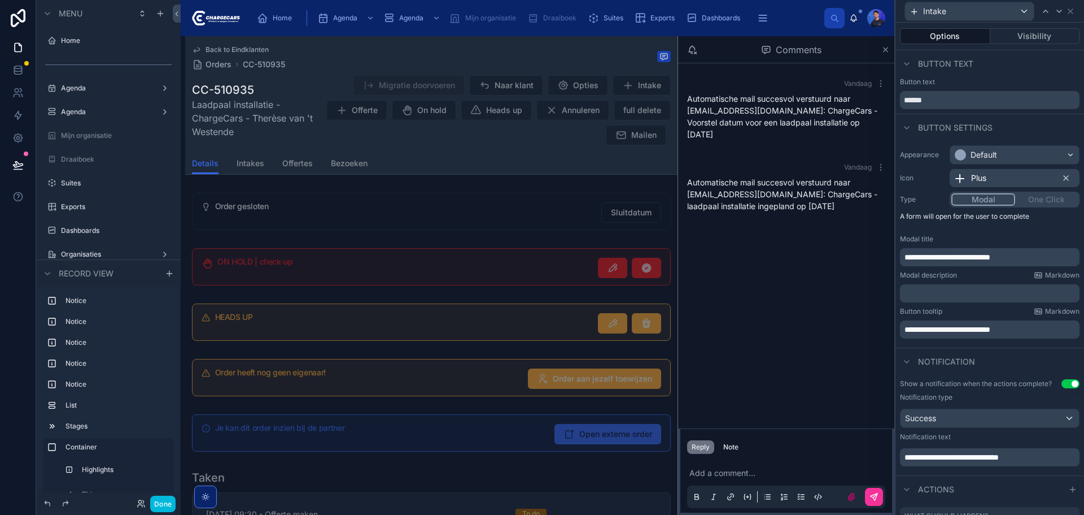
scroll to position [444, 0]
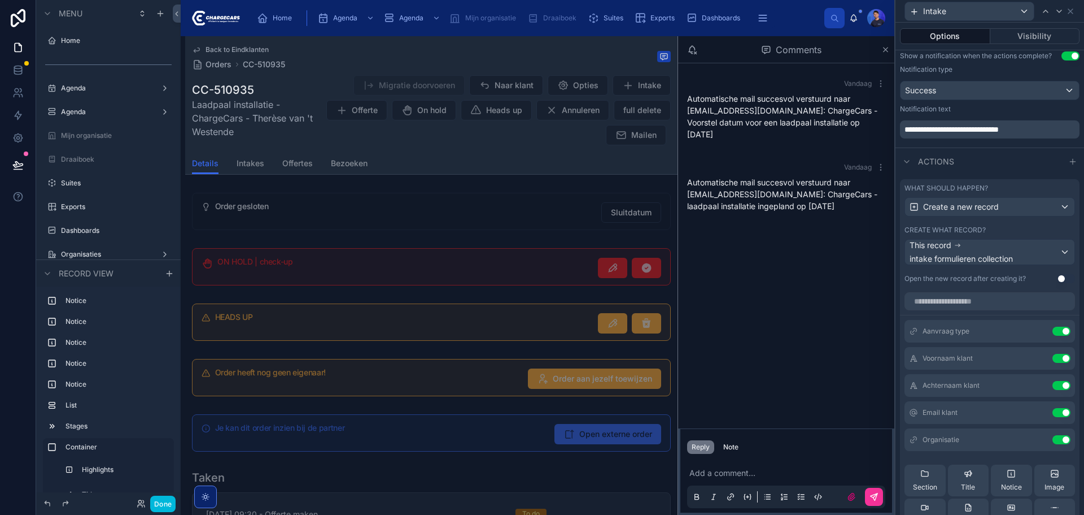
click at [167, 505] on button "Done" at bounding box center [162, 503] width 25 height 16
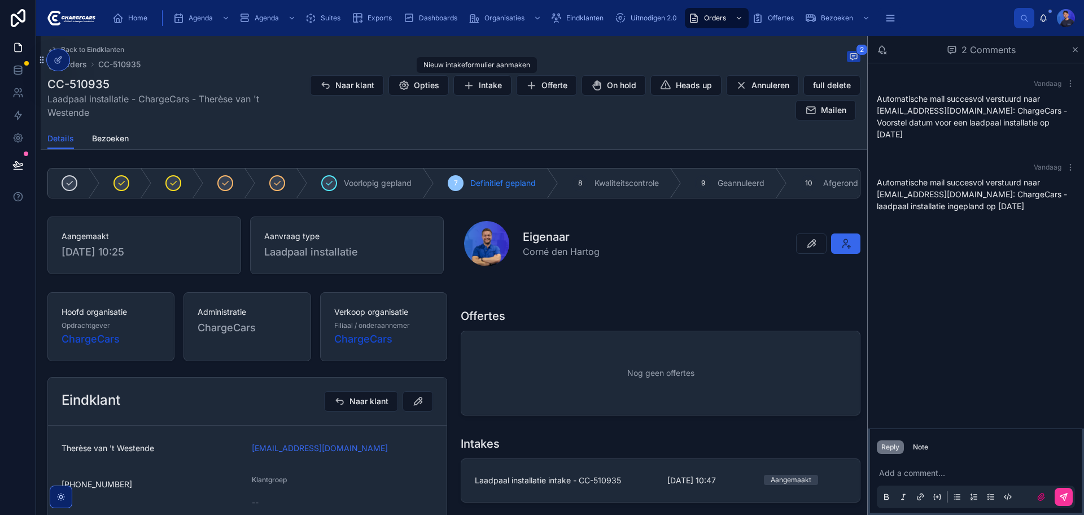
click at [424, 86] on span "Opties" at bounding box center [426, 85] width 25 height 11
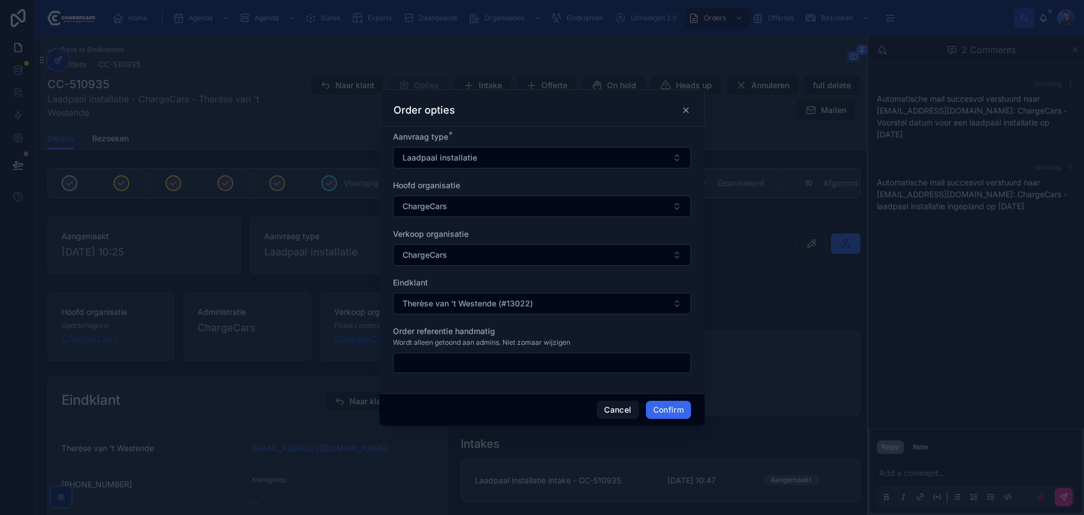
click at [466, 364] on input "text" at bounding box center [542, 363] width 297 height 16
click at [449, 363] on input "text" at bounding box center [542, 363] width 297 height 16
drag, startPoint x: 570, startPoint y: 342, endPoint x: 445, endPoint y: 338, distance: 124.9
click at [446, 338] on span "Wordt alleen getoond aan admins. Niet zomaar wijzigen" at bounding box center [481, 342] width 177 height 9
click at [445, 338] on span "Wordt alleen getoond aan admins. Niet zomaar wijzigen" at bounding box center [481, 342] width 177 height 9
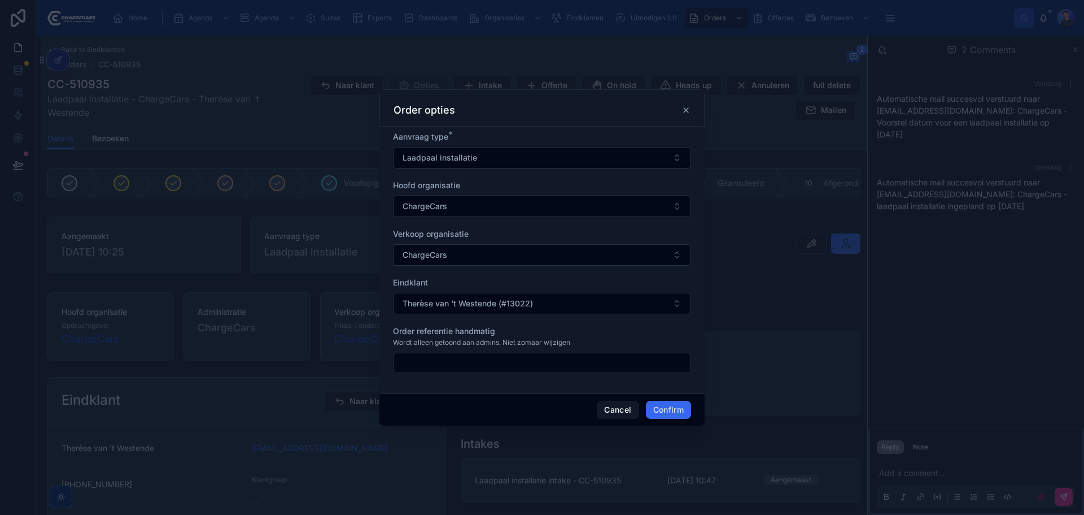
click at [679, 114] on div "Order opties" at bounding box center [542, 110] width 297 height 14
click at [683, 112] on icon at bounding box center [686, 110] width 9 height 9
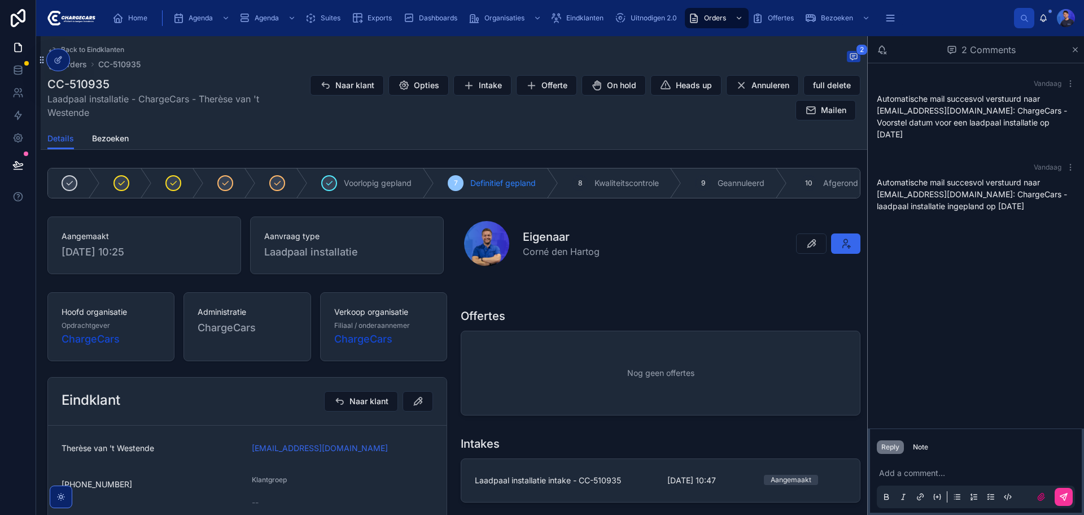
click at [584, 130] on div "Details Bezoeken" at bounding box center [453, 138] width 813 height 21
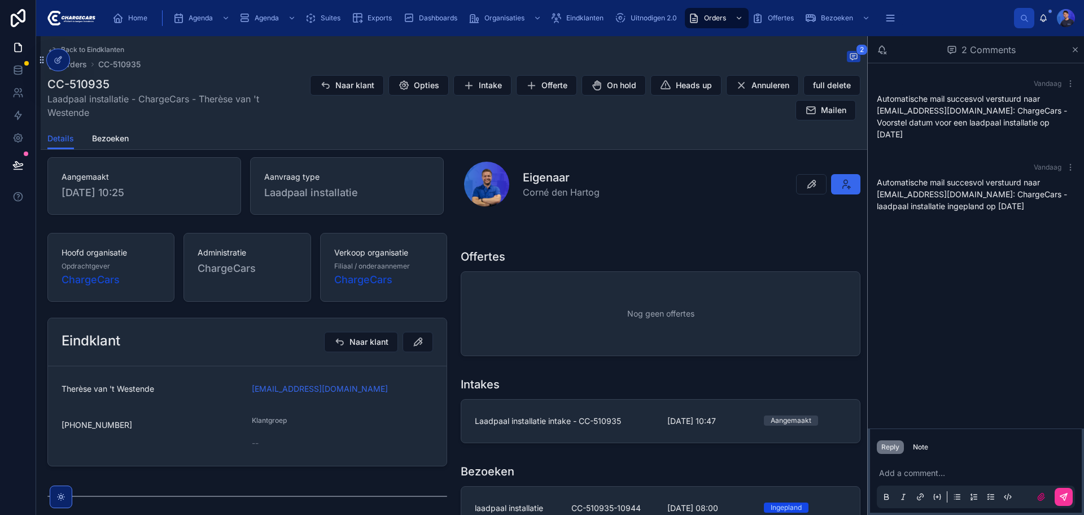
scroll to position [56, 0]
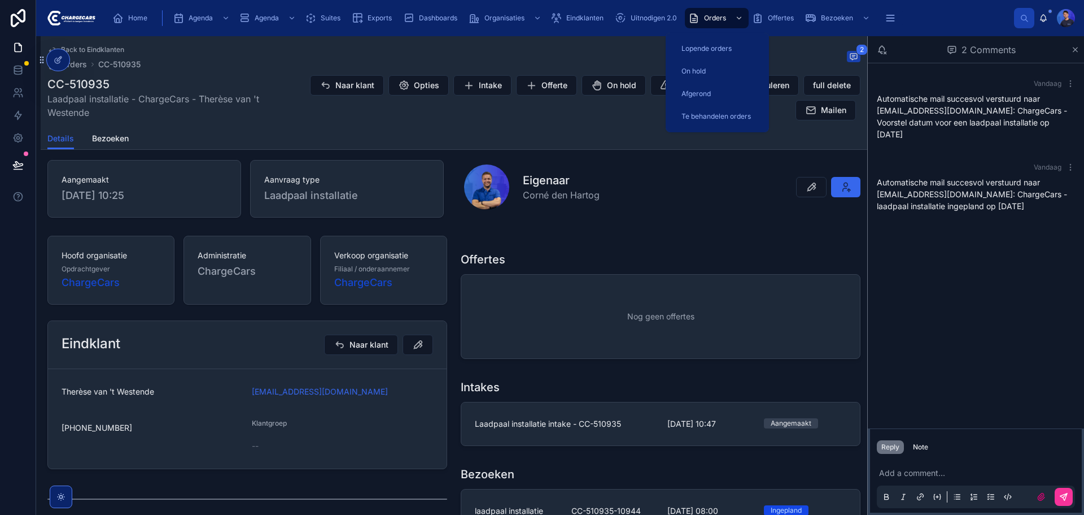
click at [781, 18] on span "Offertes" at bounding box center [781, 18] width 26 height 9
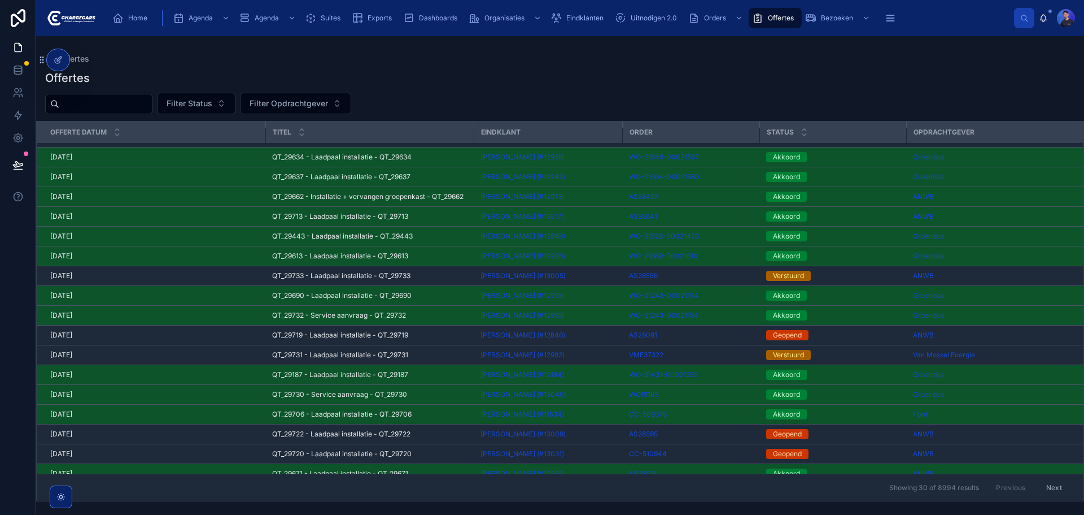
scroll to position [169, 0]
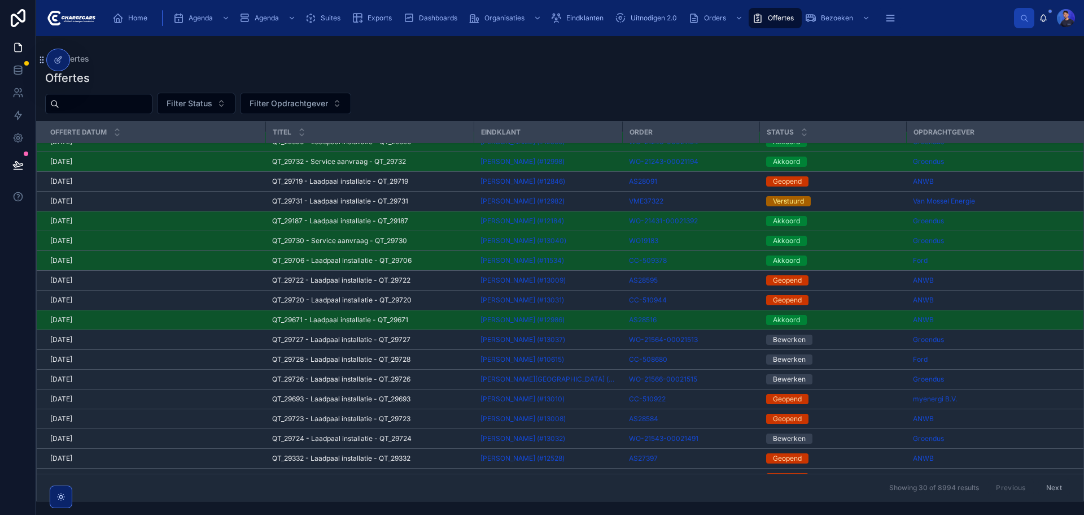
click at [720, 339] on div "WO-21564-00021513" at bounding box center [691, 339] width 124 height 9
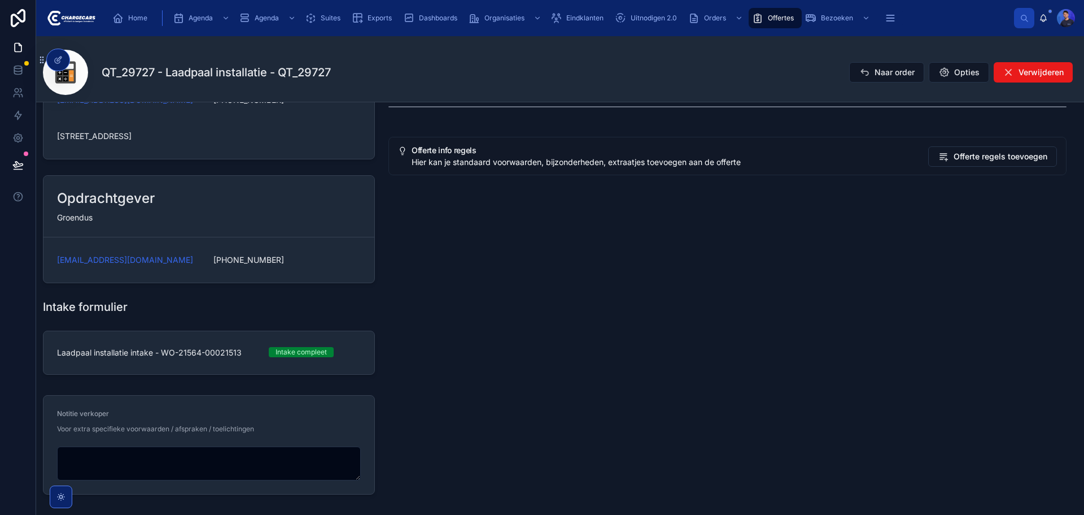
scroll to position [282, 0]
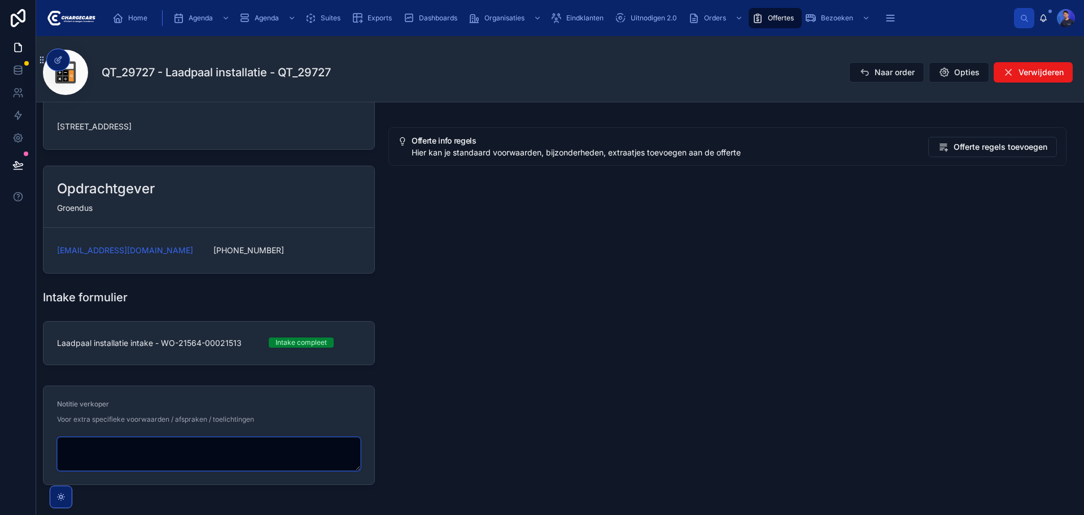
click at [150, 449] on textarea at bounding box center [209, 454] width 304 height 34
click at [146, 450] on textarea at bounding box center [209, 454] width 304 height 34
click at [145, 450] on textarea at bounding box center [209, 454] width 304 height 34
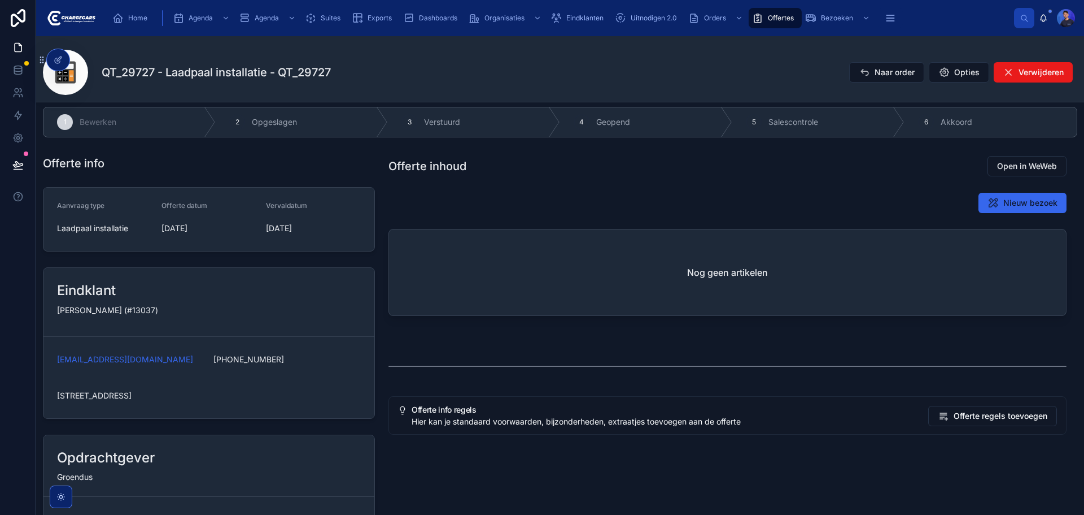
scroll to position [0, 0]
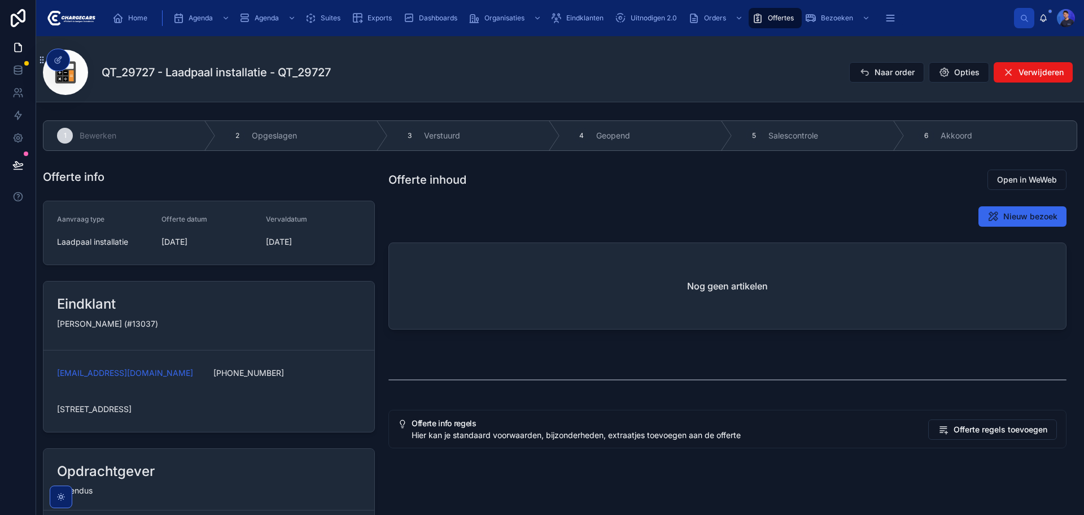
click at [794, 20] on span "Offertes" at bounding box center [781, 18] width 26 height 9
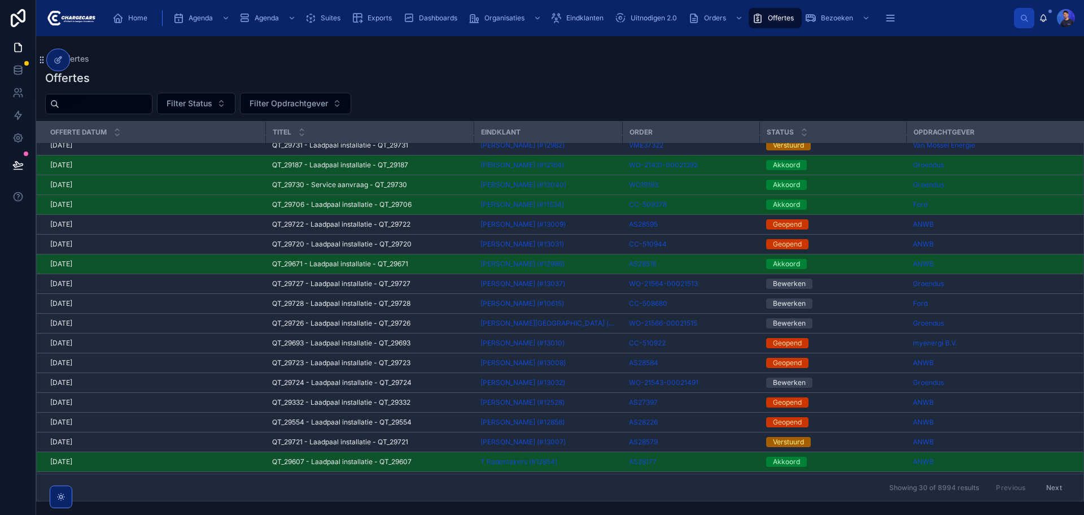
scroll to position [226, 0]
click at [697, 302] on div "CC-508680" at bounding box center [691, 302] width 124 height 9
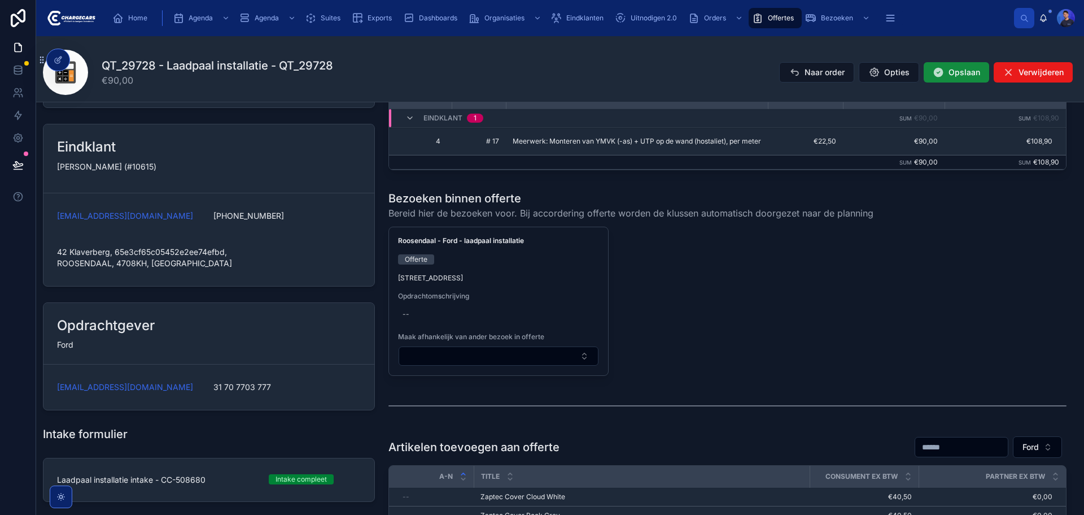
scroll to position [169, 0]
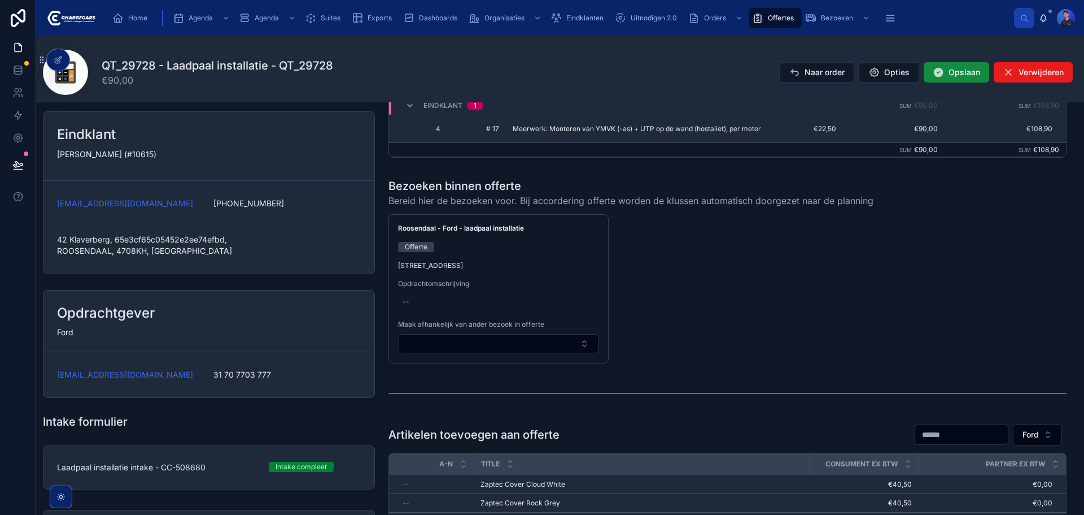
click at [414, 297] on div "--" at bounding box center [498, 302] width 201 height 18
click at [792, 284] on div "Roosendaal - Ford - laadpaal installatie Offerte Klaverberg 42, Roosendaal, 470…" at bounding box center [728, 288] width 678 height 149
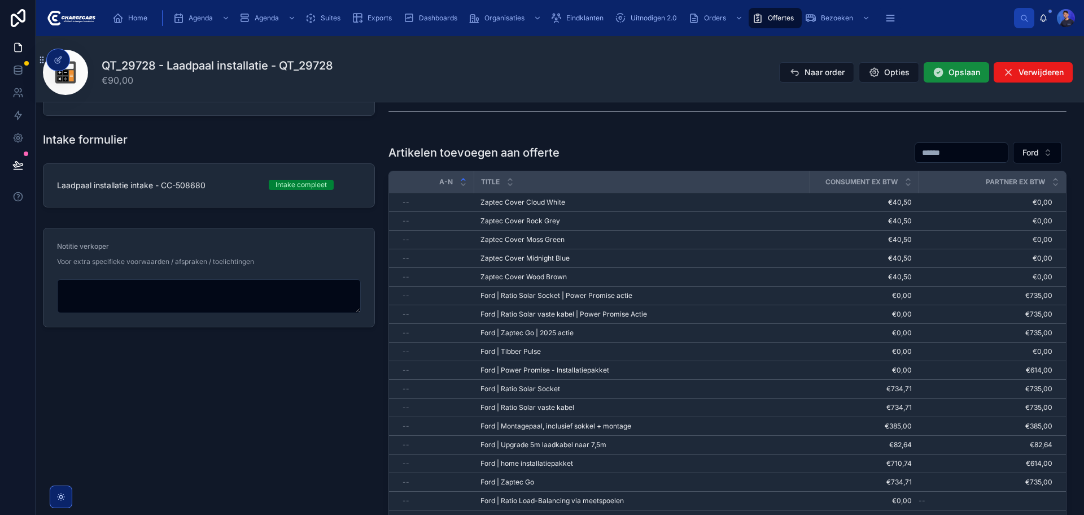
scroll to position [452, 0]
click at [191, 291] on textarea at bounding box center [209, 295] width 304 height 34
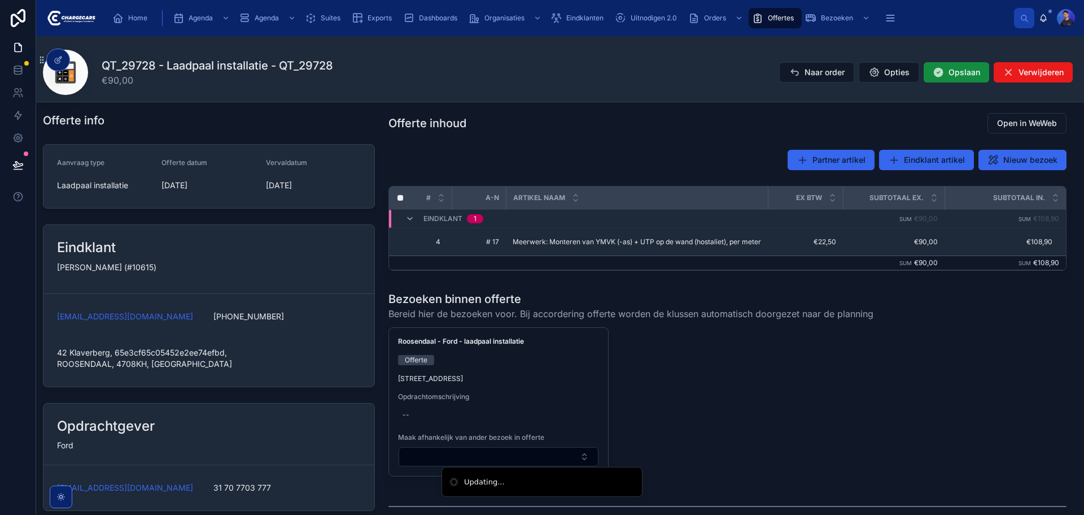
scroll to position [0, 0]
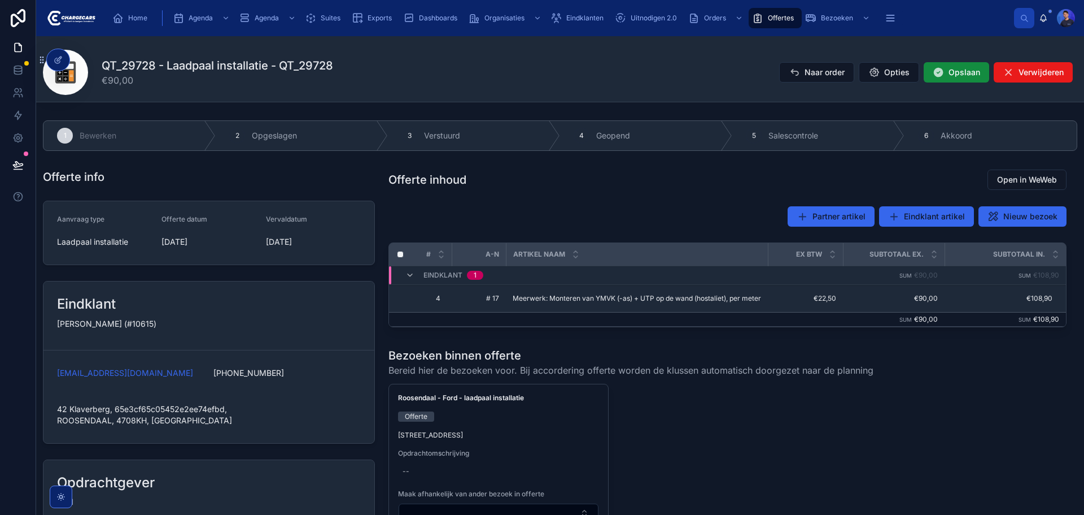
type textarea "**********"
click at [953, 68] on span "Opslaan" at bounding box center [965, 72] width 32 height 11
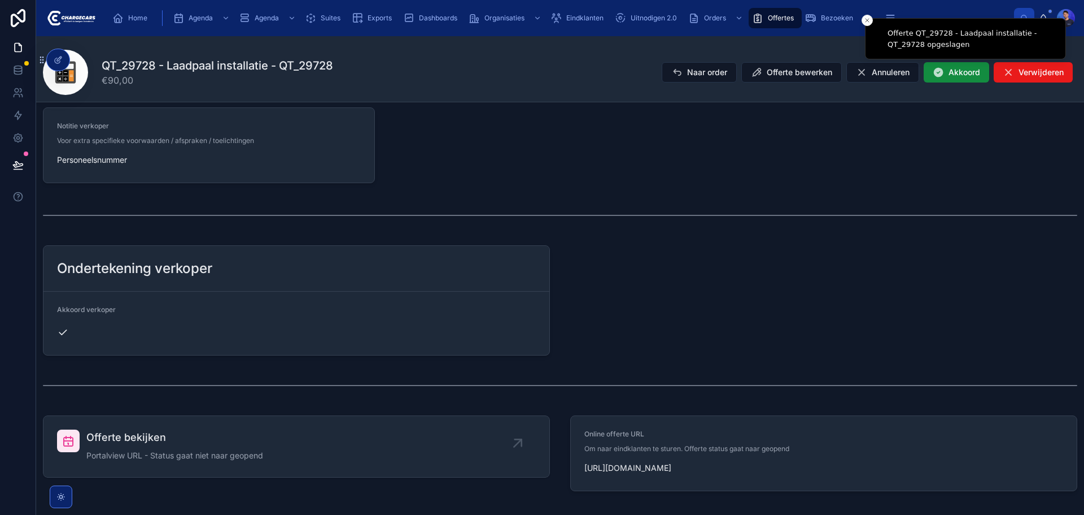
scroll to position [726, 0]
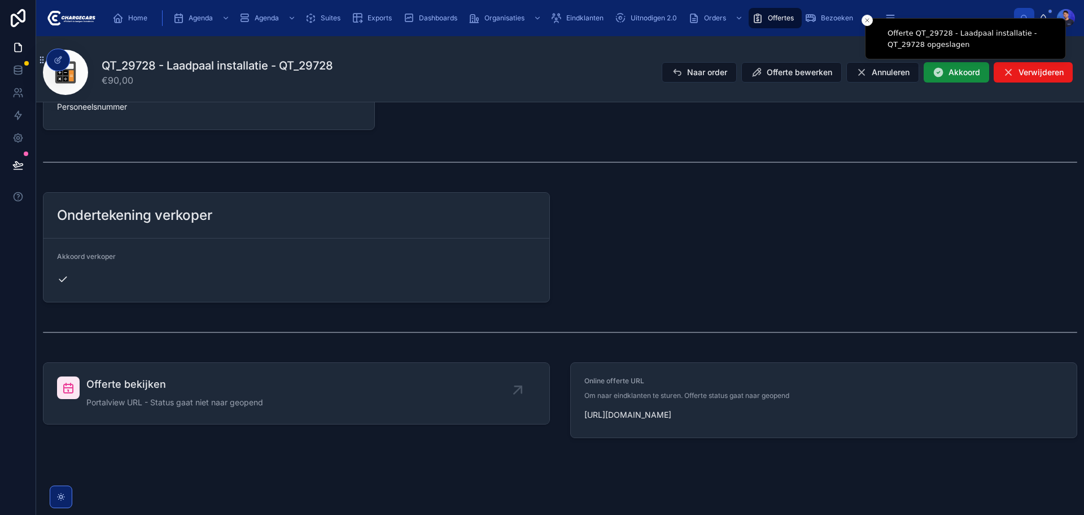
click at [264, 387] on div "Offerte bekijken Portalview URL - Status gaat niet naar geopend" at bounding box center [296, 393] width 479 height 34
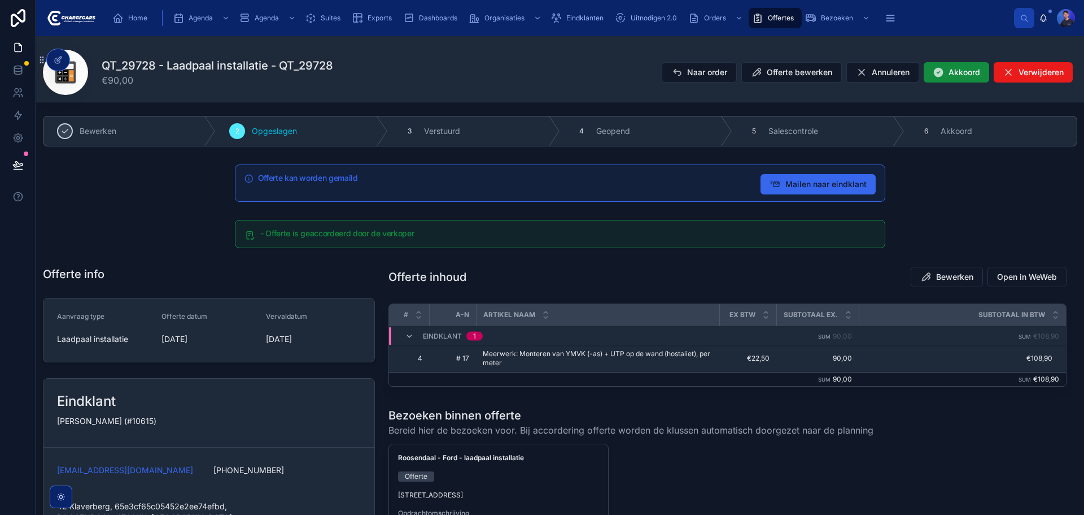
scroll to position [0, 0]
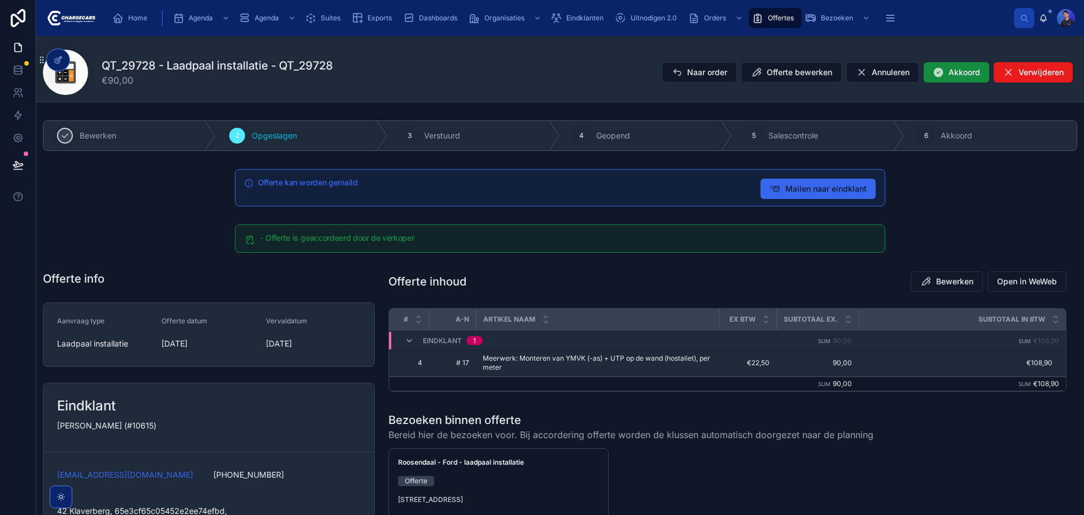
click at [767, 75] on span "Offerte bewerken" at bounding box center [800, 72] width 66 height 11
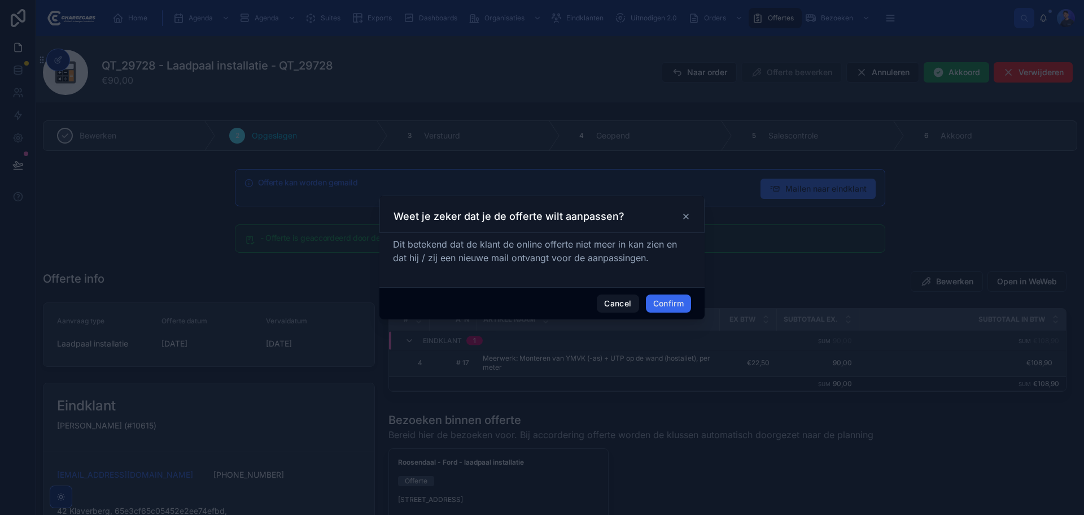
click at [666, 306] on button "Confirm" at bounding box center [668, 303] width 45 height 18
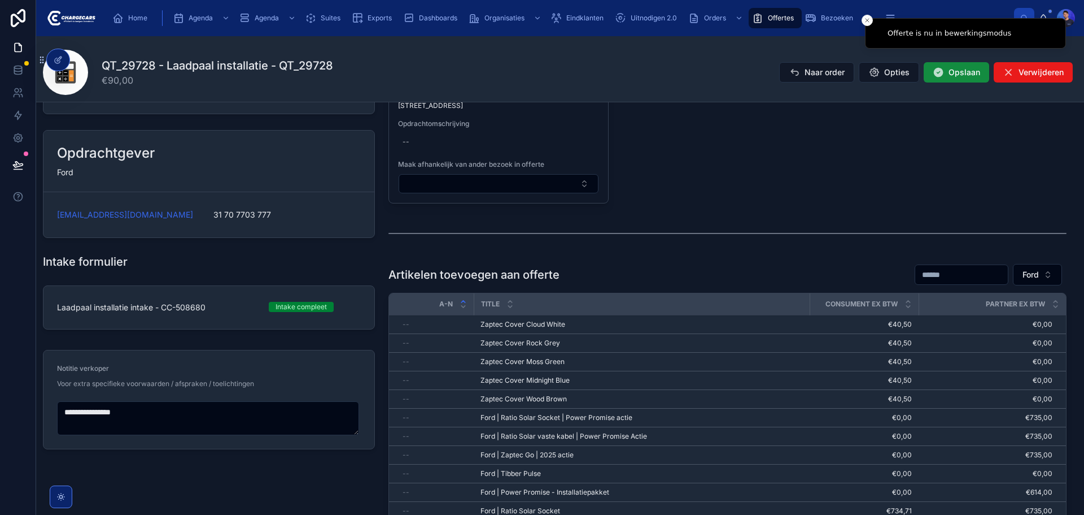
scroll to position [339, 0]
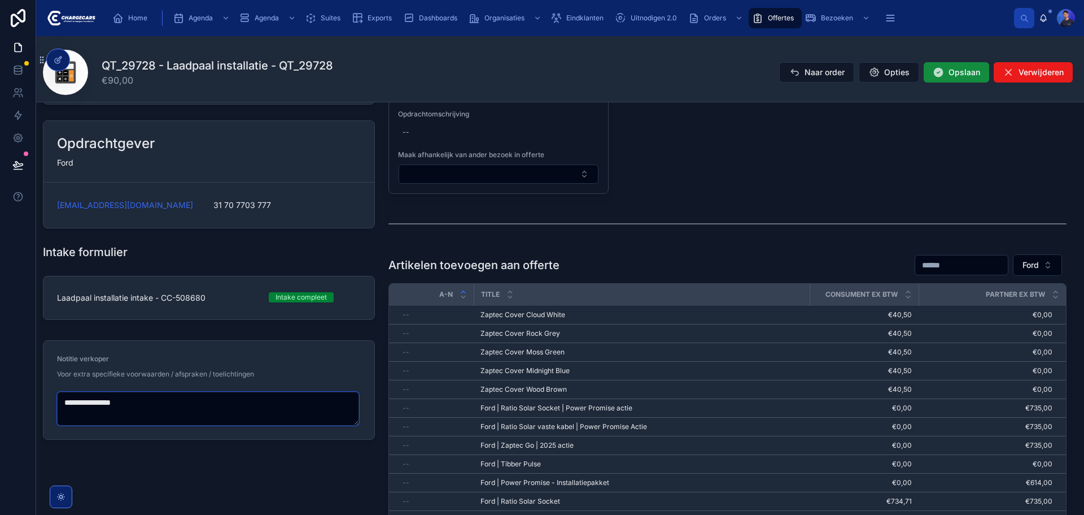
drag, startPoint x: 178, startPoint y: 407, endPoint x: 65, endPoint y: 400, distance: 113.8
click at [65, 400] on textarea "**********" at bounding box center [208, 408] width 302 height 34
click at [131, 324] on div "Laadpaal installatie intake - CC-508680 Intake compleet" at bounding box center [209, 300] width 346 height 58
click at [608, 78] on div "QT_29728 - Laadpaal installatie - QT_29728 €90,00 Naar order Opties Opslaan Ver…" at bounding box center [560, 72] width 1035 height 45
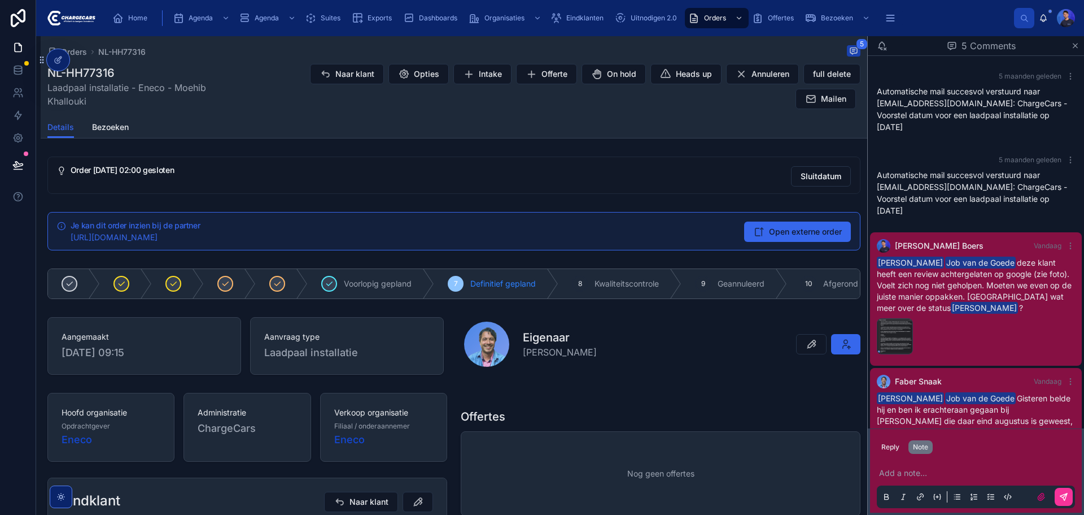
scroll to position [206, 0]
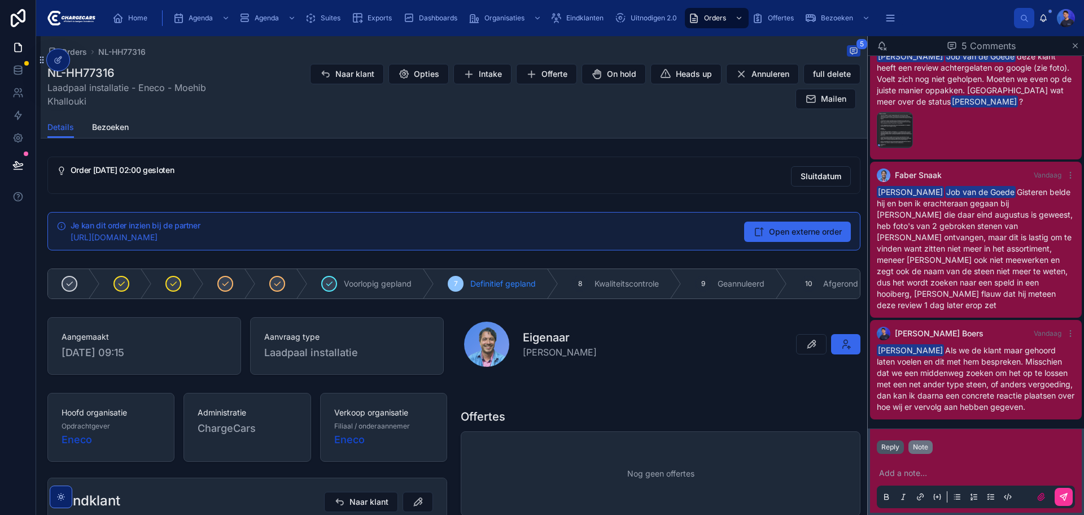
click at [894, 443] on button "Reply" at bounding box center [890, 447] width 27 height 14
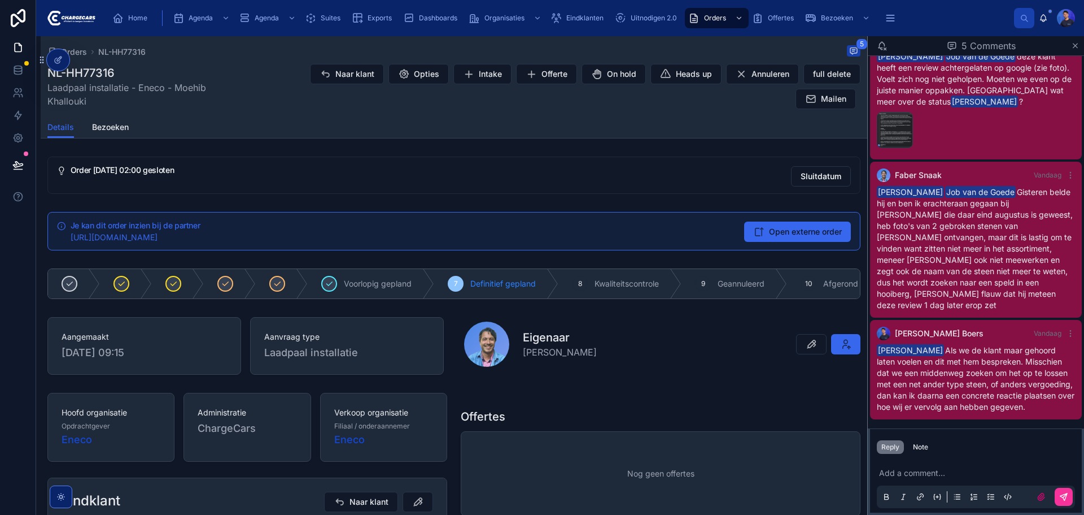
click at [648, 108] on div "Naar klant Opties Intake Offerte On hold Heads up Annuleren full delete Mailen" at bounding box center [552, 86] width 617 height 46
click at [498, 106] on div "Naar klant Opties Intake Offerte On hold Heads up Annuleren full delete Mailen" at bounding box center [552, 86] width 617 height 46
click at [373, 138] on div "Orders NL-HH77316 5 NL-HH77316 Laadpaal installatie - Eneco - Moehib Khallouki …" at bounding box center [454, 87] width 827 height 102
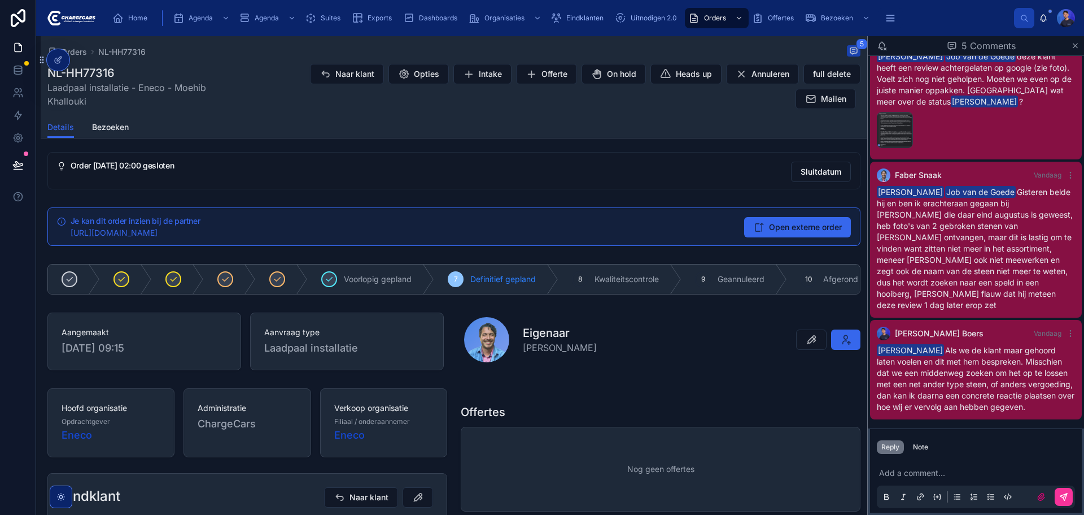
scroll to position [0, 0]
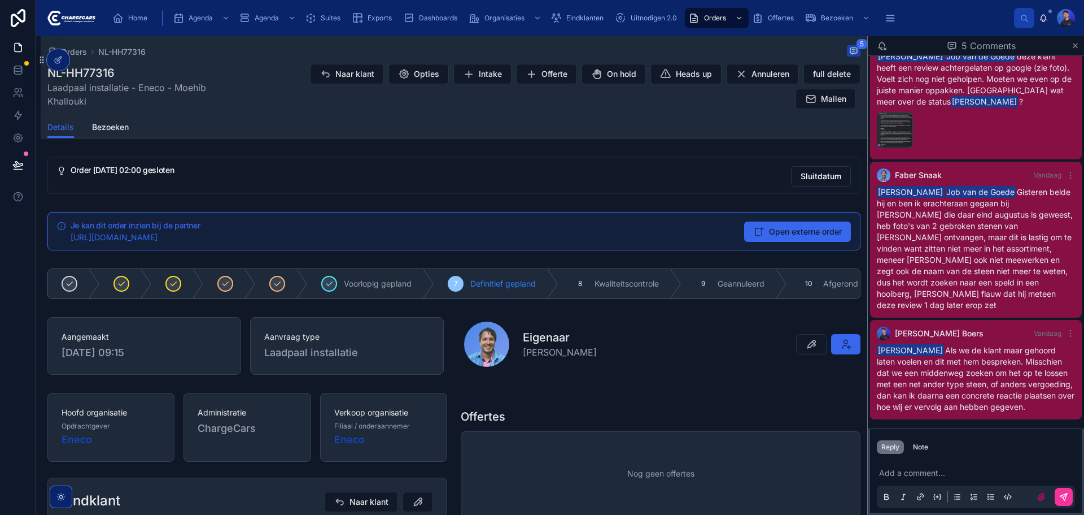
click at [329, 50] on div "Orders NL-HH77316 5" at bounding box center [453, 52] width 813 height 14
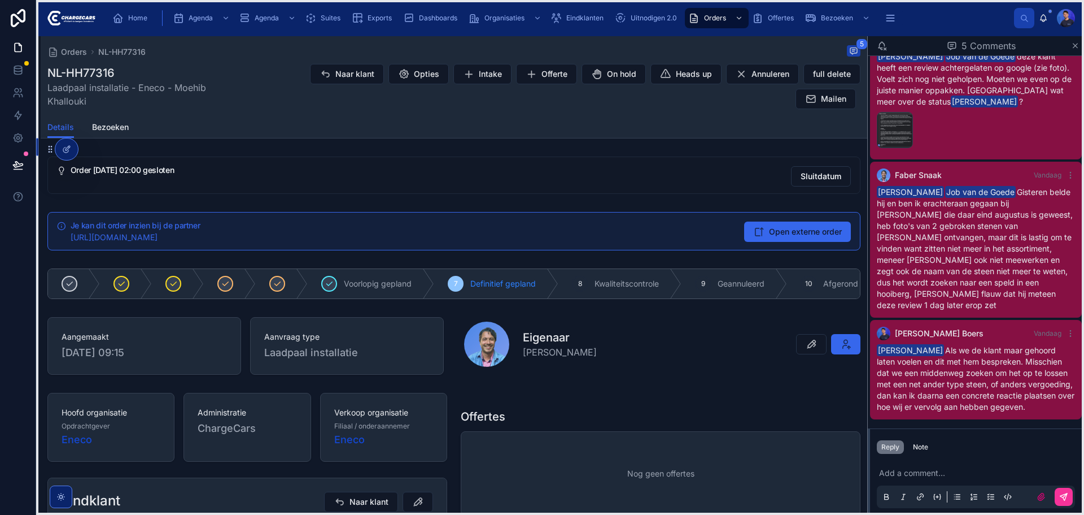
drag, startPoint x: 38, startPoint y: 59, endPoint x: 47, endPoint y: 149, distance: 89.6
click at [47, 149] on icon at bounding box center [50, 149] width 9 height 9
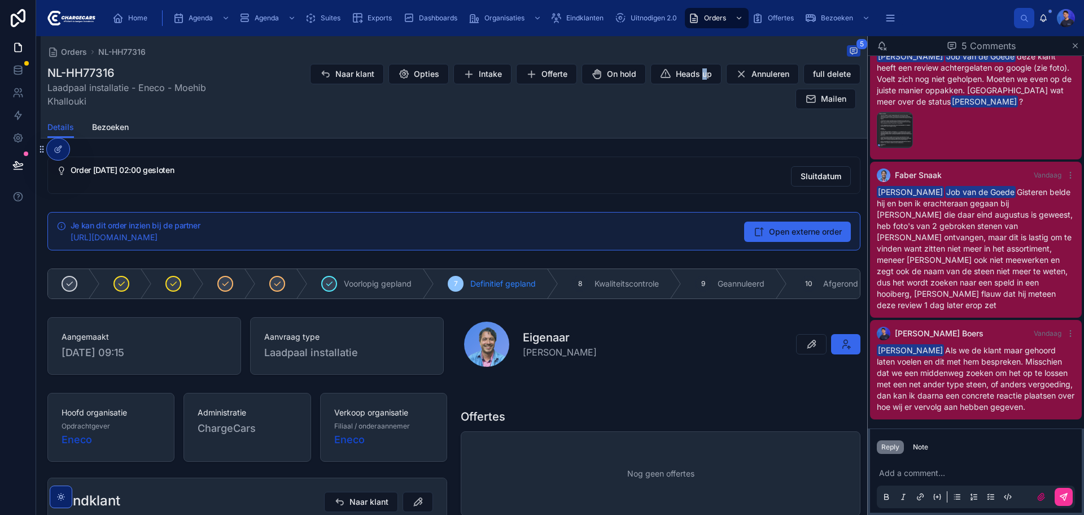
click at [699, 96] on div "Naar klant Opties Intake Offerte On hold Heads up Annuleren full delete Mailen" at bounding box center [552, 86] width 617 height 46
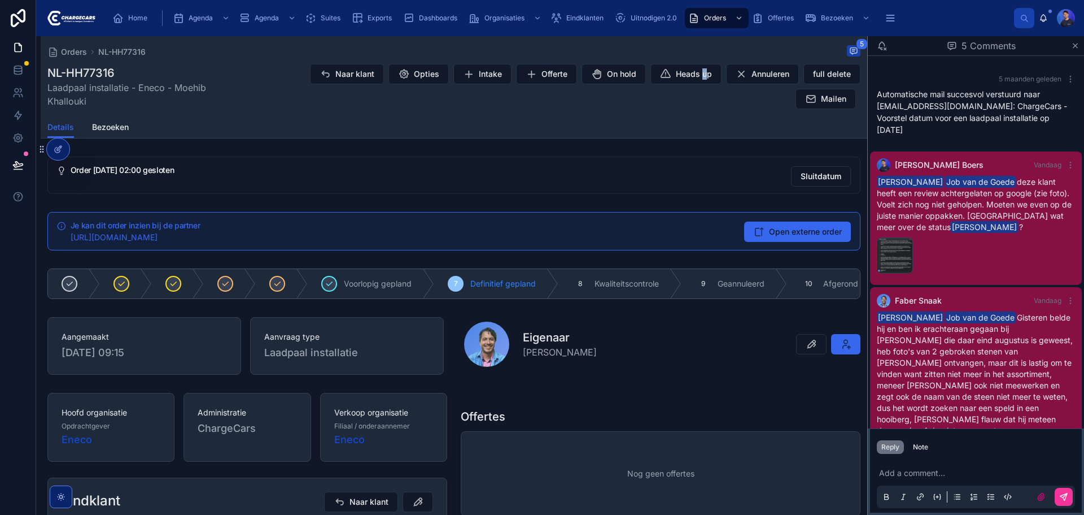
scroll to position [206, 0]
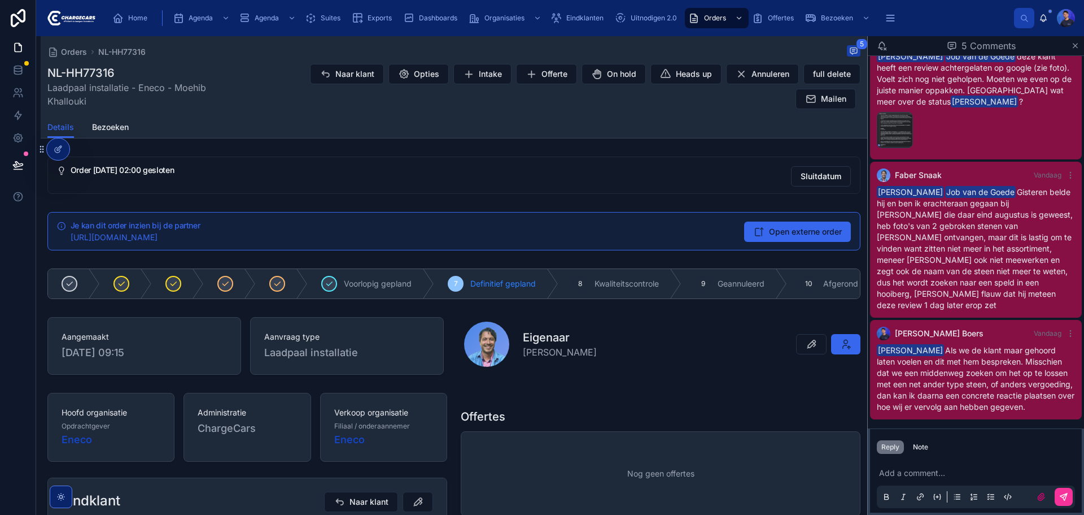
click at [556, 42] on div "Orders NL-HH77316 5 NL-HH77316 Laadpaal installatie - Eneco - Moehib Khallouki …" at bounding box center [453, 76] width 813 height 80
click at [590, 128] on div "Details Bezoeken" at bounding box center [453, 126] width 813 height 21
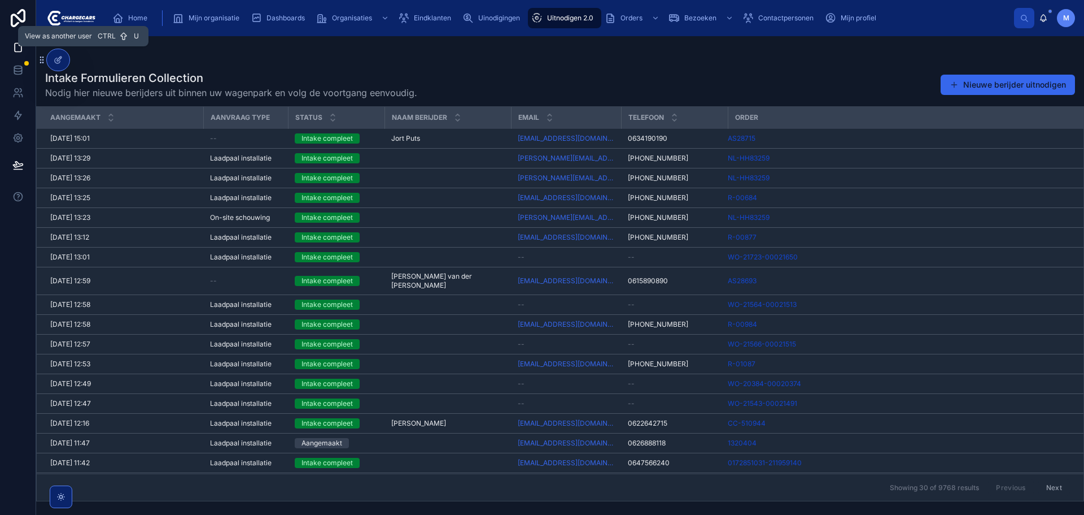
click at [0, 0] on icon at bounding box center [0, 0] width 0 height 0
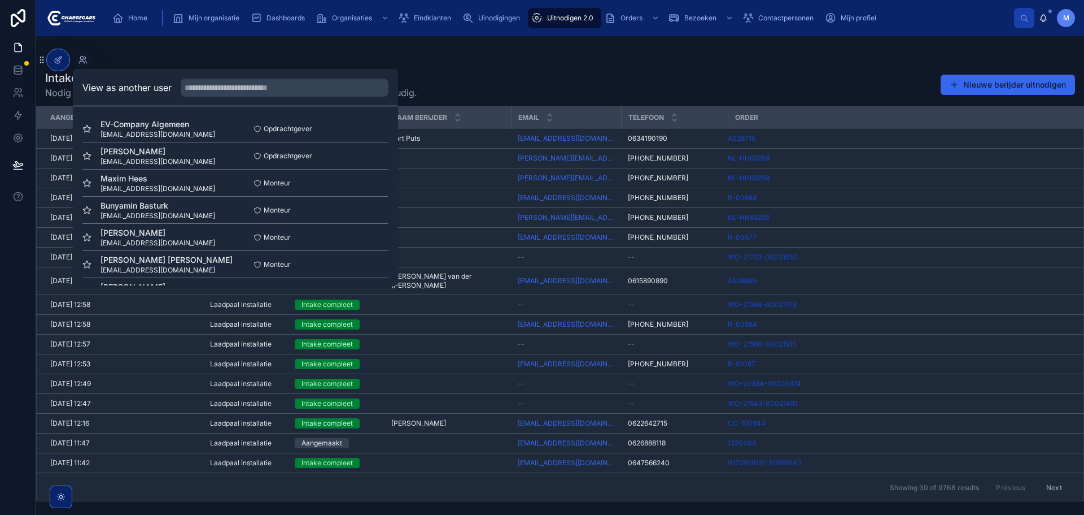
click at [194, 161] on span "mathijs.dierdorp@conclusion.nl" at bounding box center [158, 161] width 115 height 9
click at [0, 0] on button "Select" at bounding box center [0, 0] width 0 height 0
click at [669, 88] on div "Intake Formulieren Collection Nodig hier nieuwe berijders uit binnen uw wagenpa…" at bounding box center [560, 84] width 1030 height 29
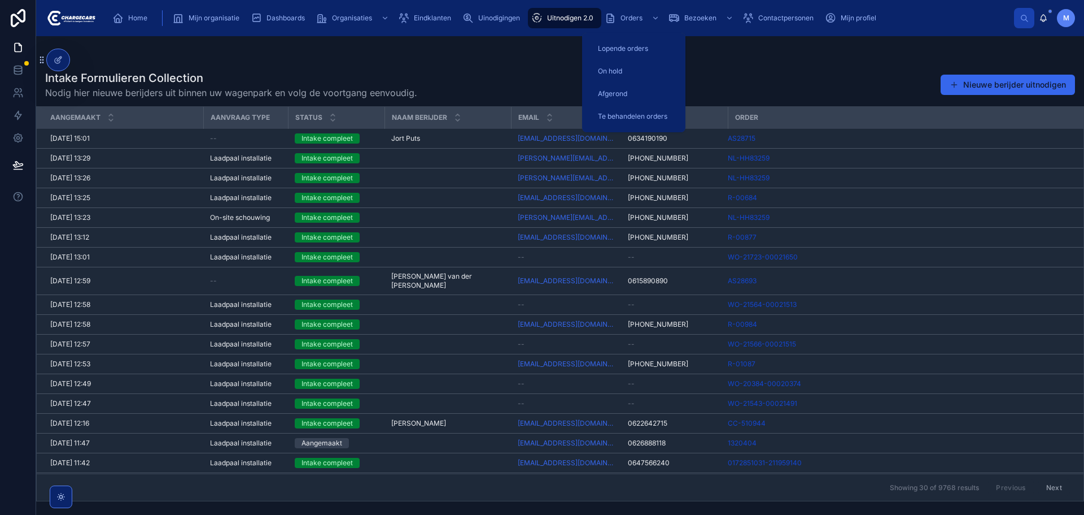
click at [623, 14] on span "Orders" at bounding box center [632, 18] width 22 height 9
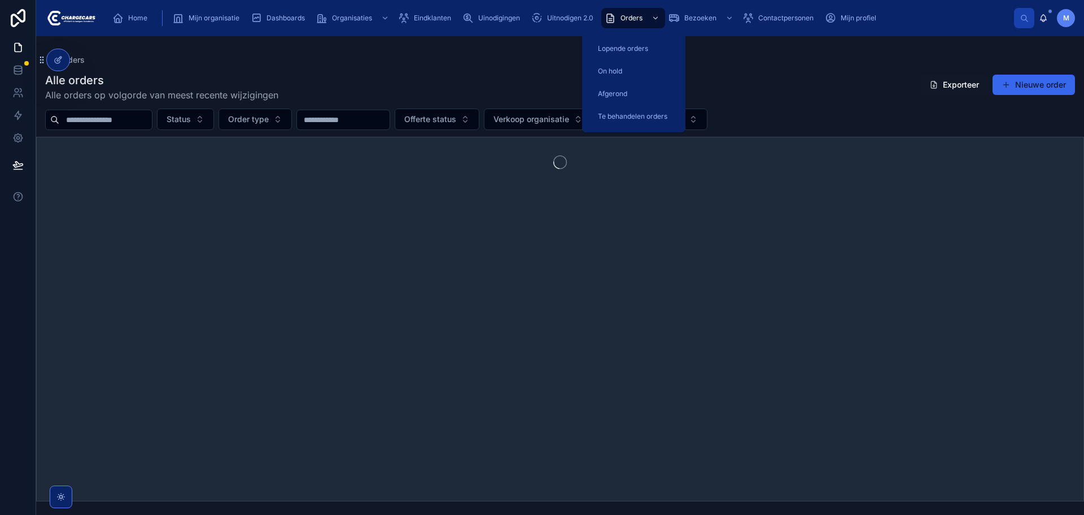
click at [556, 14] on span "Uitnodigen 2.0" at bounding box center [570, 18] width 46 height 9
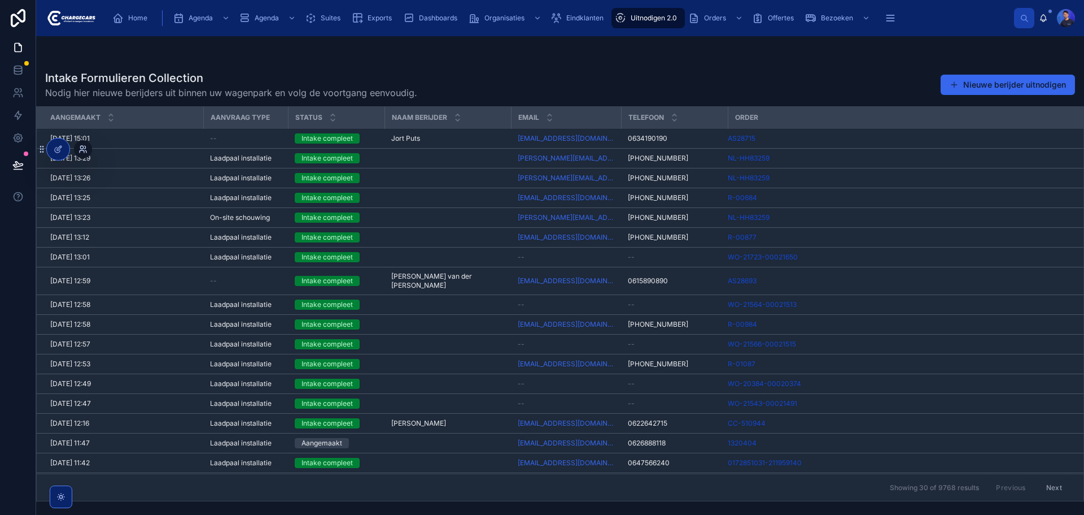
click at [84, 150] on icon at bounding box center [83, 149] width 9 height 9
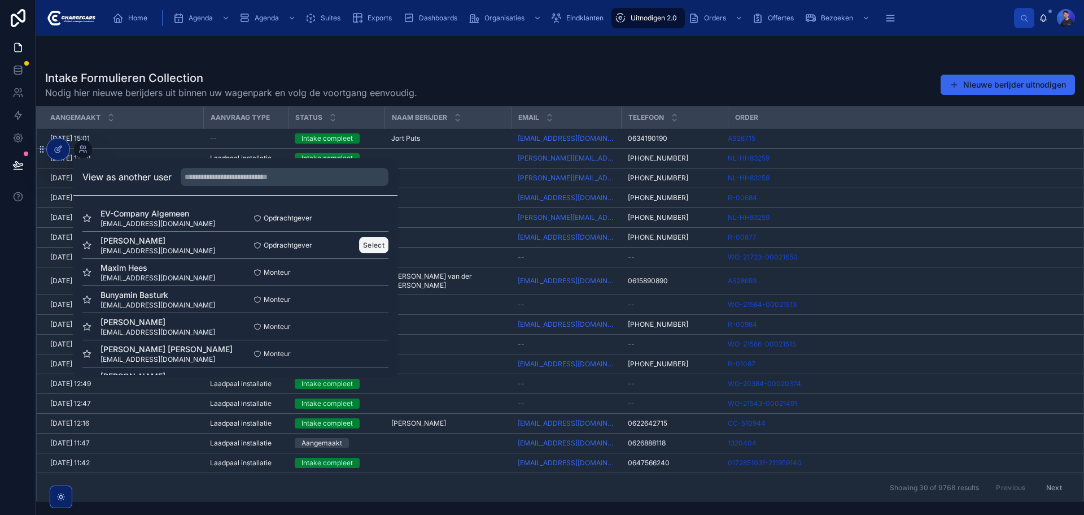
click at [365, 248] on button "Select" at bounding box center [373, 245] width 29 height 16
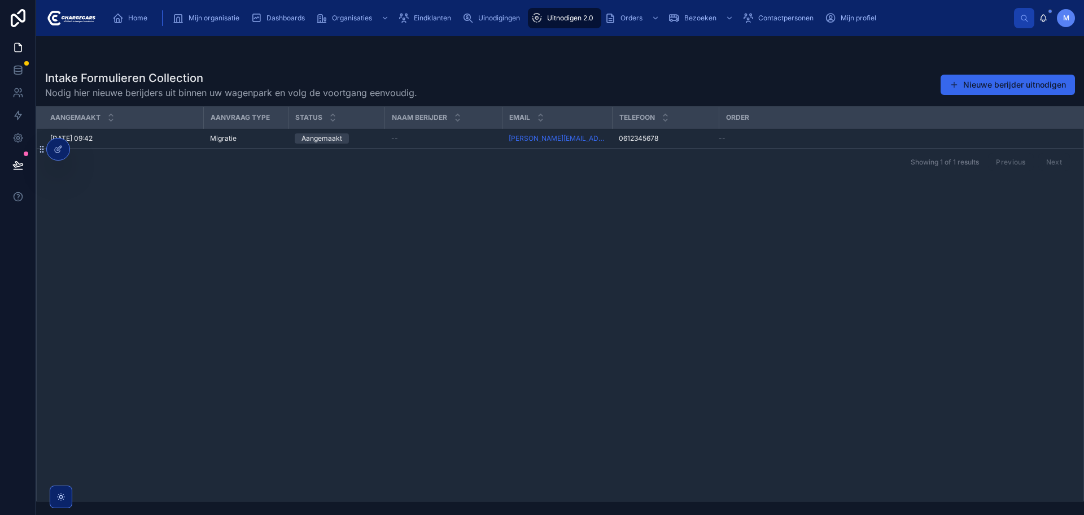
drag, startPoint x: 753, startPoint y: 72, endPoint x: 742, endPoint y: 67, distance: 11.6
click at [753, 72] on div "Intake Formulieren Collection Nodig hier nieuwe berijders uit binnen uw wagenpa…" at bounding box center [560, 84] width 1030 height 29
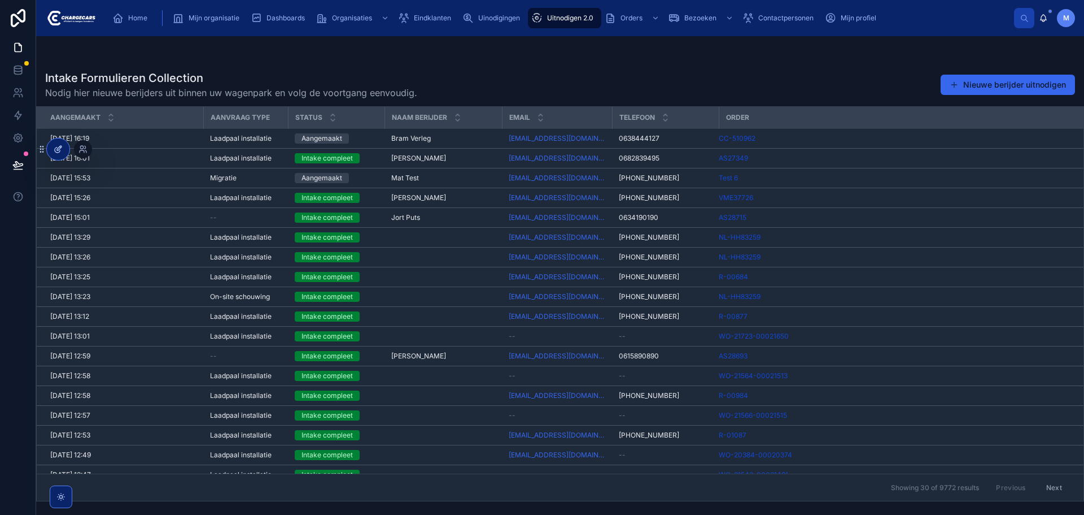
click at [58, 147] on icon at bounding box center [58, 149] width 9 height 9
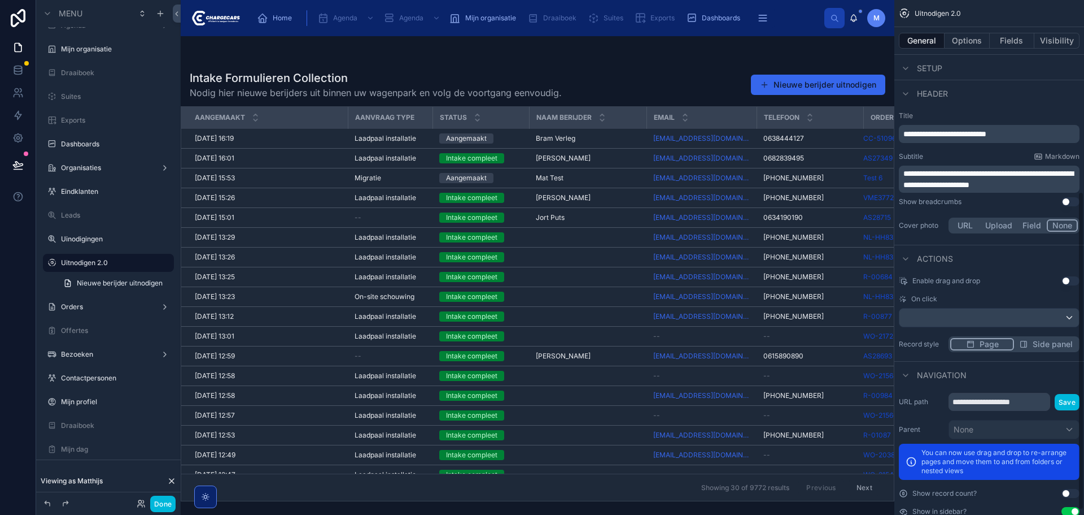
scroll to position [318, 0]
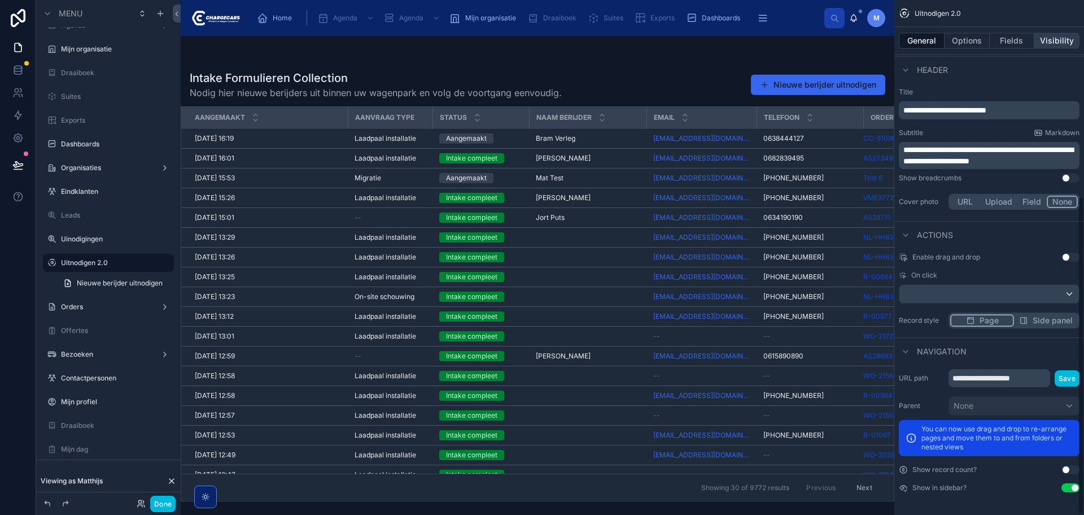
click at [1060, 38] on button "Visibility" at bounding box center [1057, 41] width 45 height 16
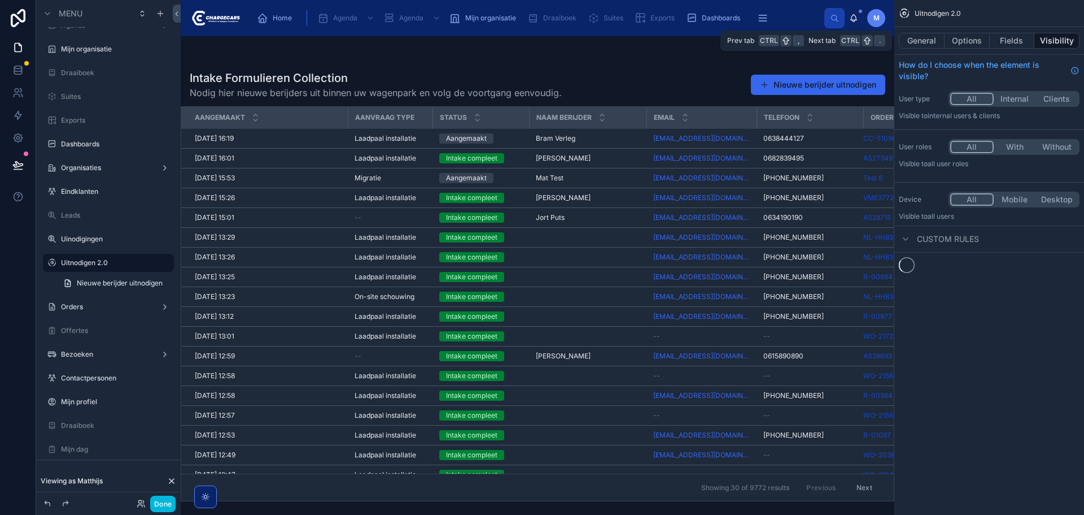
scroll to position [0, 0]
click at [1010, 144] on button "With" at bounding box center [1015, 147] width 42 height 12
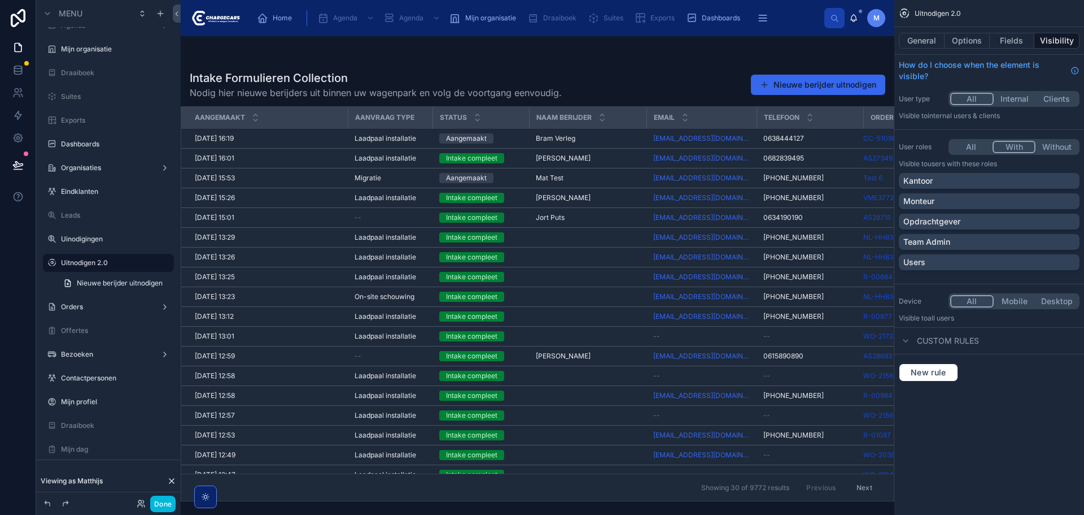
click at [967, 141] on button "All" at bounding box center [972, 147] width 42 height 12
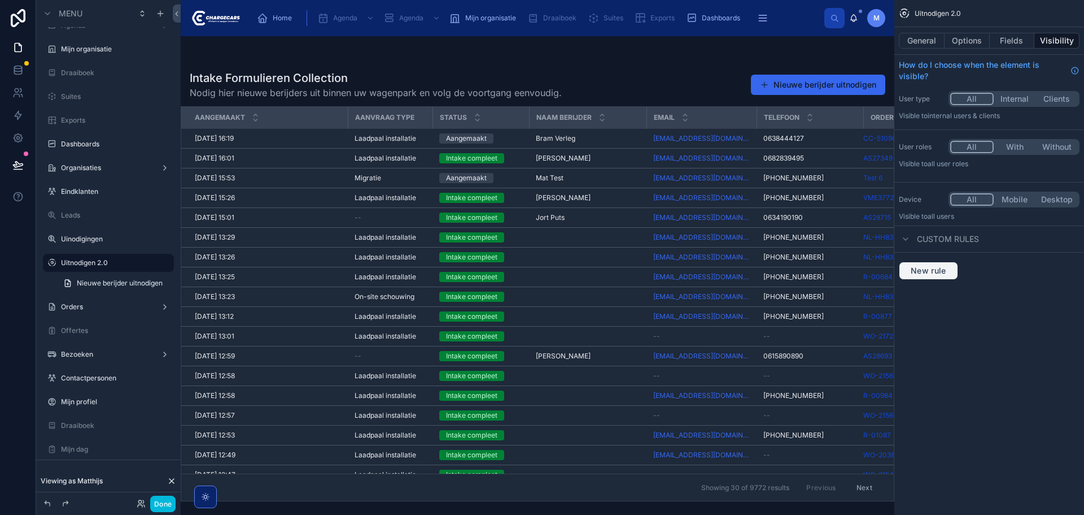
click at [942, 272] on span "New rule" at bounding box center [928, 270] width 45 height 10
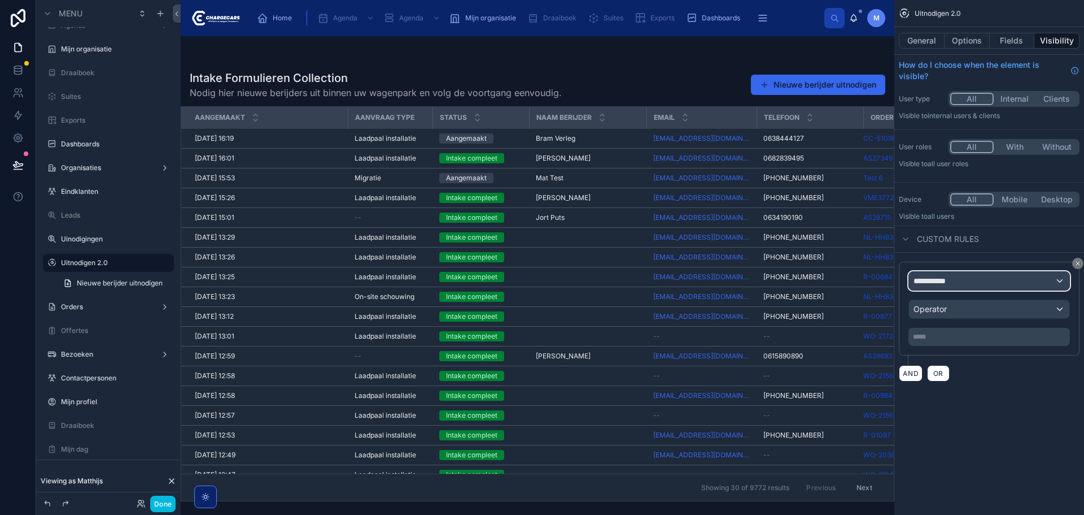
click at [970, 280] on div "**********" at bounding box center [989, 281] width 160 height 18
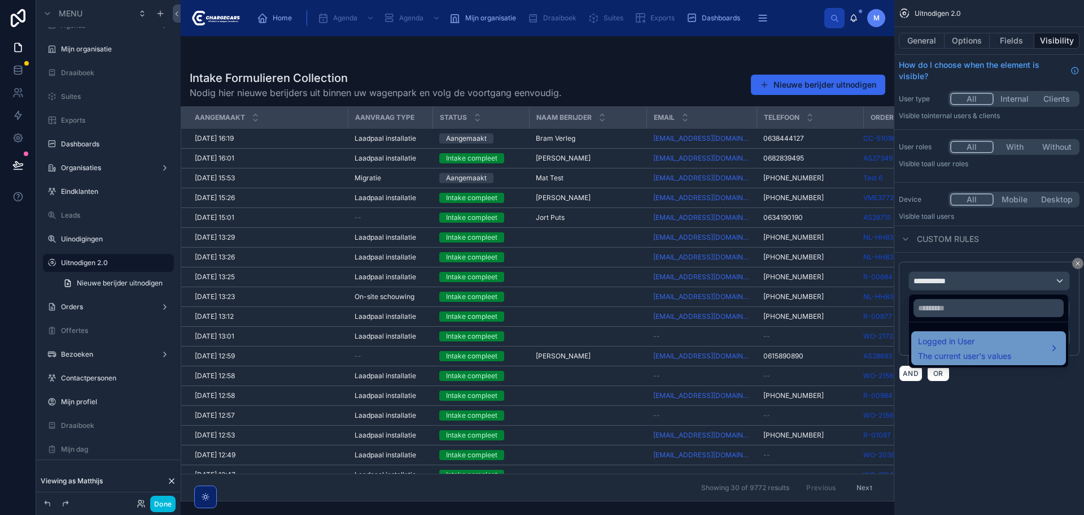
click at [962, 345] on span "Logged in User" at bounding box center [964, 341] width 93 height 14
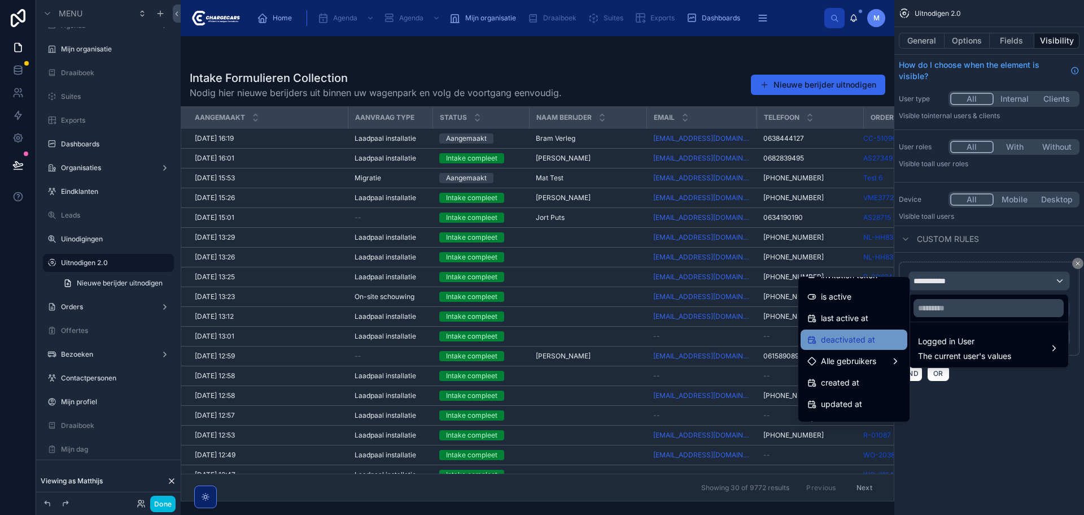
scroll to position [224, 0]
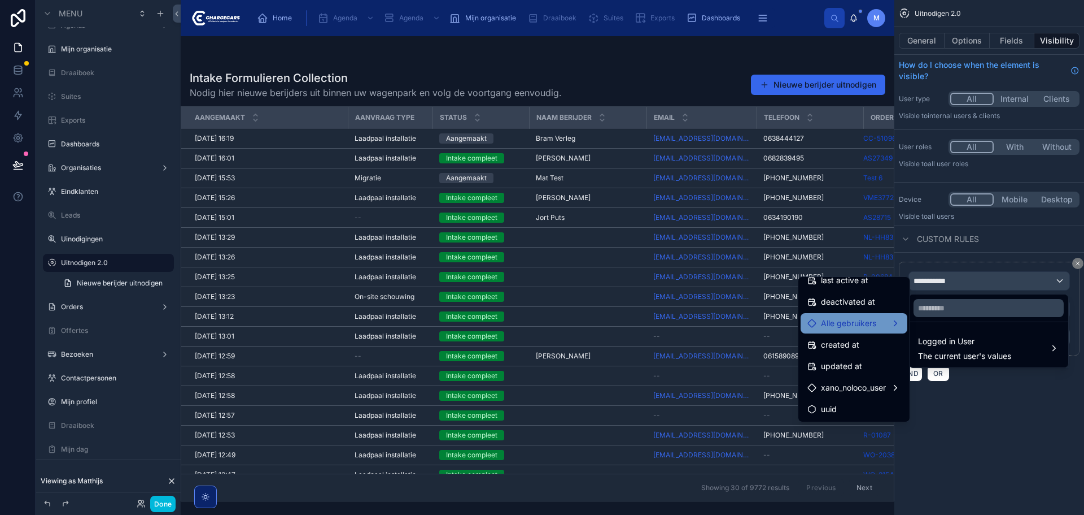
click at [855, 328] on span "Alle gebruikers" at bounding box center [848, 323] width 55 height 14
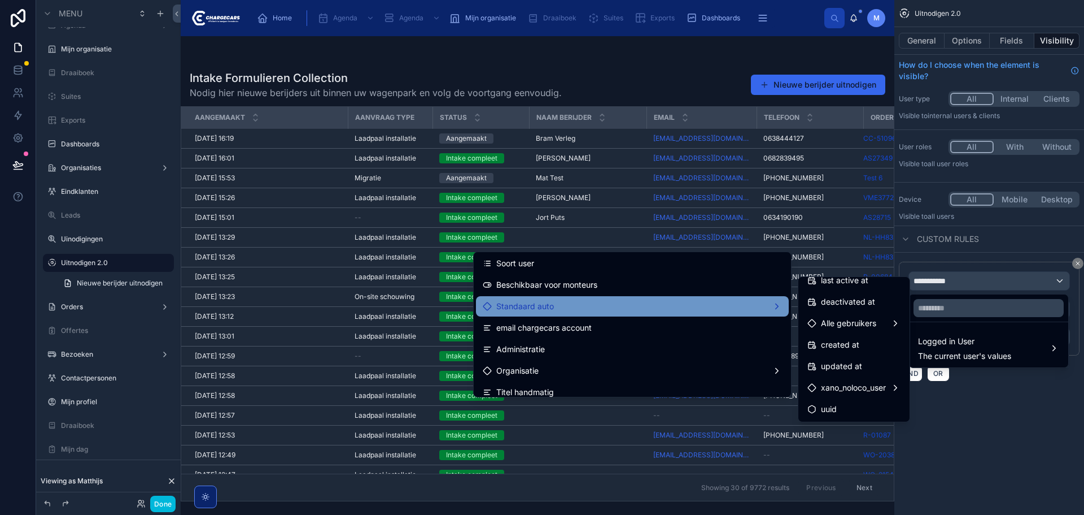
scroll to position [169, 0]
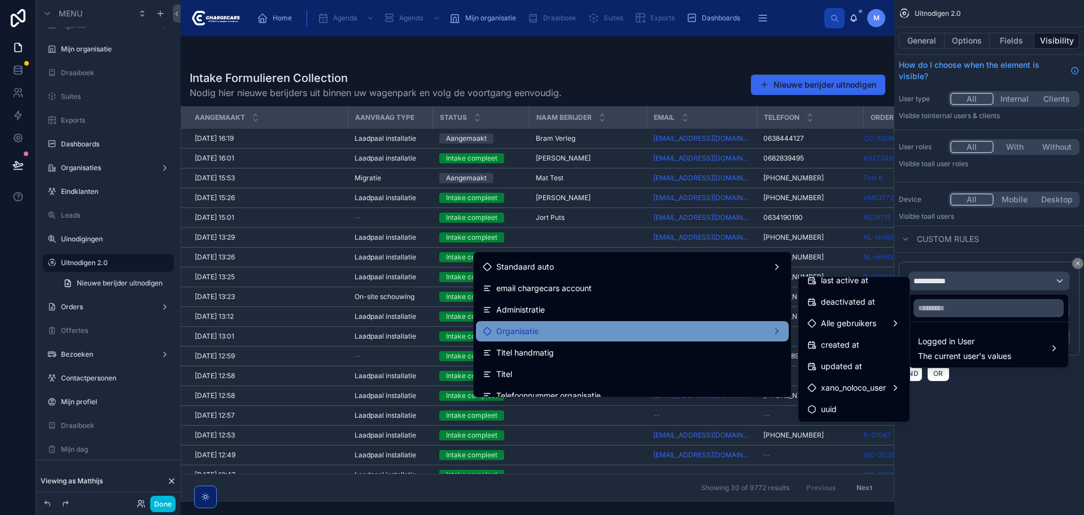
click at [552, 329] on div "Organisatie" at bounding box center [632, 331] width 299 height 14
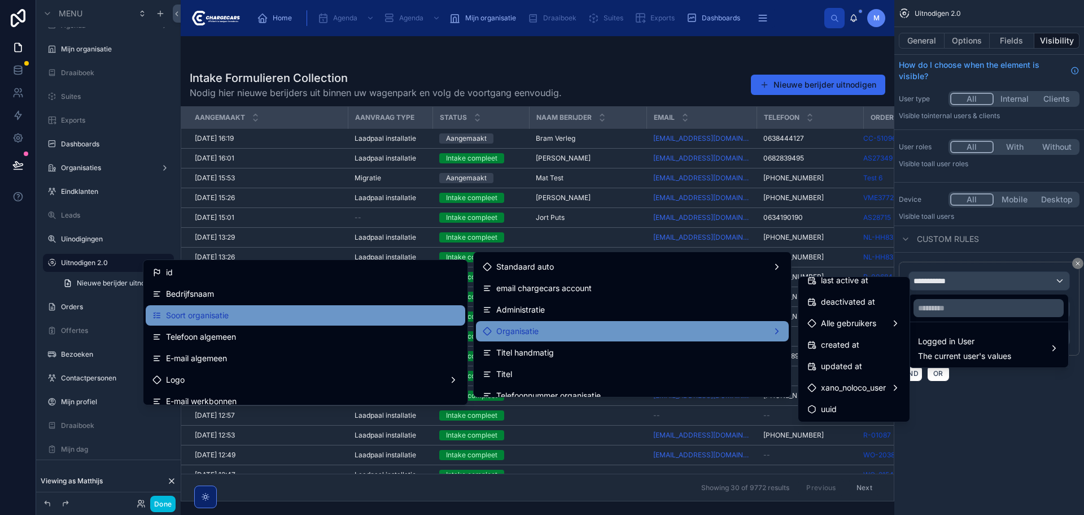
click at [306, 315] on div "Soort organisatie" at bounding box center [305, 315] width 306 height 14
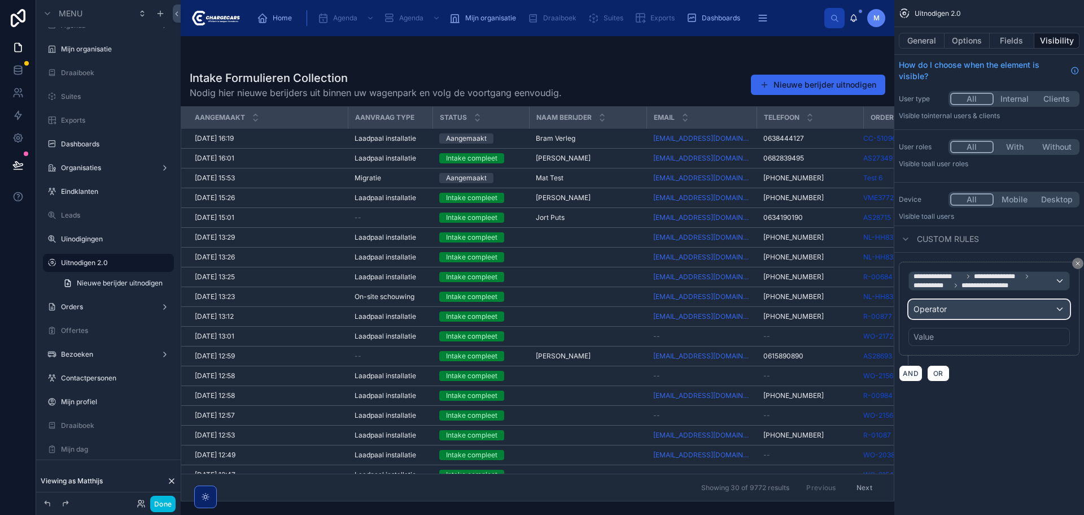
click at [961, 313] on div "Operator" at bounding box center [989, 309] width 160 height 18
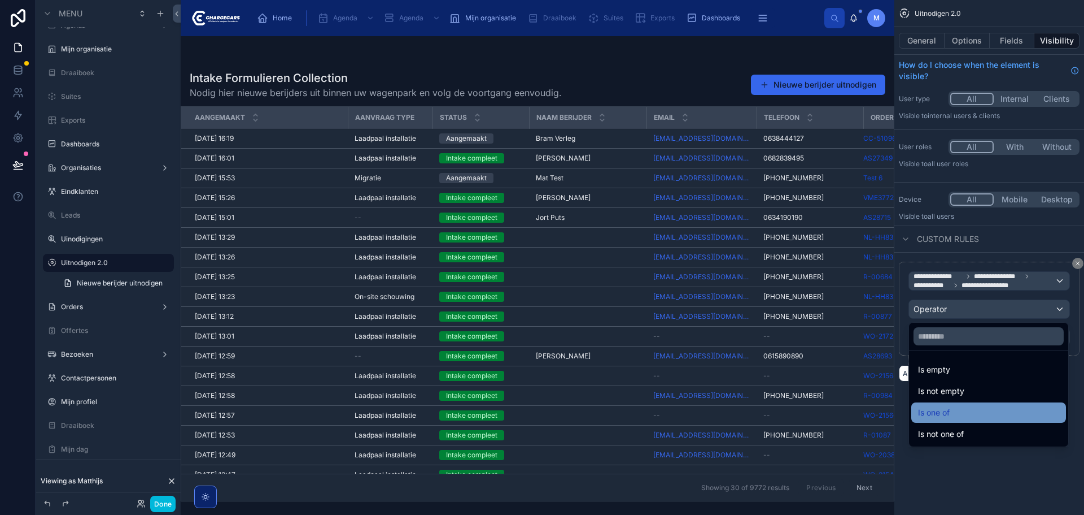
click at [955, 407] on div "Is one of" at bounding box center [988, 413] width 141 height 14
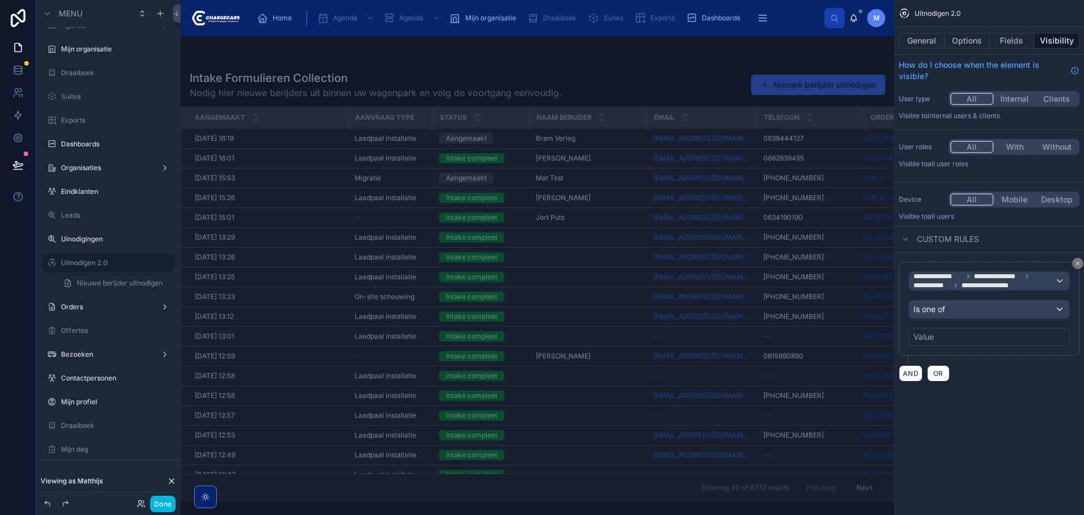
click at [954, 339] on div "Value" at bounding box center [990, 337] width 162 height 18
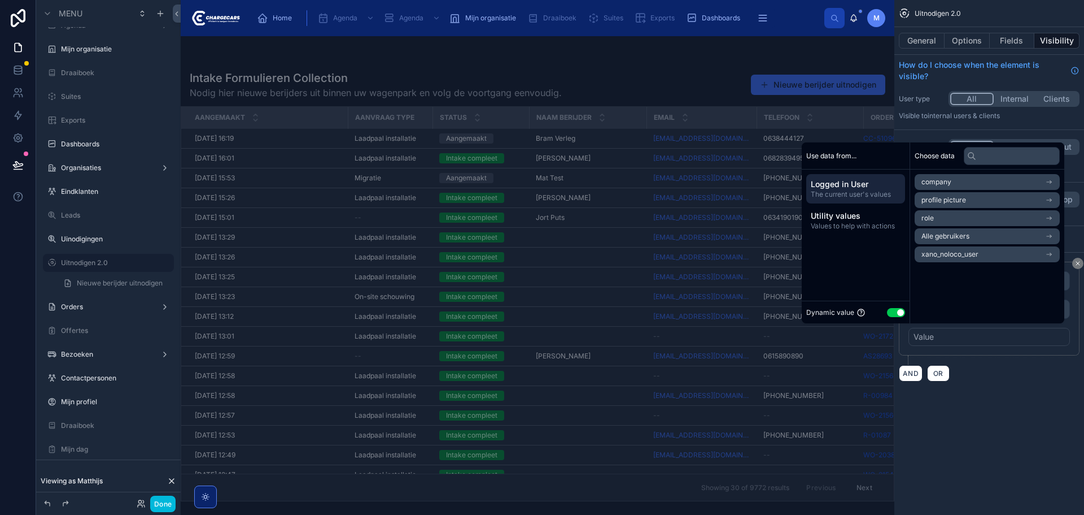
click at [891, 309] on button "Use setting" at bounding box center [896, 312] width 18 height 9
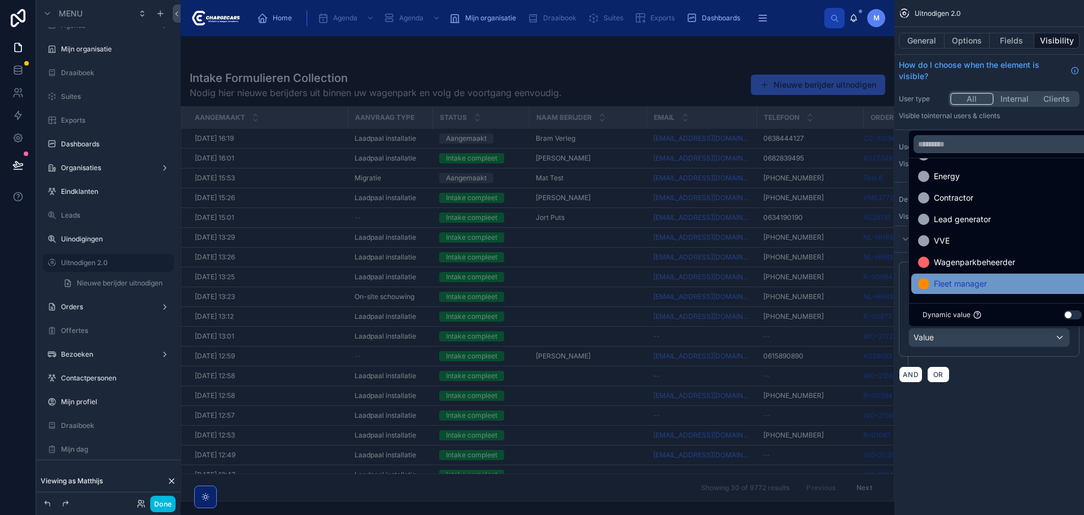
click at [963, 280] on span "Fleet manager" at bounding box center [960, 284] width 53 height 14
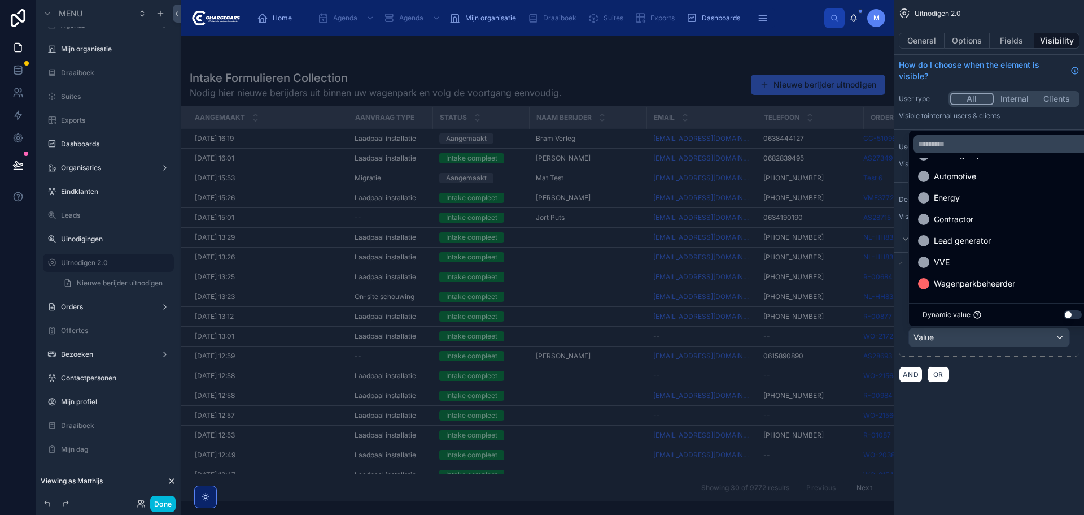
click at [1008, 423] on div "**********" at bounding box center [990, 257] width 190 height 515
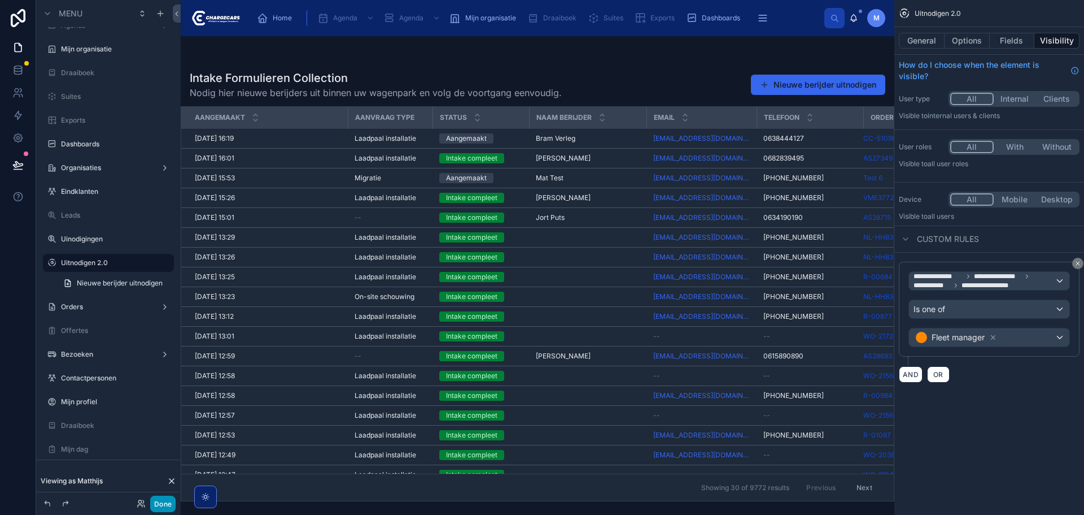
click at [172, 499] on button "Done" at bounding box center [162, 503] width 25 height 16
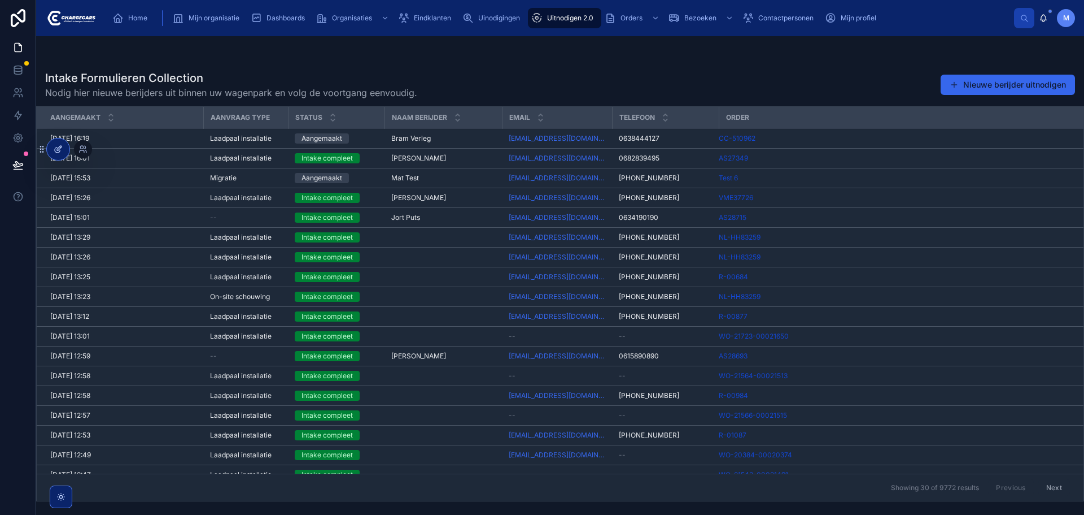
click at [56, 146] on icon at bounding box center [58, 149] width 9 height 9
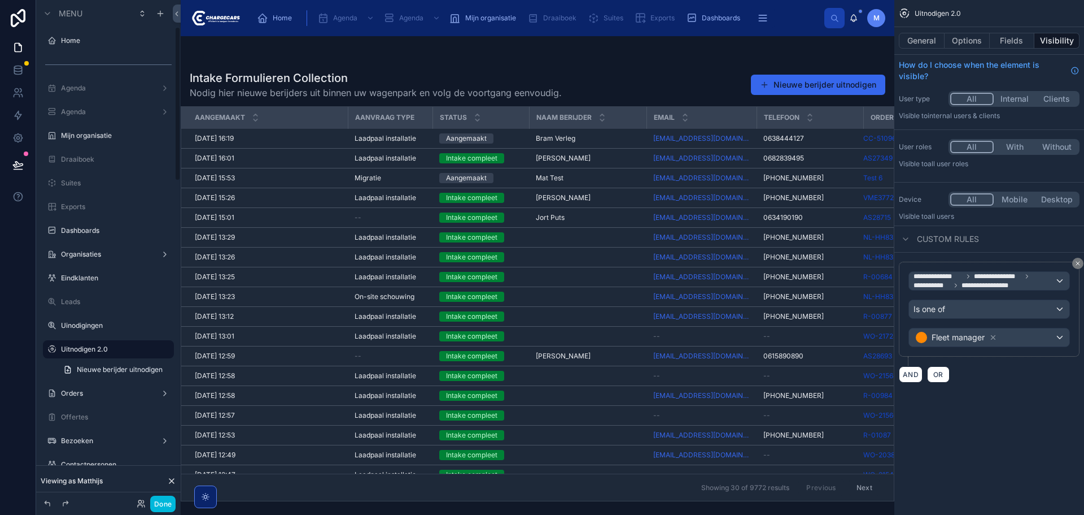
scroll to position [86, 0]
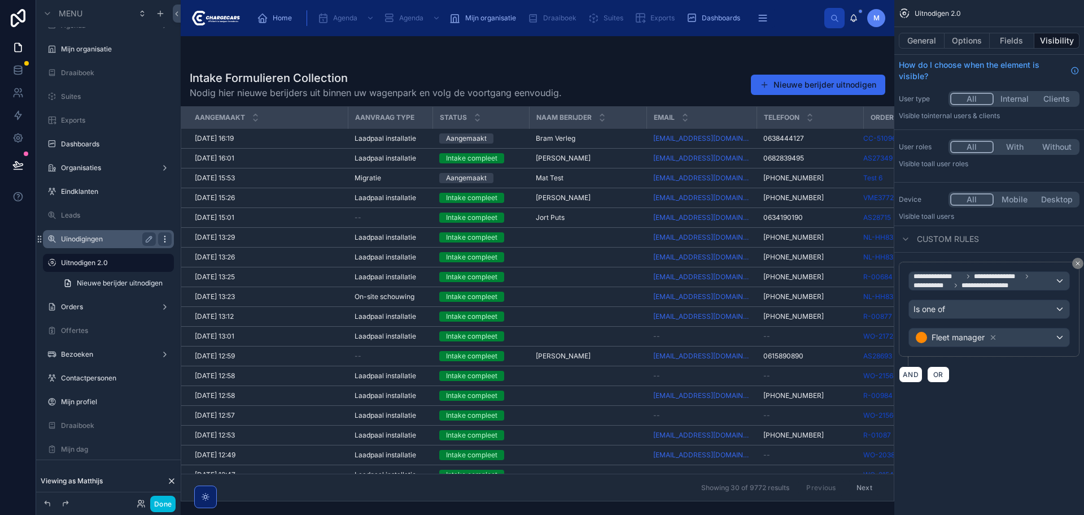
click at [165, 237] on icon "scrollable content" at bounding box center [164, 238] width 9 height 9
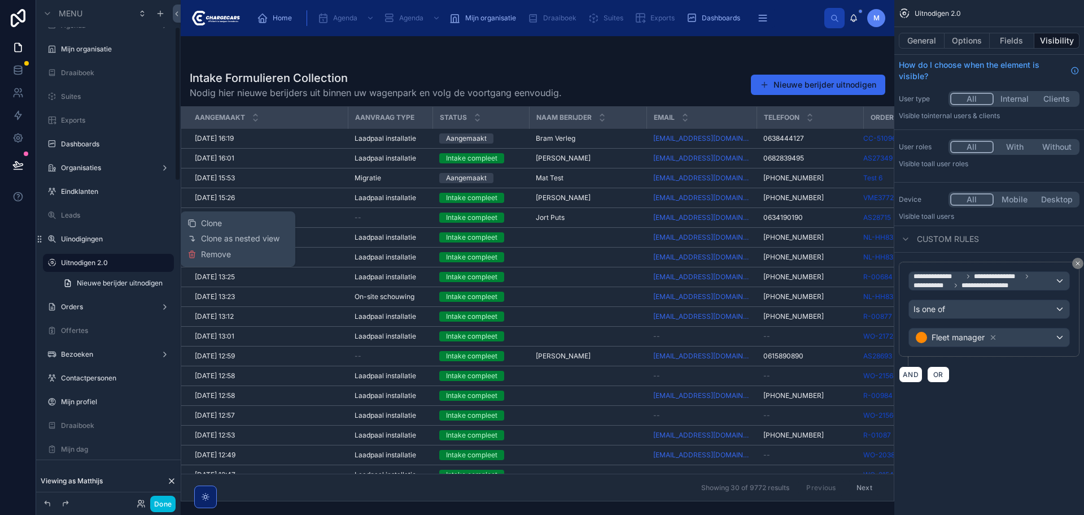
click at [216, 260] on div "Clone Clone as nested view Remove" at bounding box center [238, 239] width 101 height 46
click at [216, 254] on span "Remove" at bounding box center [216, 254] width 30 height 11
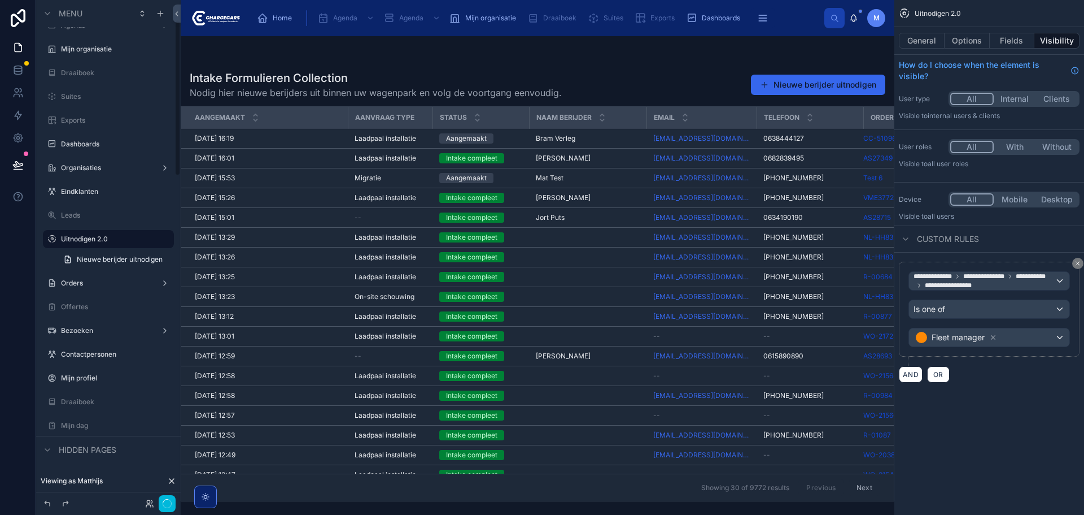
scroll to position [63, 0]
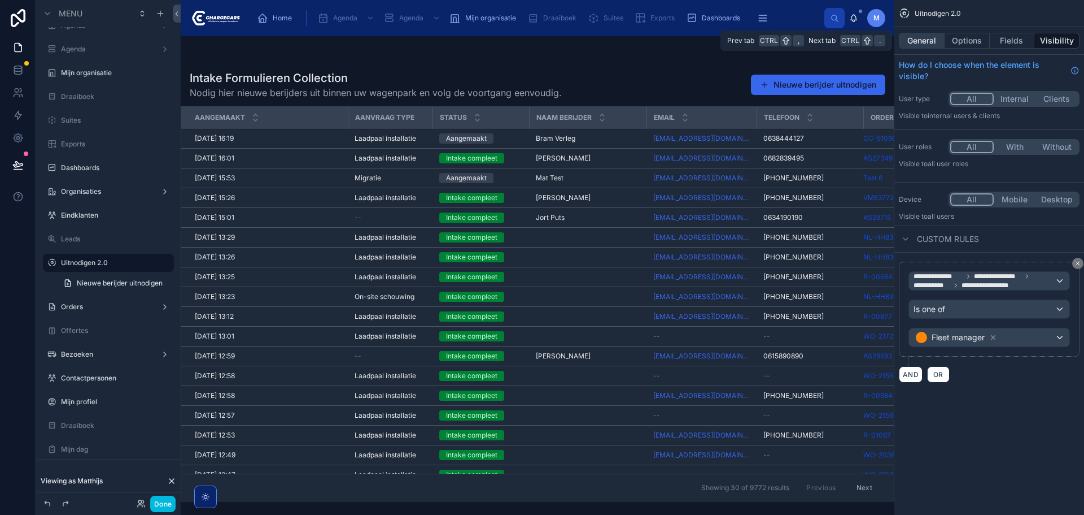
click at [938, 40] on button "General" at bounding box center [922, 41] width 46 height 16
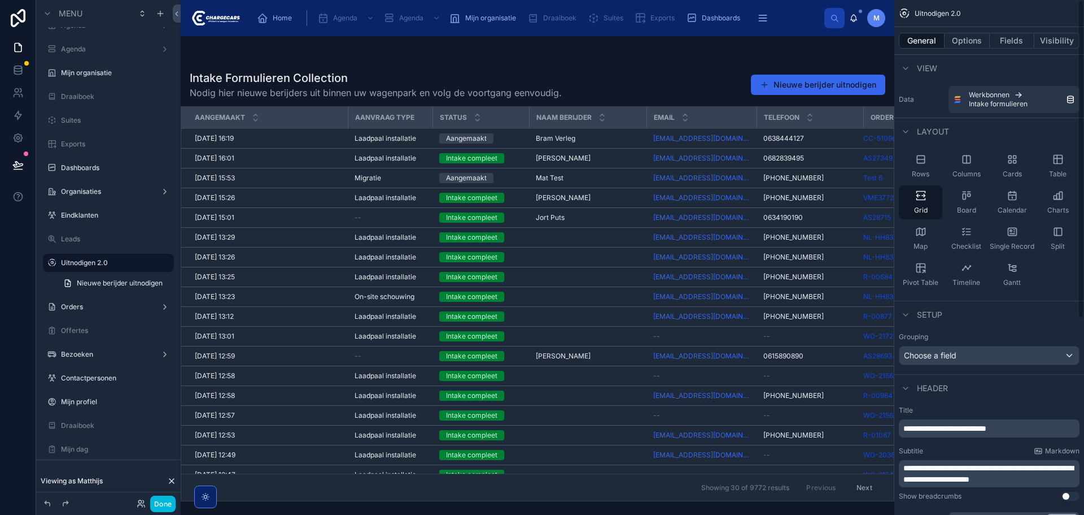
scroll to position [318, 0]
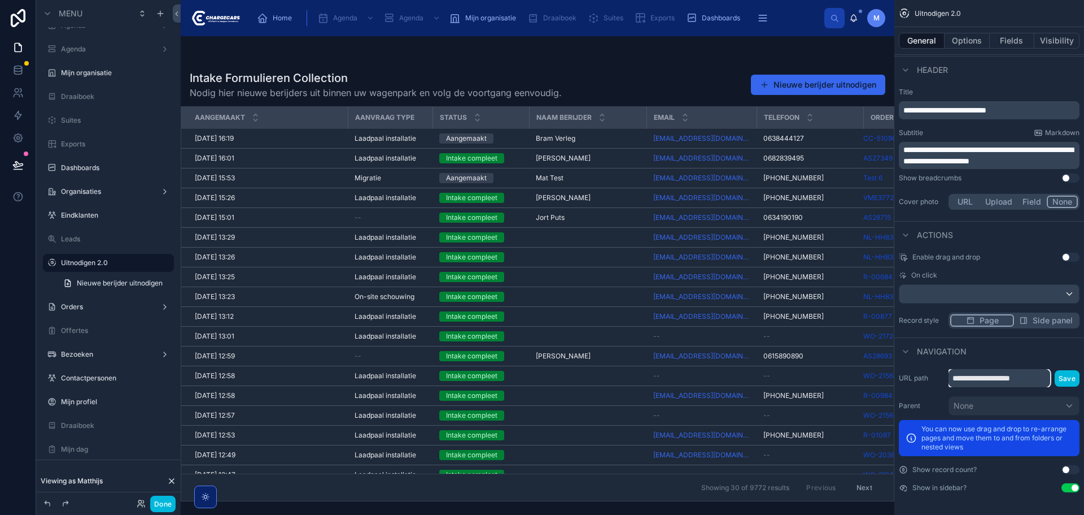
drag, startPoint x: 1035, startPoint y: 377, endPoint x: 935, endPoint y: 379, distance: 100.0
click at [935, 379] on div "**********" at bounding box center [989, 378] width 181 height 18
click at [952, 378] on input "**********" at bounding box center [1000, 378] width 102 height 18
drag, startPoint x: 1028, startPoint y: 378, endPoint x: 974, endPoint y: 383, distance: 55.0
click at [974, 383] on input "**********" at bounding box center [1000, 378] width 102 height 18
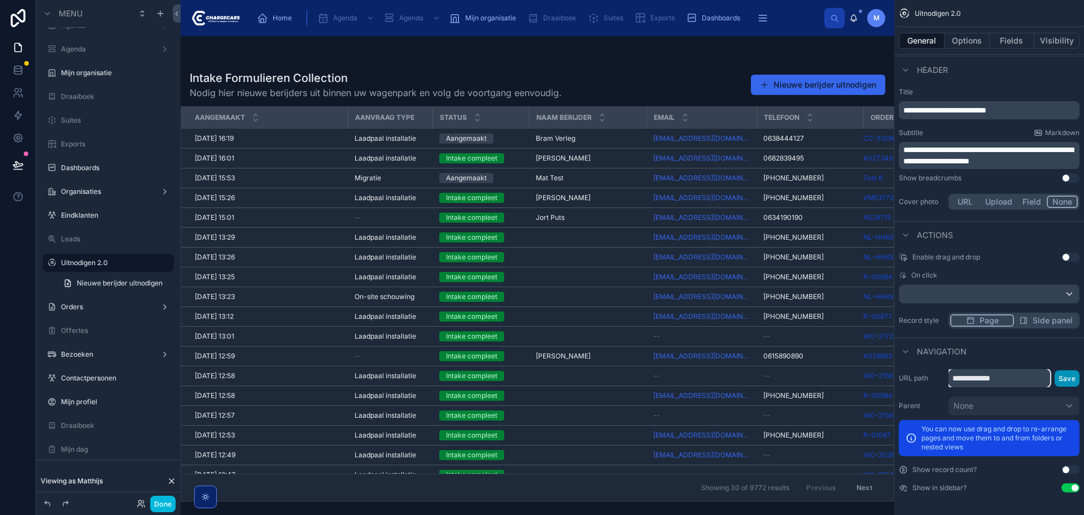
type input "**********"
click at [1060, 376] on button "Save" at bounding box center [1067, 378] width 25 height 16
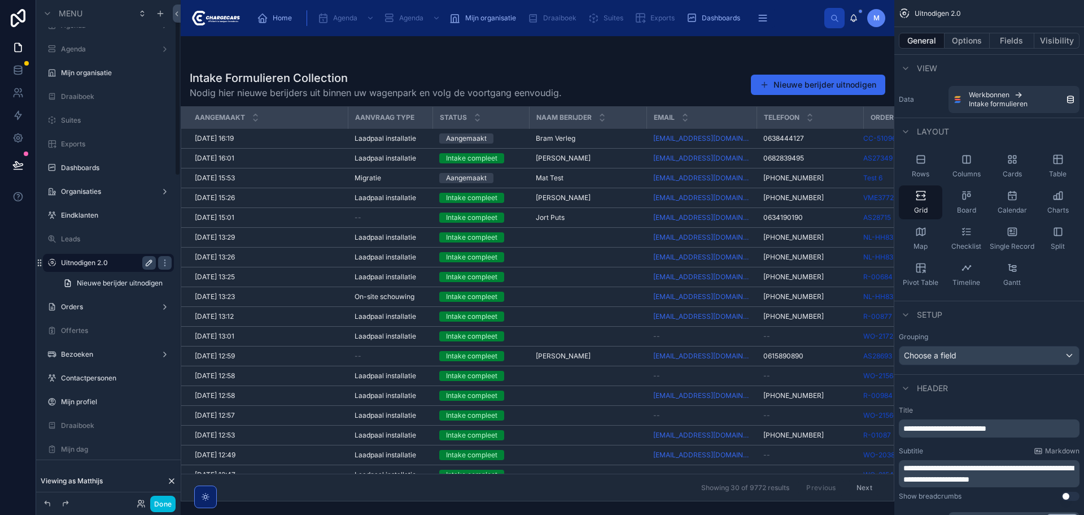
click at [149, 263] on icon "scrollable content" at bounding box center [149, 262] width 9 height 9
click at [123, 261] on input "**********" at bounding box center [99, 263] width 77 height 14
type input "**********"
click at [167, 500] on button "Done" at bounding box center [162, 503] width 25 height 16
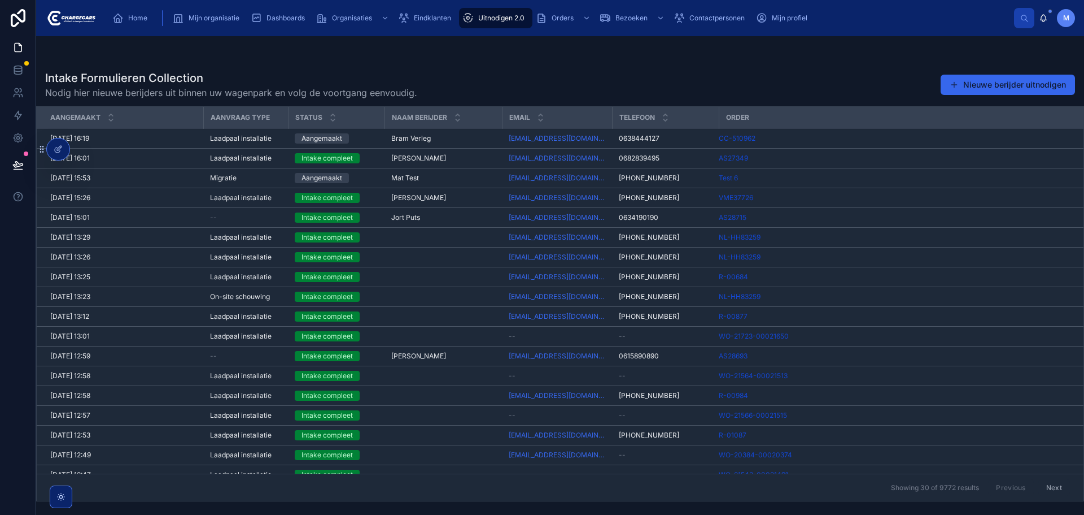
click at [21, 160] on icon at bounding box center [17, 164] width 11 height 11
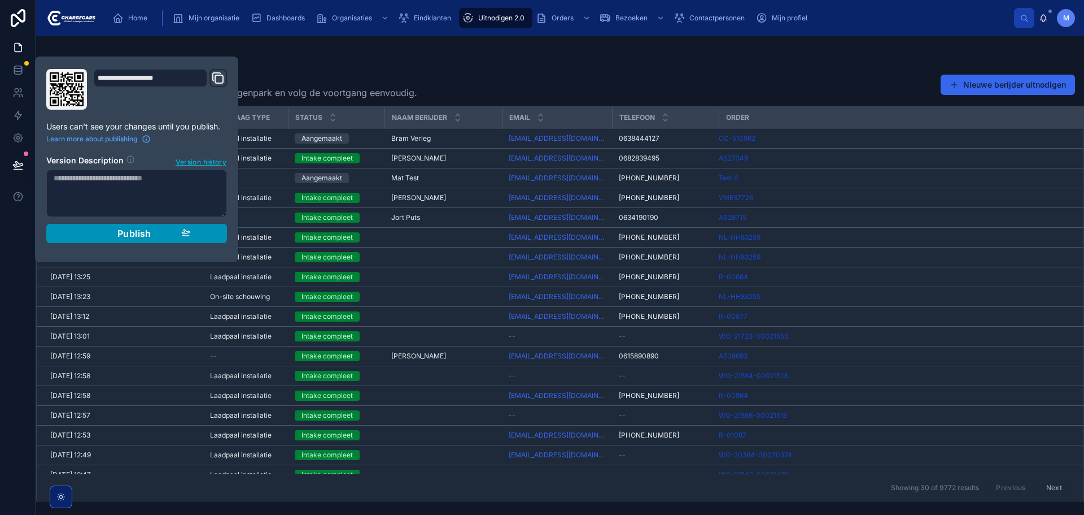
click at [147, 228] on span "Publish" at bounding box center [134, 233] width 34 height 11
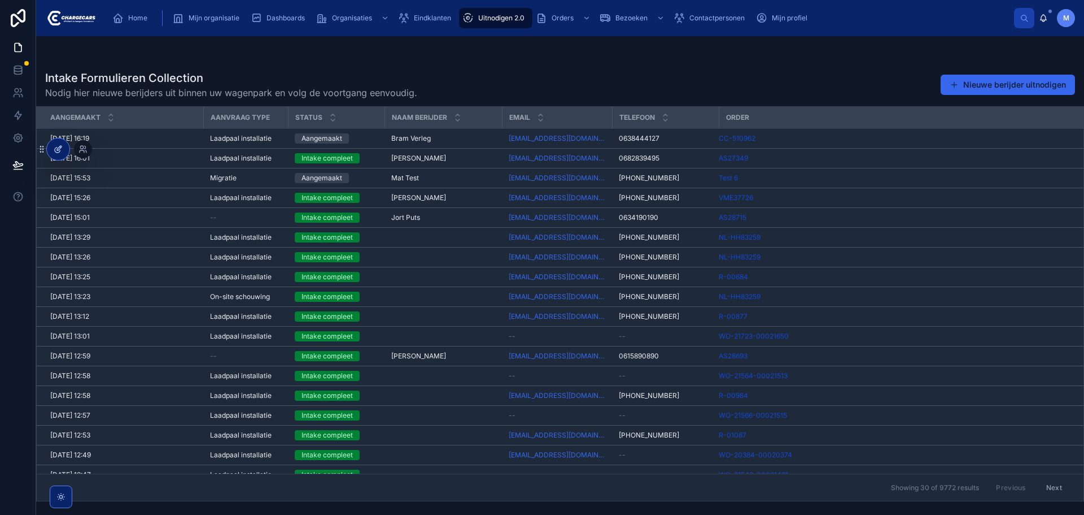
click at [54, 146] on icon at bounding box center [58, 149] width 9 height 9
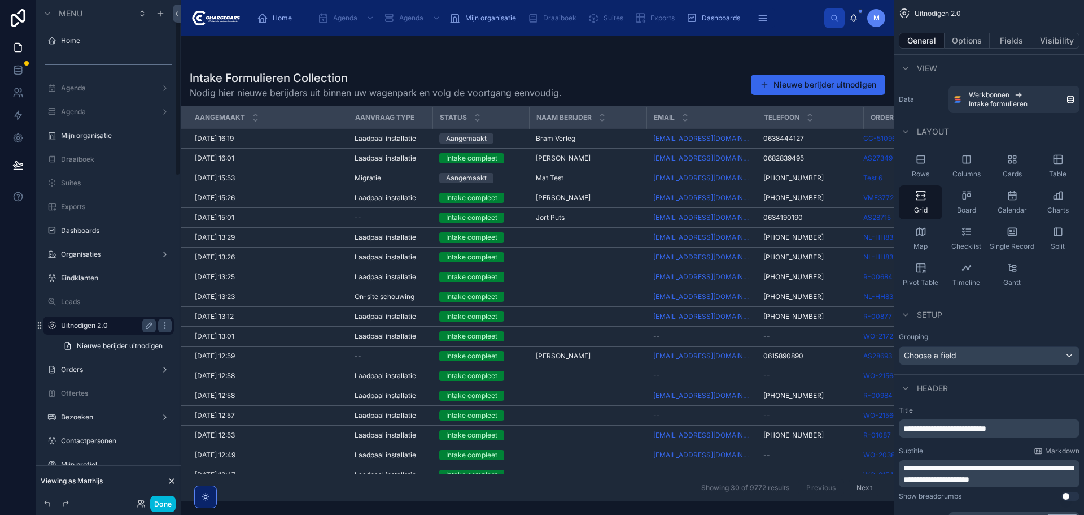
scroll to position [63, 0]
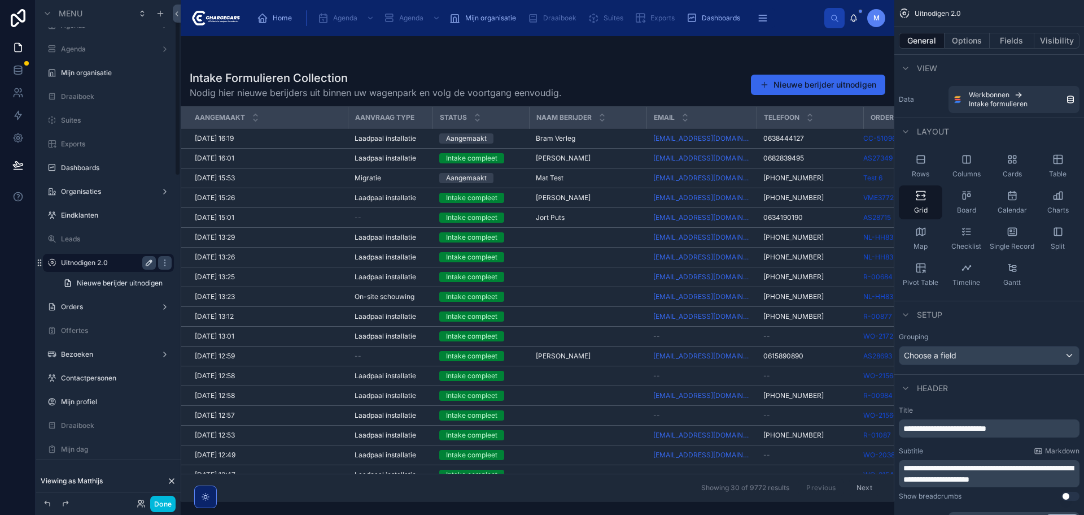
click at [145, 262] on icon "scrollable content" at bounding box center [149, 262] width 9 height 9
click at [129, 259] on input "**********" at bounding box center [99, 263] width 77 height 14
type input "**********"
click at [152, 264] on icon "scrollable content" at bounding box center [149, 262] width 9 height 9
click at [163, 501] on button "Done" at bounding box center [162, 503] width 25 height 16
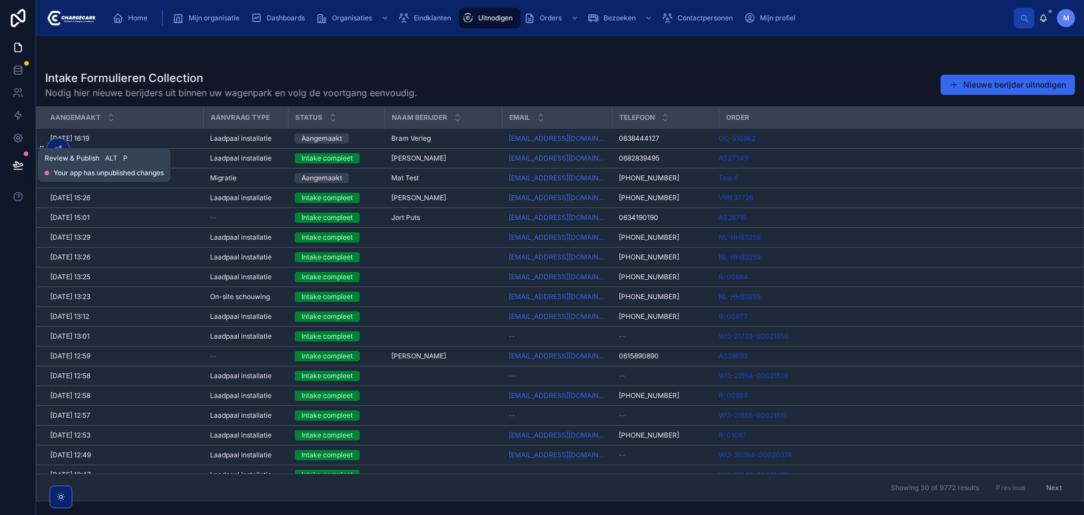
click at [19, 164] on icon at bounding box center [18, 165] width 10 height 6
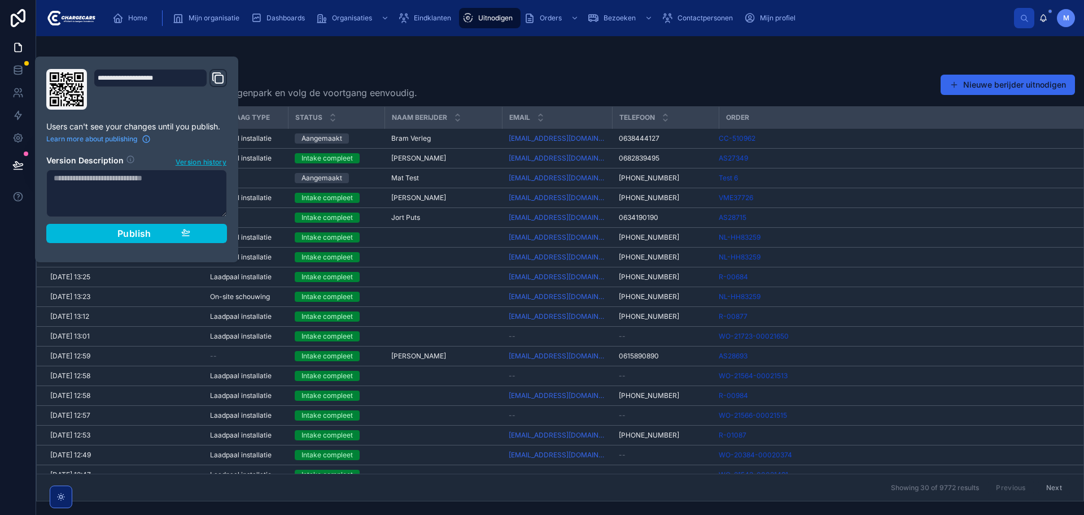
click at [471, 63] on div "Intake Formulieren Collection Nodig hier nieuwe berijders uit binnen uw wagenpa…" at bounding box center [560, 268] width 1048 height 465
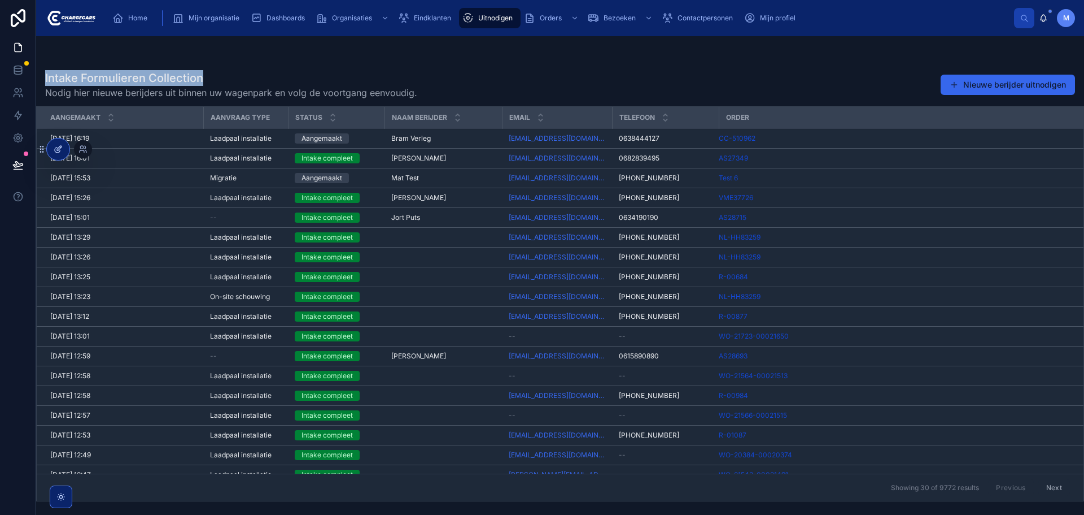
click at [54, 154] on div at bounding box center [58, 148] width 23 height 21
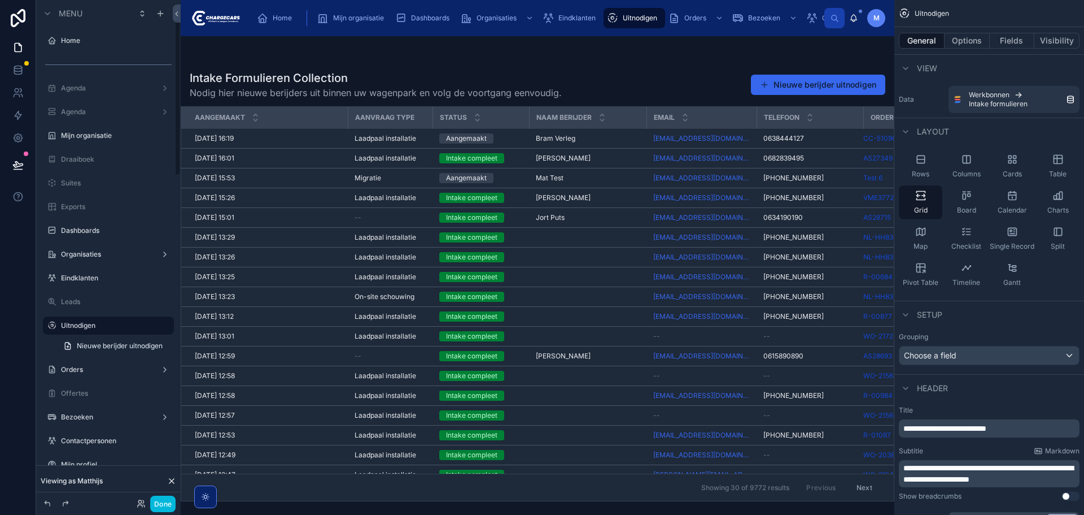
scroll to position [63, 0]
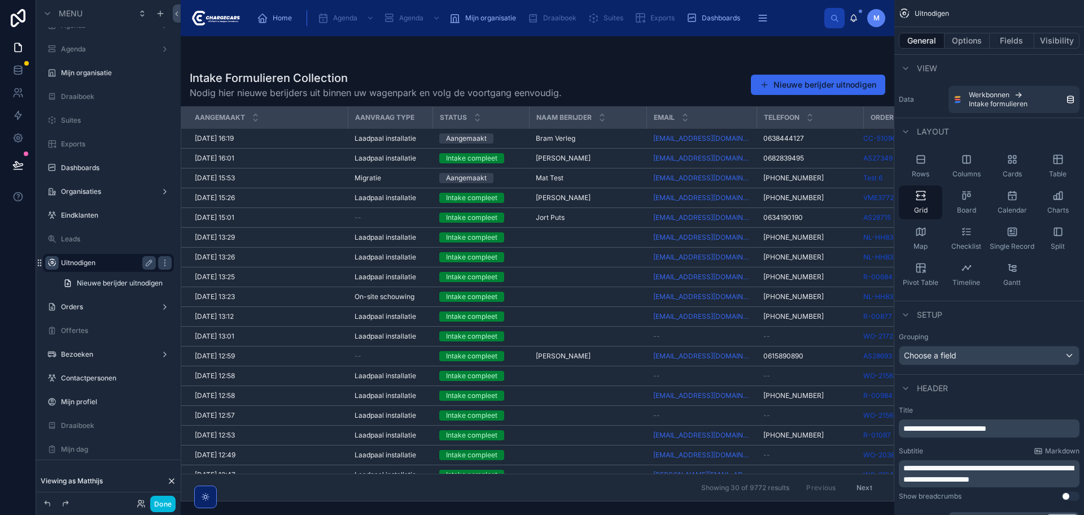
click at [49, 262] on icon "scrollable content" at bounding box center [51, 262] width 9 height 9
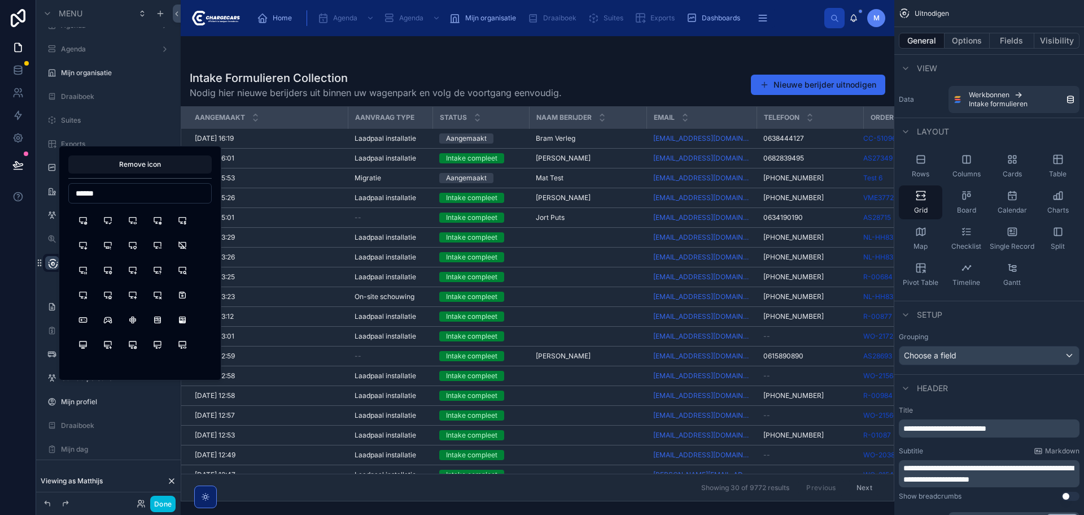
scroll to position [0, 0]
click at [131, 192] on input "******" at bounding box center [140, 193] width 142 height 16
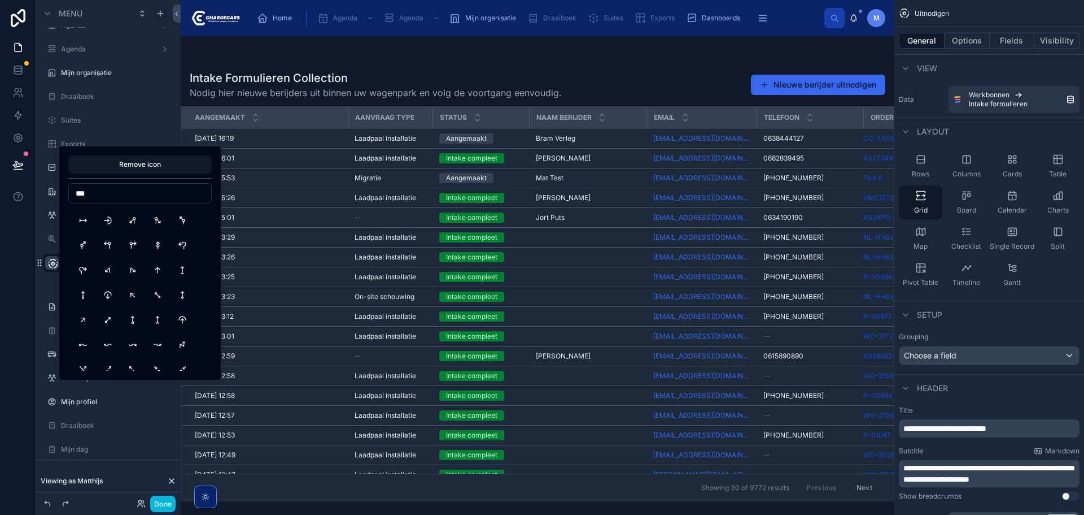
click at [117, 193] on input "***" at bounding box center [140, 193] width 142 height 16
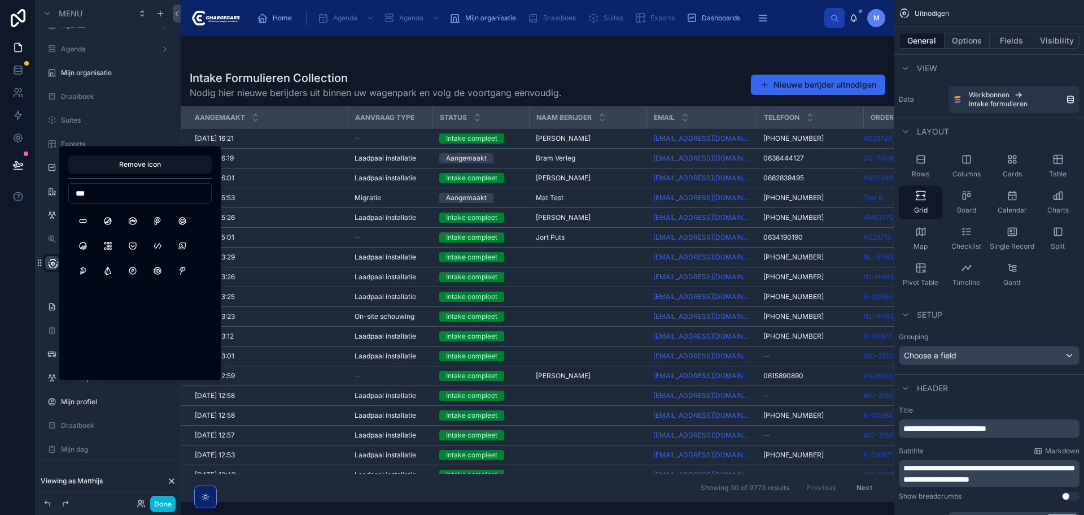
scroll to position [1694, 0]
click at [99, 196] on input "***" at bounding box center [140, 193] width 142 height 16
click at [98, 188] on input "****" at bounding box center [140, 193] width 142 height 16
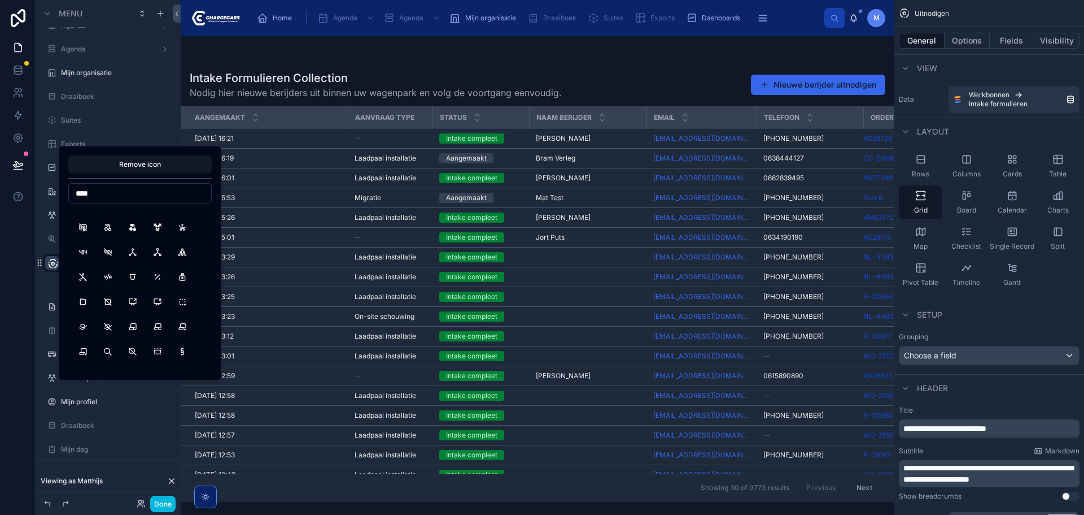
click at [98, 188] on input "****" at bounding box center [140, 193] width 142 height 16
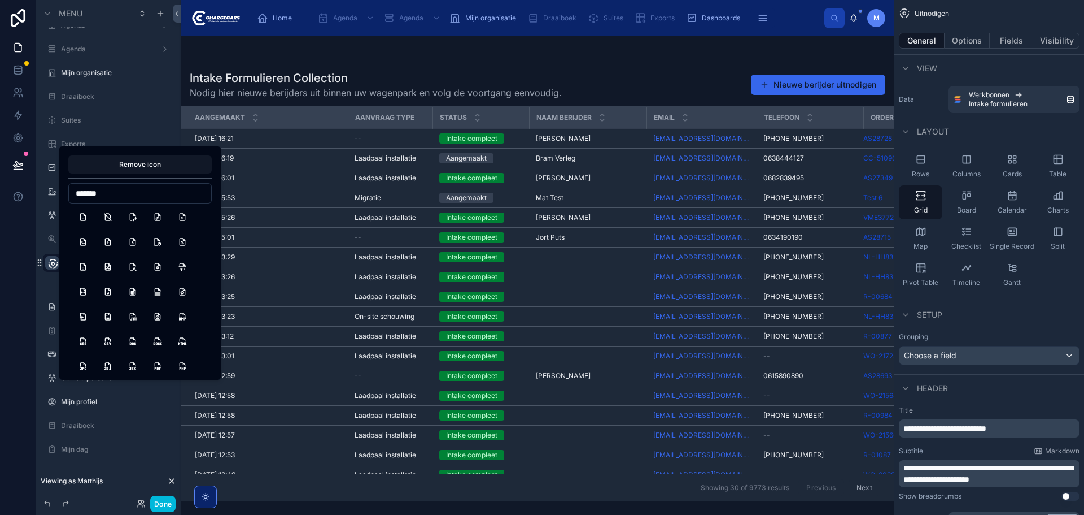
scroll to position [316, 0]
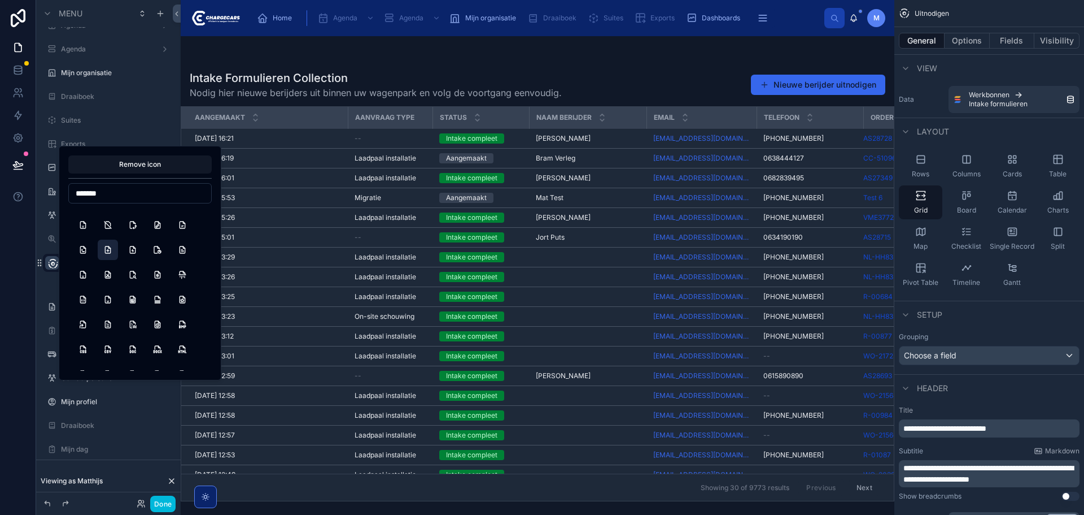
type input "*******"
click at [111, 251] on button "FilePlus" at bounding box center [108, 249] width 20 height 20
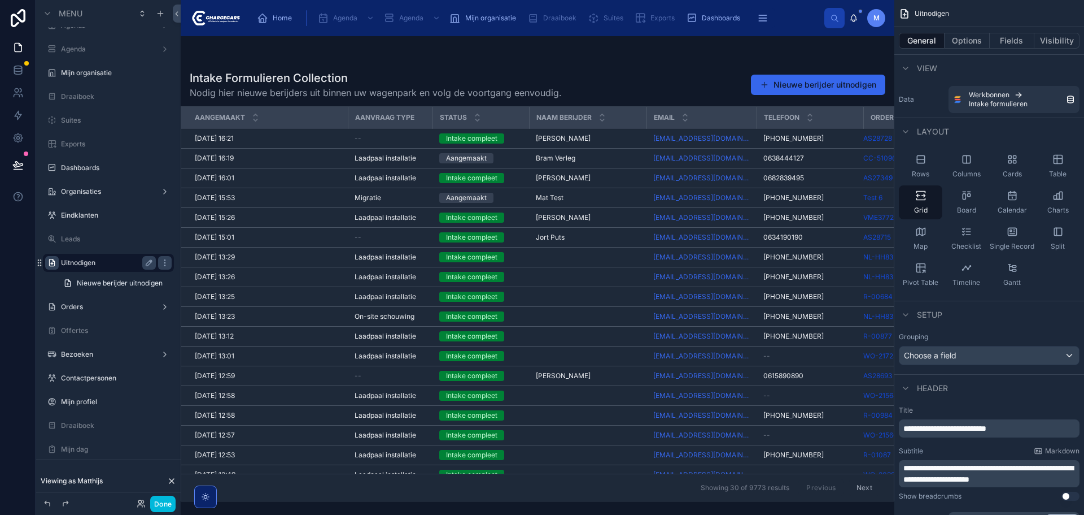
click at [53, 261] on icon "scrollable content" at bounding box center [51, 262] width 9 height 9
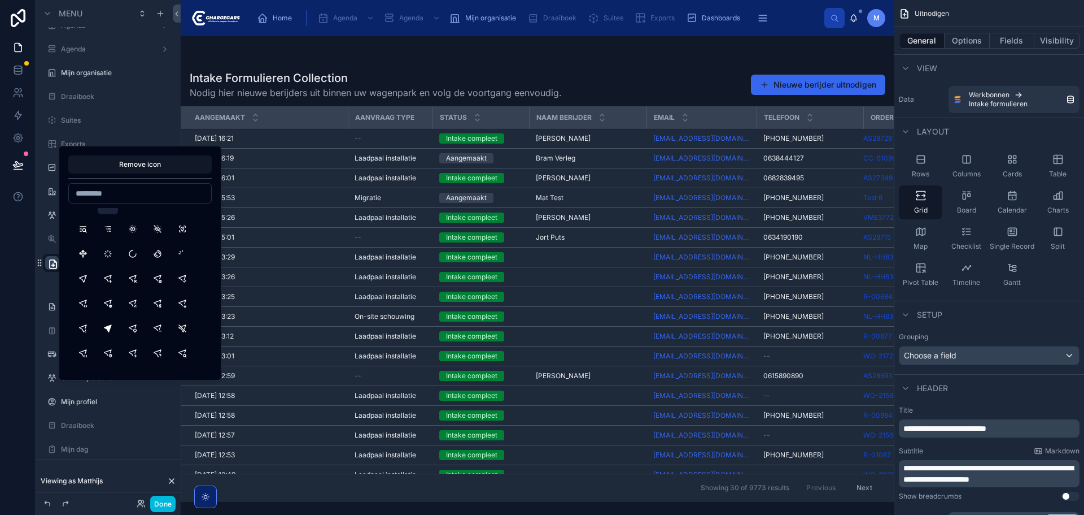
scroll to position [14854, 0]
click at [135, 323] on button "LocationPlus" at bounding box center [133, 324] width 20 height 20
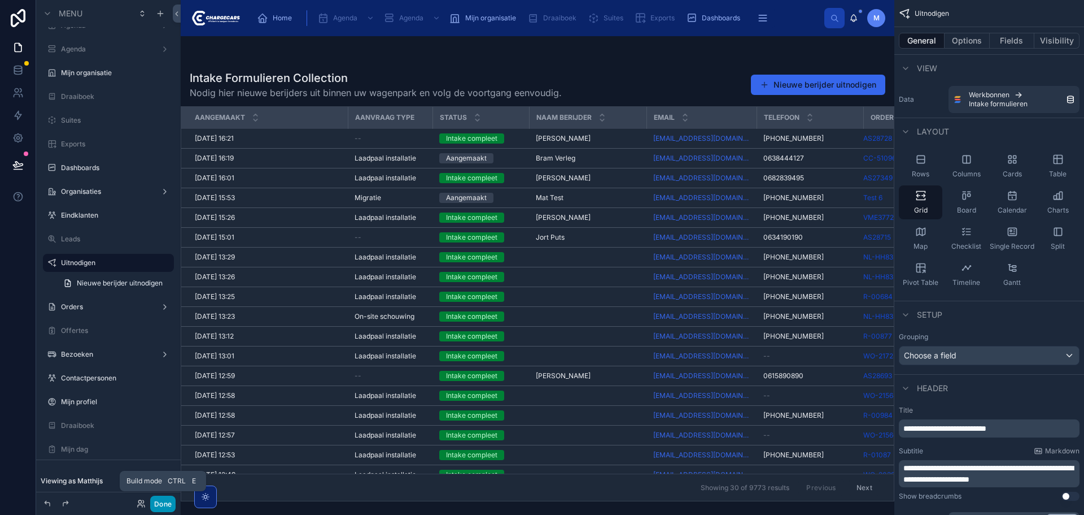
click at [163, 505] on button "Done" at bounding box center [162, 503] width 25 height 16
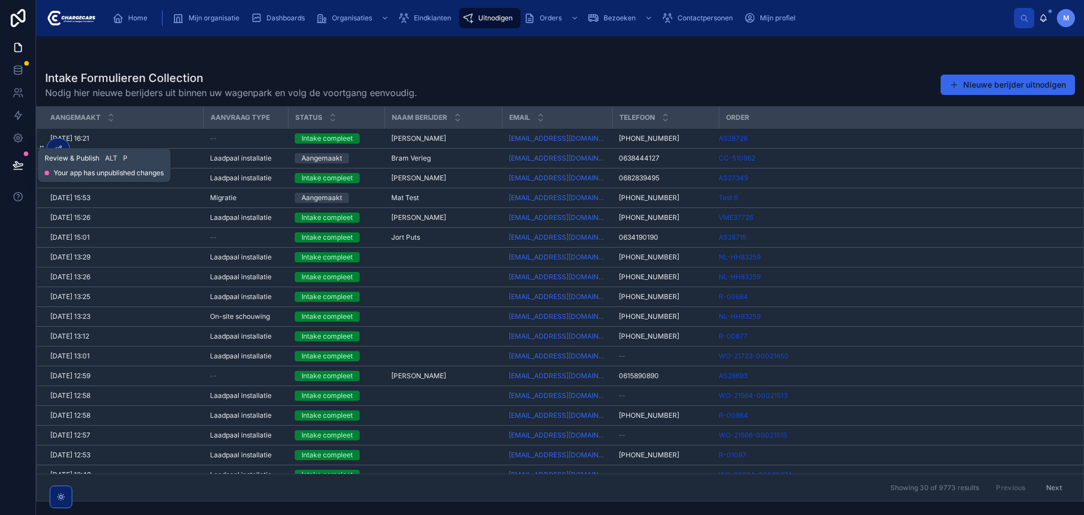
click at [16, 162] on icon at bounding box center [17, 164] width 11 height 11
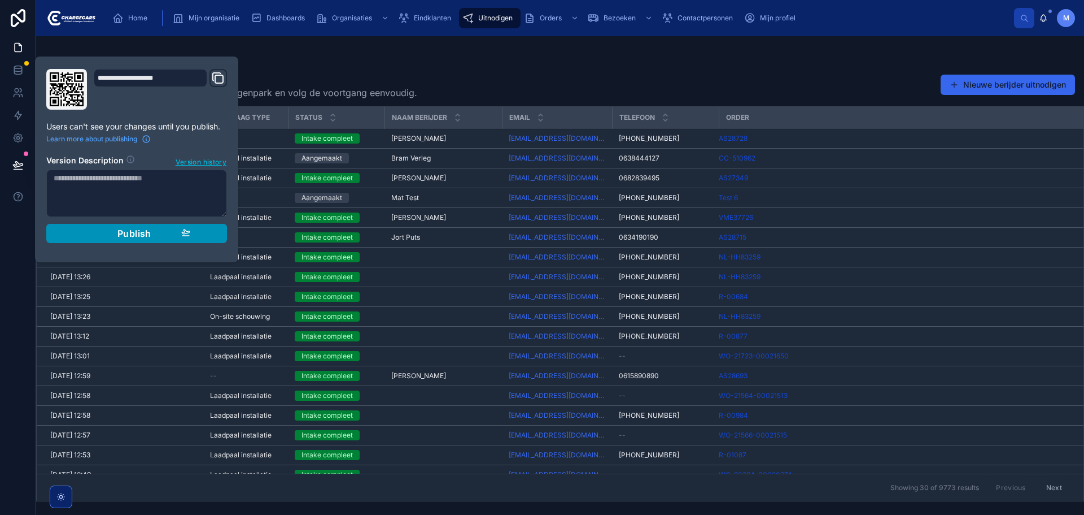
click at [156, 234] on div "Publish" at bounding box center [136, 233] width 107 height 11
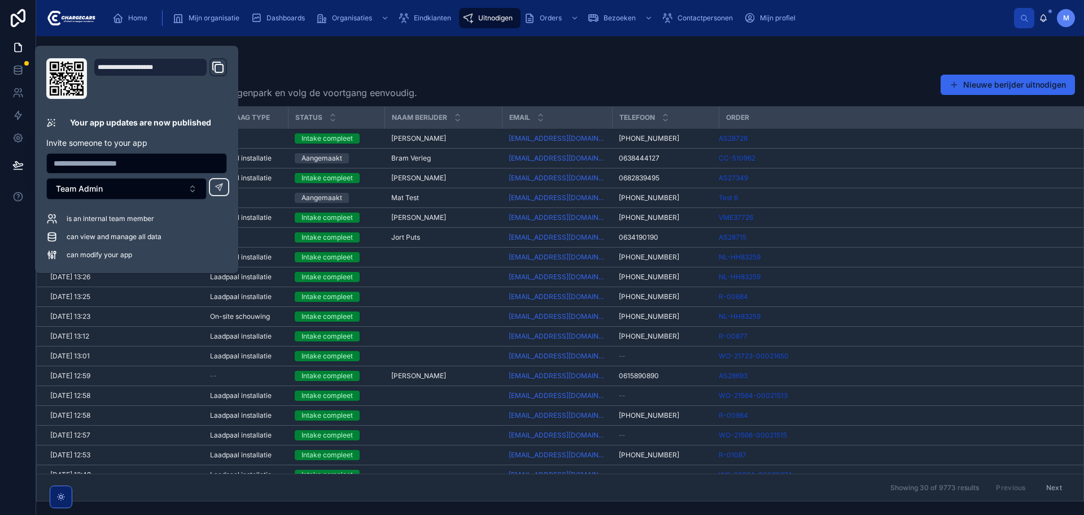
click at [543, 70] on div "Intake Formulieren Collection Nodig hier nieuwe berijders uit binnen uw wagenpa…" at bounding box center [560, 84] width 1030 height 29
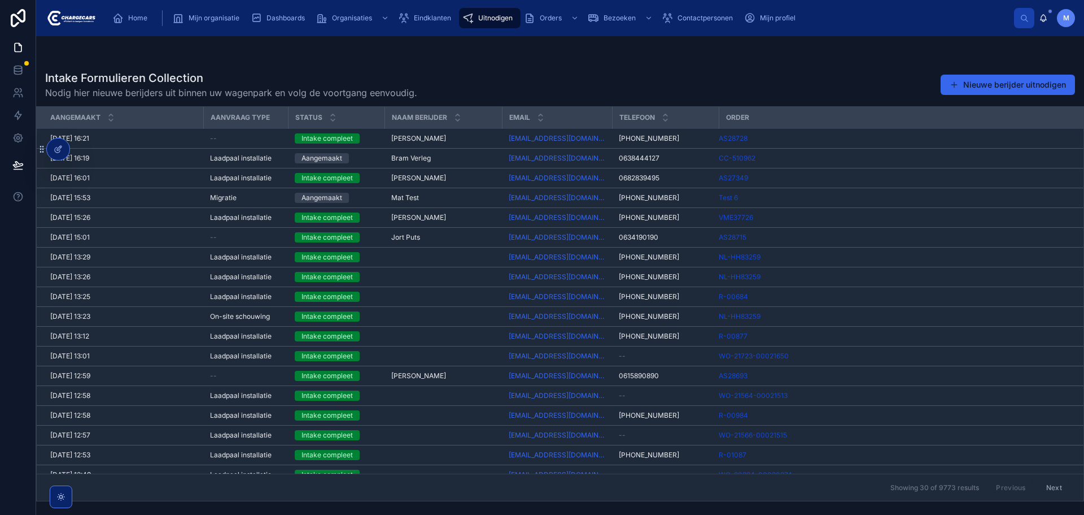
click at [496, 19] on span "Uitnodigen" at bounding box center [495, 18] width 34 height 9
click at [60, 149] on icon at bounding box center [58, 149] width 9 height 9
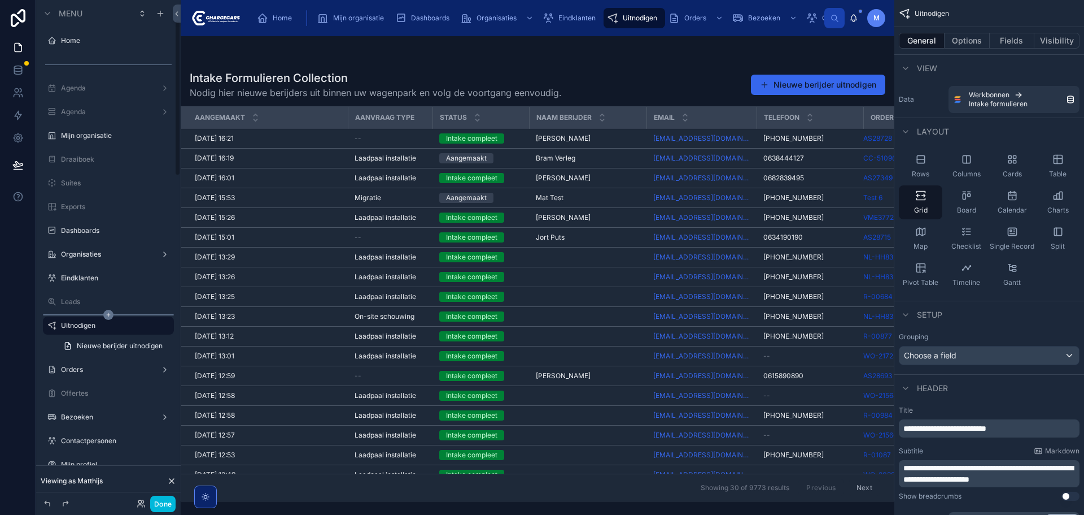
scroll to position [63, 0]
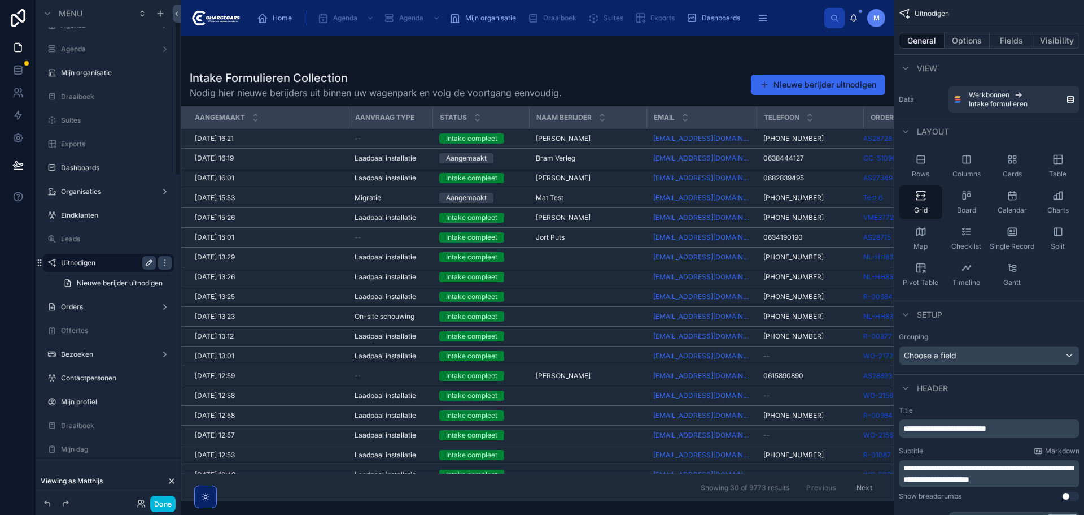
click at [147, 262] on icon "scrollable content" at bounding box center [149, 262] width 9 height 9
click at [106, 263] on input "**********" at bounding box center [99, 263] width 77 height 14
type input "**********"
click at [149, 263] on icon "scrollable content" at bounding box center [149, 262] width 9 height 9
click at [172, 501] on button "Done" at bounding box center [162, 503] width 25 height 16
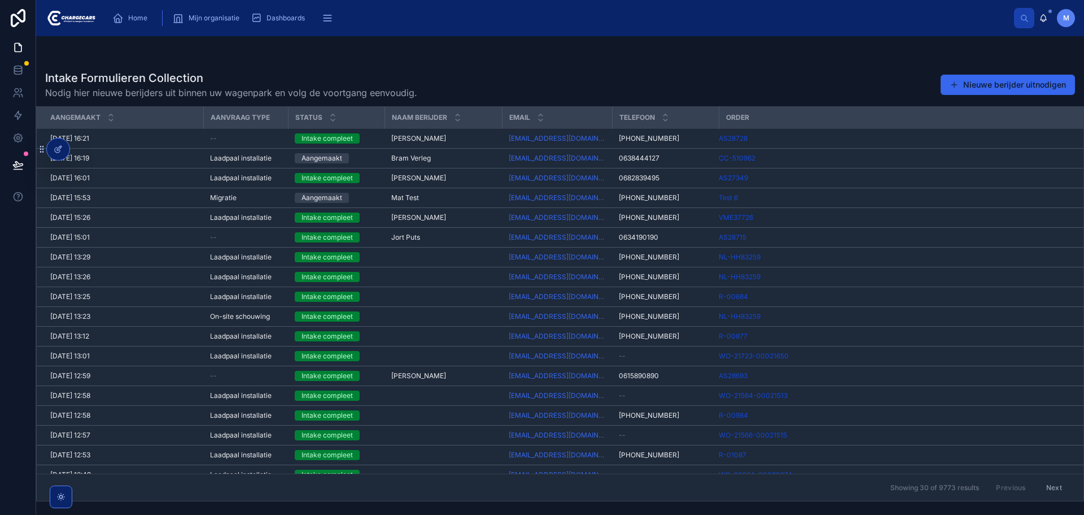
click at [172, 502] on div "Intake Formulieren Collection Nodig hier nieuwe berijders uit binnen uw wagenpa…" at bounding box center [560, 275] width 1048 height 478
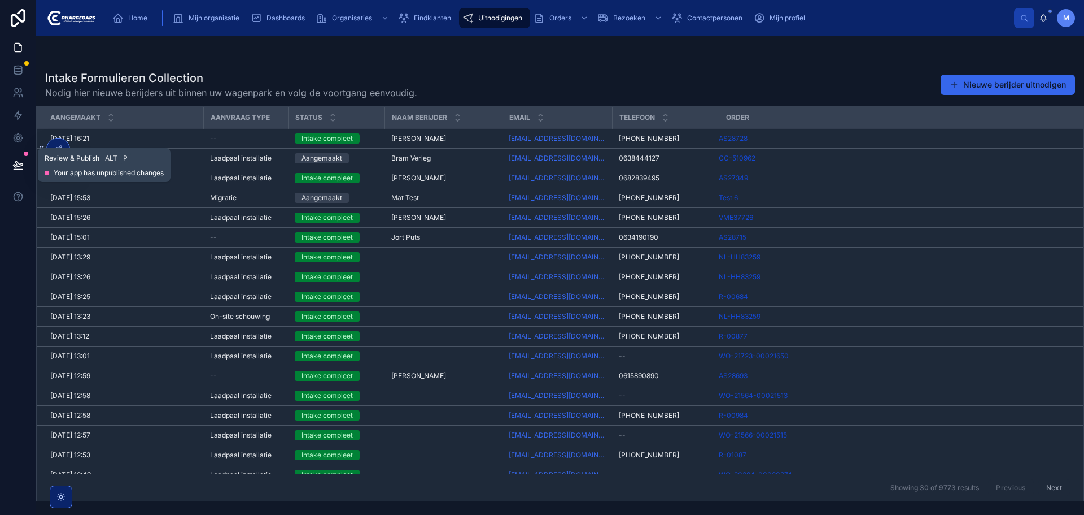
click at [21, 162] on icon at bounding box center [17, 164] width 11 height 11
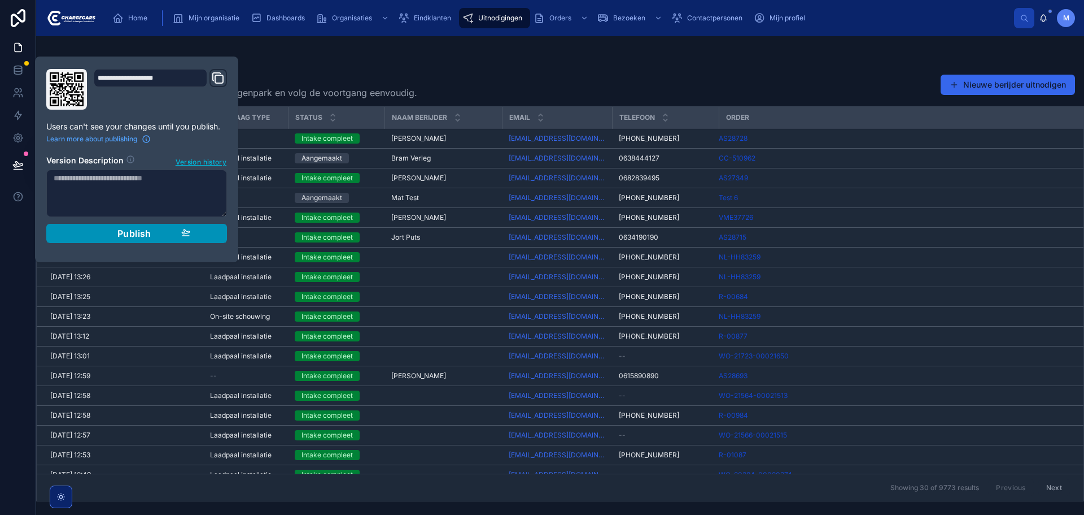
click at [137, 234] on span "Publish" at bounding box center [134, 233] width 34 height 11
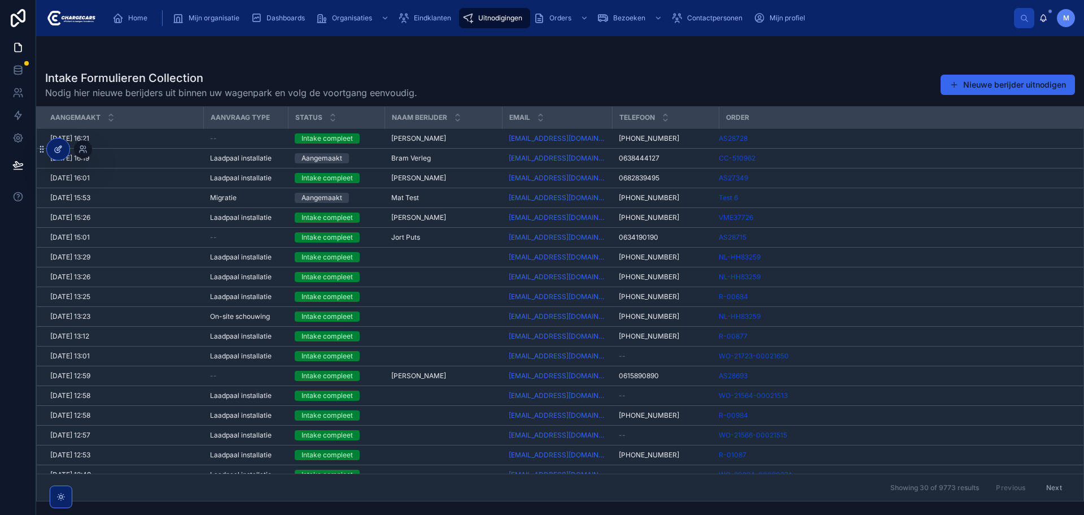
click at [66, 146] on div at bounding box center [58, 148] width 23 height 21
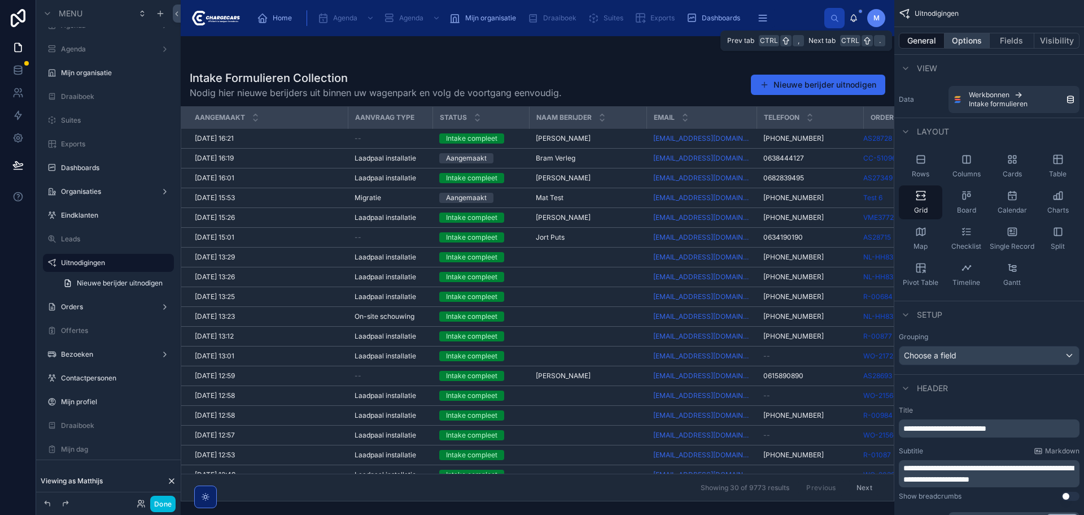
click at [979, 41] on button "Options" at bounding box center [967, 41] width 45 height 16
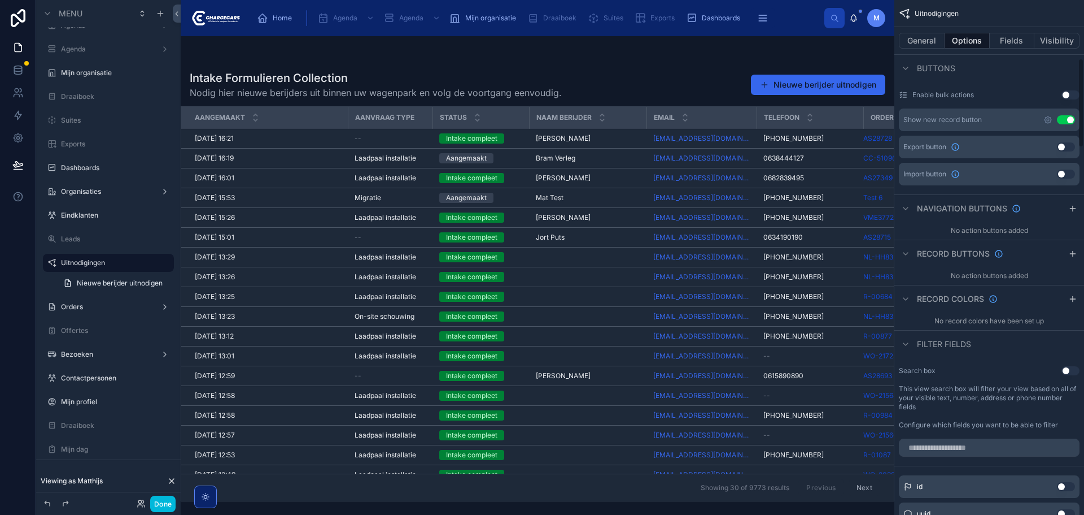
scroll to position [282, 0]
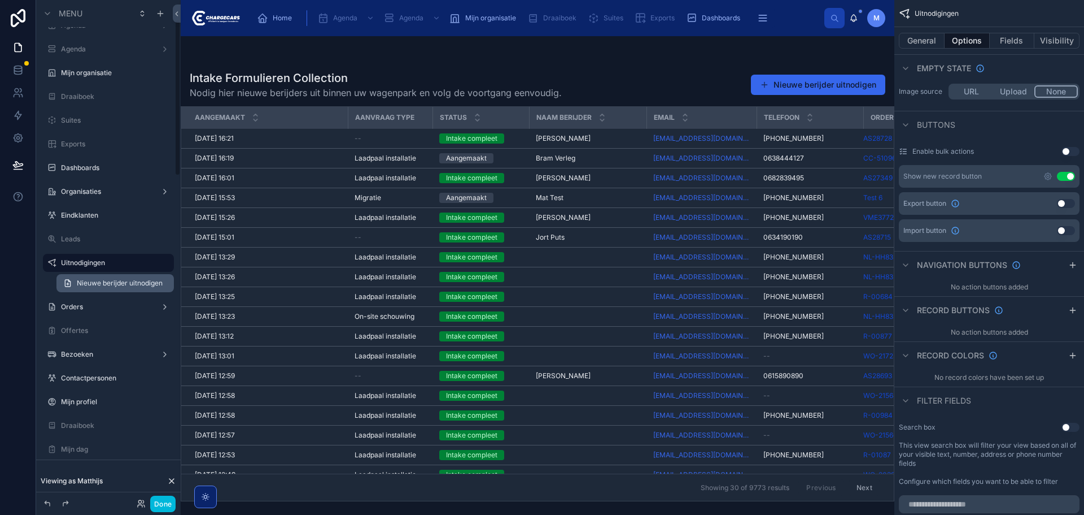
click at [104, 282] on span "Nieuwe berijder uitnodigen" at bounding box center [120, 282] width 86 height 9
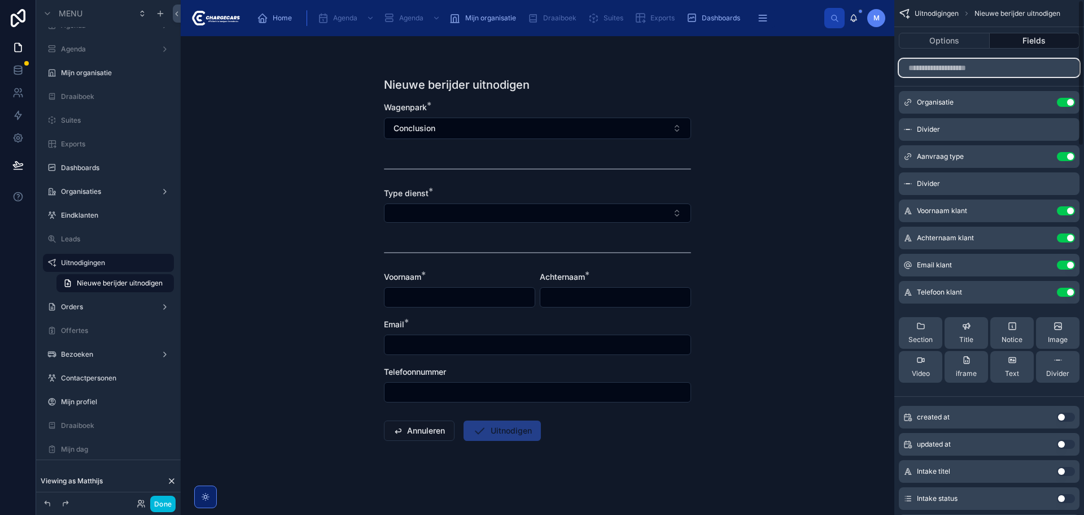
click at [994, 71] on input "scrollable content" at bounding box center [989, 68] width 181 height 18
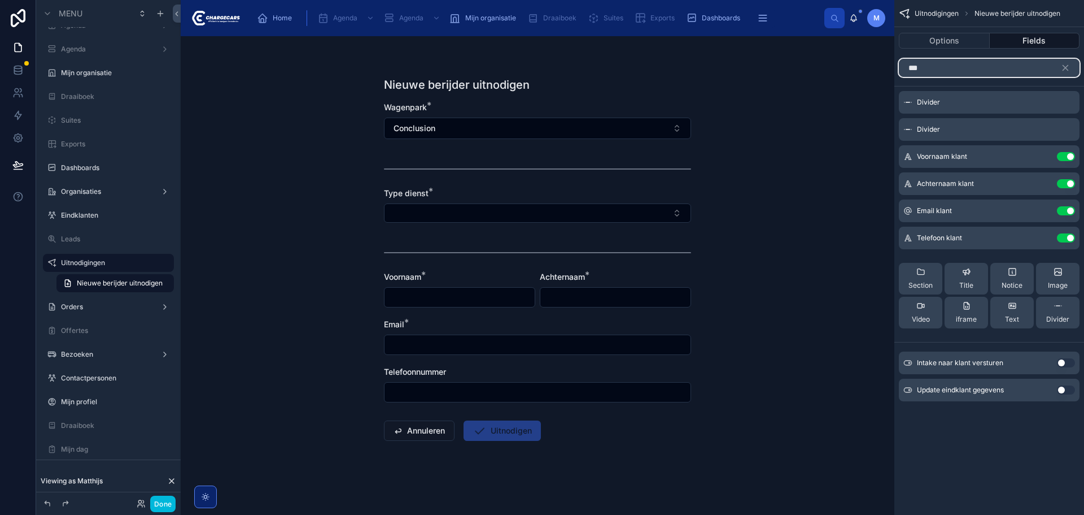
type input "***"
click at [1069, 360] on button "Use setting" at bounding box center [1066, 362] width 18 height 9
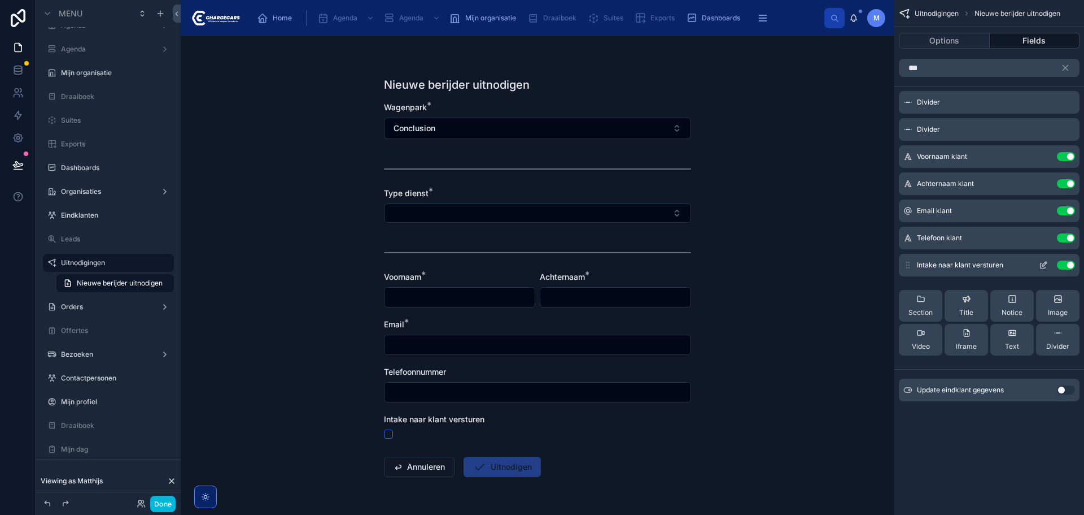
click at [1045, 266] on icon "scrollable content" at bounding box center [1043, 264] width 9 height 9
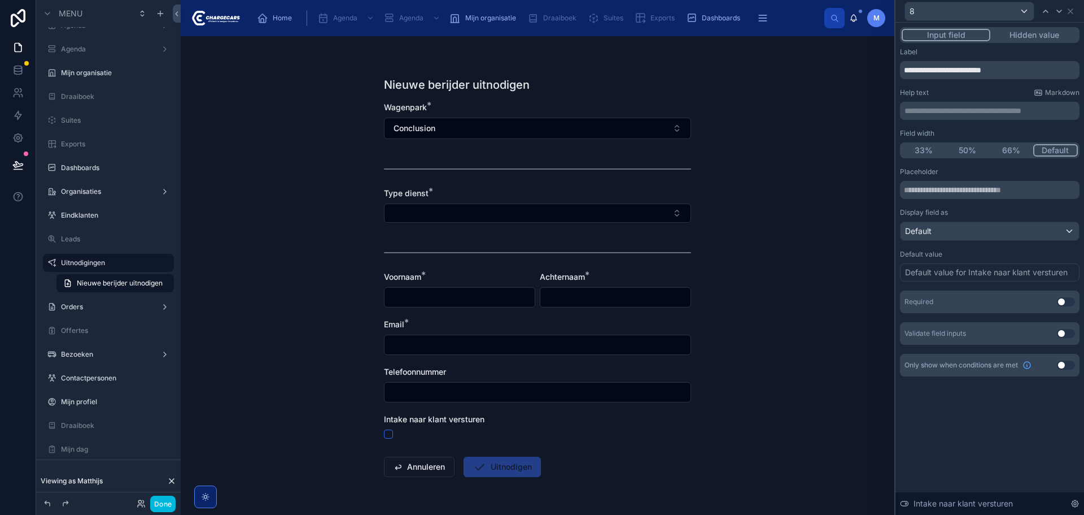
click at [1028, 34] on button "Hidden value" at bounding box center [1035, 35] width 88 height 12
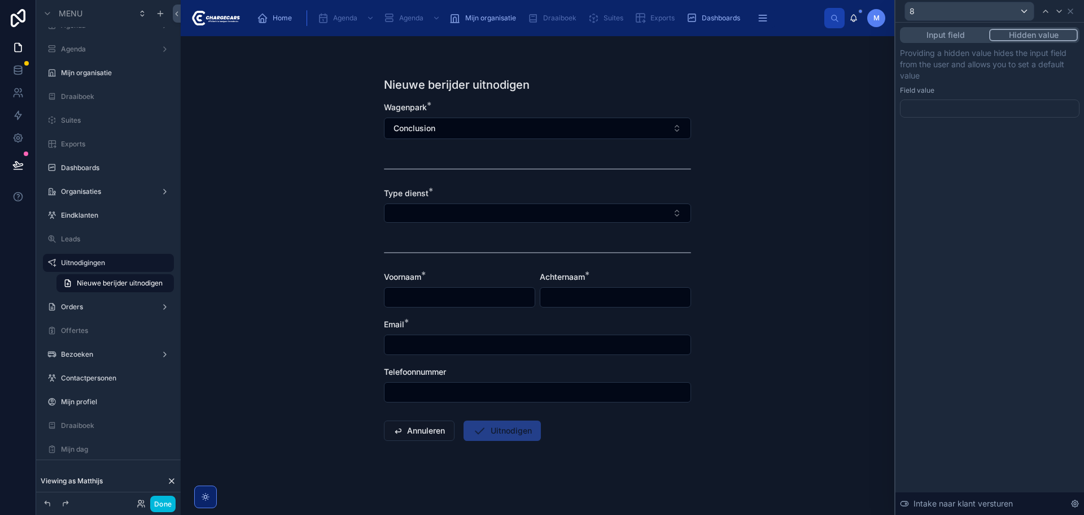
click at [970, 113] on div at bounding box center [990, 108] width 180 height 18
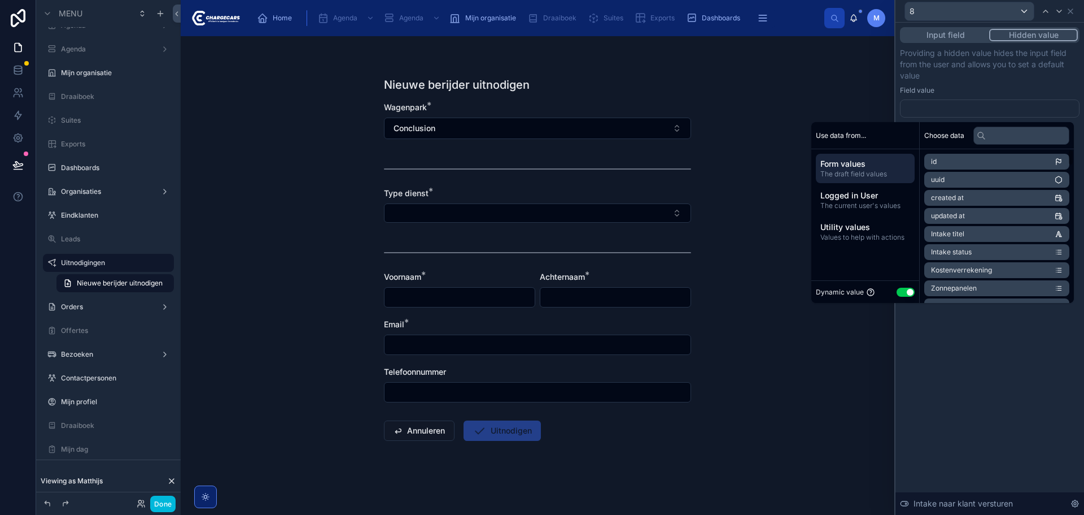
click at [897, 291] on button "Use setting" at bounding box center [906, 291] width 18 height 9
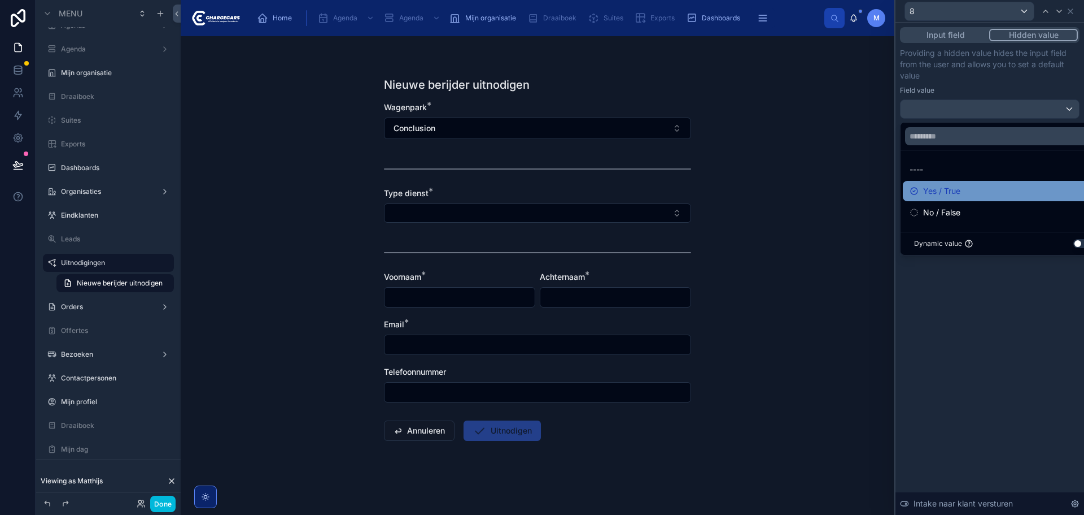
click at [945, 194] on span "Yes / True" at bounding box center [941, 191] width 37 height 14
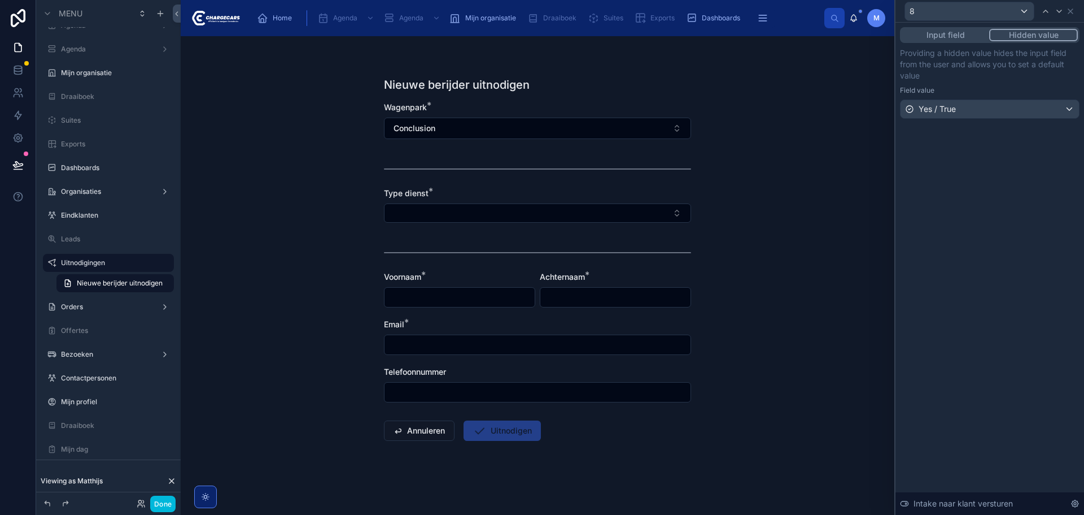
click at [998, 318] on div "Input field Hidden value Providing a hidden value hides the input field from th…" at bounding box center [990, 269] width 189 height 492
click at [167, 503] on button "Done" at bounding box center [162, 503] width 25 height 16
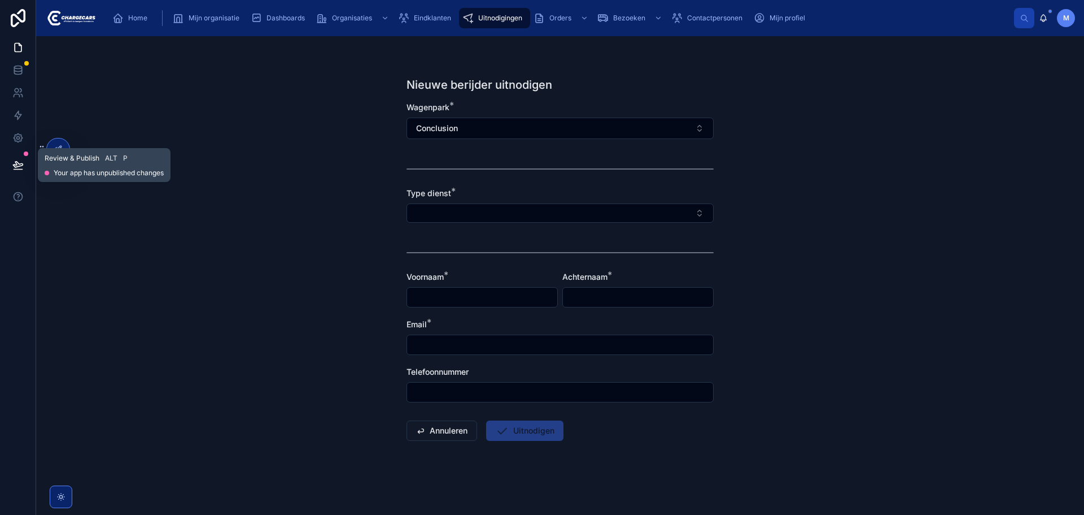
click at [24, 159] on button at bounding box center [18, 165] width 25 height 32
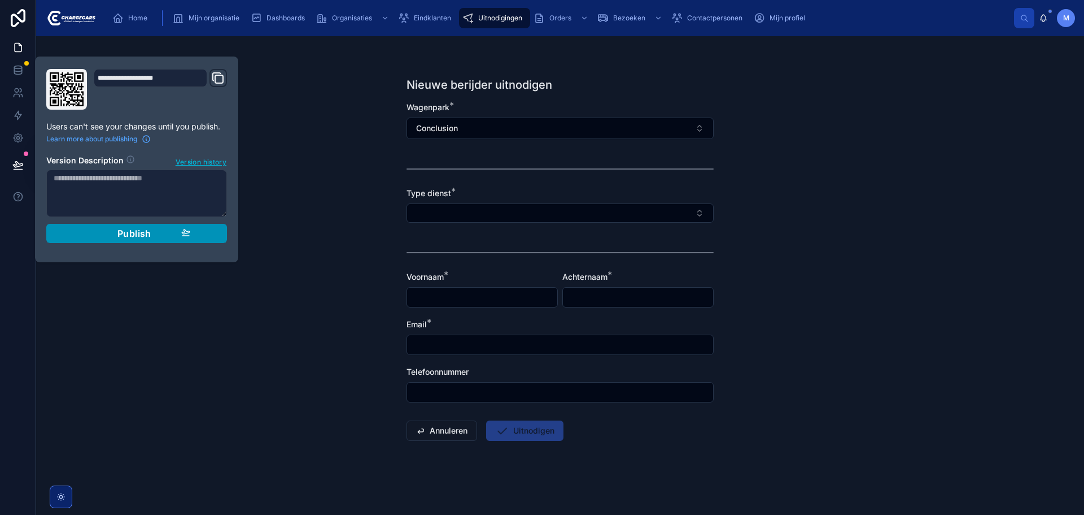
click at [130, 238] on span "Publish" at bounding box center [134, 233] width 34 height 11
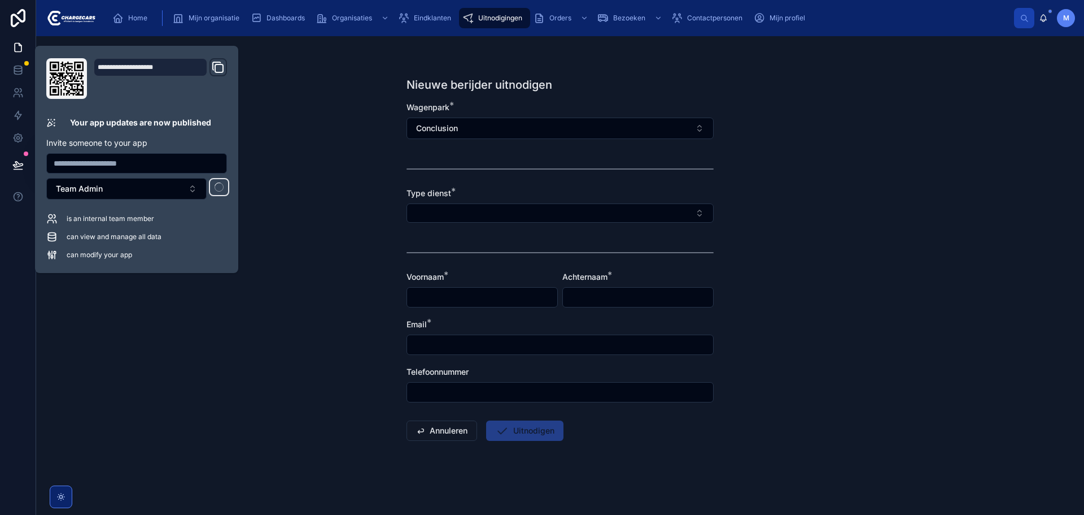
click at [219, 332] on div "Nieuwe berijder uitnodigen Wagenpark * Conclusion Type dienst * Voornaam * Acht…" at bounding box center [560, 275] width 1048 height 478
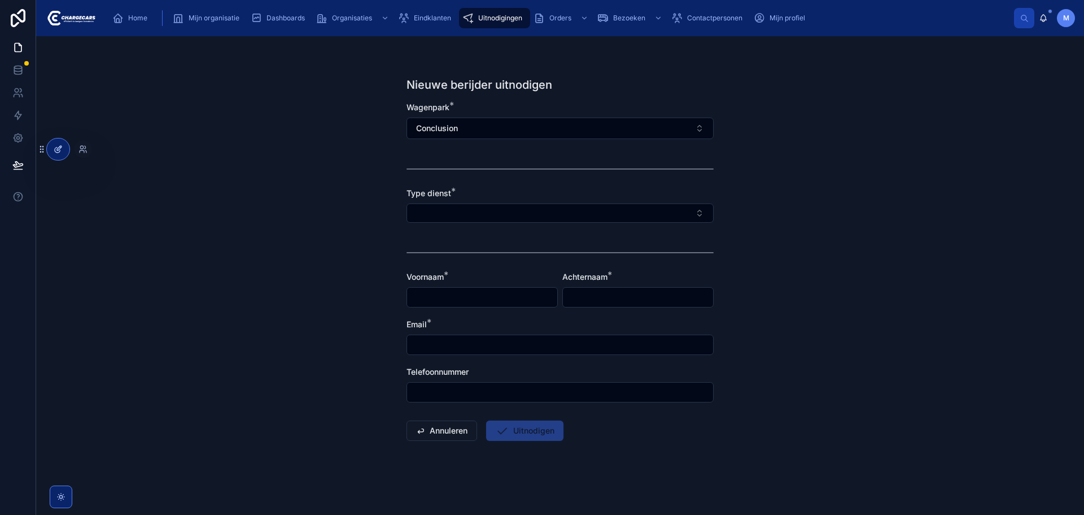
click at [60, 150] on icon at bounding box center [58, 149] width 9 height 9
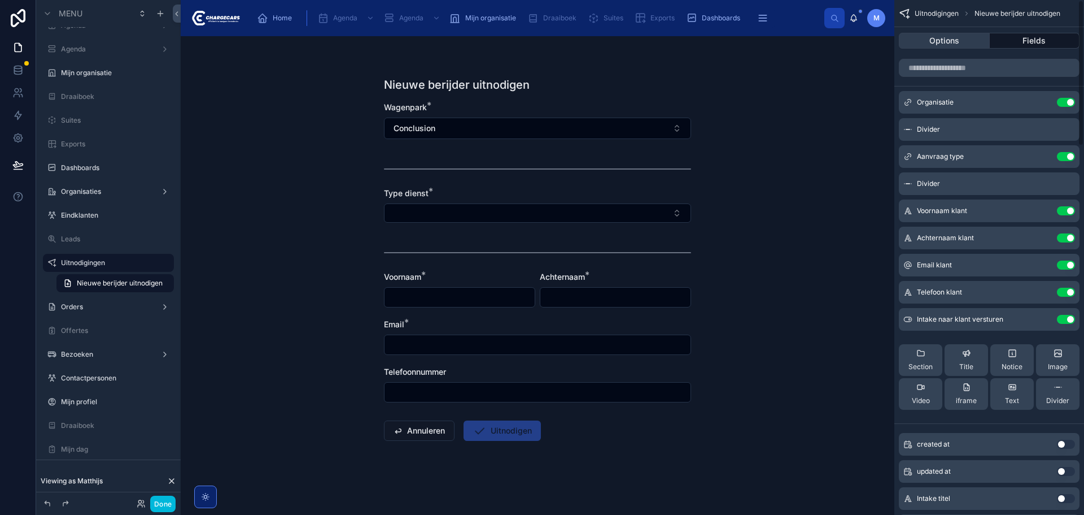
click at [952, 40] on button "Options" at bounding box center [944, 41] width 91 height 16
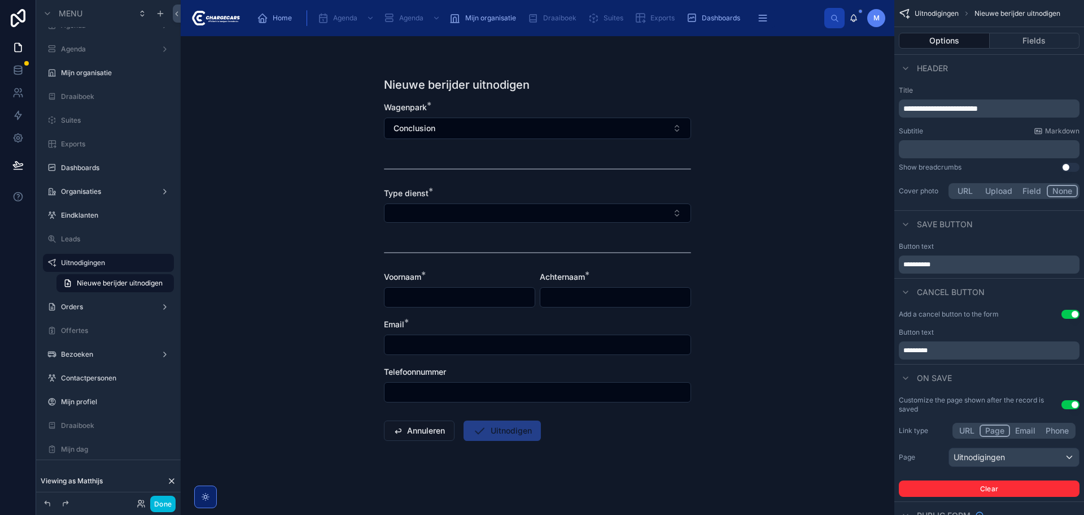
click at [906, 262] on span "**********" at bounding box center [917, 264] width 27 height 7
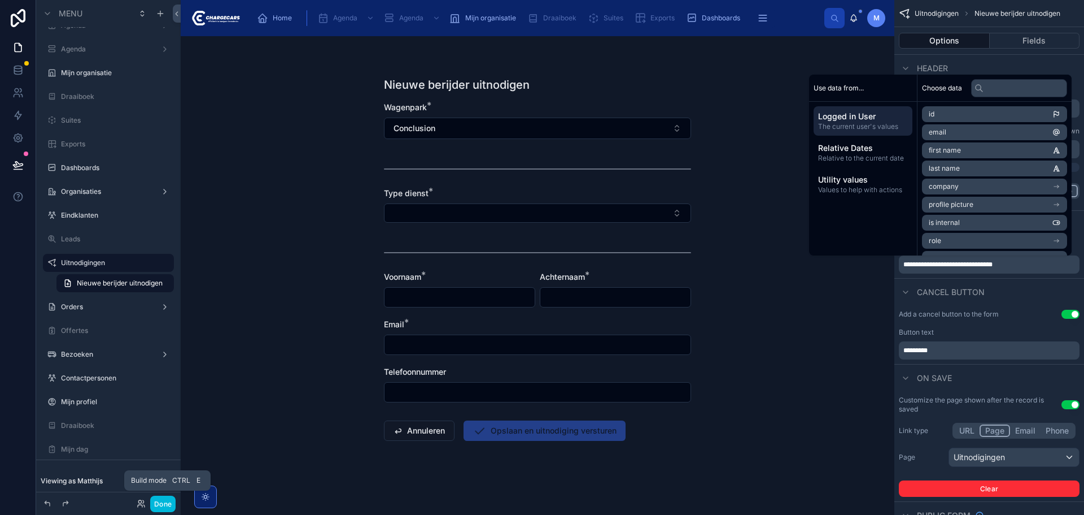
click at [167, 502] on button "Done" at bounding box center [162, 503] width 25 height 16
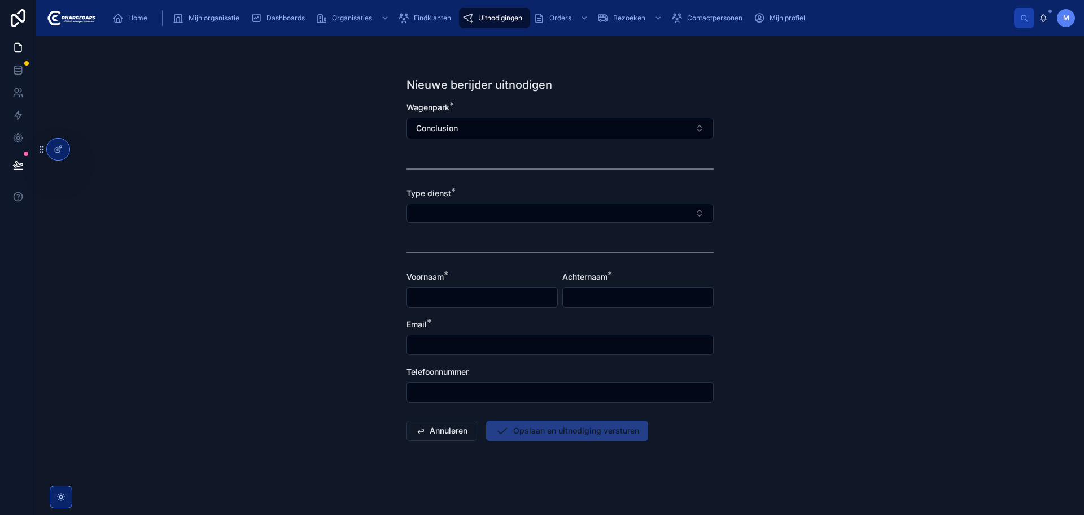
drag, startPoint x: 843, startPoint y: 372, endPoint x: 834, endPoint y: 376, distance: 9.7
click at [842, 372] on div "Nieuwe berijder uitnodigen Wagenpark * Conclusion Type dienst * Voornaam * Acht…" at bounding box center [560, 275] width 1048 height 478
click at [61, 147] on icon at bounding box center [60, 146] width 1 height 1
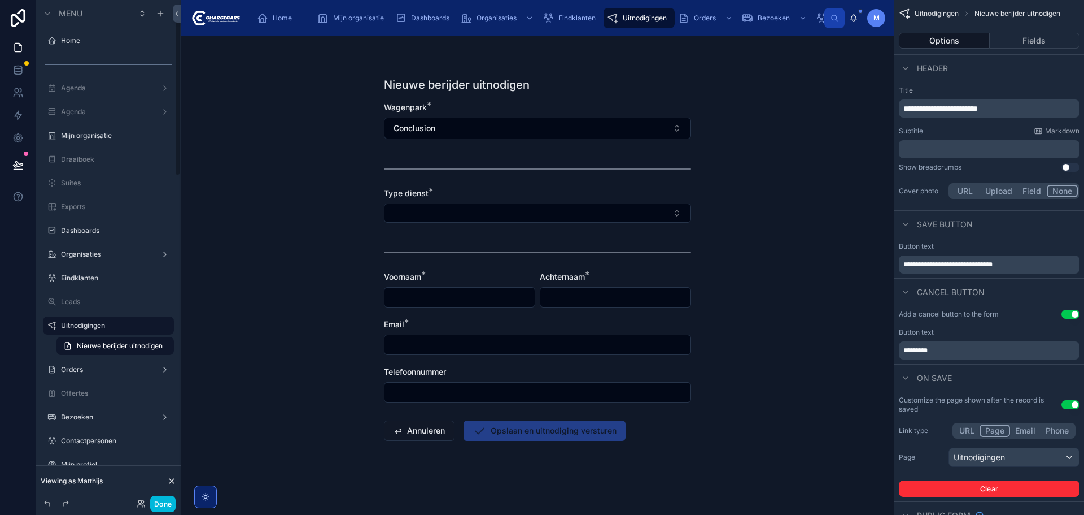
scroll to position [63, 0]
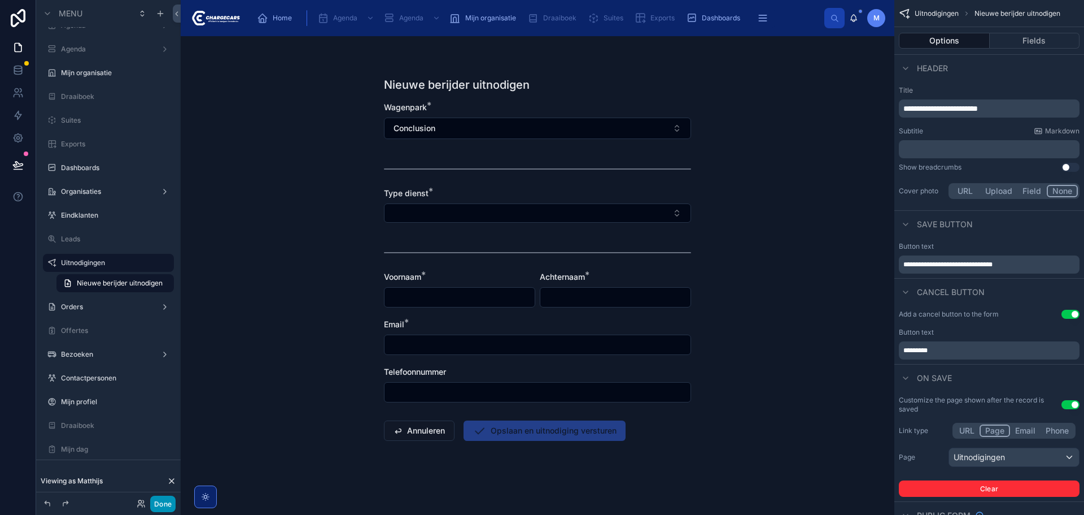
click at [169, 502] on button "Done" at bounding box center [162, 503] width 25 height 16
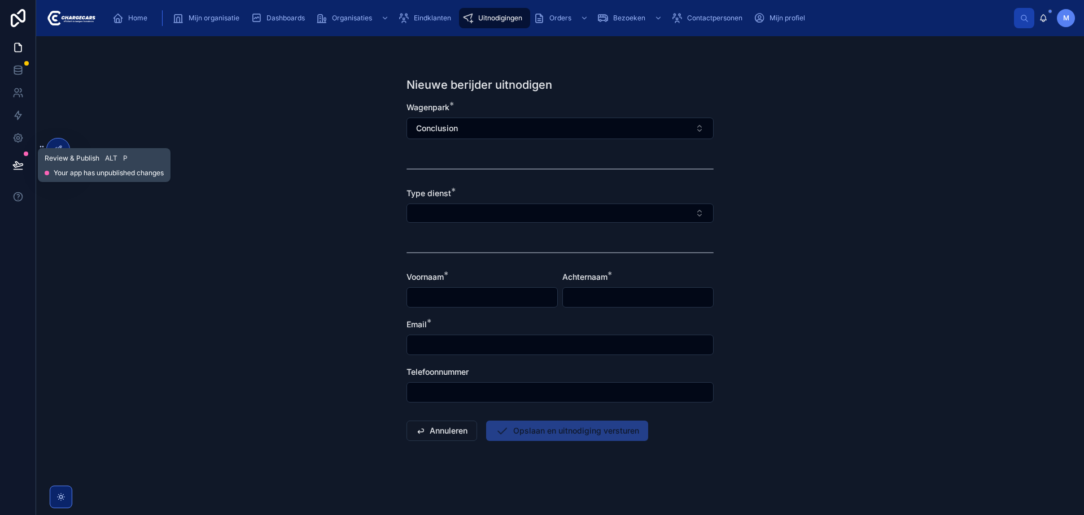
click at [16, 163] on icon at bounding box center [18, 165] width 10 height 6
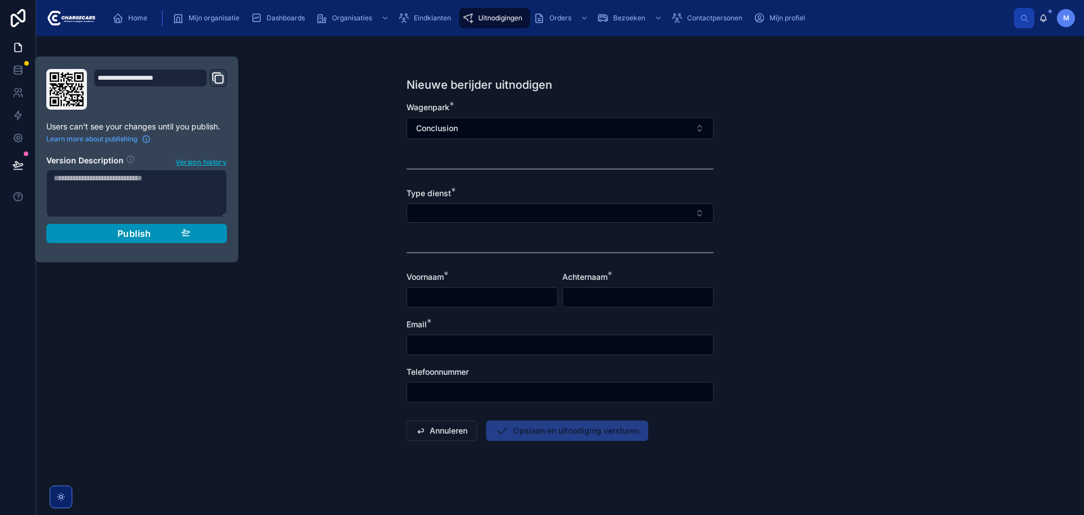
click at [139, 230] on span "Publish" at bounding box center [134, 233] width 34 height 11
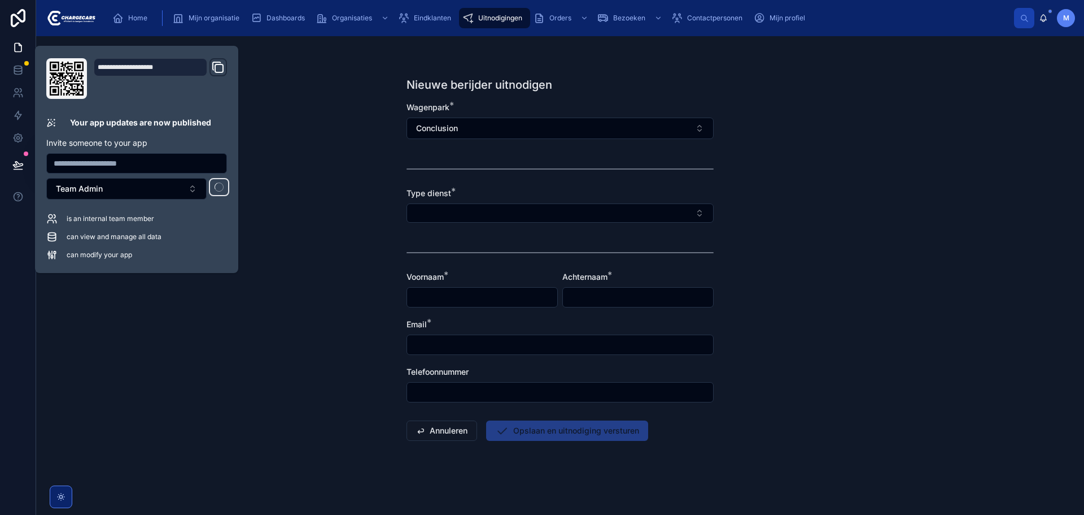
click at [193, 415] on div "Nieuwe berijder uitnodigen Wagenpark * Conclusion Type dienst * Voornaam * Acht…" at bounding box center [560, 275] width 1048 height 478
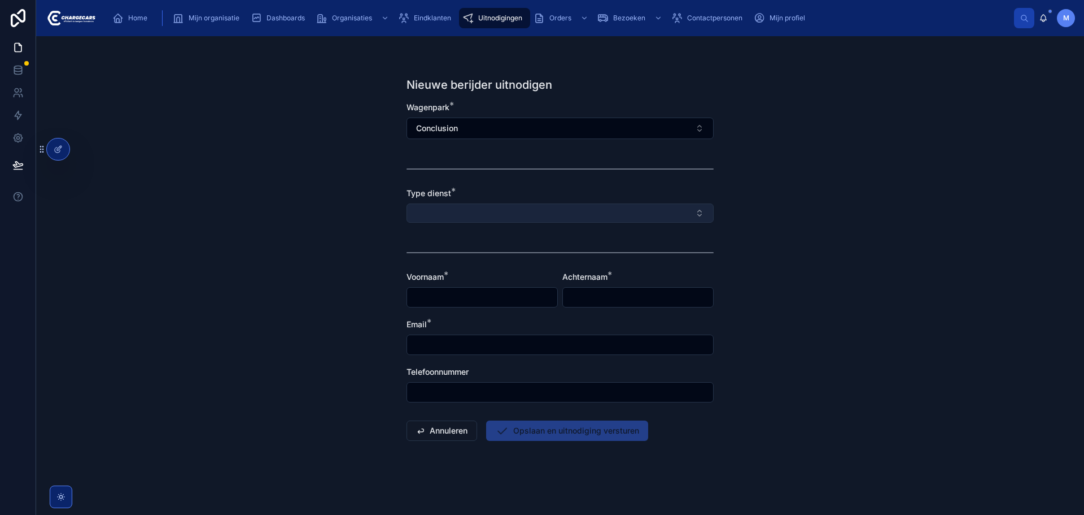
click at [577, 214] on button "Select Button" at bounding box center [560, 212] width 307 height 19
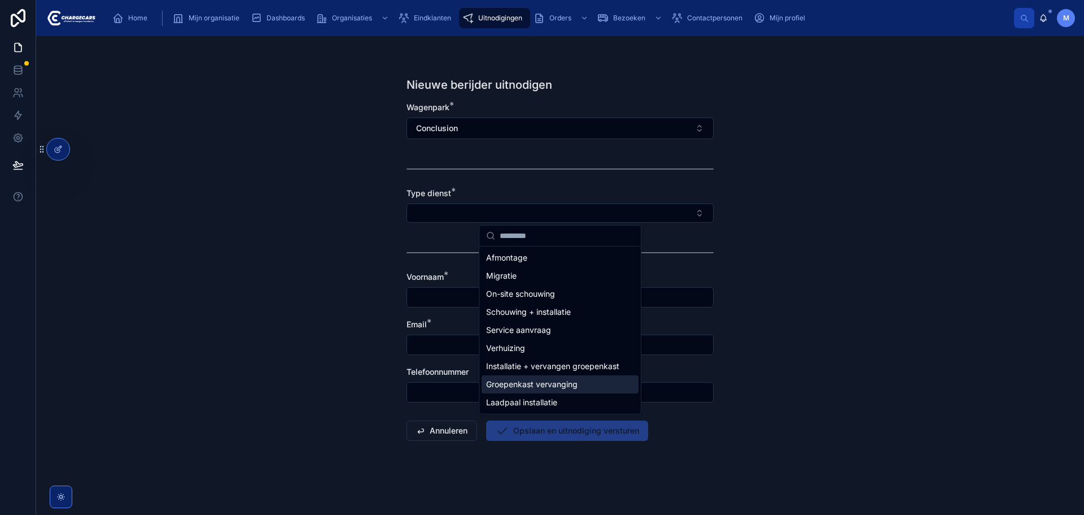
click at [825, 274] on div "Nieuwe berijder uitnodigen Wagenpark * Conclusion Type dienst * Voornaam * Acht…" at bounding box center [560, 275] width 1048 height 478
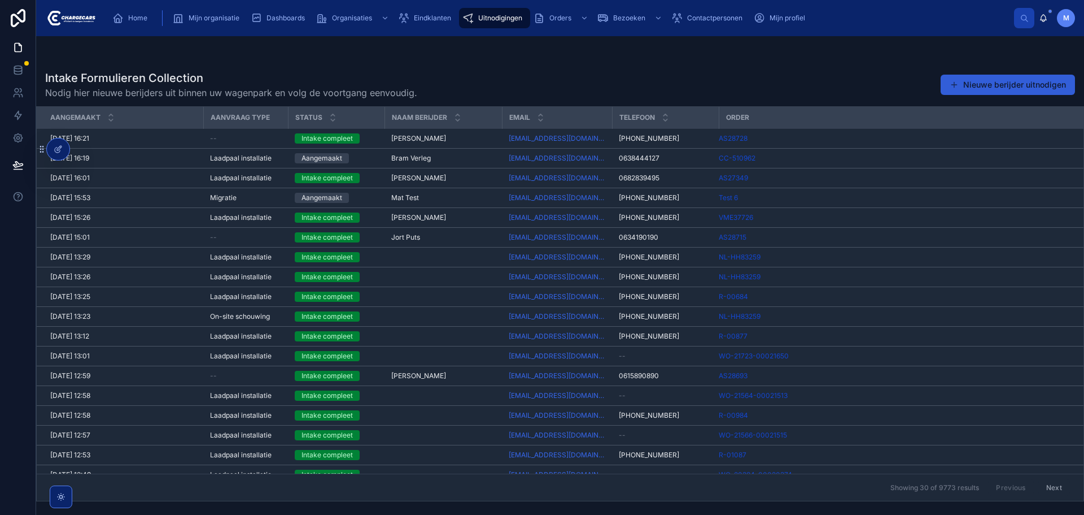
click at [982, 82] on button "Nieuwe berijder uitnodigen" at bounding box center [1008, 85] width 134 height 20
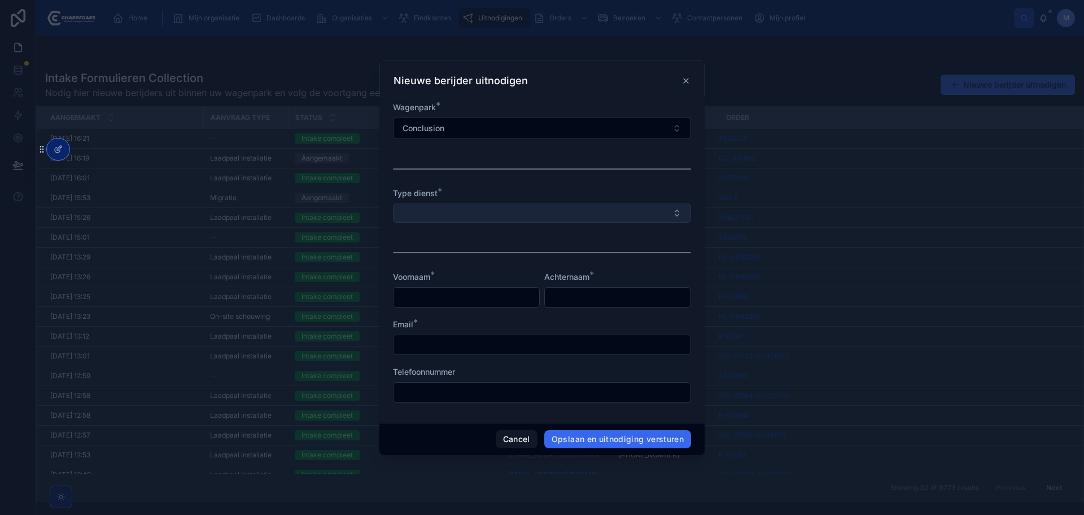
click at [460, 206] on button "Select Button" at bounding box center [542, 212] width 298 height 19
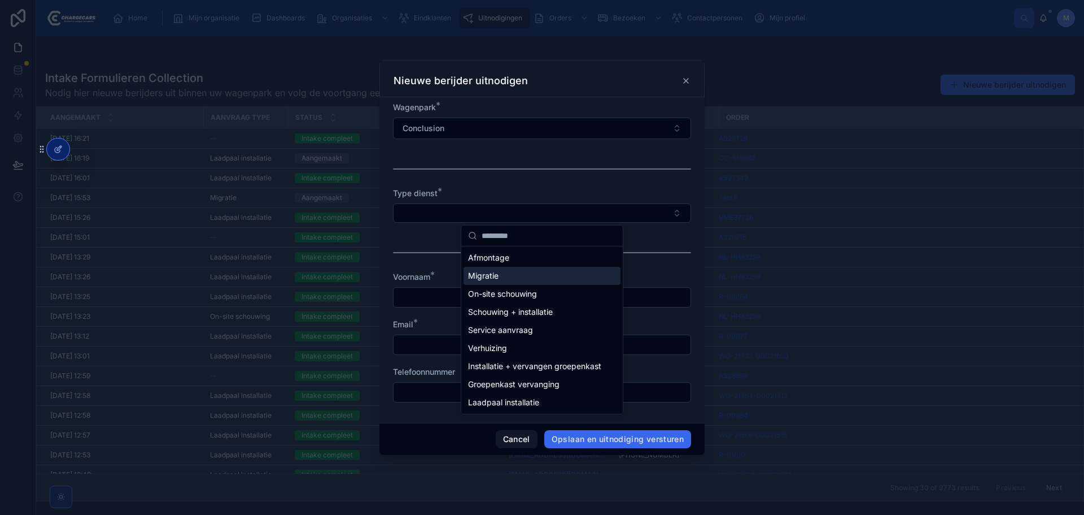
click at [421, 238] on form "Wagenpark * Conclusion Type dienst * Voornaam * Achternaam * Email * Telefoonnu…" at bounding box center [542, 258] width 298 height 312
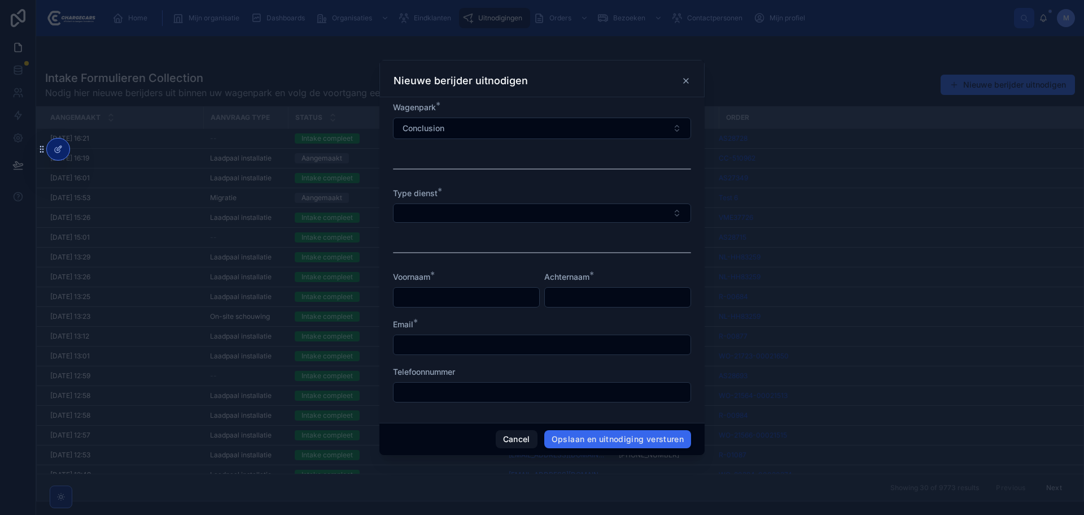
click at [480, 185] on form "Wagenpark * Conclusion Type dienst * Voornaam * Achternaam * Email * Telefoonnu…" at bounding box center [542, 258] width 298 height 312
click at [485, 219] on button "Select Button" at bounding box center [542, 212] width 298 height 19
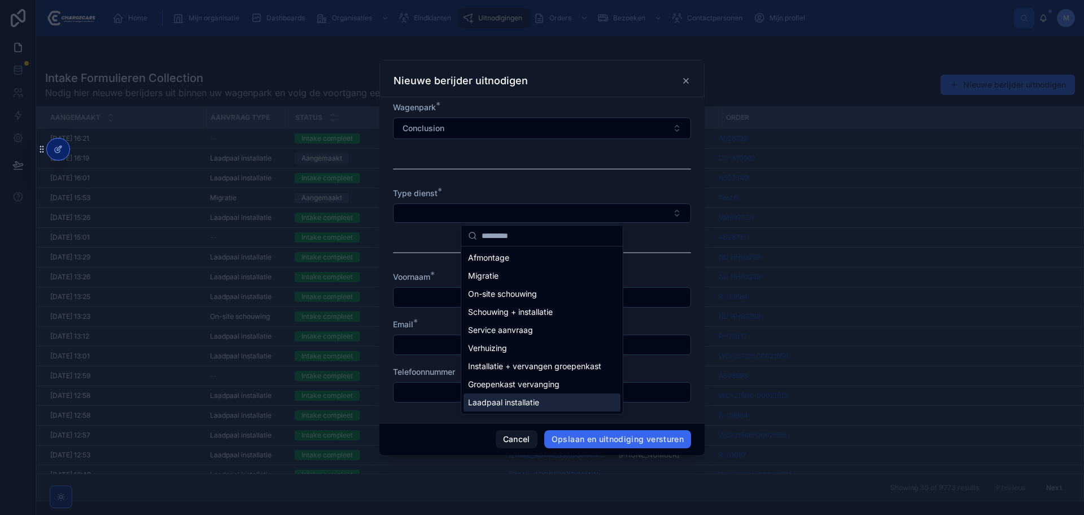
click at [508, 403] on span "Laadpaal installatie" at bounding box center [503, 401] width 71 height 11
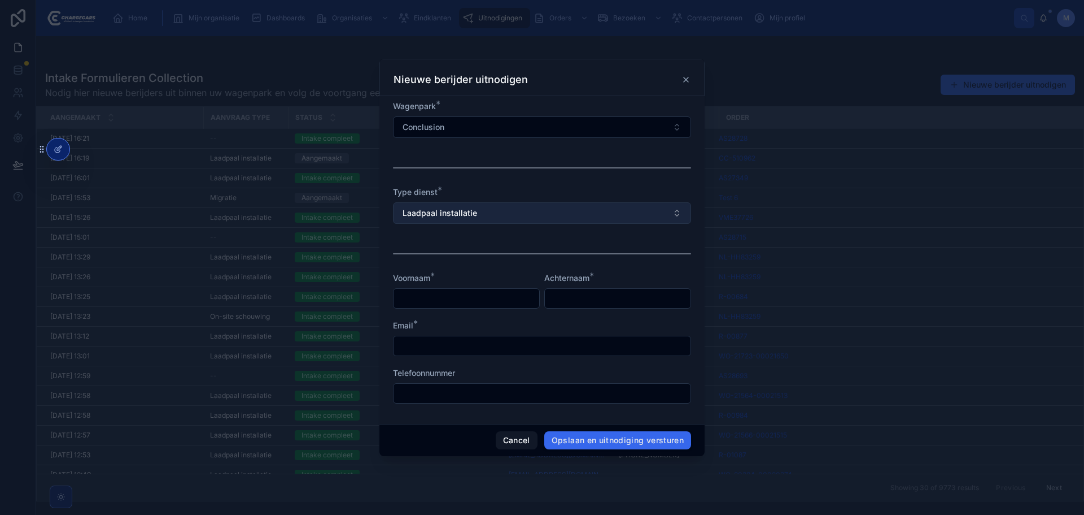
click at [590, 211] on button "Laadpaal installatie" at bounding box center [542, 212] width 298 height 21
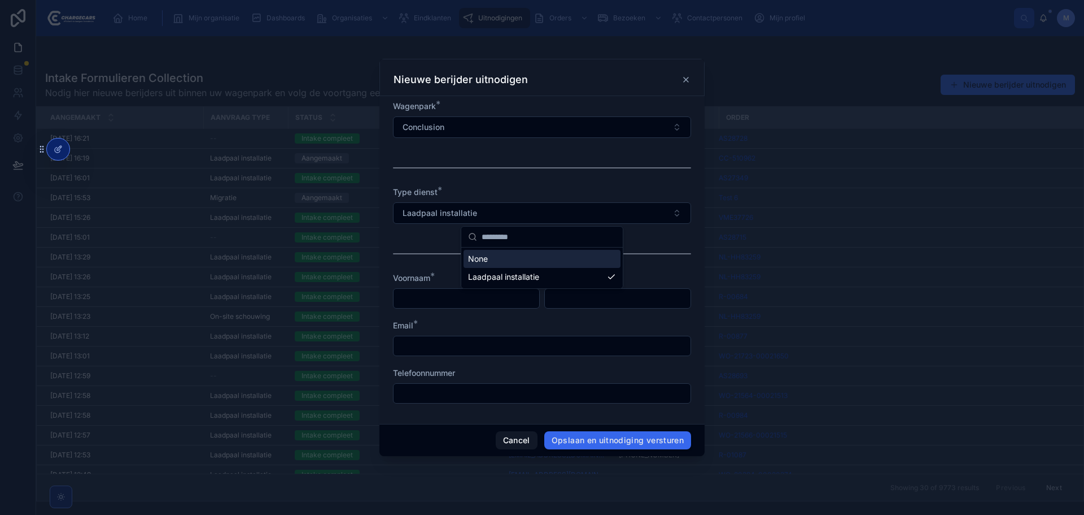
click at [505, 191] on div "Type dienst *" at bounding box center [542, 191] width 298 height 11
click at [683, 81] on icon at bounding box center [686, 79] width 9 height 9
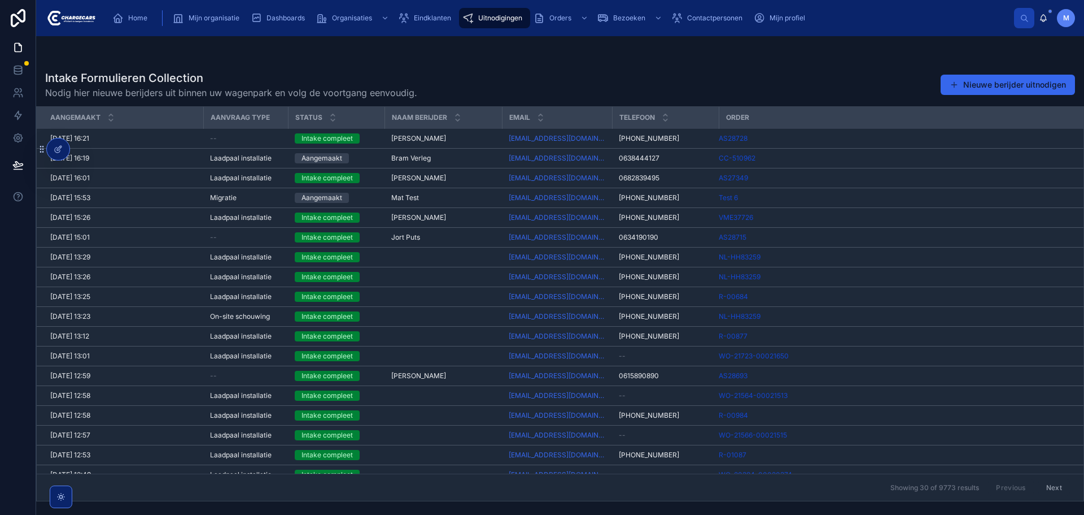
click at [617, 84] on div "Intake Formulieren Collection Nodig hier nieuwe berijders uit binnen uw wagenpa…" at bounding box center [560, 84] width 1030 height 29
click at [616, 66] on div "Intake Formulieren Collection Nodig hier nieuwe berijders uit binnen uw wagenpa…" at bounding box center [560, 282] width 1048 height 438
click at [83, 147] on icon at bounding box center [81, 147] width 3 height 3
click at [714, 82] on div "Intake Formulieren Collection Nodig hier nieuwe berijders uit binnen uw wagenpa…" at bounding box center [560, 84] width 1030 height 29
click at [58, 150] on icon at bounding box center [58, 149] width 9 height 9
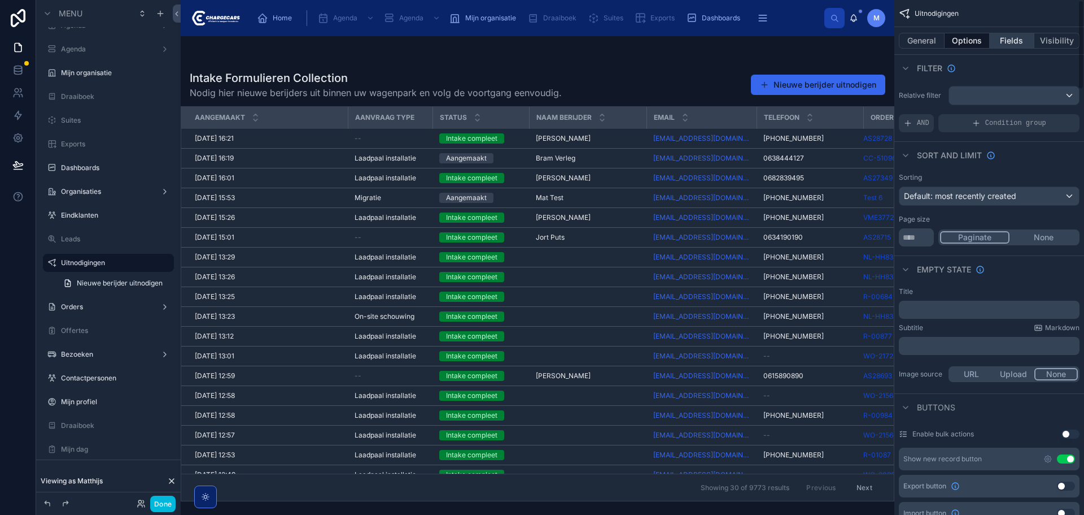
click at [1007, 46] on button "Fields" at bounding box center [1012, 41] width 45 height 16
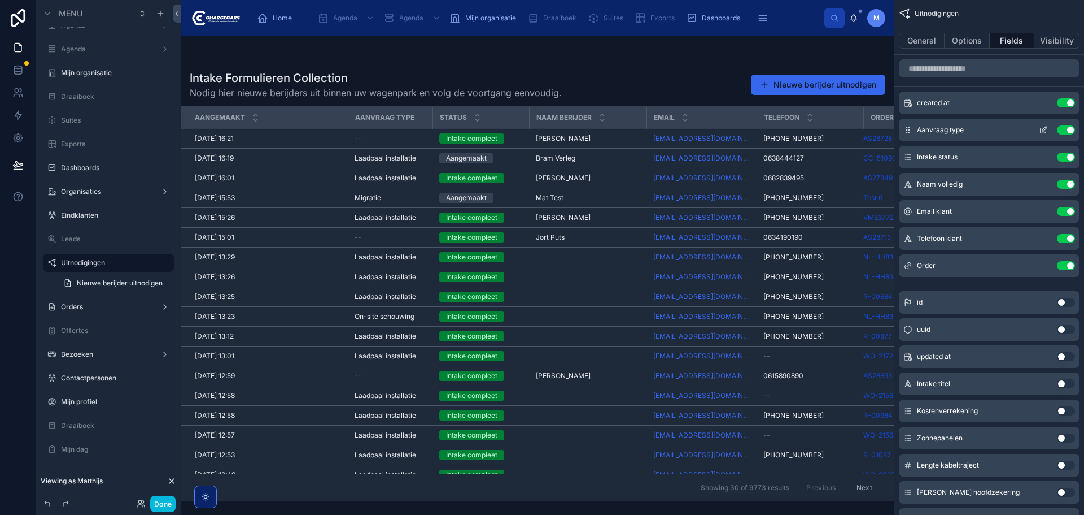
click at [1044, 130] on icon "scrollable content" at bounding box center [1043, 129] width 9 height 9
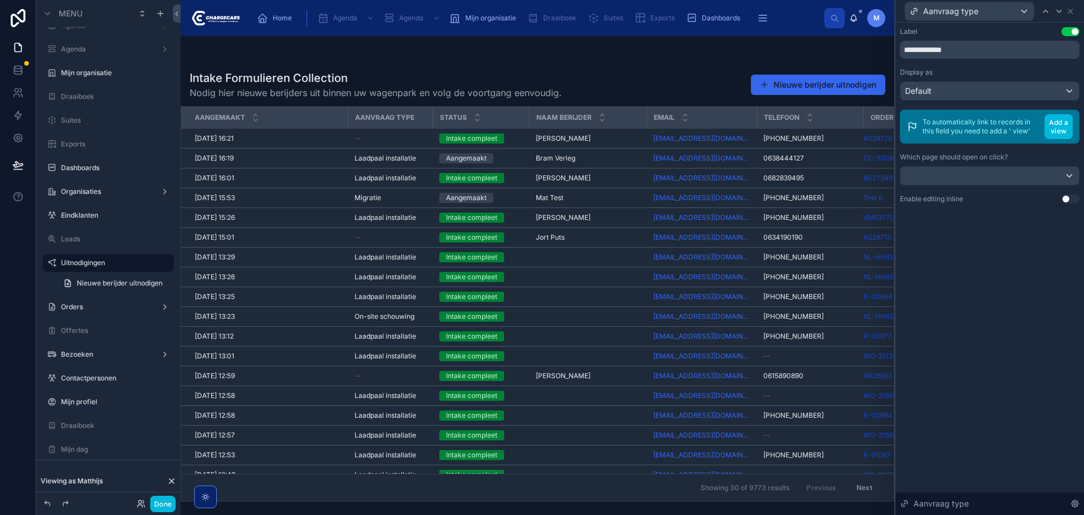
click at [713, 75] on div at bounding box center [538, 275] width 714 height 478
click at [809, 82] on button "Nieuwe berijder uitnodigen" at bounding box center [818, 85] width 134 height 20
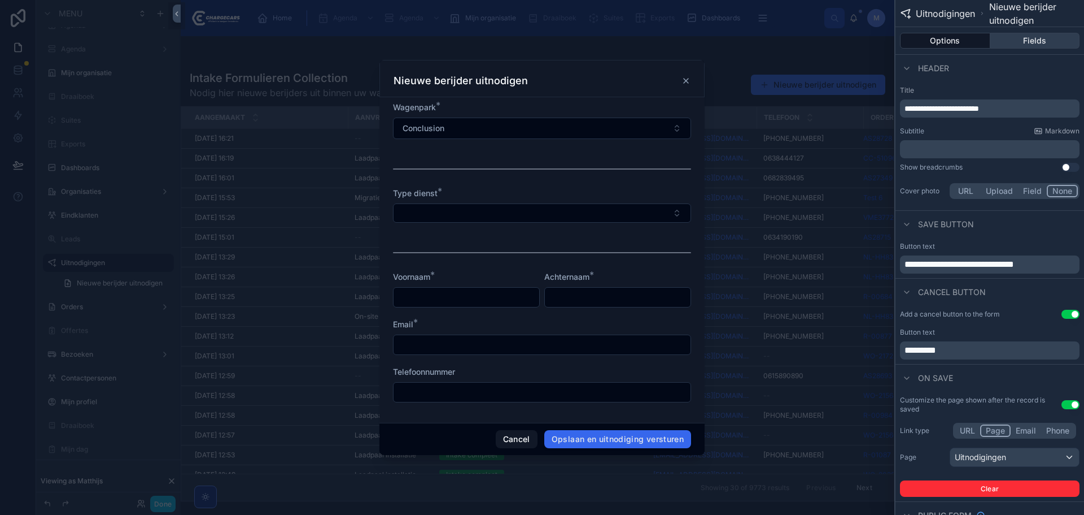
click at [1023, 40] on button "Fields" at bounding box center [1036, 41] width 90 height 16
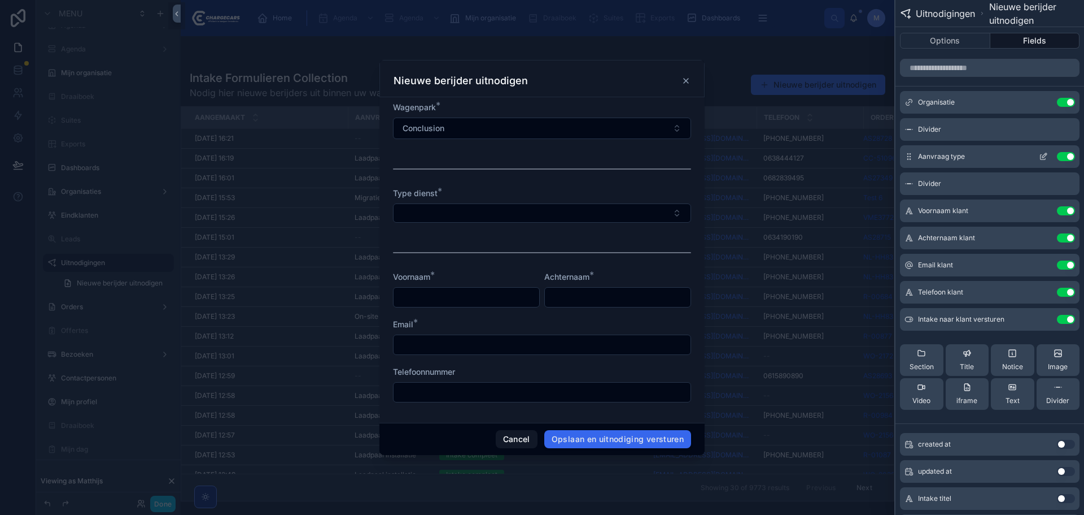
click at [1039, 158] on icon at bounding box center [1043, 156] width 9 height 9
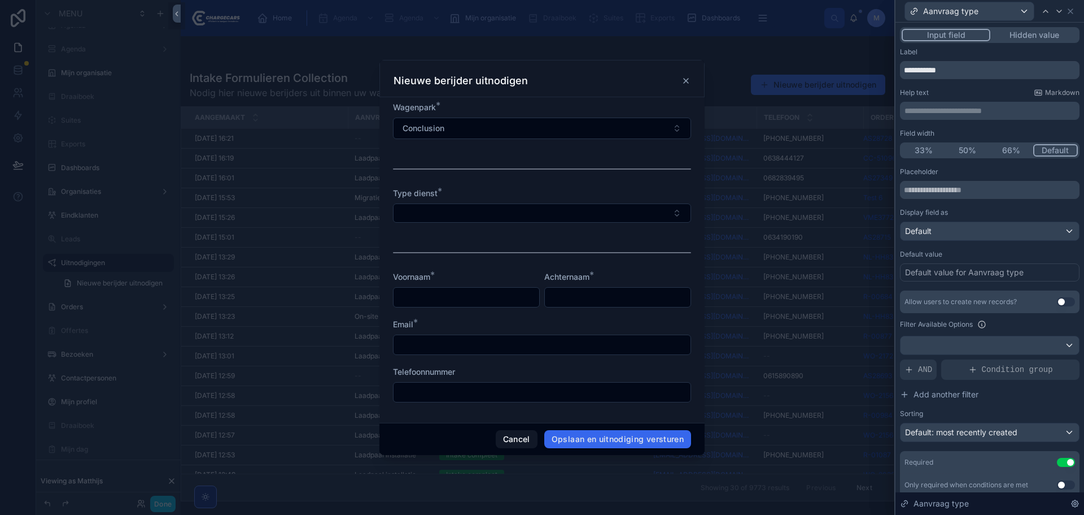
scroll to position [40, 0]
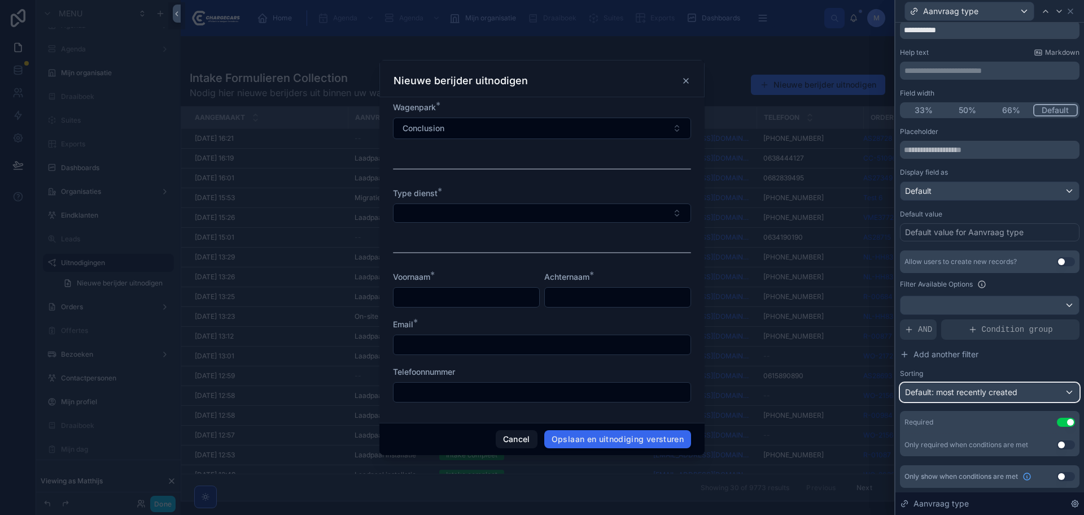
click at [992, 389] on span "Default: most recently created" at bounding box center [961, 392] width 112 height 10
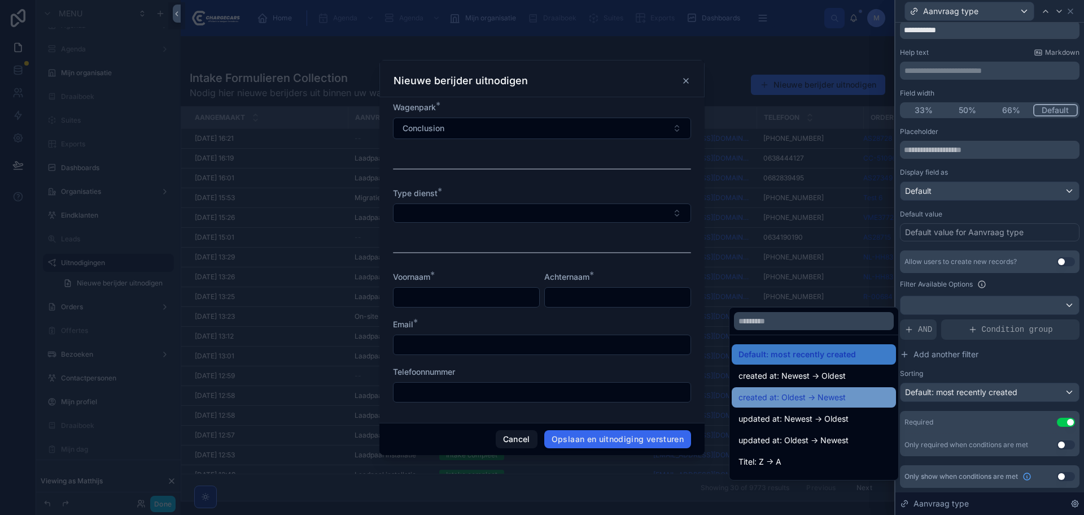
click at [842, 393] on span "created at: Oldest -> Newest" at bounding box center [792, 397] width 107 height 14
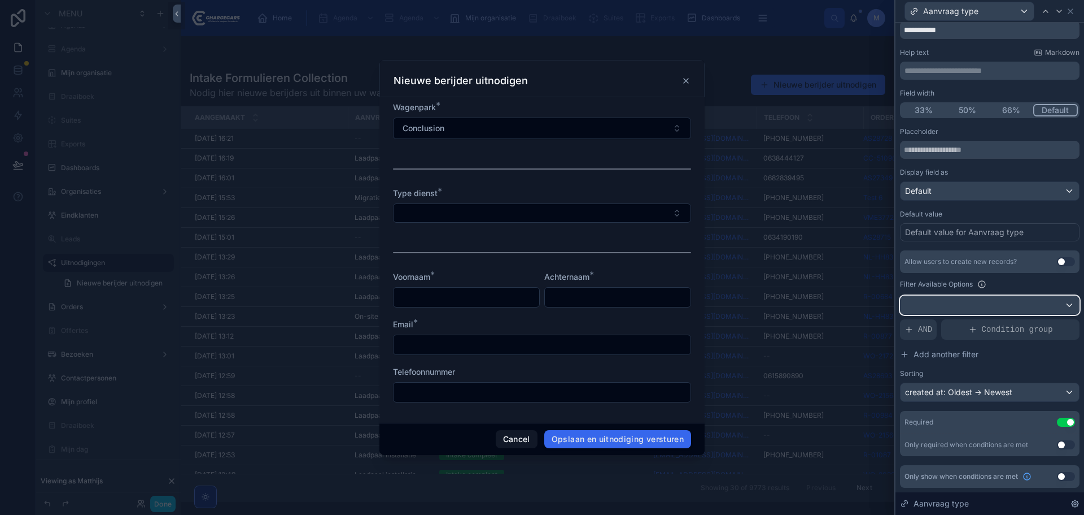
click at [955, 300] on div at bounding box center [990, 305] width 178 height 18
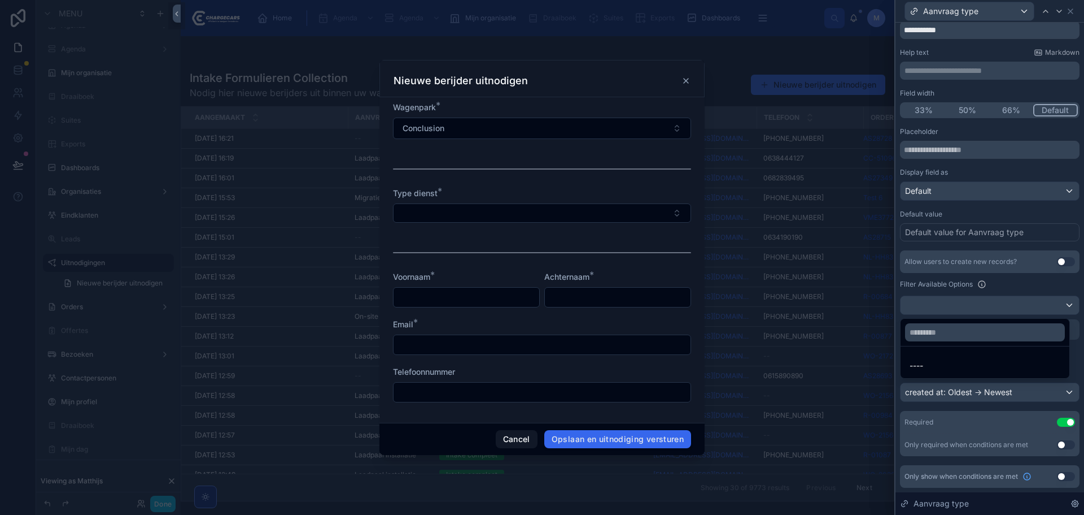
click at [1008, 283] on div at bounding box center [990, 257] width 189 height 515
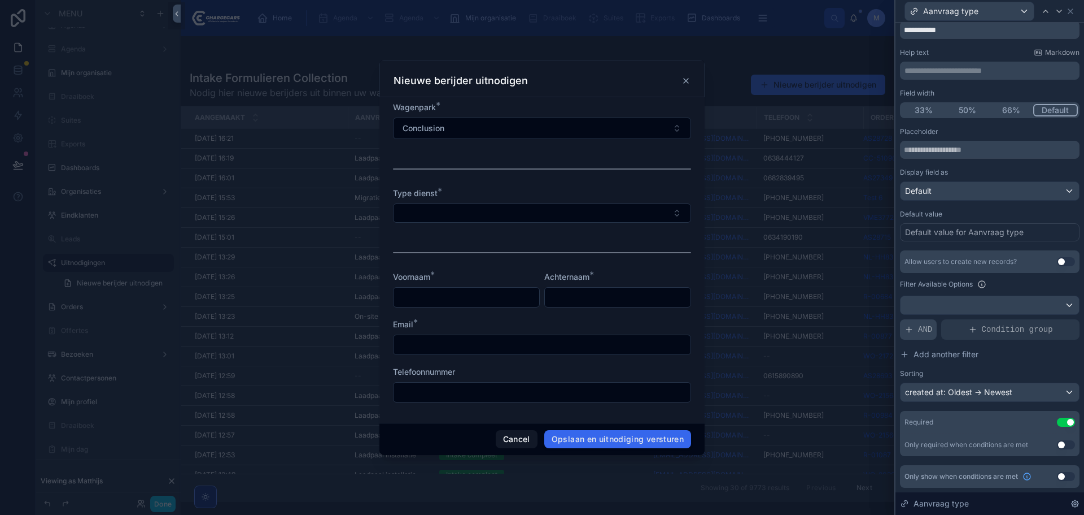
click at [921, 333] on span "AND" at bounding box center [925, 329] width 14 height 11
click at [1044, 316] on div at bounding box center [1052, 320] width 16 height 16
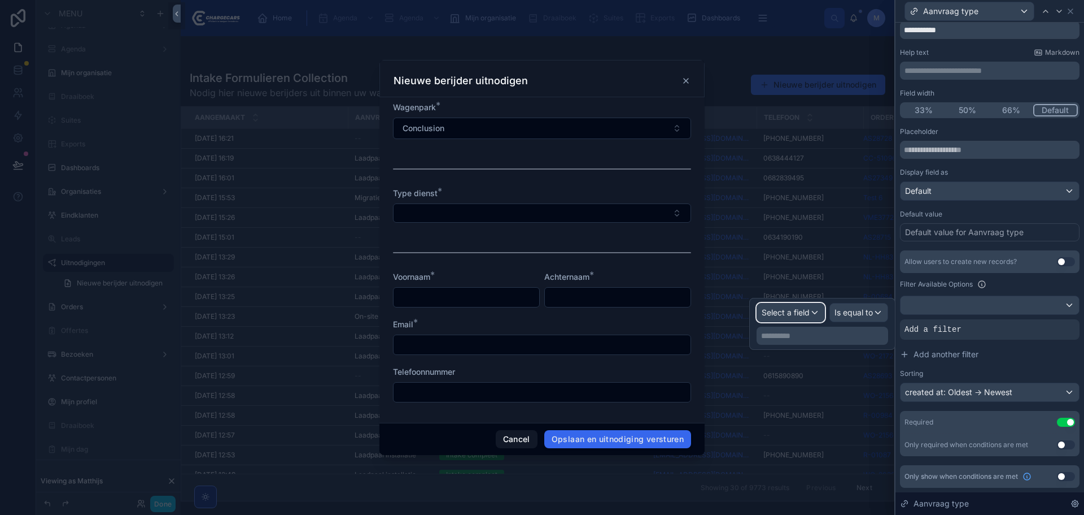
click at [776, 303] on button "Select a field" at bounding box center [791, 312] width 68 height 19
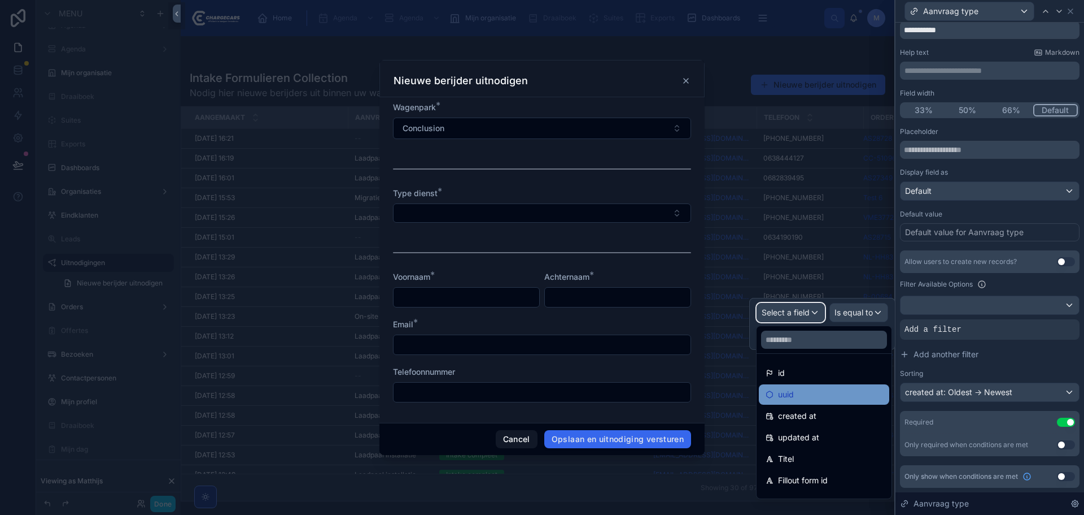
scroll to position [56, 0]
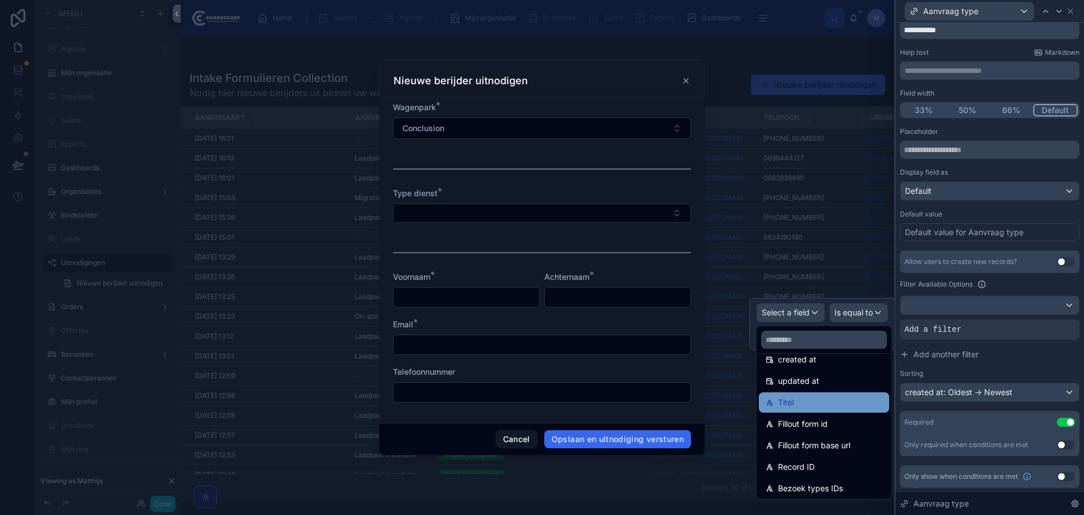
click at [809, 405] on div "Titel" at bounding box center [824, 402] width 117 height 14
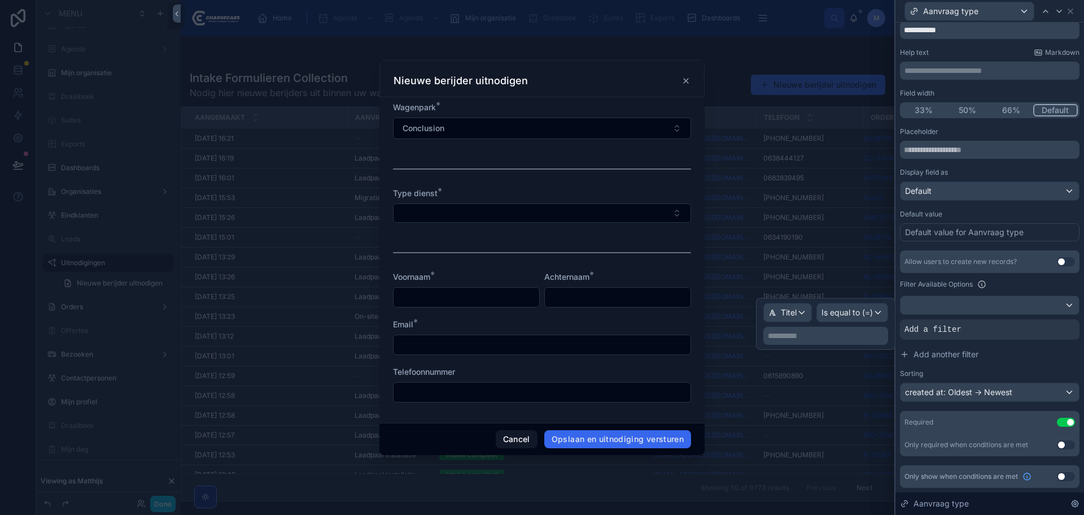
click at [825, 342] on div "**********" at bounding box center [826, 335] width 125 height 18
click at [825, 338] on p "**********" at bounding box center [827, 335] width 118 height 11
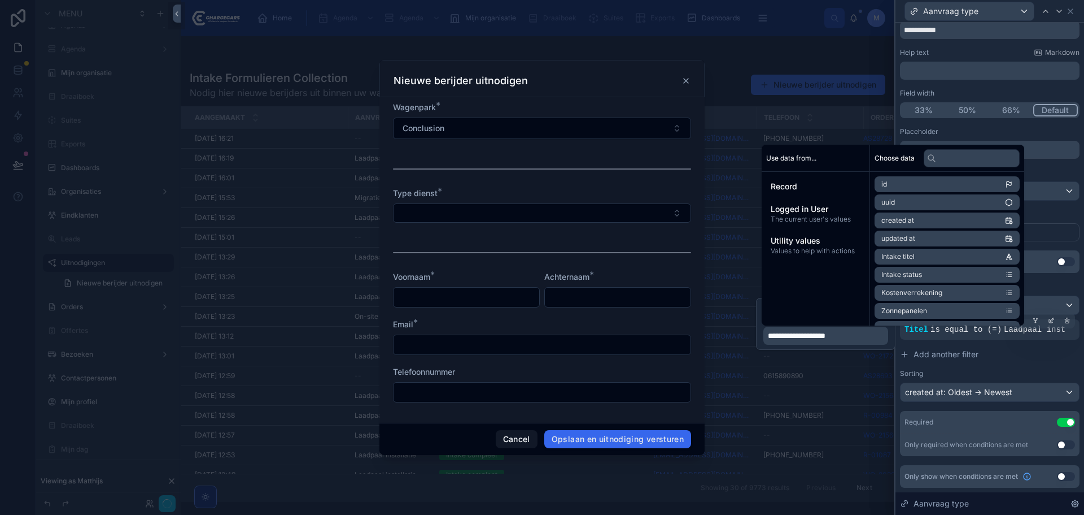
click at [1008, 335] on div "Titel is equal to (=) Laadpaal inst" at bounding box center [990, 329] width 171 height 11
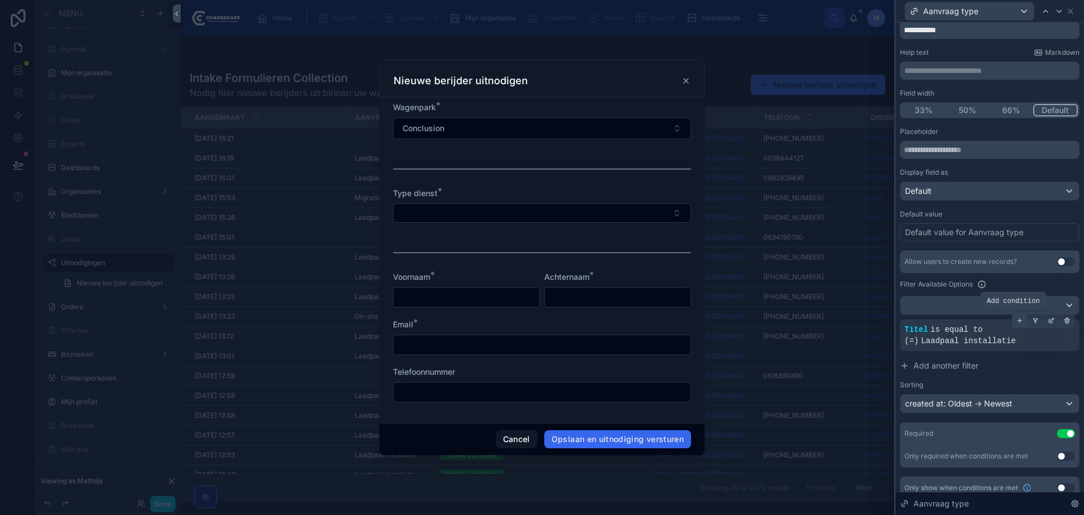
click at [1018, 320] on icon at bounding box center [1020, 320] width 4 height 0
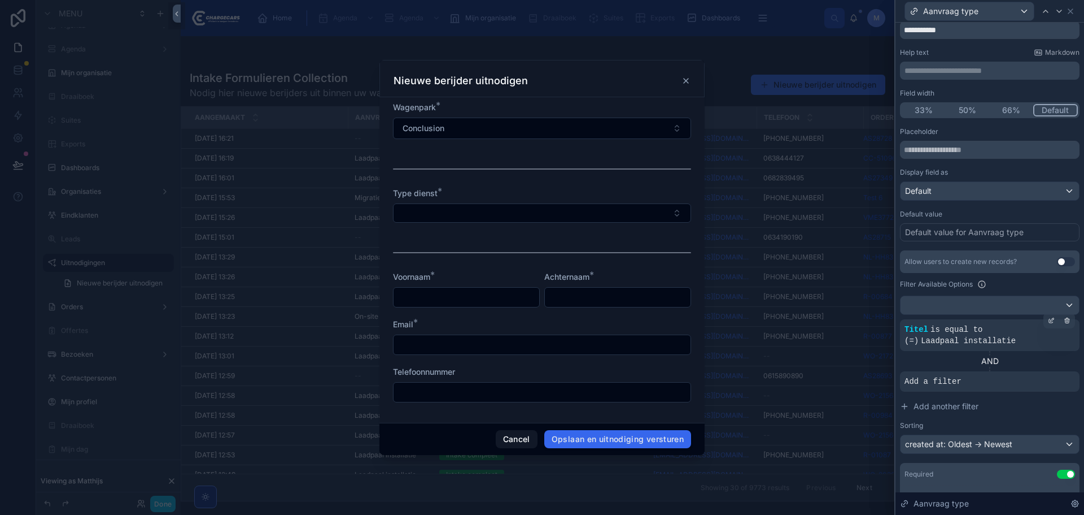
click at [992, 359] on div "AND" at bounding box center [990, 360] width 180 height 11
click at [1067, 370] on icon at bounding box center [1068, 370] width 2 height 1
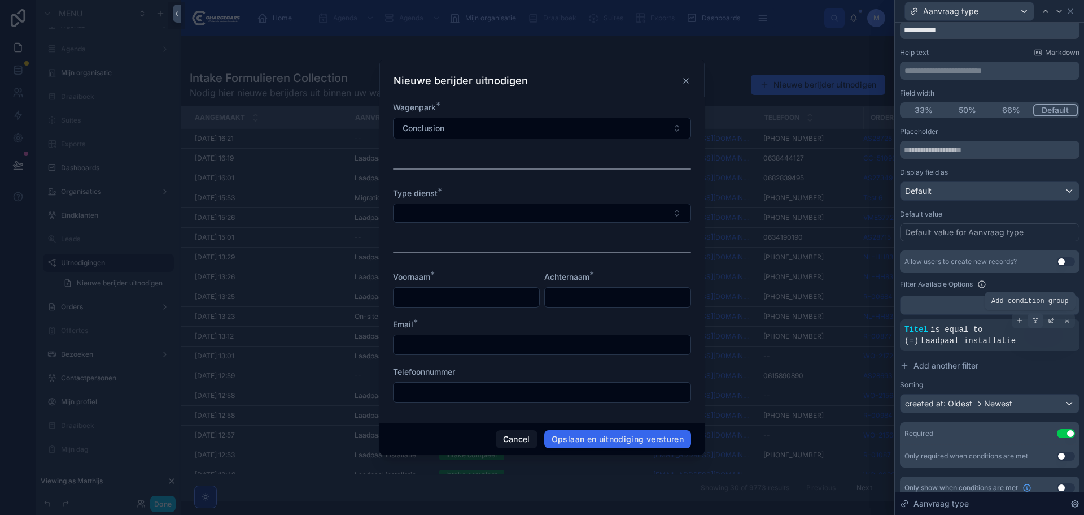
click at [1031, 321] on div at bounding box center [1036, 320] width 16 height 16
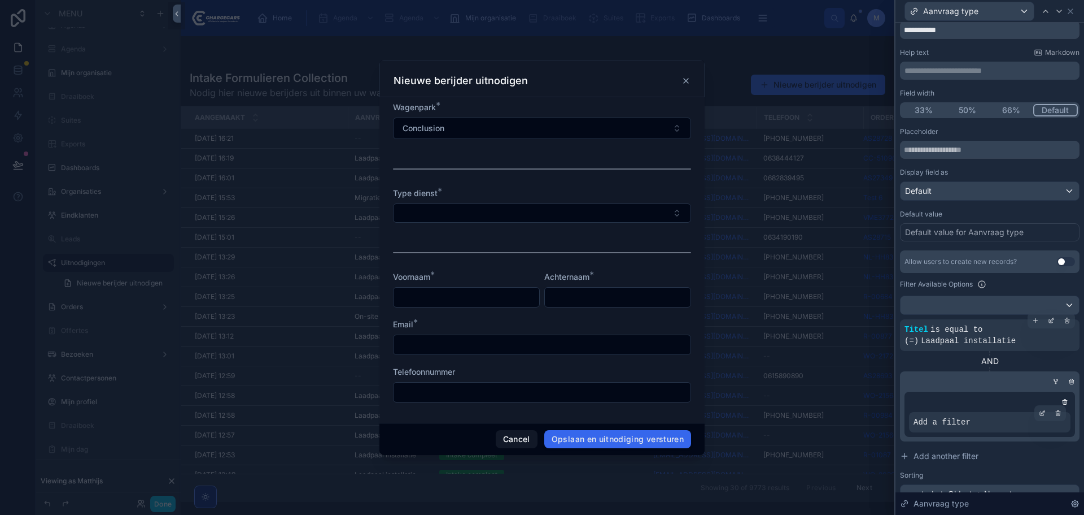
click at [1068, 322] on icon at bounding box center [1068, 321] width 0 height 2
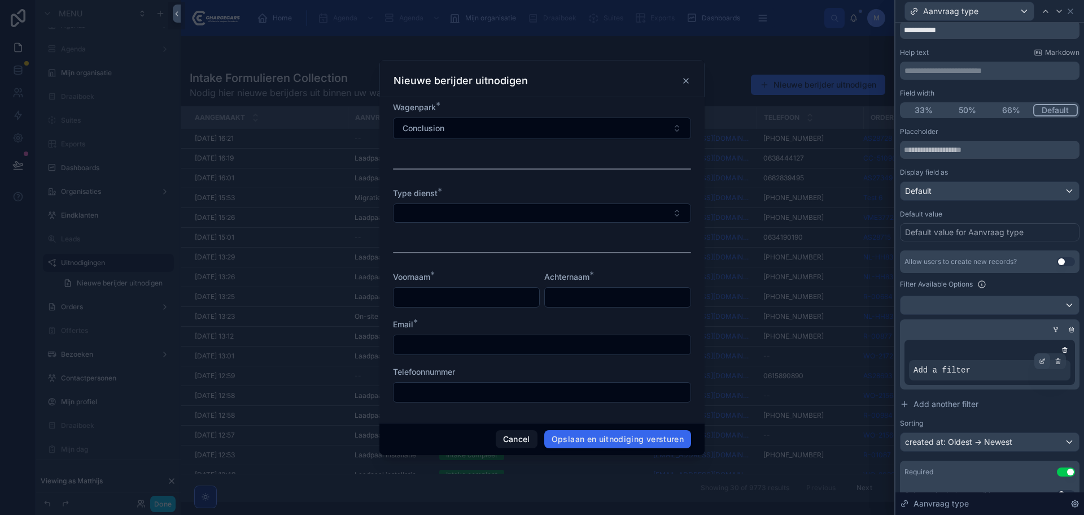
click at [1042, 360] on icon at bounding box center [1043, 359] width 3 height 3
click at [818, 350] on span "Select a field" at bounding box center [795, 353] width 48 height 10
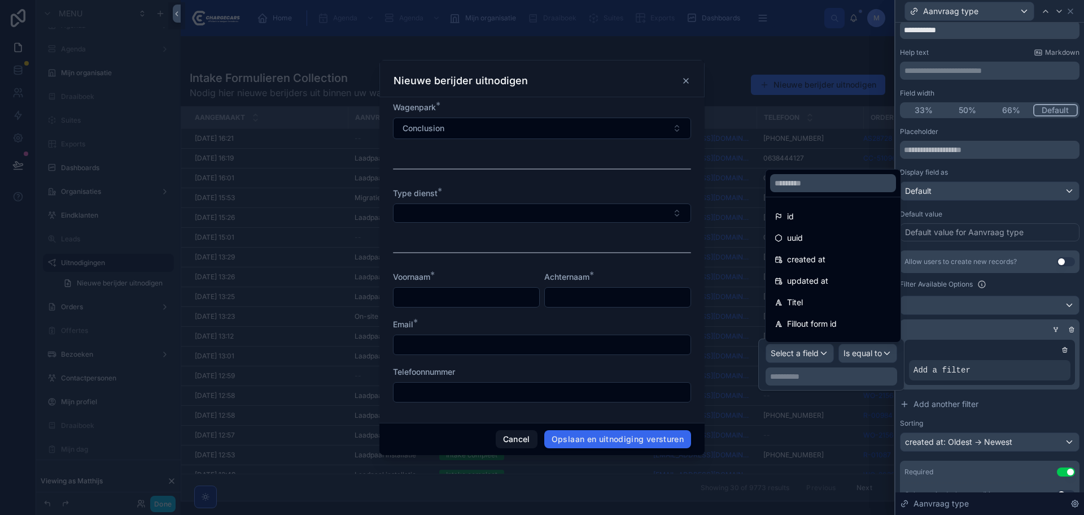
drag, startPoint x: 830, startPoint y: 297, endPoint x: 848, endPoint y: 365, distance: 70.1
click at [830, 297] on div "Titel" at bounding box center [833, 302] width 117 height 14
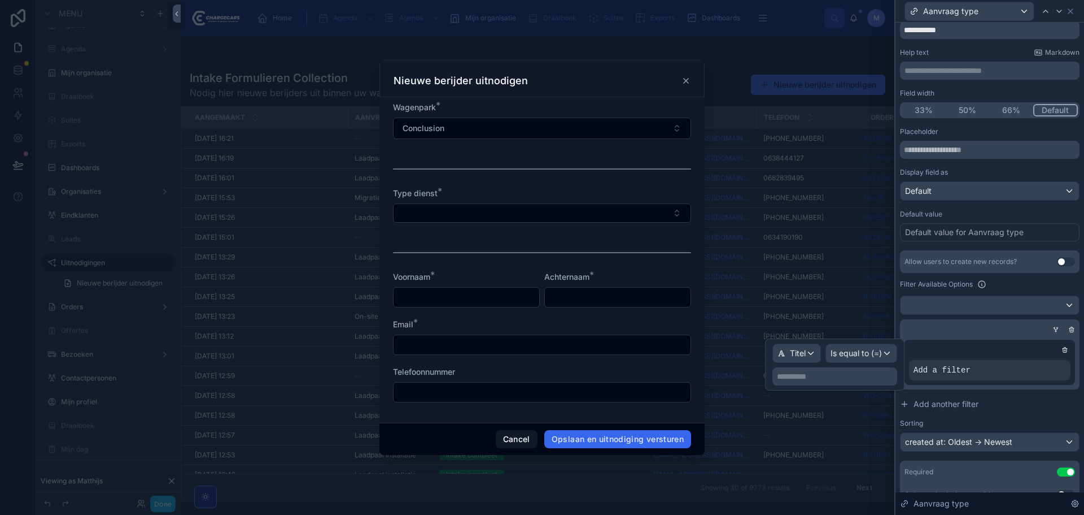
click at [845, 374] on p "**********" at bounding box center [836, 375] width 118 height 11
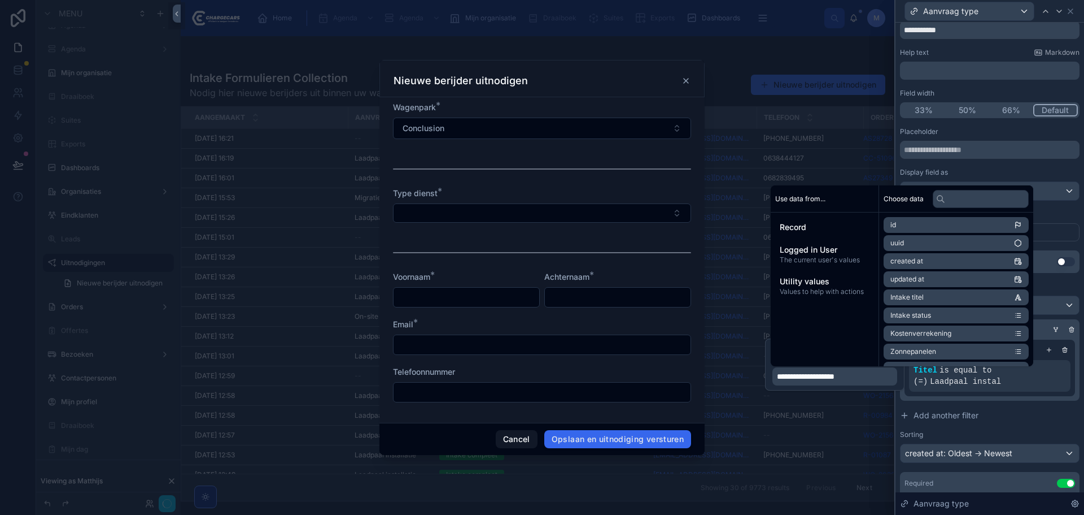
click at [973, 389] on div "Titel is equal to (=) Laadpaal instal" at bounding box center [990, 376] width 162 height 32
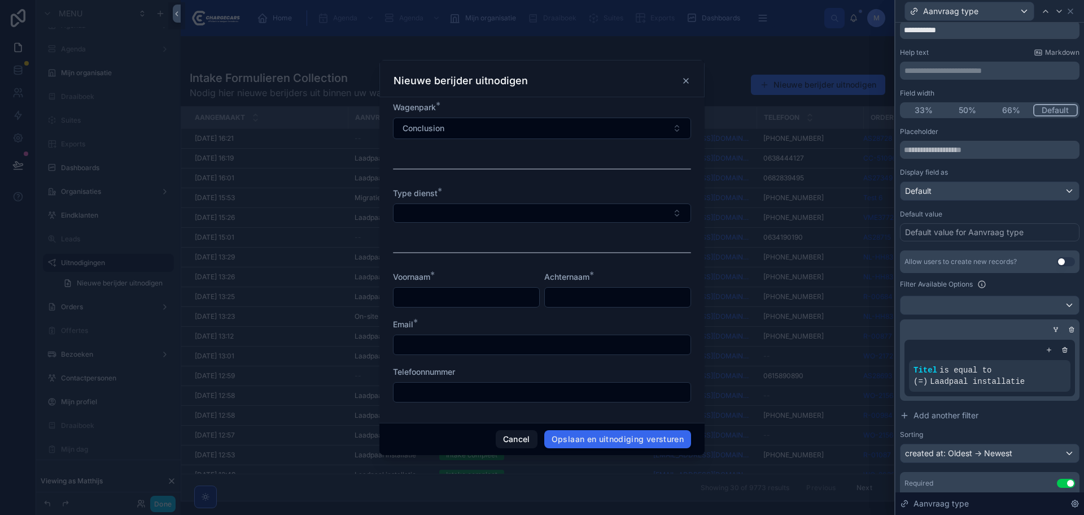
click at [1053, 329] on icon at bounding box center [1056, 329] width 7 height 7
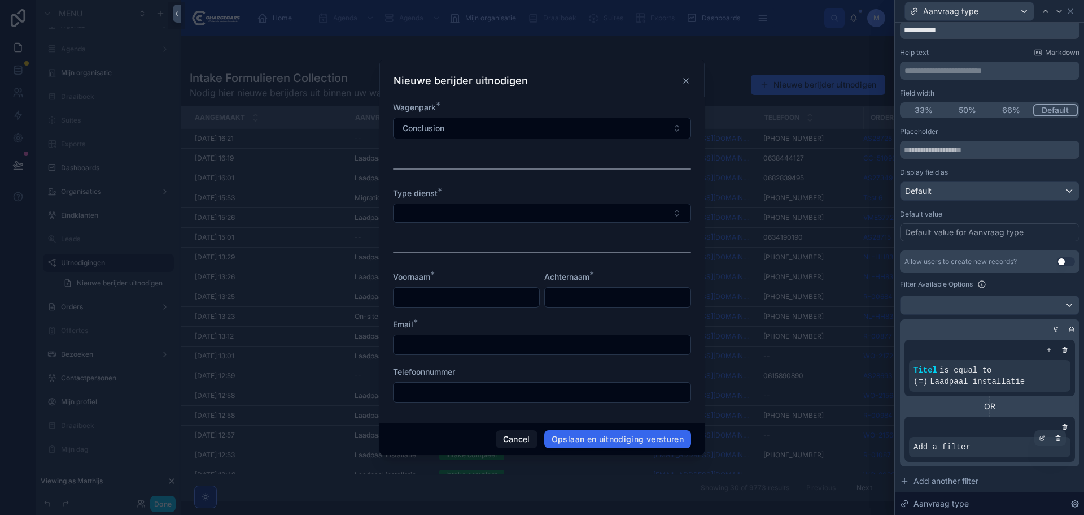
click at [970, 448] on div "Add a filter" at bounding box center [990, 447] width 162 height 20
click at [1035, 440] on div at bounding box center [1043, 438] width 16 height 16
click at [795, 431] on span "Select a field" at bounding box center [795, 430] width 48 height 10
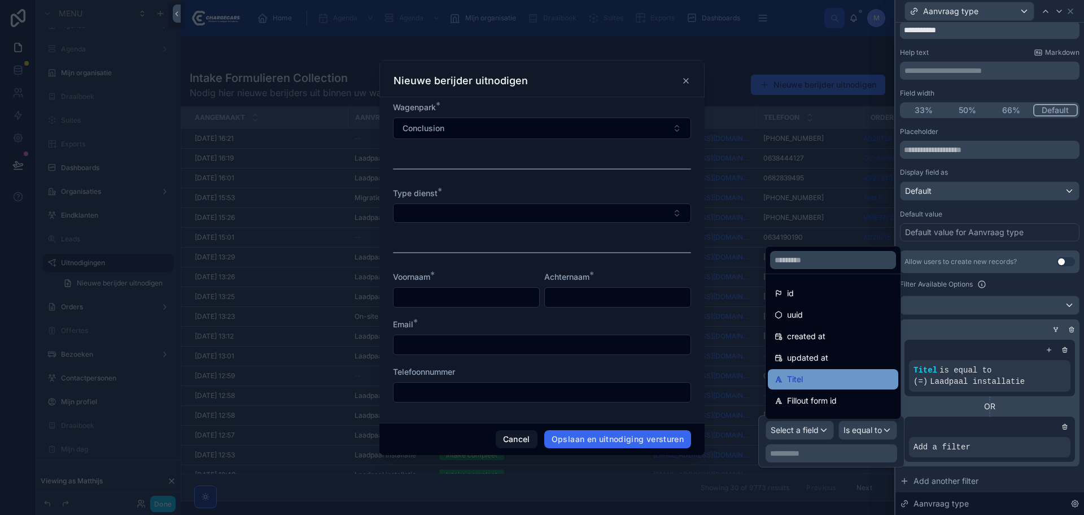
click at [822, 373] on div "Titel" at bounding box center [833, 379] width 117 height 14
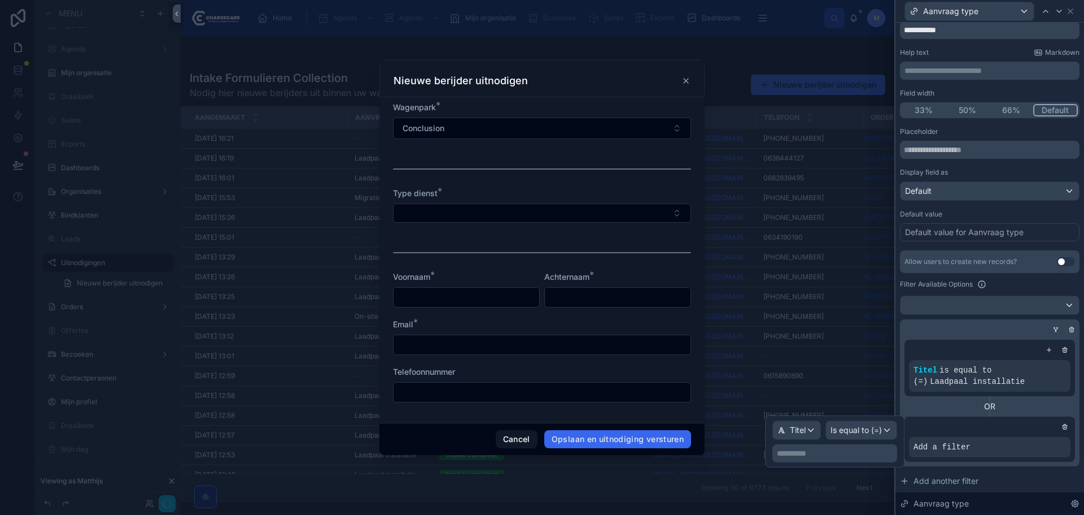
click at [827, 454] on p "**********" at bounding box center [836, 452] width 118 height 11
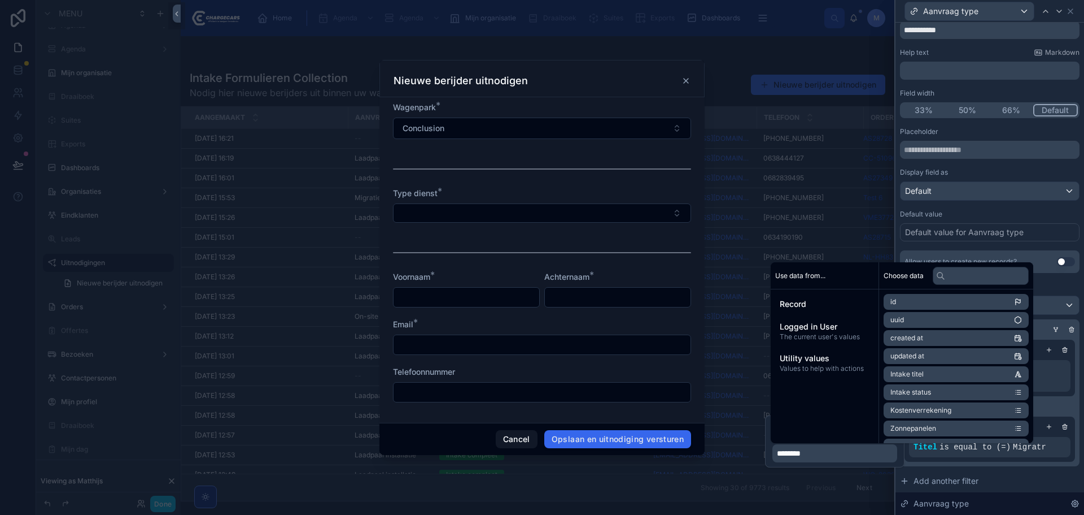
click at [1015, 203] on div "Placeholder Display field as Default Default value Default value for Aanvraag t…" at bounding box center [990, 354] width 180 height 455
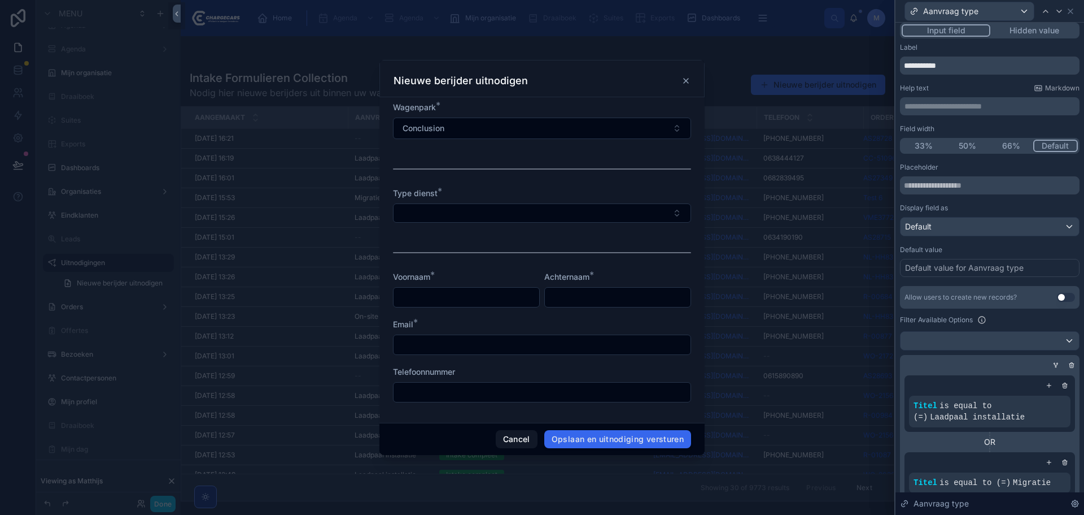
scroll to position [0, 0]
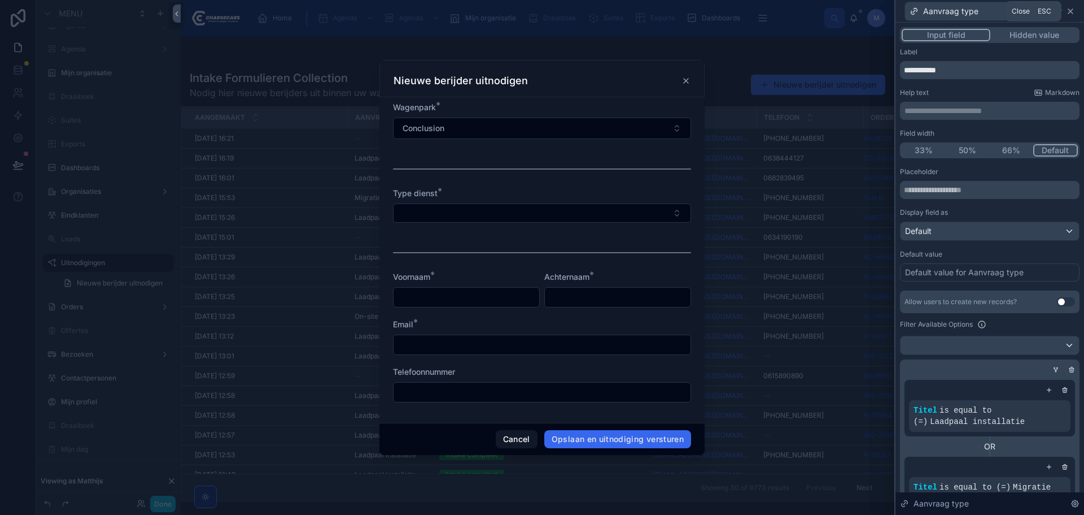
click at [1073, 14] on icon at bounding box center [1071, 11] width 5 height 5
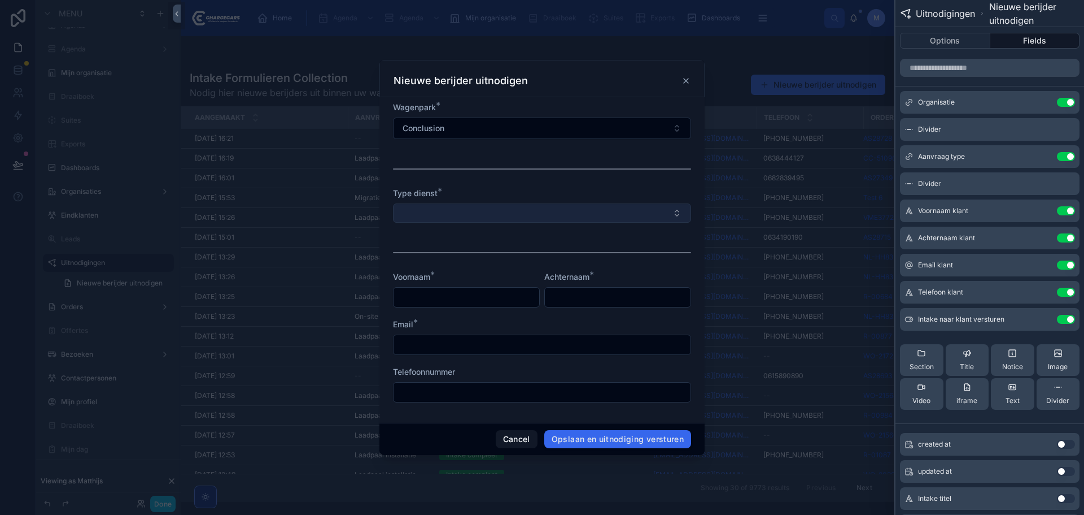
click at [488, 216] on button "Select Button" at bounding box center [542, 212] width 298 height 19
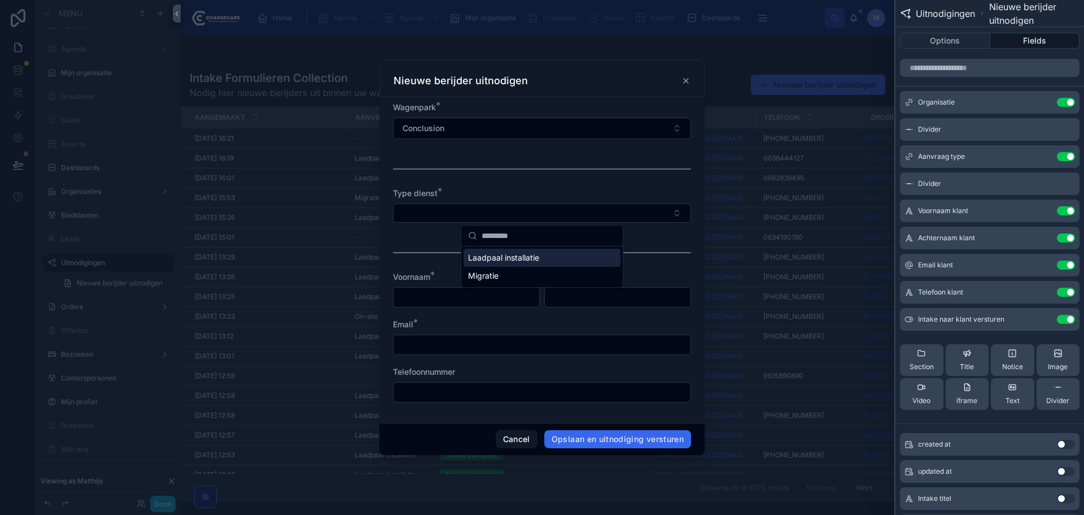
click at [640, 242] on div at bounding box center [542, 252] width 298 height 28
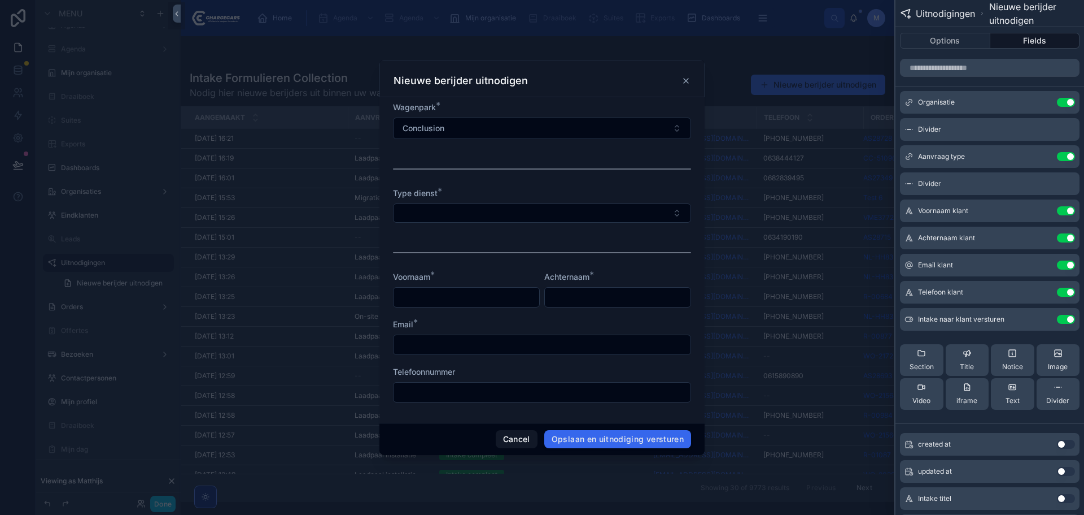
click at [689, 83] on icon at bounding box center [686, 80] width 9 height 9
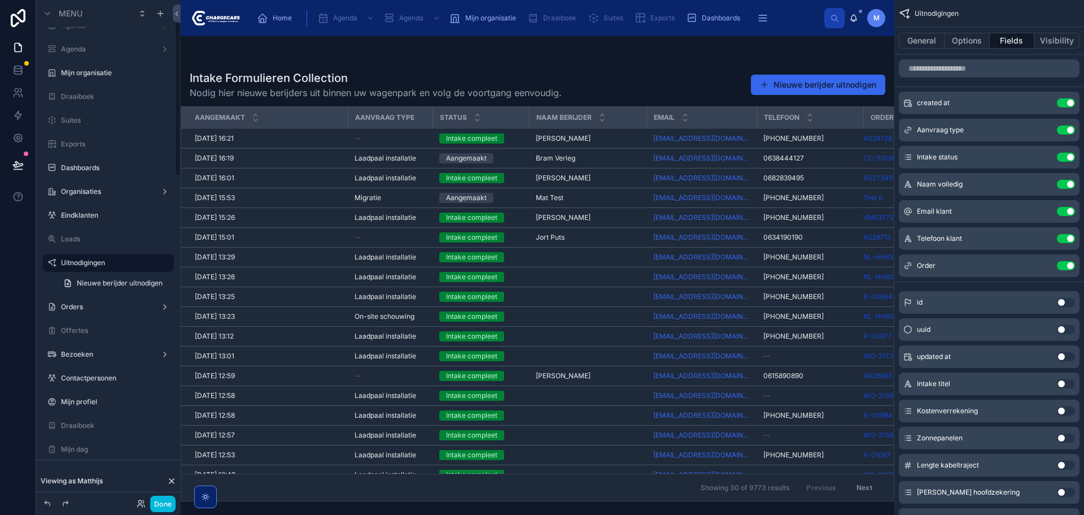
drag, startPoint x: 164, startPoint y: 502, endPoint x: 27, endPoint y: 153, distance: 374.3
click at [164, 502] on button "Done" at bounding box center [162, 503] width 25 height 16
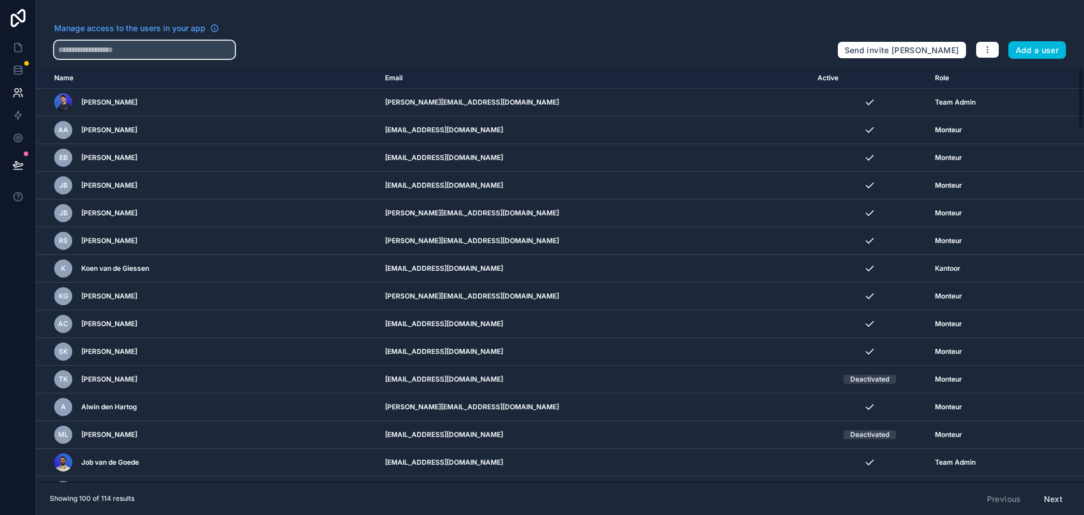
click at [139, 57] on input "text" at bounding box center [144, 50] width 181 height 18
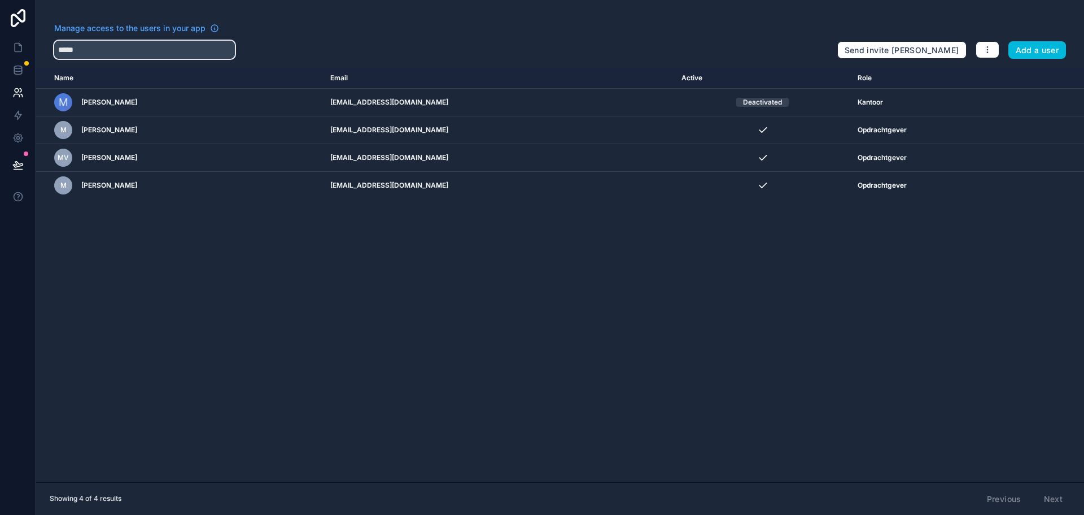
type input "*****"
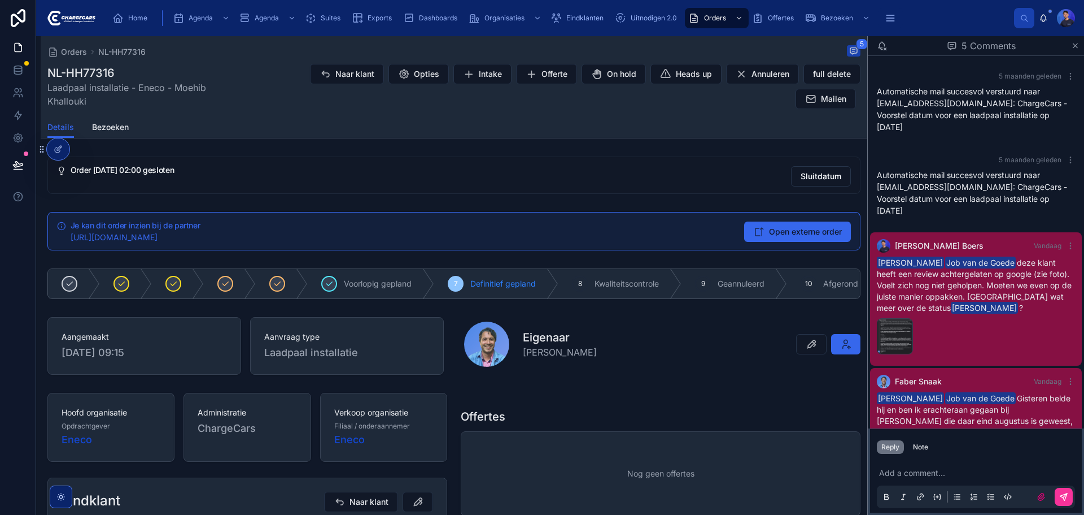
scroll to position [206, 0]
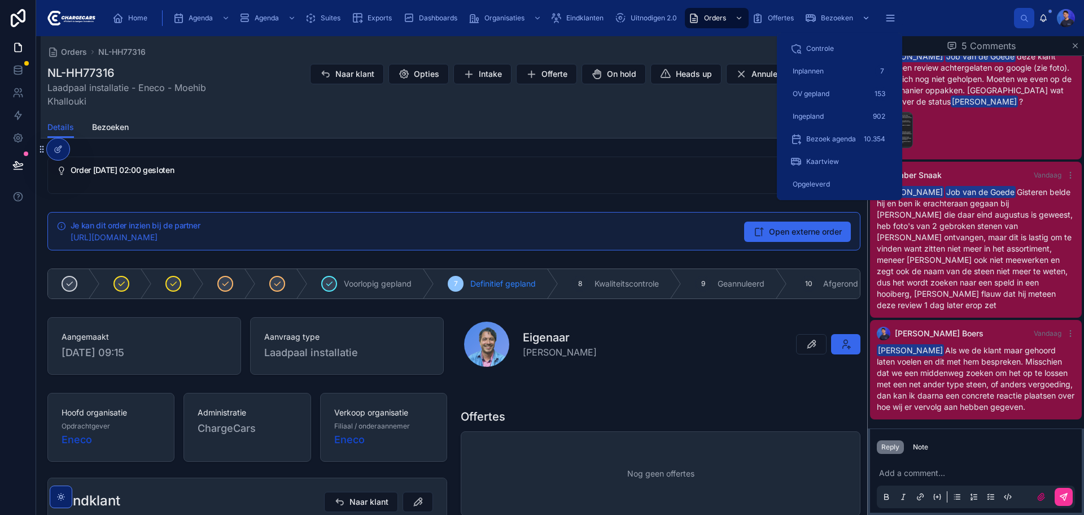
click at [819, 16] on div "Bezoeken" at bounding box center [838, 18] width 67 height 18
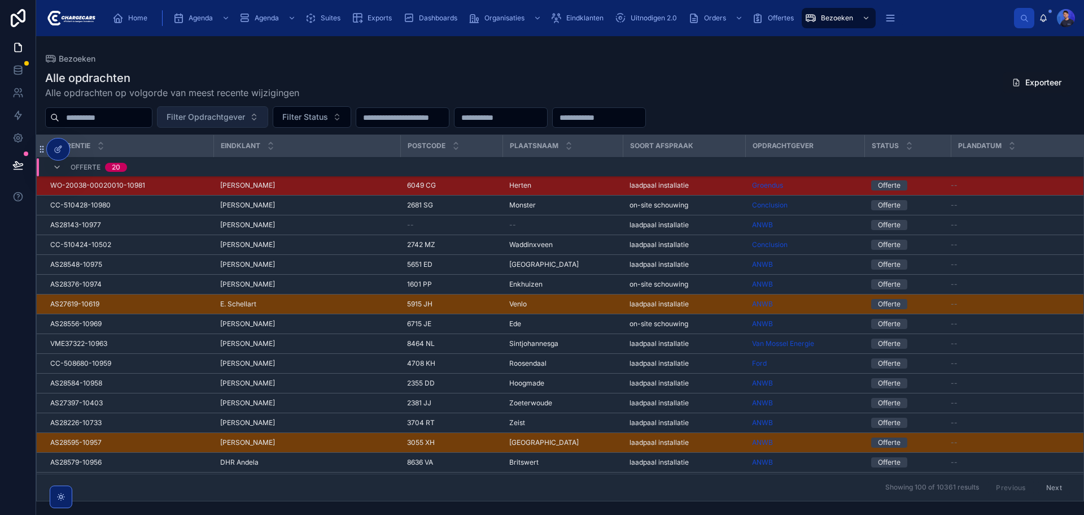
click at [245, 117] on span "Filter Opdrachtgever" at bounding box center [206, 116] width 79 height 11
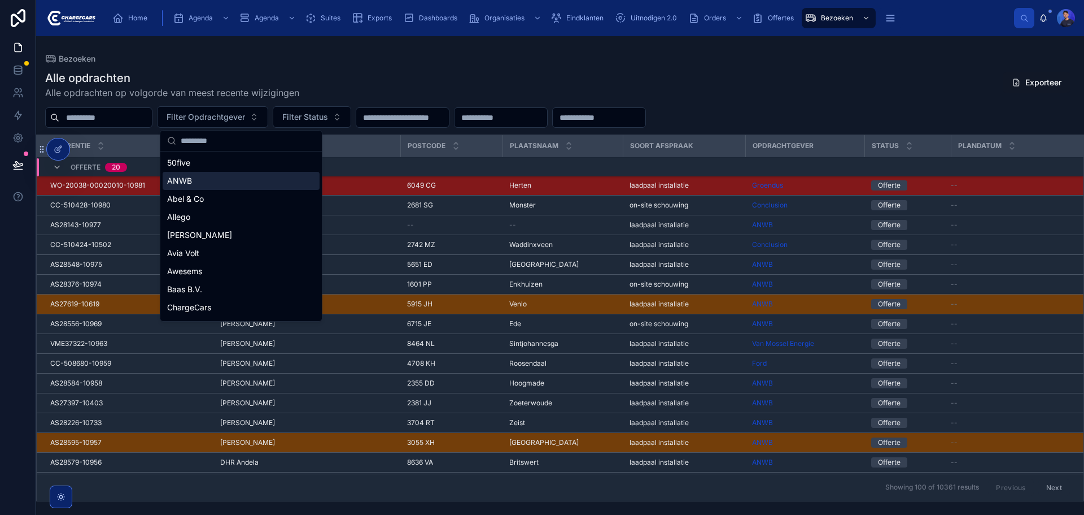
click at [208, 173] on div "ANWB" at bounding box center [241, 181] width 157 height 18
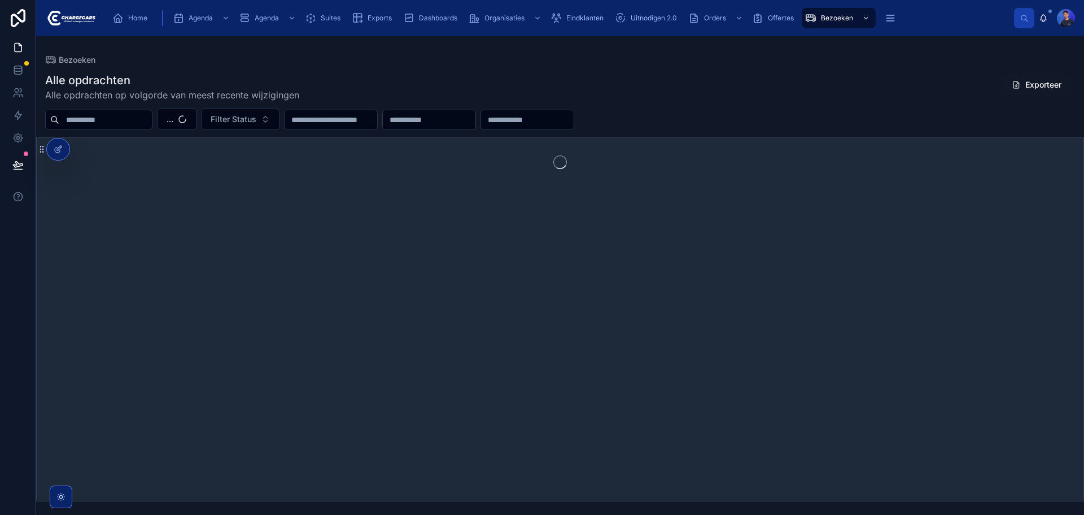
click at [634, 79] on div "Alle opdrachten Alle opdrachten op volgorde van meest recente wijzigingen Expor…" at bounding box center [560, 86] width 1030 height 29
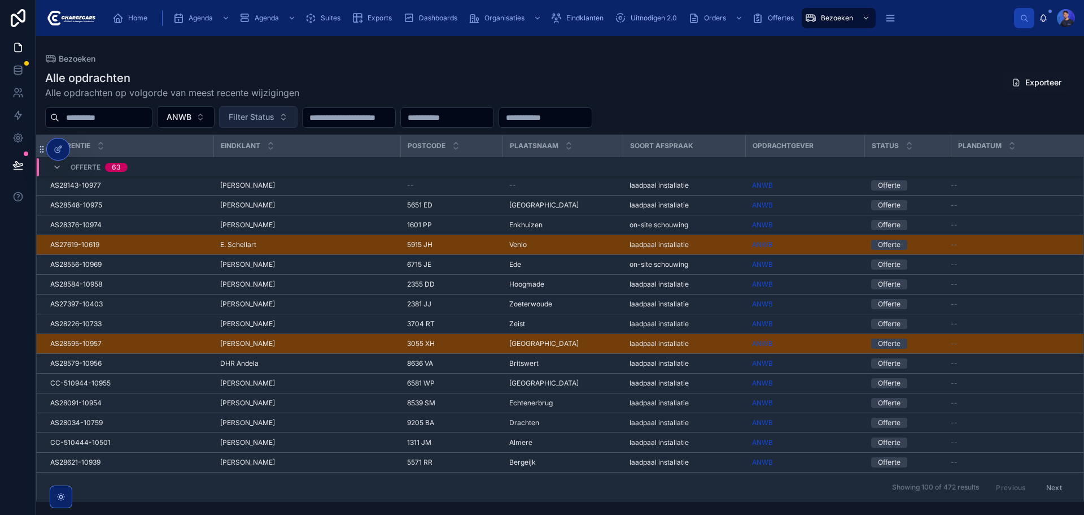
click at [274, 118] on span "Filter Status" at bounding box center [252, 116] width 46 height 11
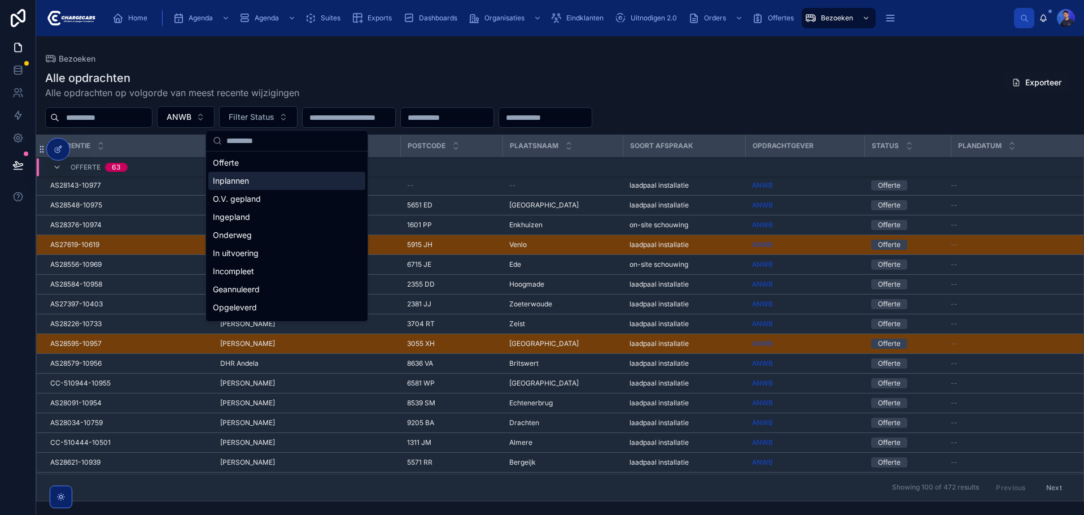
click at [261, 177] on div "Inplannen" at bounding box center [286, 181] width 157 height 18
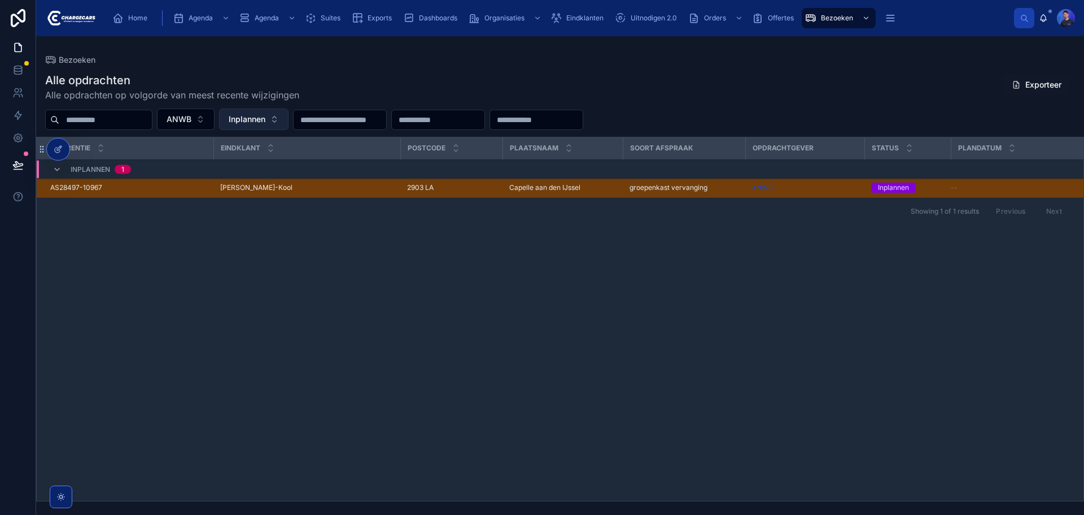
click at [289, 117] on button "Inplannen" at bounding box center [253, 118] width 69 height 21
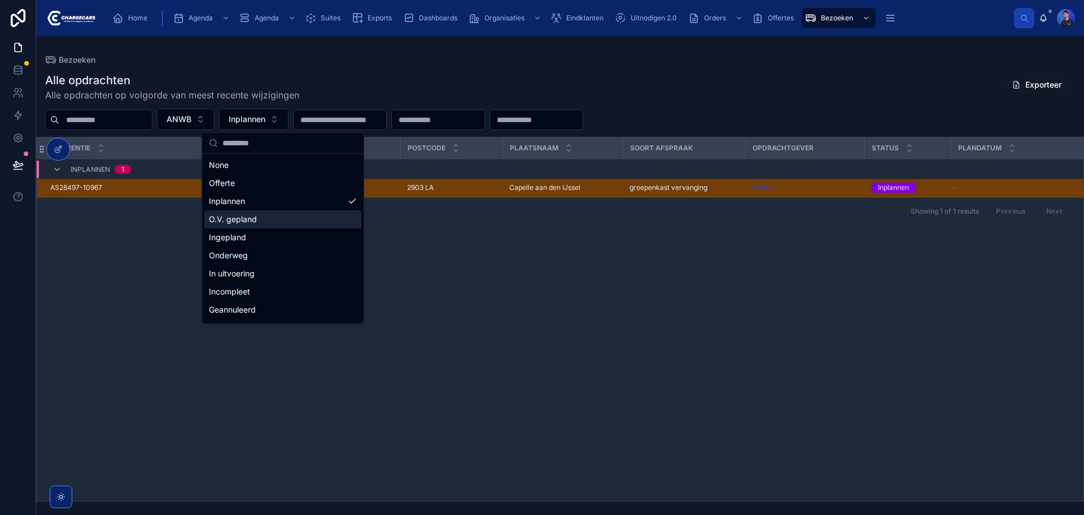
click at [263, 215] on div "O.V. gepland" at bounding box center [282, 219] width 157 height 18
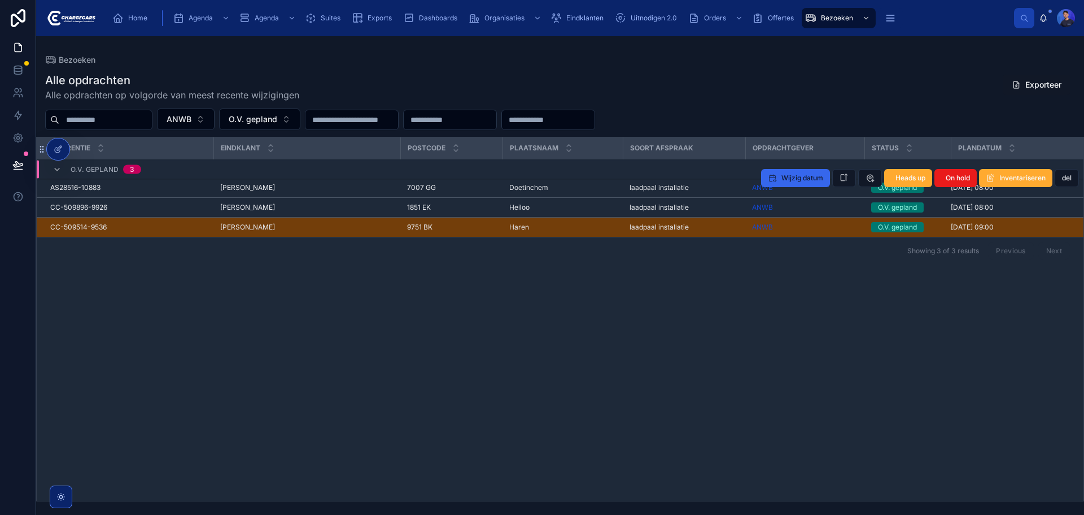
click at [530, 189] on span "Doetinchem" at bounding box center [528, 187] width 39 height 9
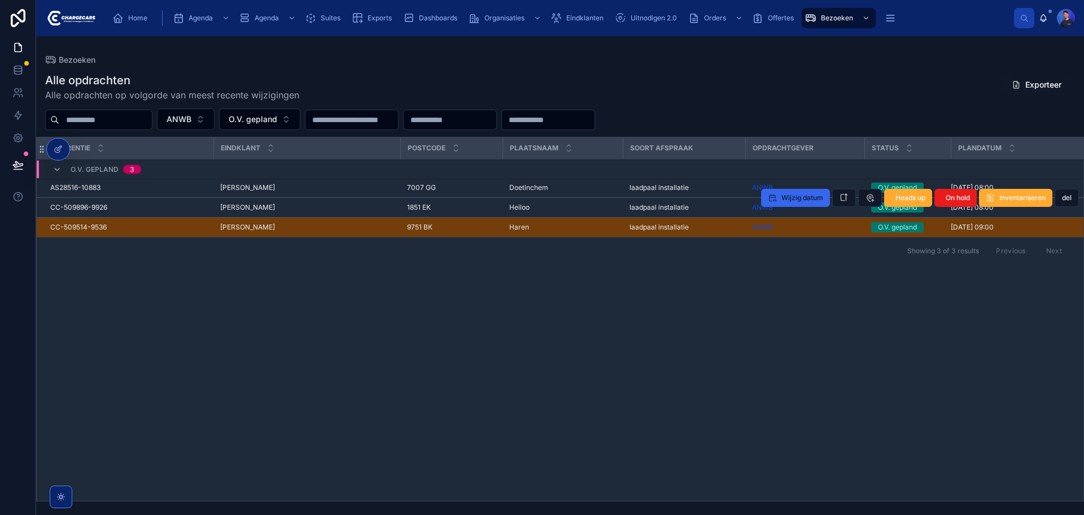
click at [543, 203] on div "Heiloo Heiloo" at bounding box center [562, 207] width 107 height 9
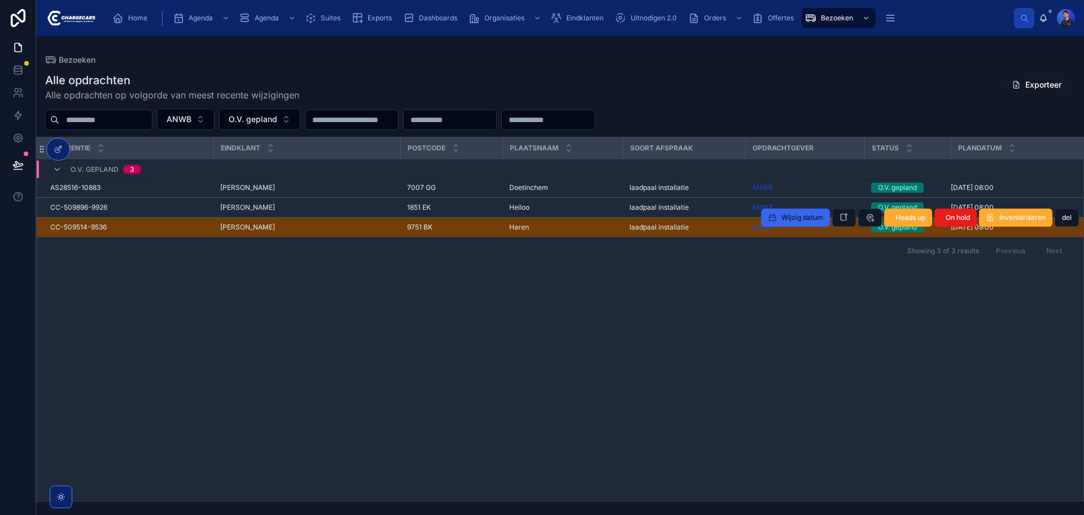
click at [626, 224] on td "laadpaal installatie" at bounding box center [684, 227] width 123 height 20
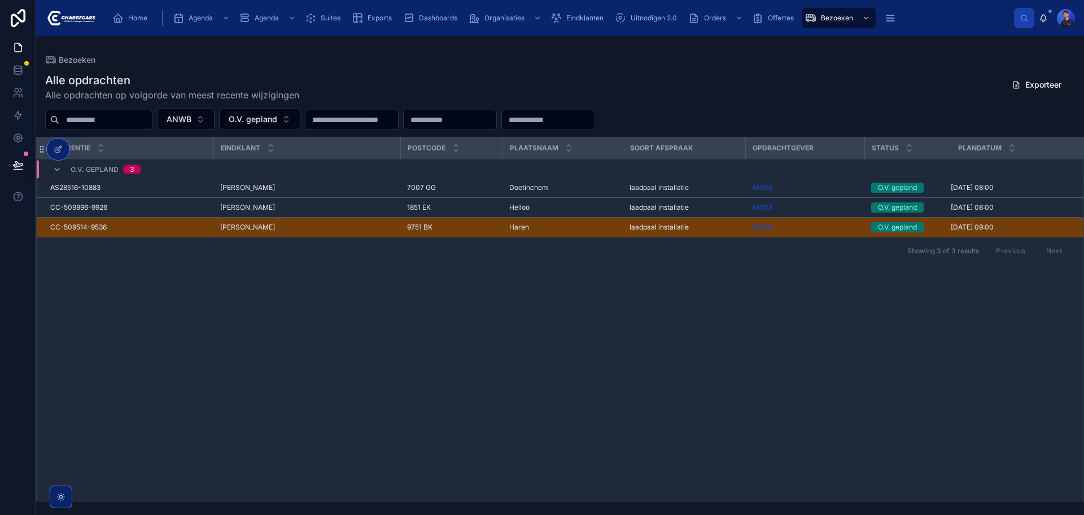
click at [636, 226] on span "laadpaal installatie" at bounding box center [659, 227] width 59 height 9
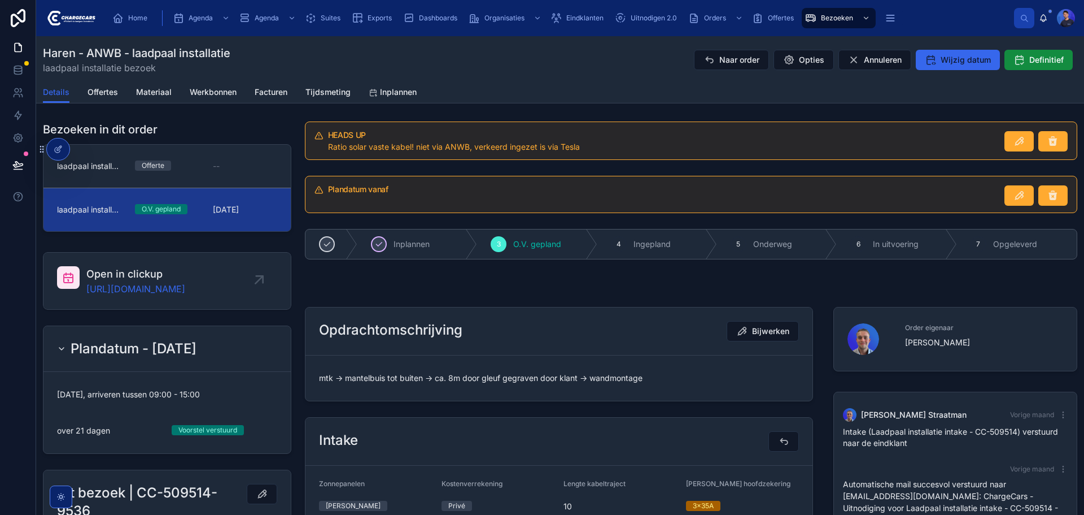
scroll to position [299, 0]
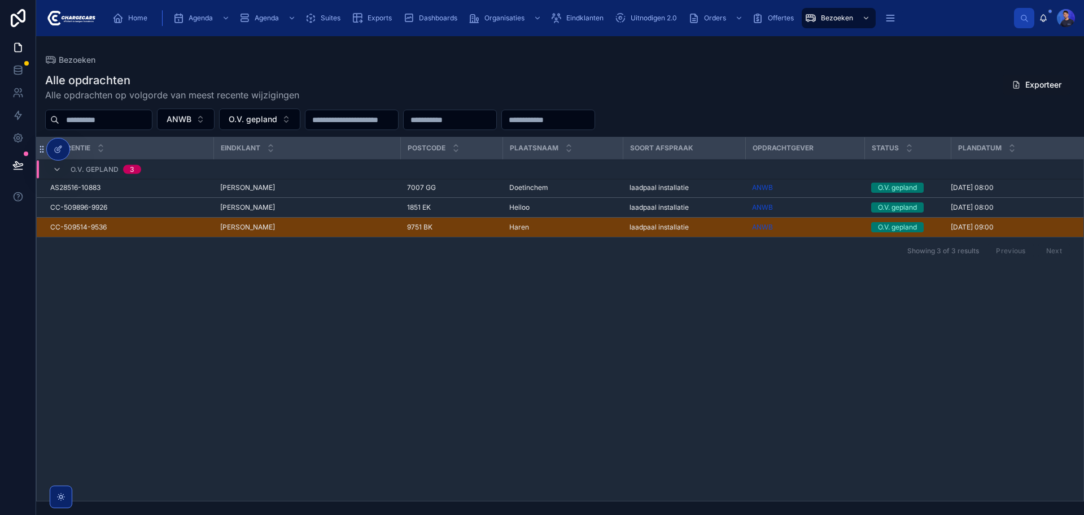
click at [619, 284] on div "Referentie Eindklant Postcode Plaatsnaam Soort afspraak Opdrachtgever Status Pl…" at bounding box center [560, 318] width 1047 height 363
click at [591, 82] on div "Alle opdrachten Alle opdrachten op volgorde van meest recente wijzigingen Expor…" at bounding box center [560, 86] width 1030 height 29
click at [191, 119] on span "ANWB" at bounding box center [179, 119] width 25 height 11
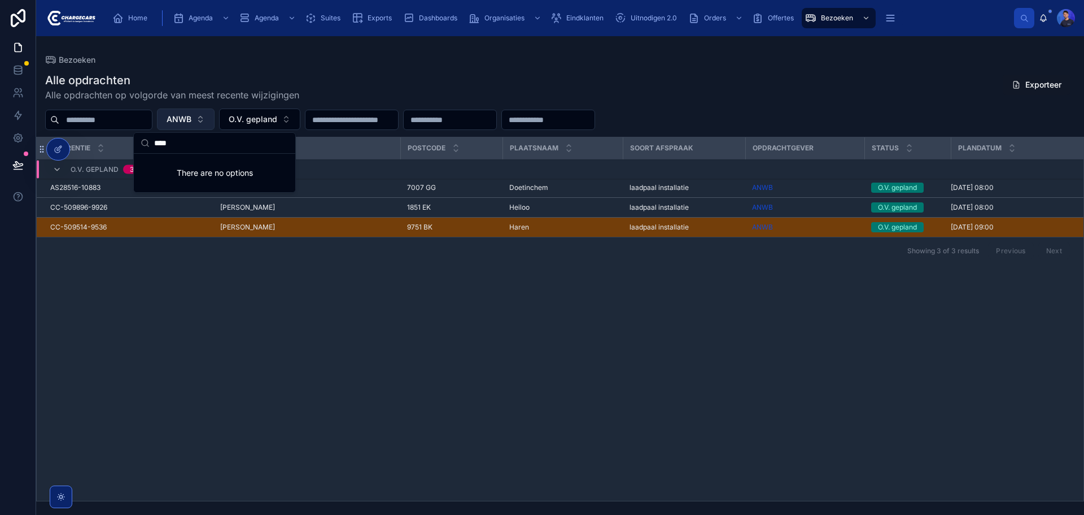
type input "****"
click at [191, 122] on span "ANWB" at bounding box center [179, 119] width 25 height 11
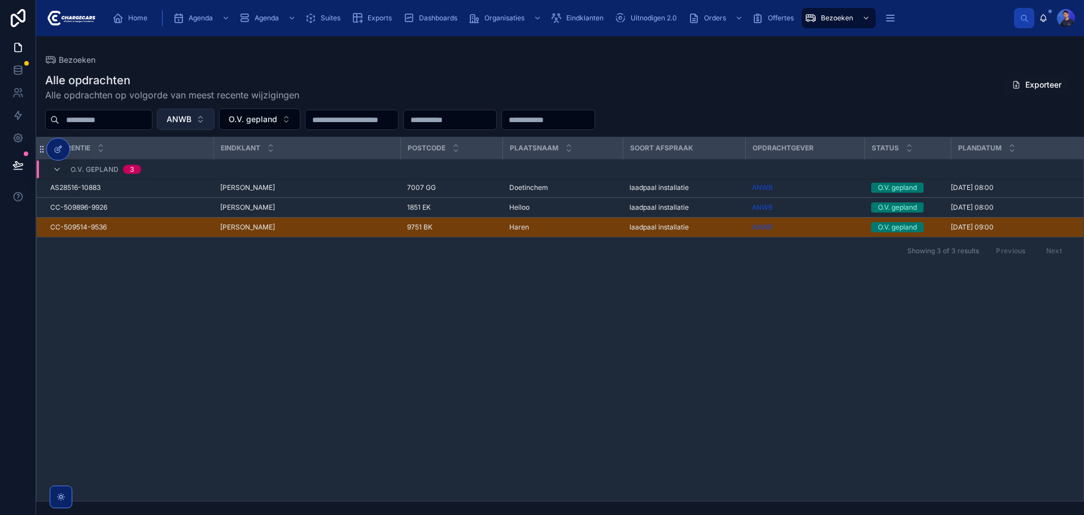
click at [191, 121] on span "ANWB" at bounding box center [179, 119] width 25 height 11
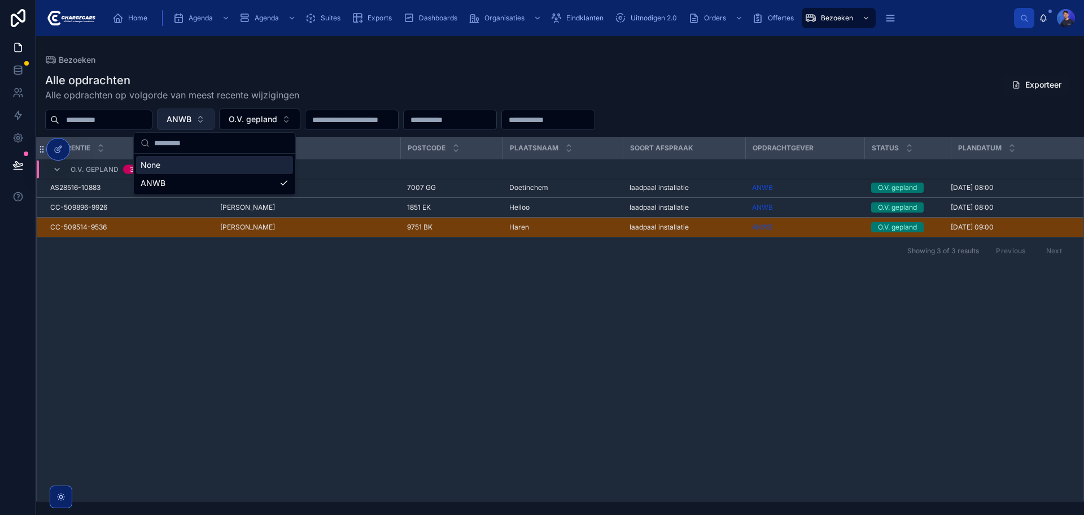
click at [215, 123] on button "ANWB" at bounding box center [186, 118] width 58 height 21
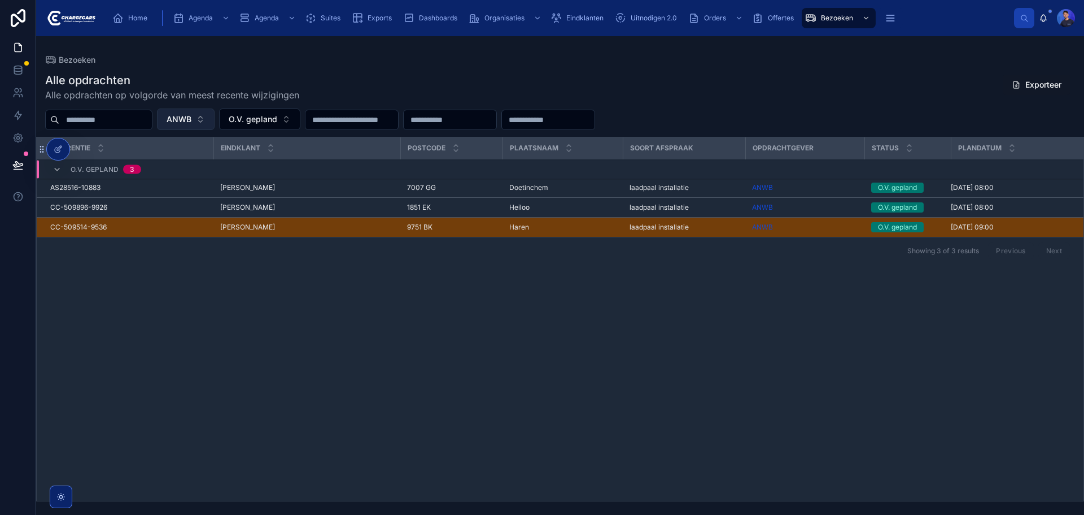
click at [215, 122] on button "ANWB" at bounding box center [186, 118] width 58 height 21
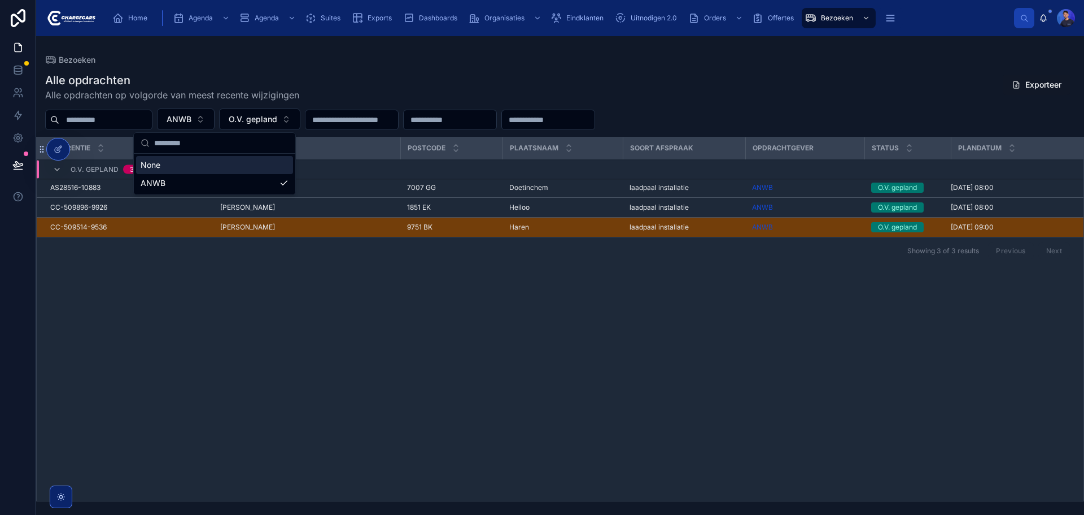
click at [176, 164] on div "None" at bounding box center [214, 165] width 157 height 18
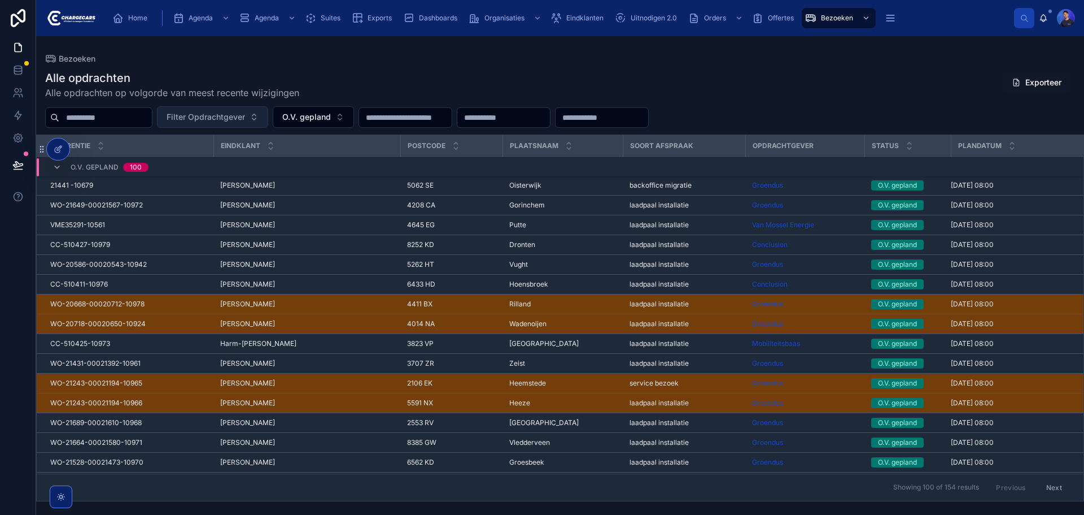
click at [245, 116] on span "Filter Opdrachtgever" at bounding box center [206, 116] width 79 height 11
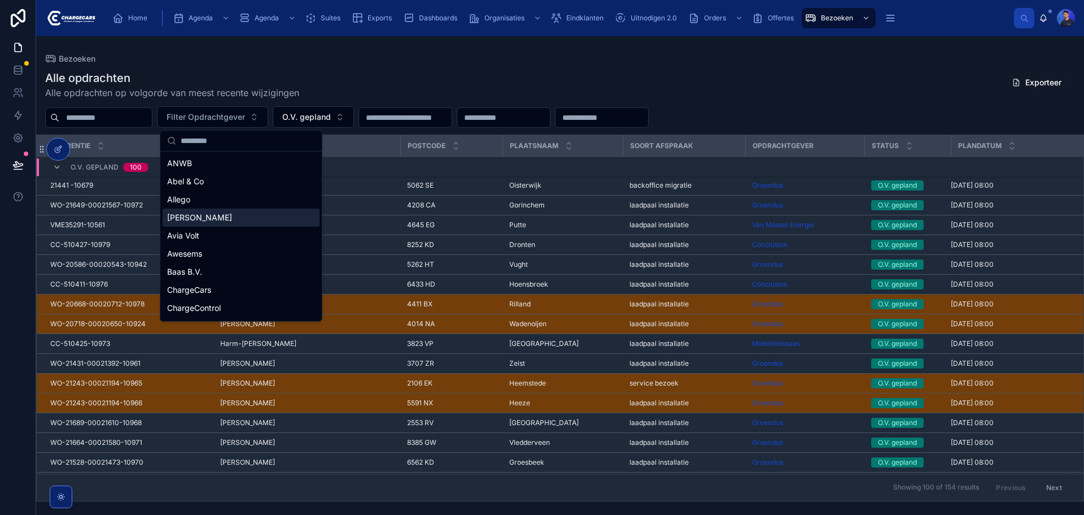
scroll to position [56, 0]
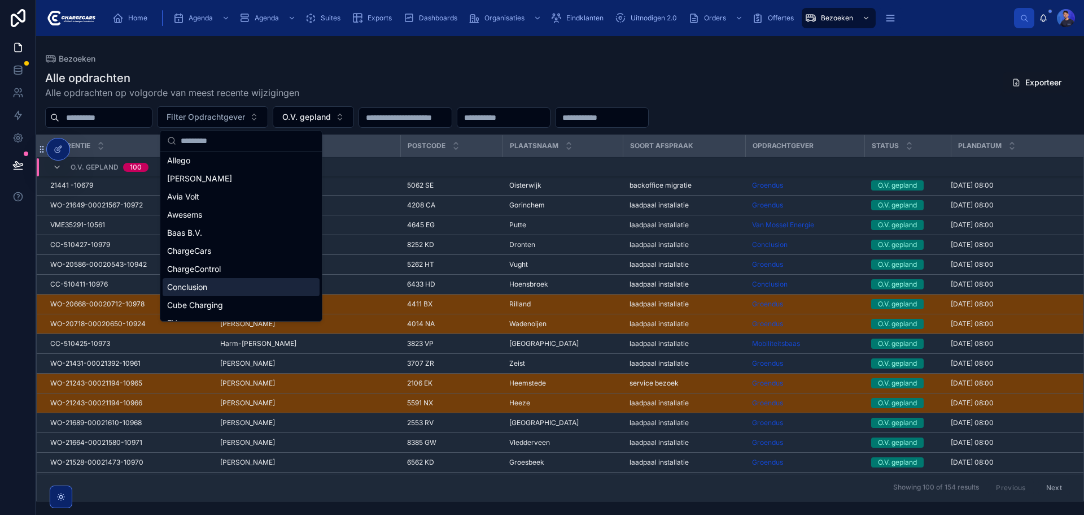
click at [220, 283] on div "Conclusion" at bounding box center [241, 287] width 157 height 18
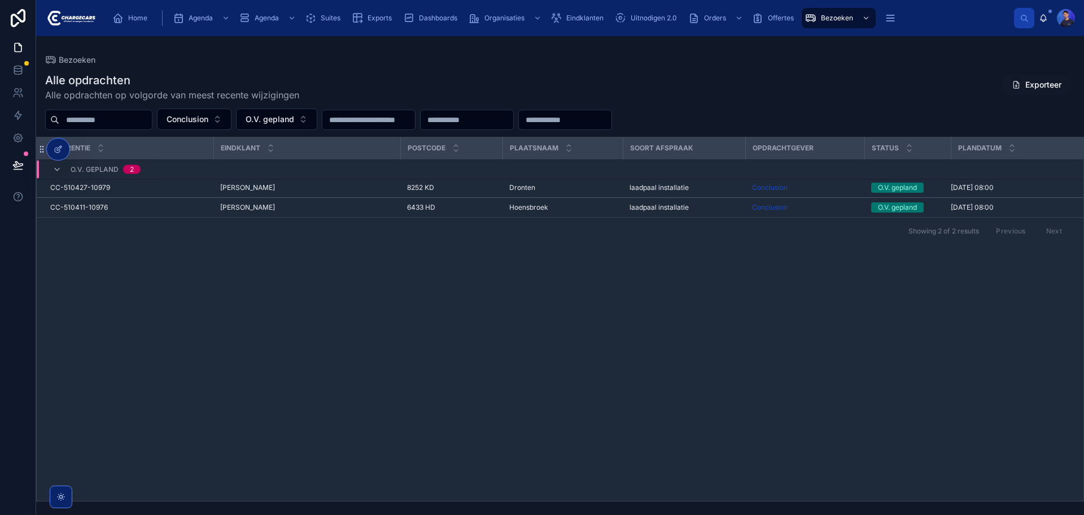
click at [596, 77] on div "Alle opdrachten Alle opdrachten op volgorde van meest recente wijzigingen Expor…" at bounding box center [560, 86] width 1030 height 29
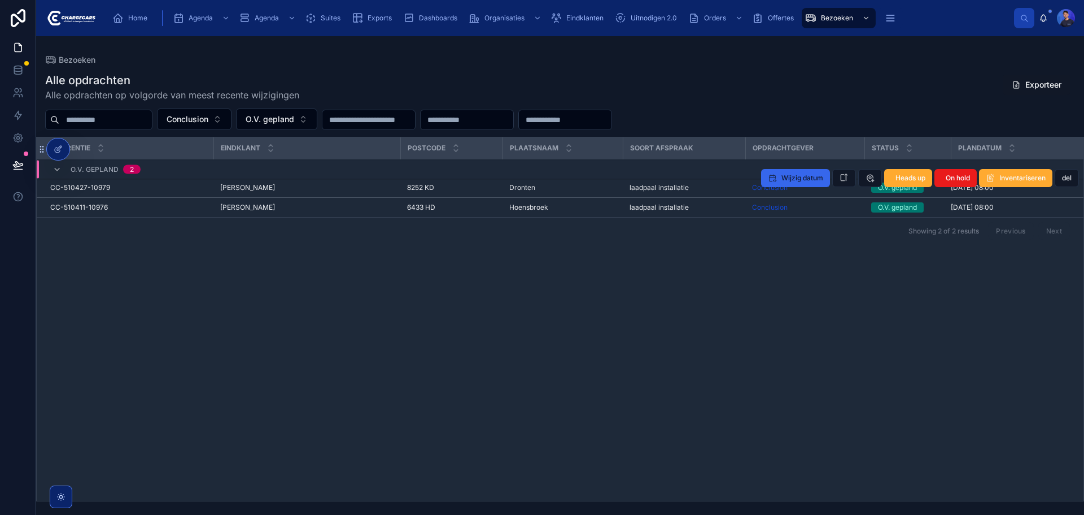
click at [522, 187] on span "Dronten" at bounding box center [522, 187] width 26 height 9
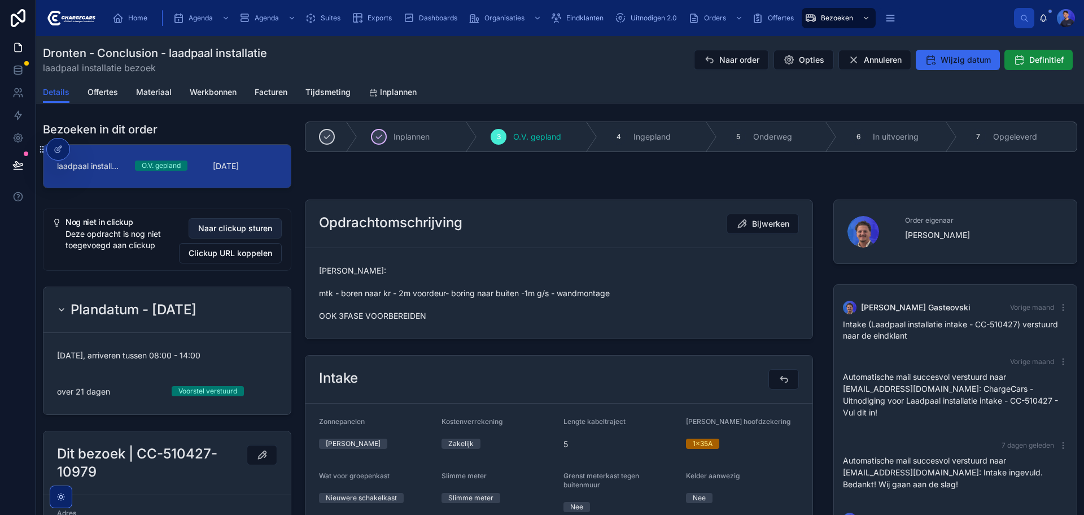
scroll to position [130, 0]
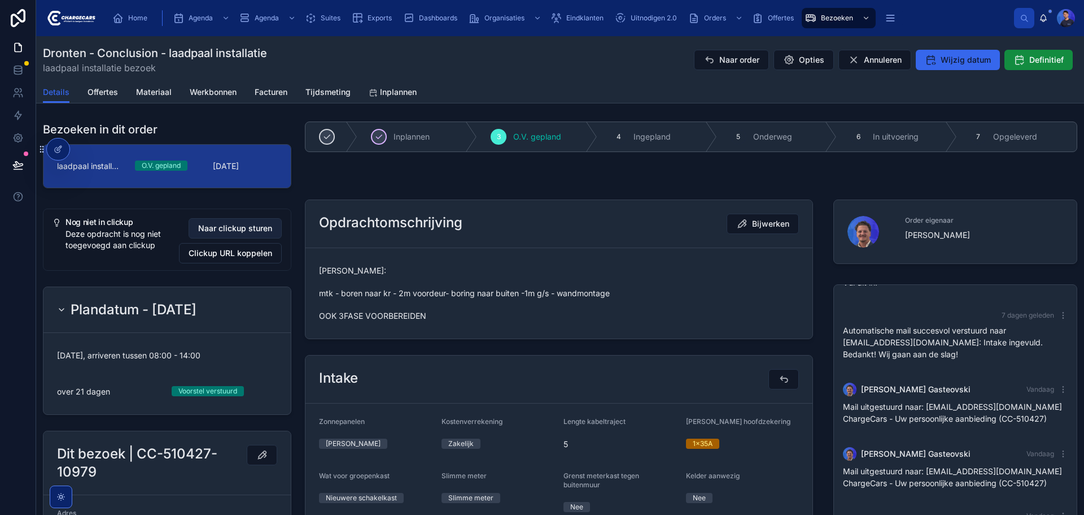
click at [232, 228] on span "Naar clickup sturen" at bounding box center [235, 228] width 74 height 11
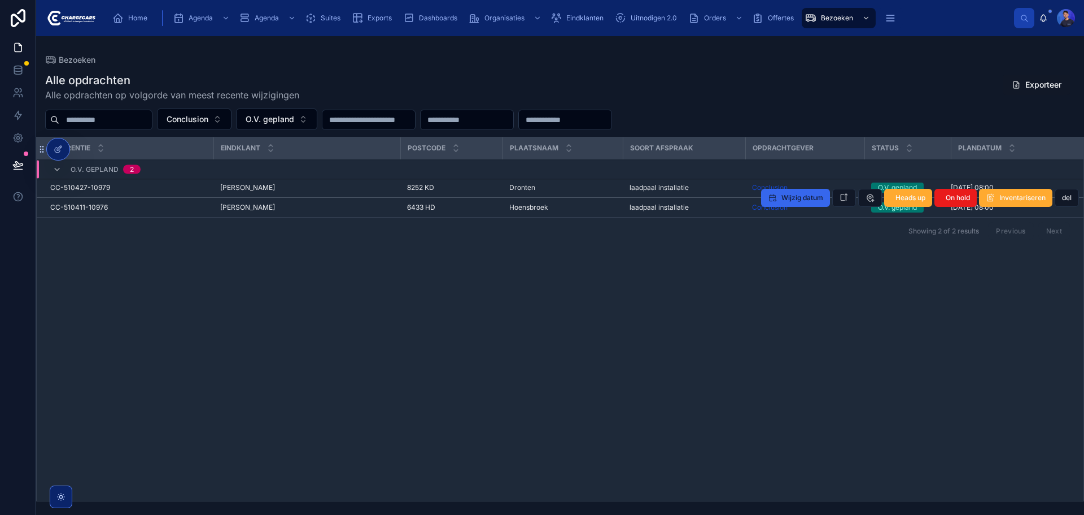
click at [598, 208] on div "Hoensbroek Hoensbroek" at bounding box center [562, 207] width 107 height 9
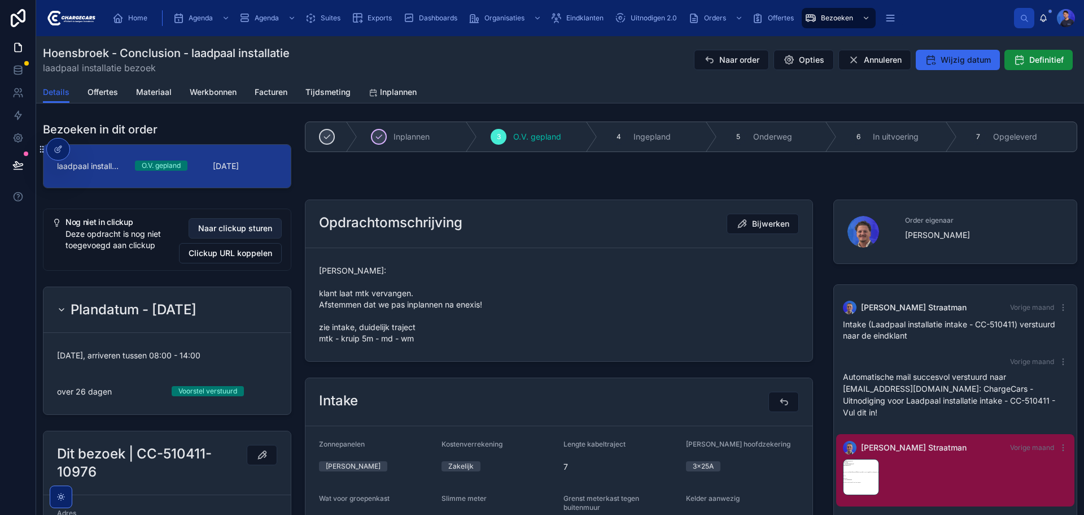
scroll to position [200, 0]
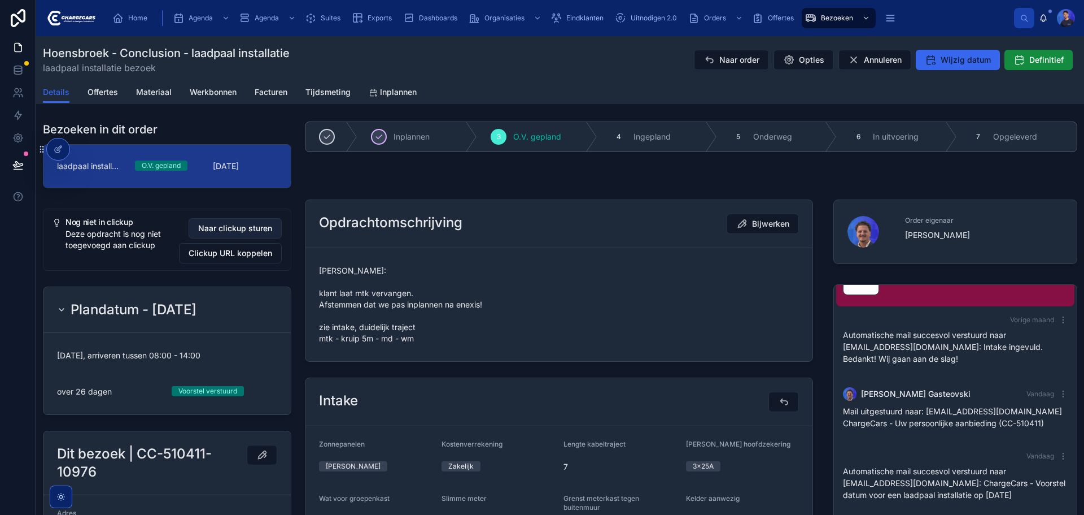
click at [231, 228] on span "Naar clickup sturen" at bounding box center [235, 228] width 74 height 11
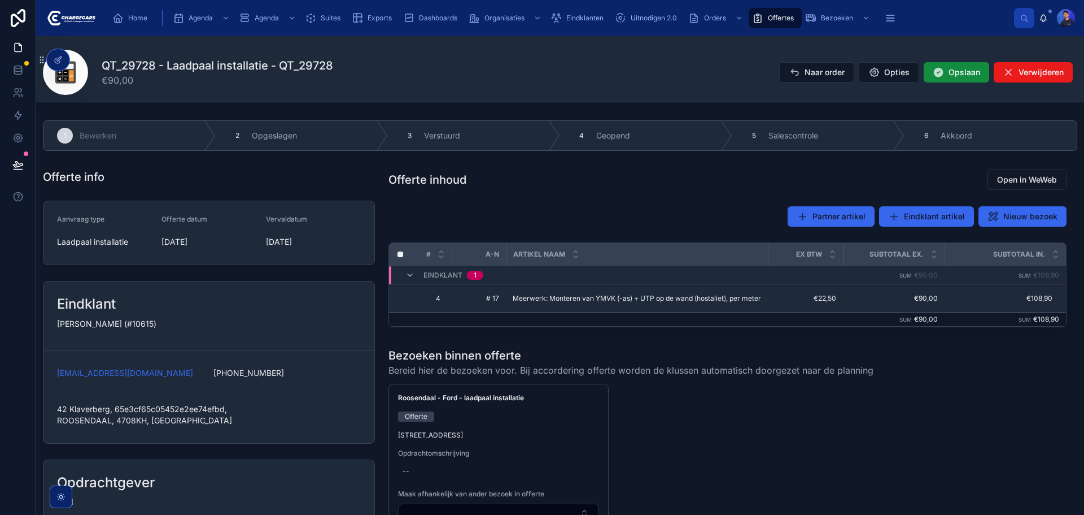
scroll to position [339, 0]
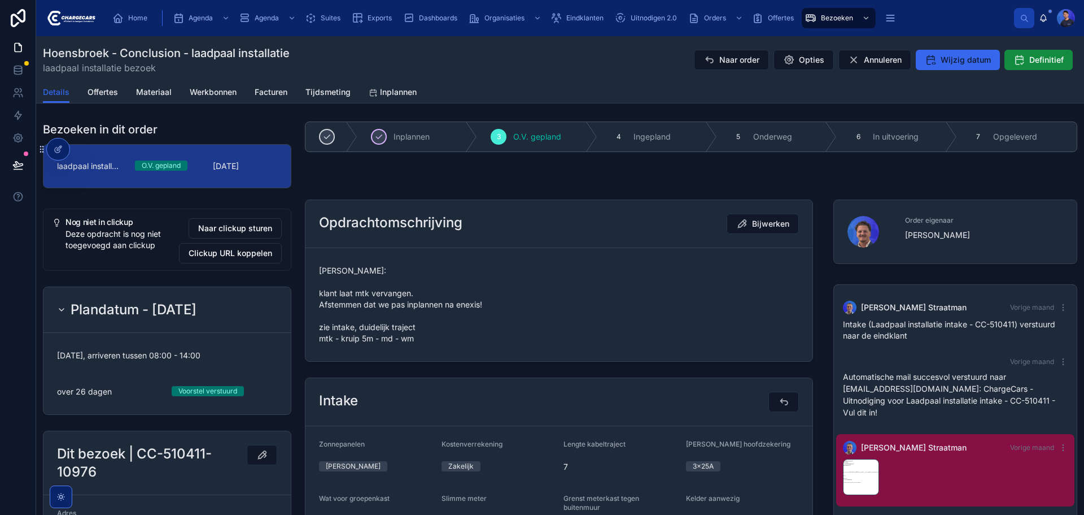
scroll to position [200, 0]
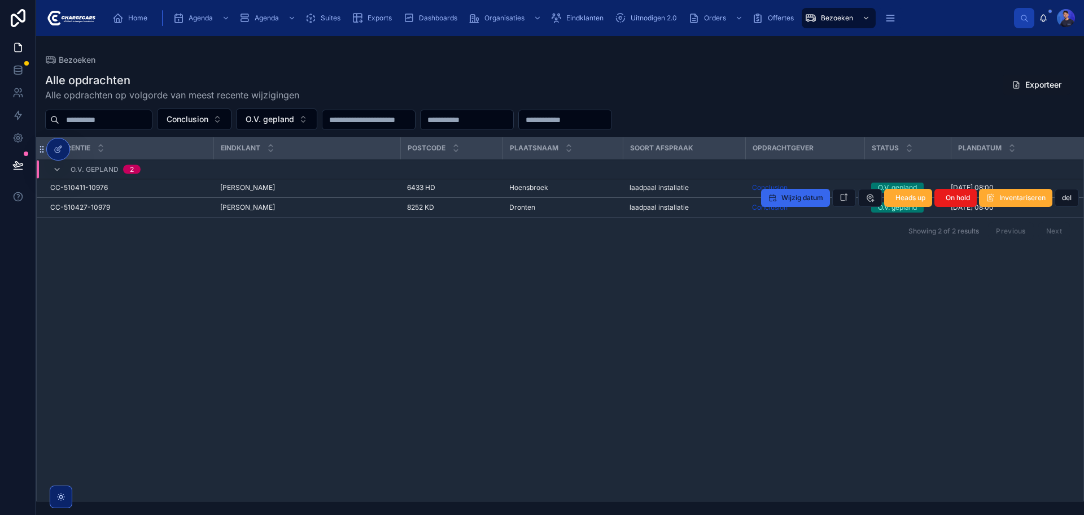
click at [524, 204] on span "Dronten" at bounding box center [522, 207] width 26 height 9
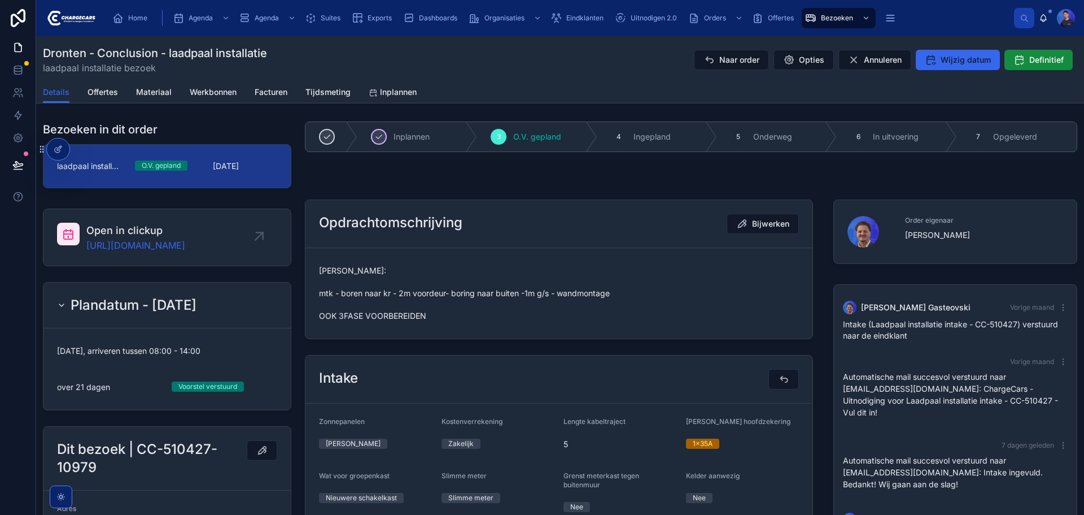
scroll to position [130, 0]
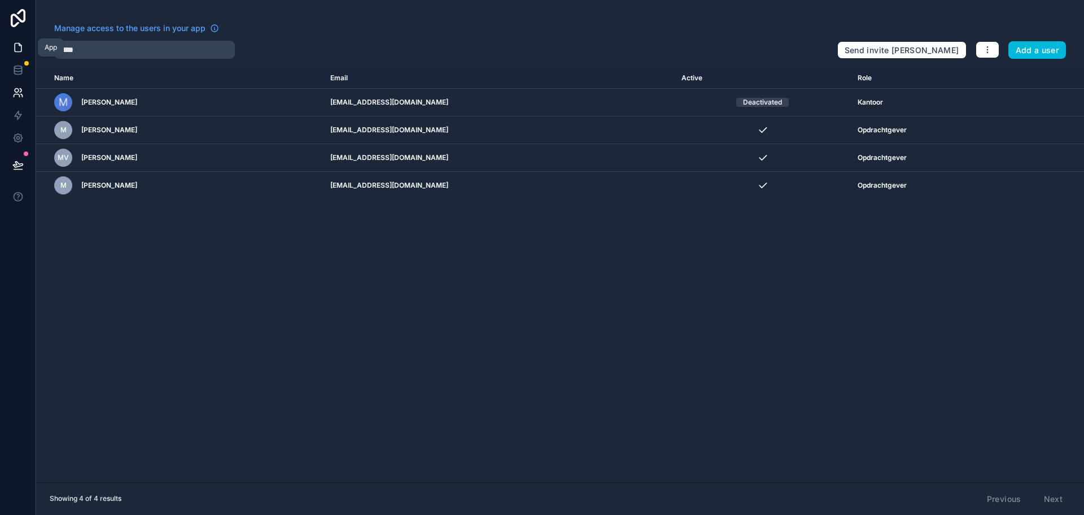
click at [22, 49] on icon at bounding box center [17, 47] width 11 height 11
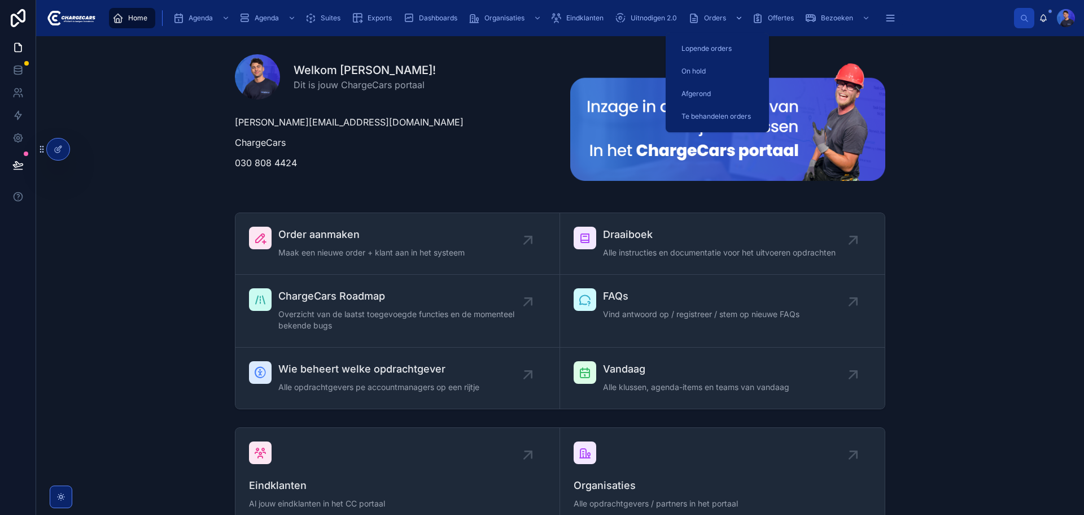
click at [710, 19] on span "Orders" at bounding box center [715, 18] width 22 height 9
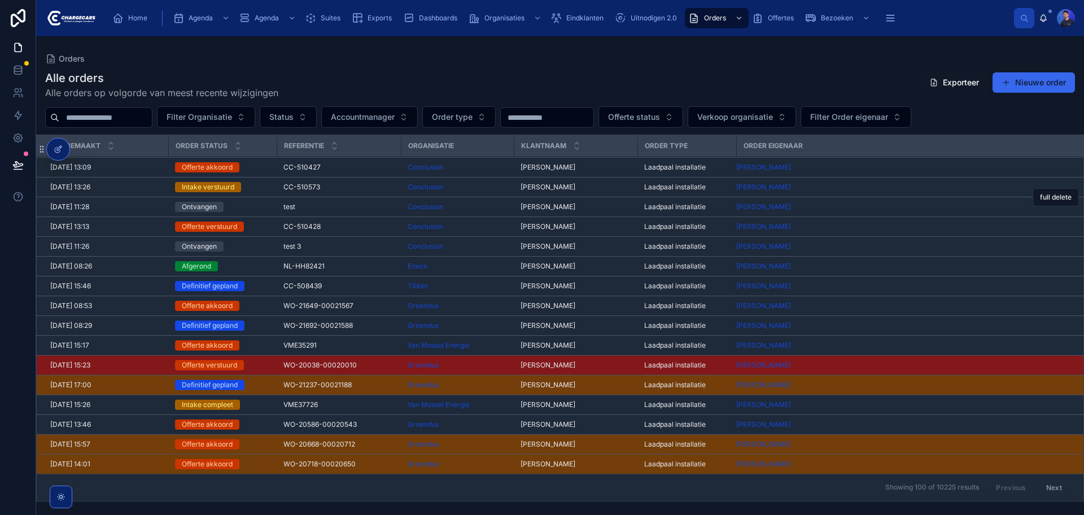
scroll to position [169, 0]
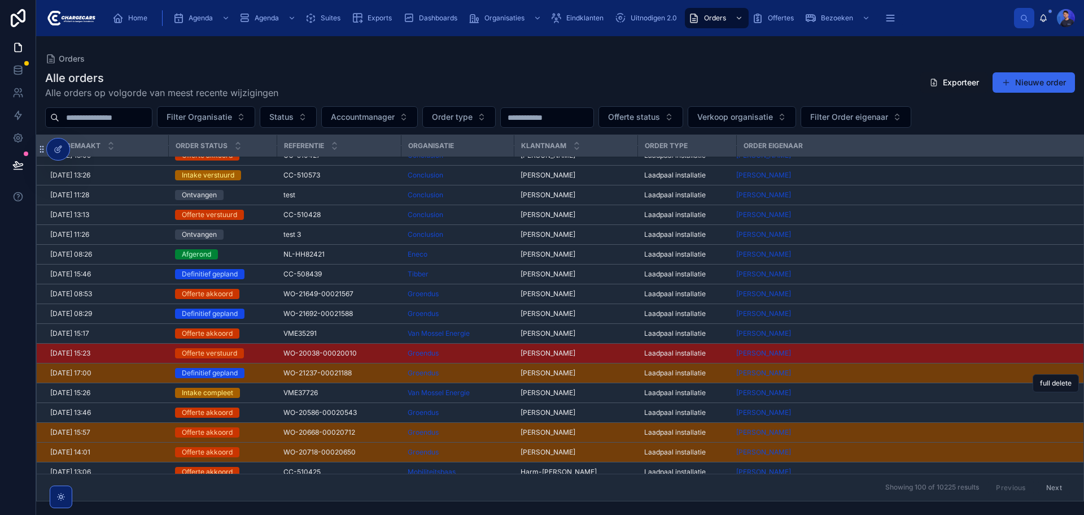
click at [543, 392] on span "[PERSON_NAME]" at bounding box center [548, 392] width 55 height 9
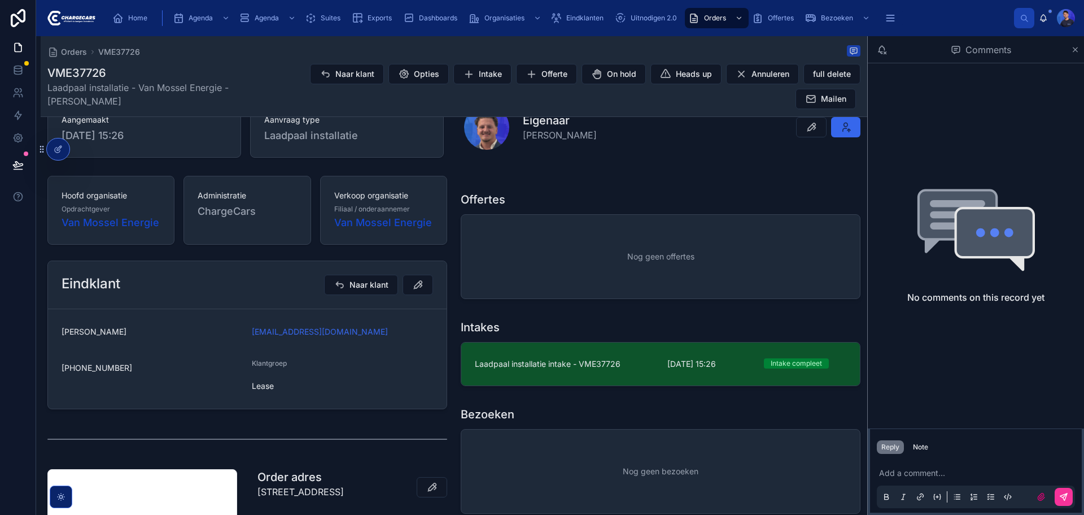
scroll to position [113, 0]
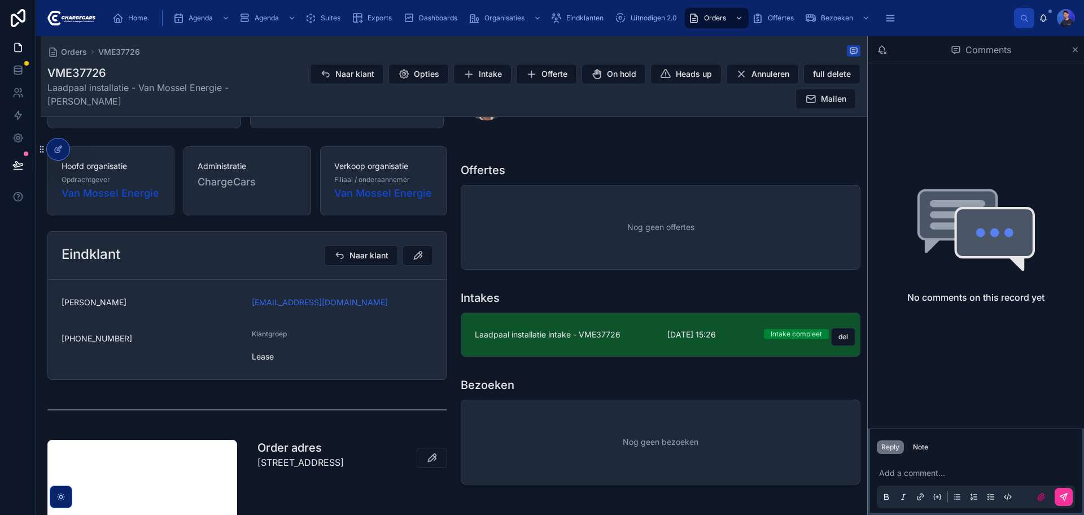
click at [592, 328] on link "Laadpaal installatie intake - VME37726 [DATE] 15:26 Intake compleet del" at bounding box center [660, 334] width 399 height 43
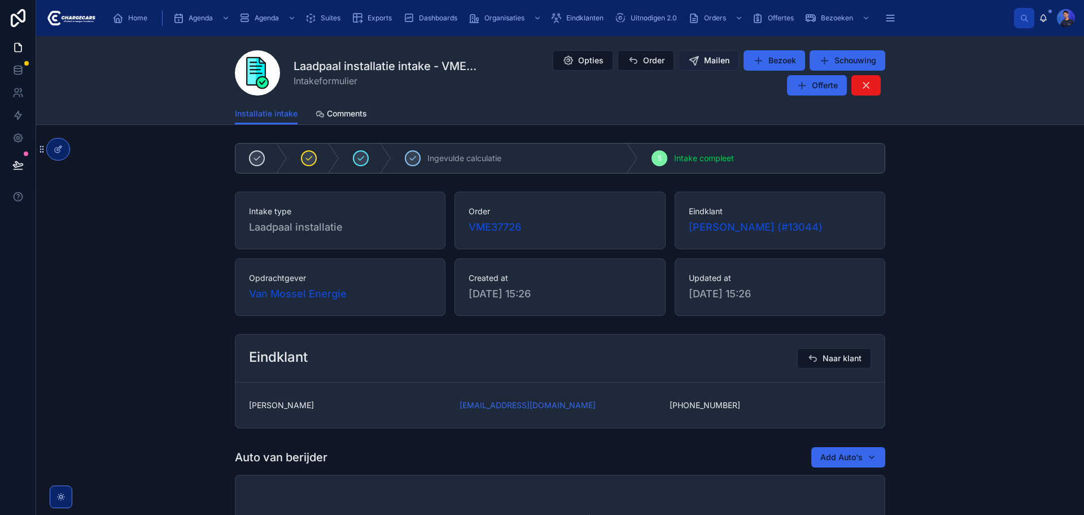
click at [704, 59] on span "Mailen" at bounding box center [716, 60] width 25 height 11
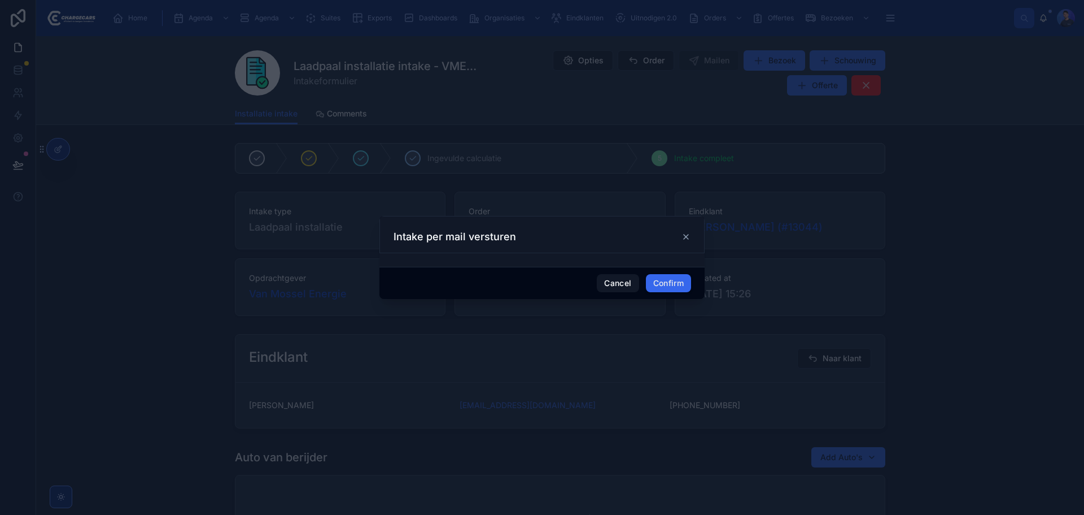
click at [289, 247] on div at bounding box center [542, 257] width 1084 height 515
click at [680, 233] on div "Intake per mail versturen" at bounding box center [542, 237] width 297 height 14
click at [679, 237] on div "Intake per mail versturen" at bounding box center [542, 237] width 297 height 14
click at [684, 237] on icon at bounding box center [686, 236] width 9 height 9
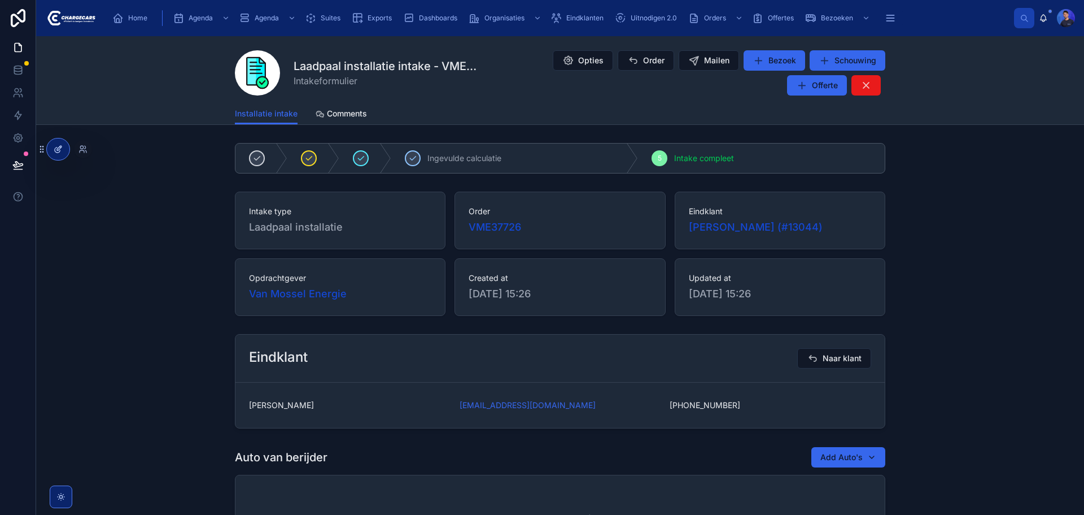
click at [66, 151] on div at bounding box center [58, 148] width 23 height 21
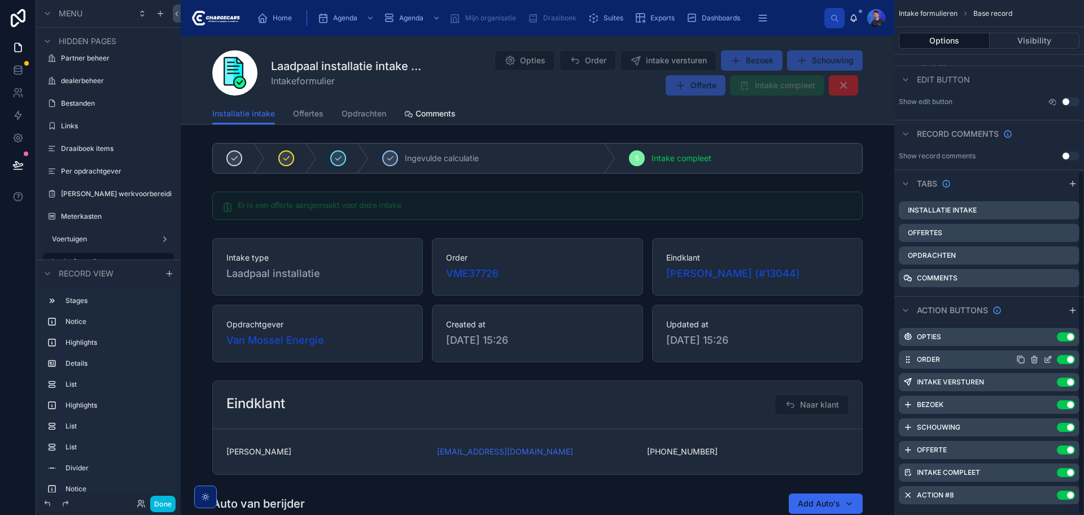
scroll to position [255, 0]
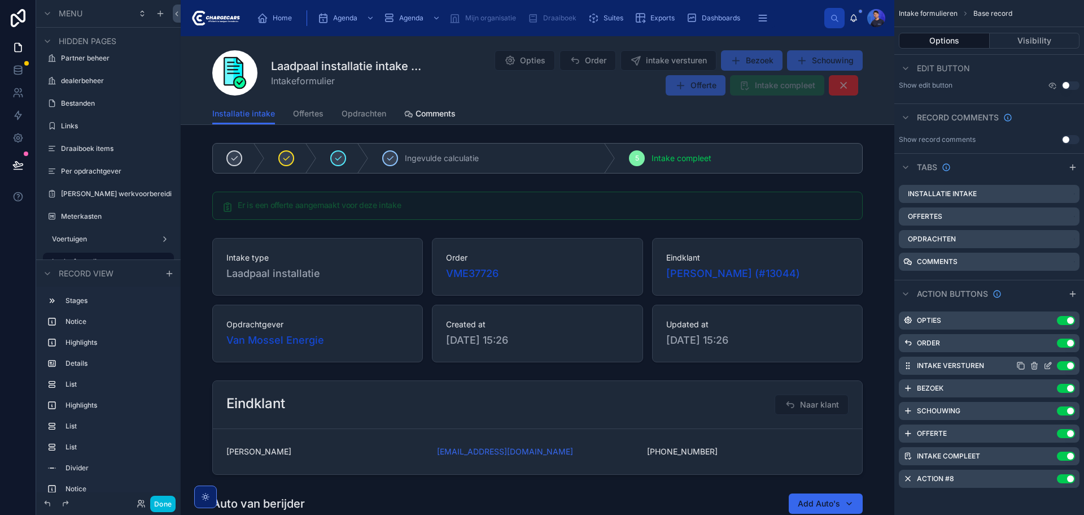
click at [1049, 365] on icon "scrollable content" at bounding box center [1048, 365] width 9 height 9
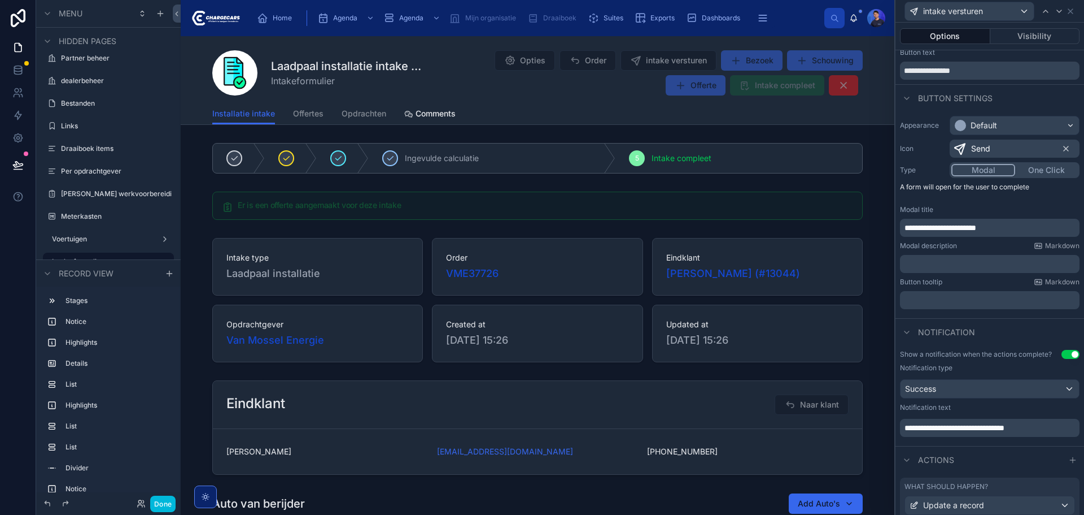
scroll to position [204, 0]
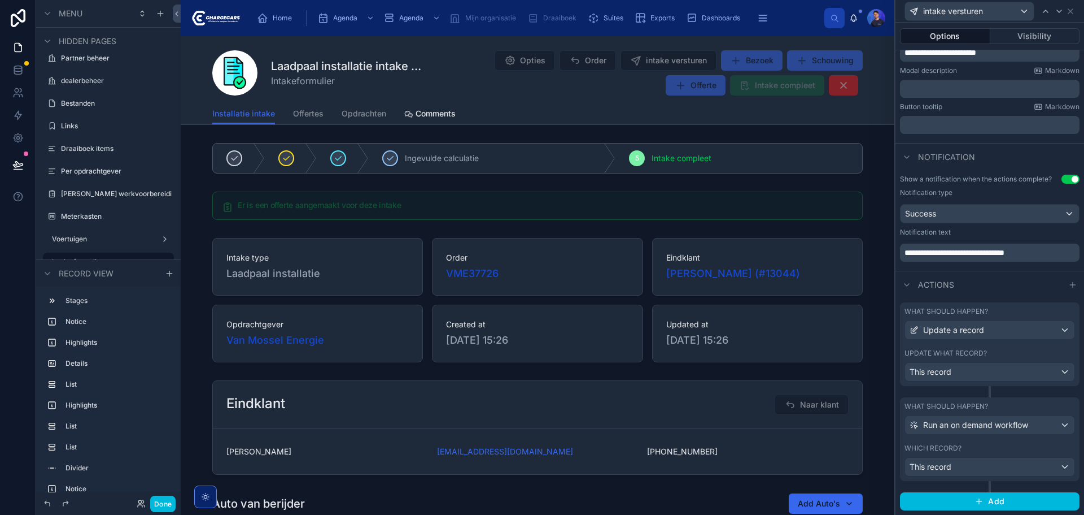
click at [990, 348] on div "Update what record?" at bounding box center [990, 352] width 171 height 9
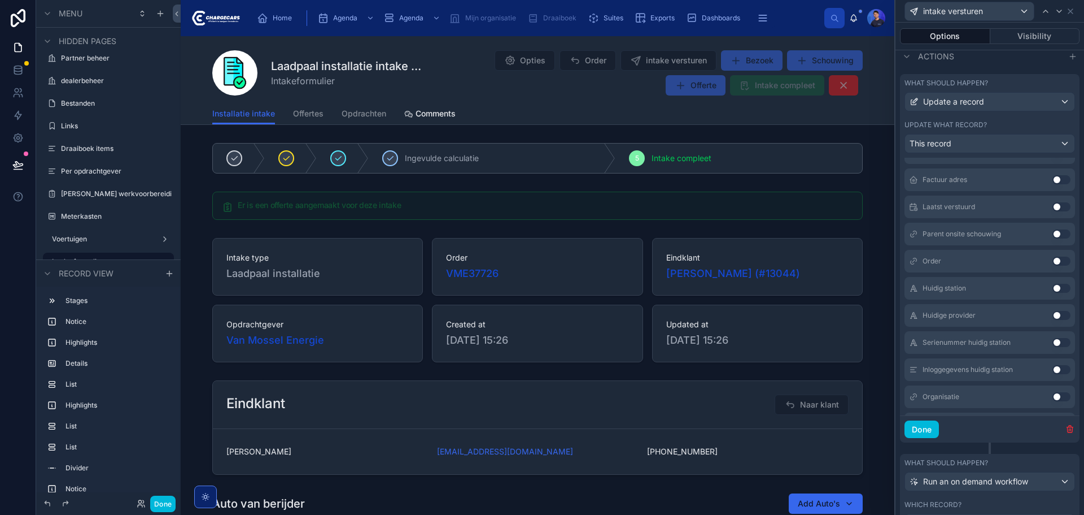
scroll to position [1417, 0]
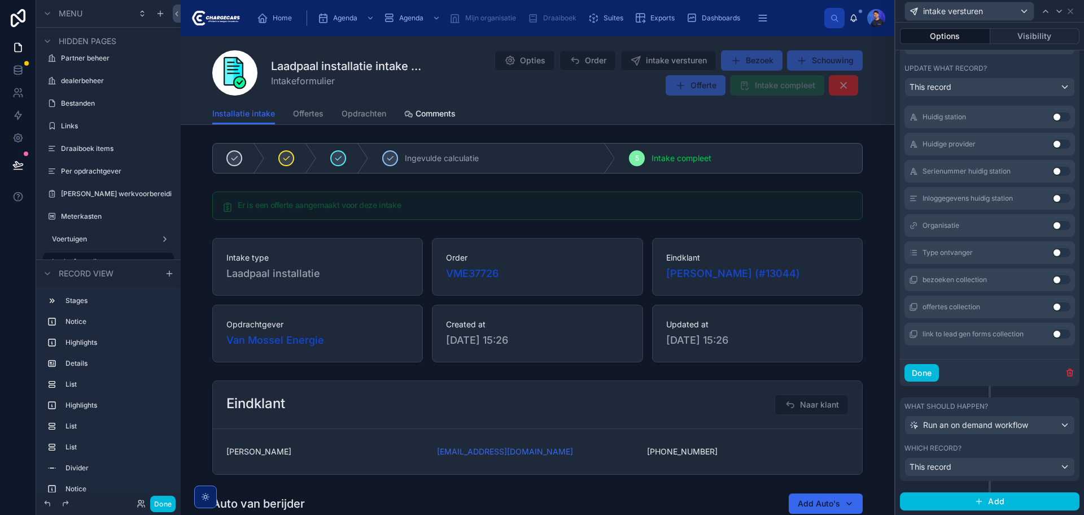
click at [992, 443] on div "What should happen? Run an on demand workflow Which record? This record" at bounding box center [990, 439] width 180 height 84
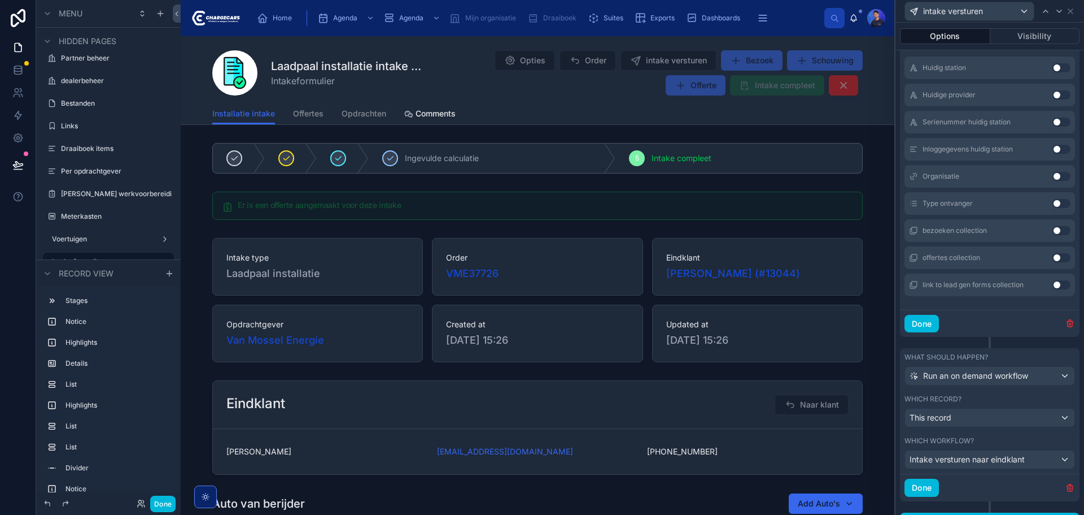
scroll to position [558, 0]
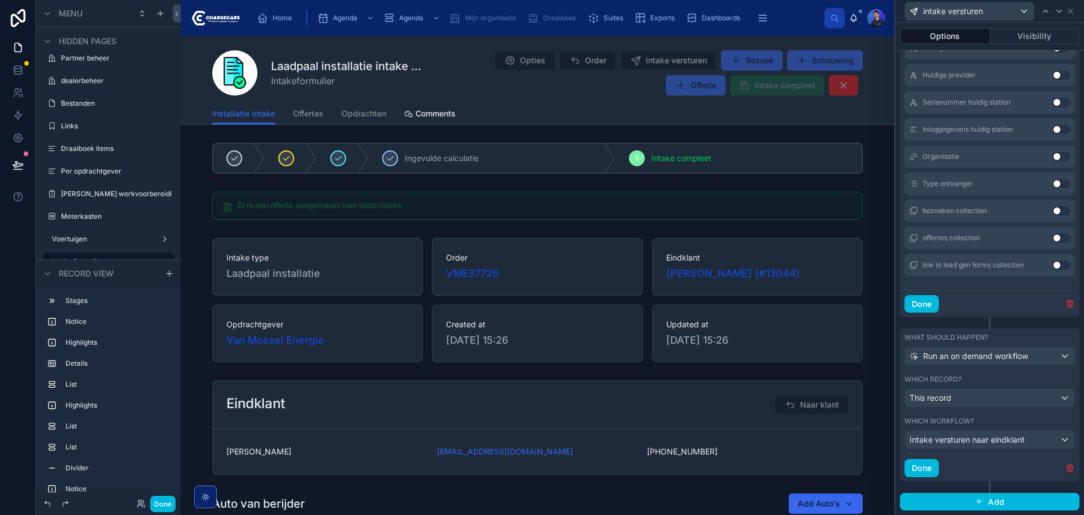
click at [913, 320] on div "What should happen? Update a record Update what record? This record Section Tit…" at bounding box center [990, 139] width 180 height 380
click at [988, 499] on span "Add" at bounding box center [996, 501] width 16 height 10
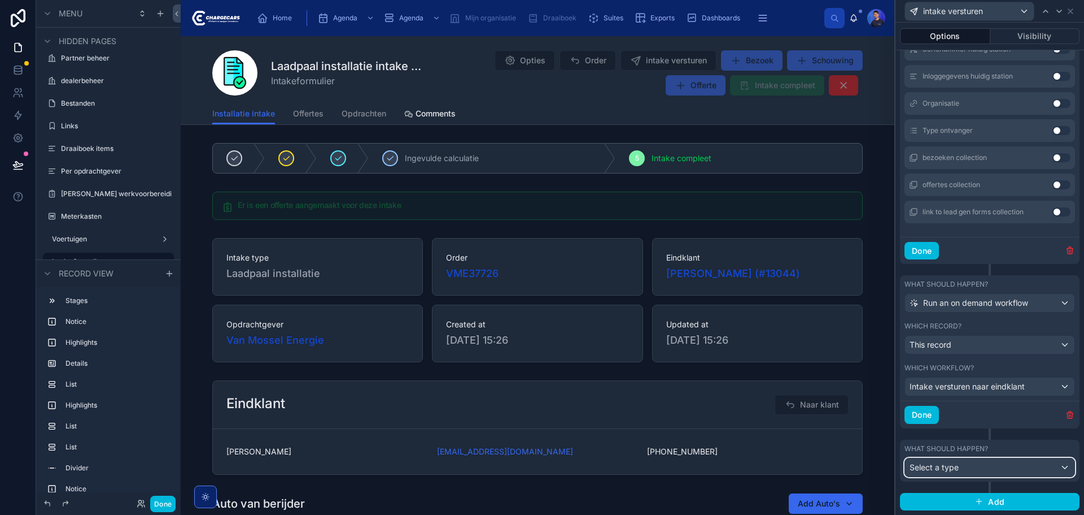
click at [993, 473] on div "Select a type" at bounding box center [989, 467] width 169 height 18
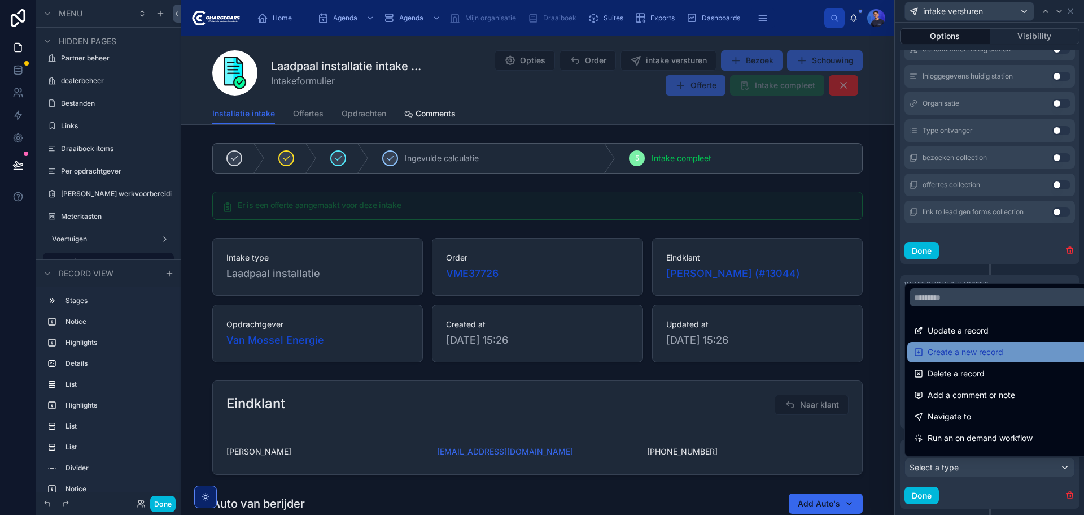
click at [974, 359] on div "Create a new record" at bounding box center [999, 352] width 182 height 20
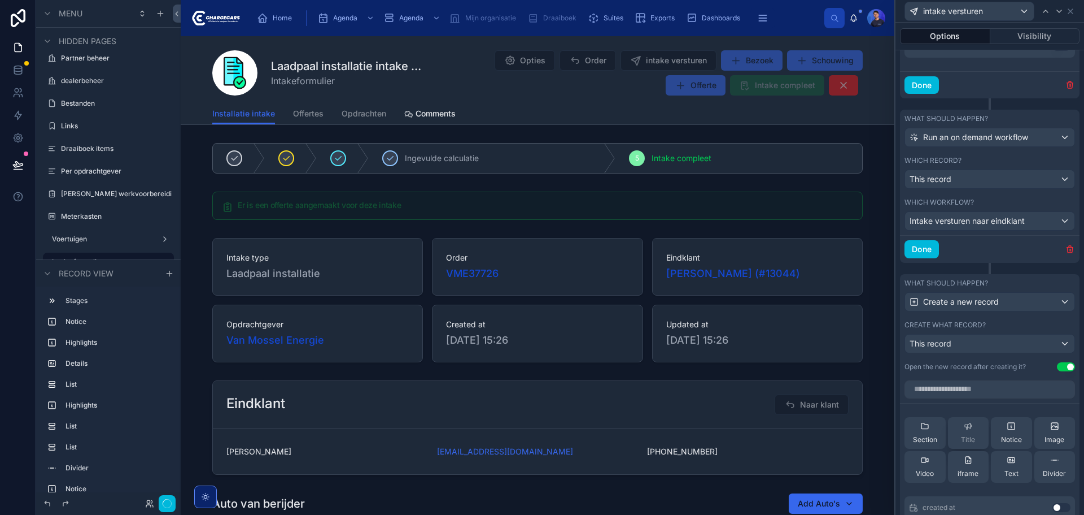
scroll to position [781, 0]
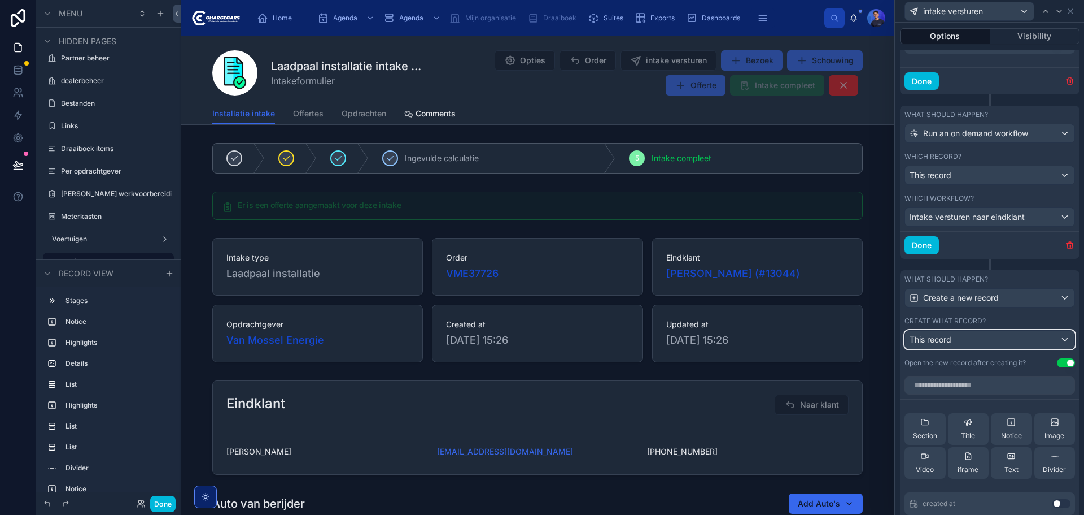
click at [971, 339] on div "This record" at bounding box center [989, 339] width 169 height 18
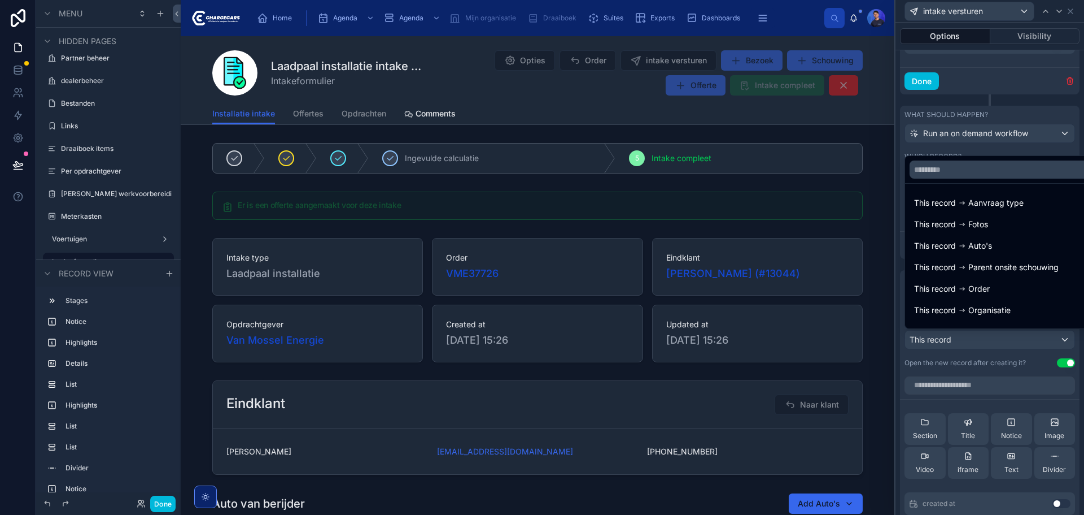
click at [901, 327] on div at bounding box center [990, 257] width 189 height 515
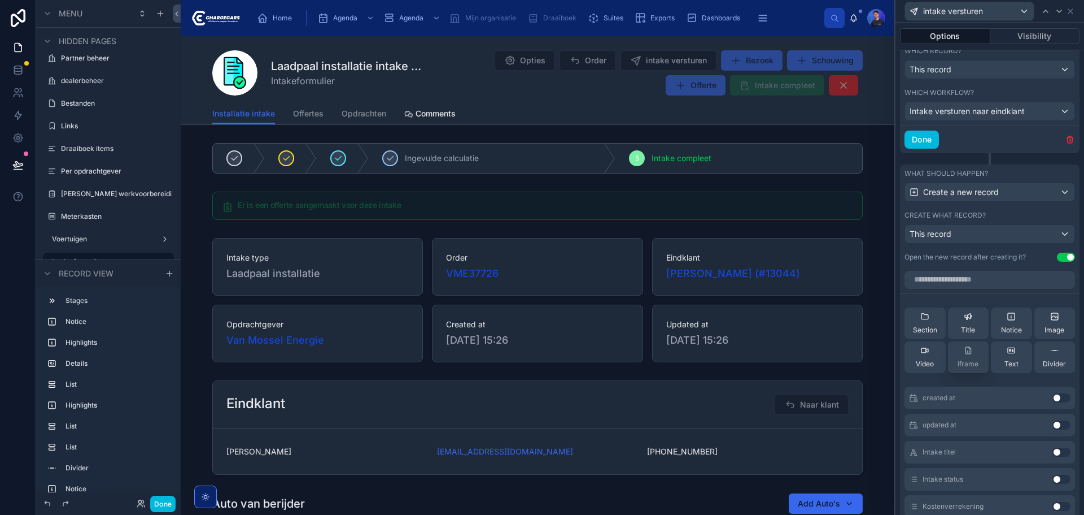
scroll to position [893, 0]
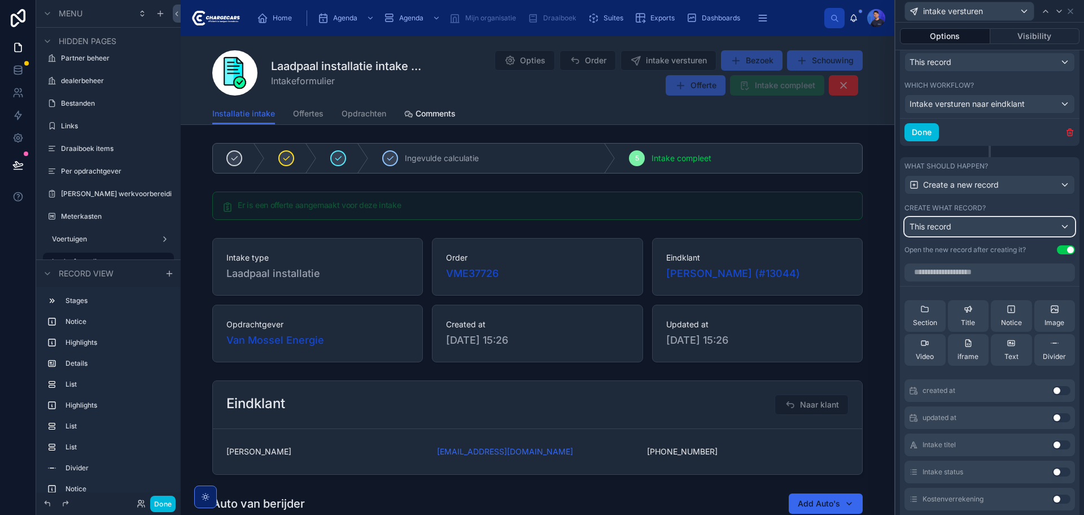
click at [944, 231] on span "This record" at bounding box center [931, 226] width 42 height 11
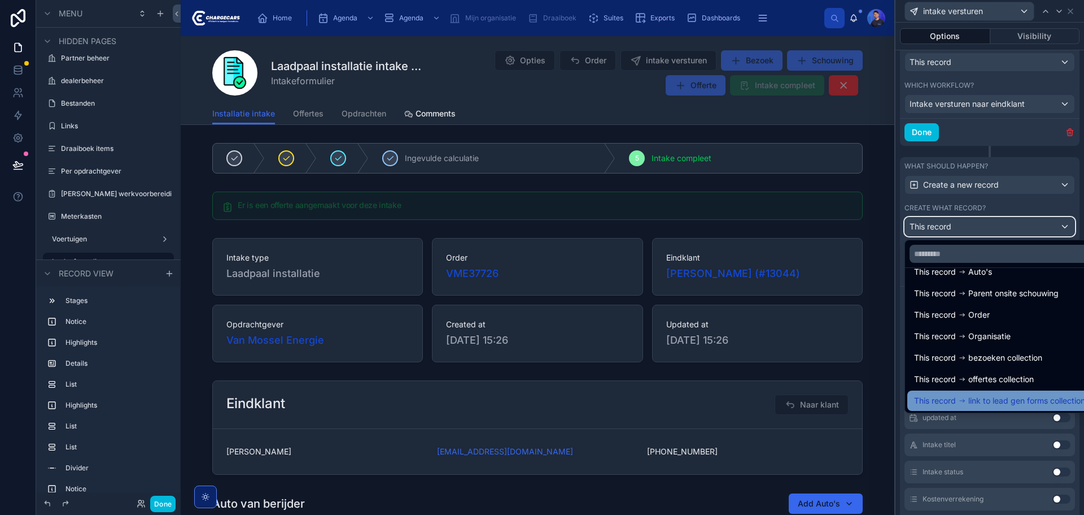
scroll to position [59, 0]
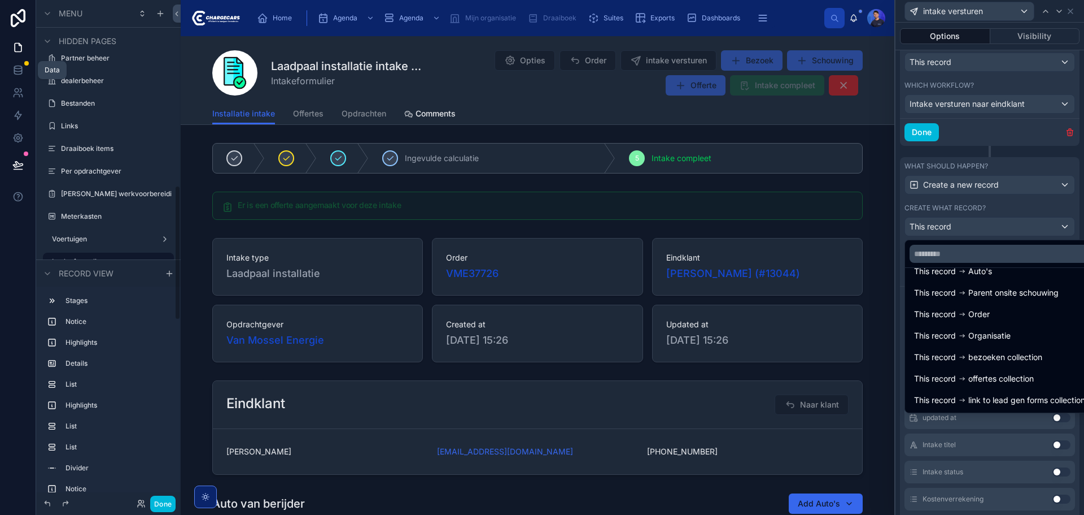
drag, startPoint x: 19, startPoint y: 68, endPoint x: 325, endPoint y: 196, distance: 331.4
click at [19, 68] on icon at bounding box center [17, 69] width 11 height 11
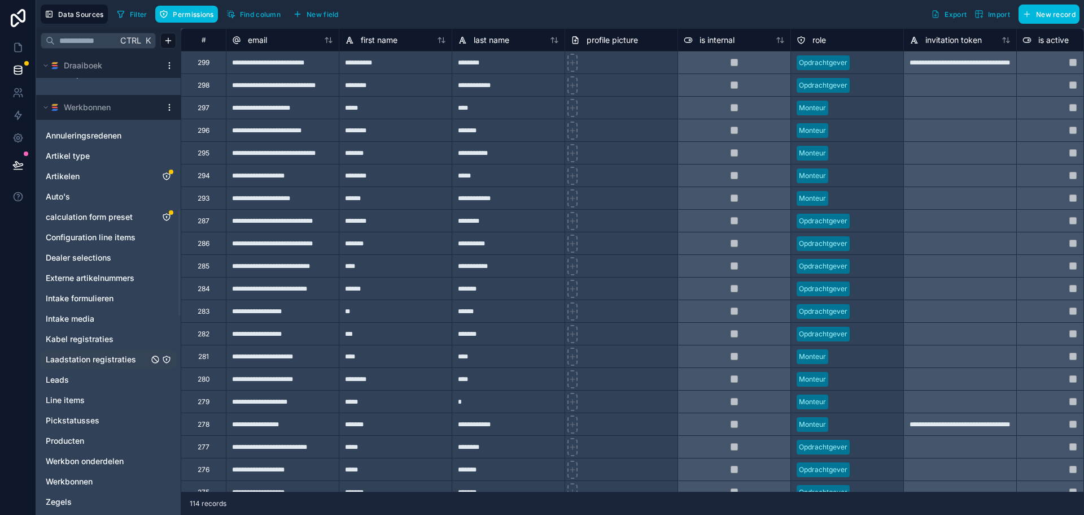
scroll to position [678, 0]
click at [133, 297] on link "Intake formulieren" at bounding box center [97, 295] width 103 height 11
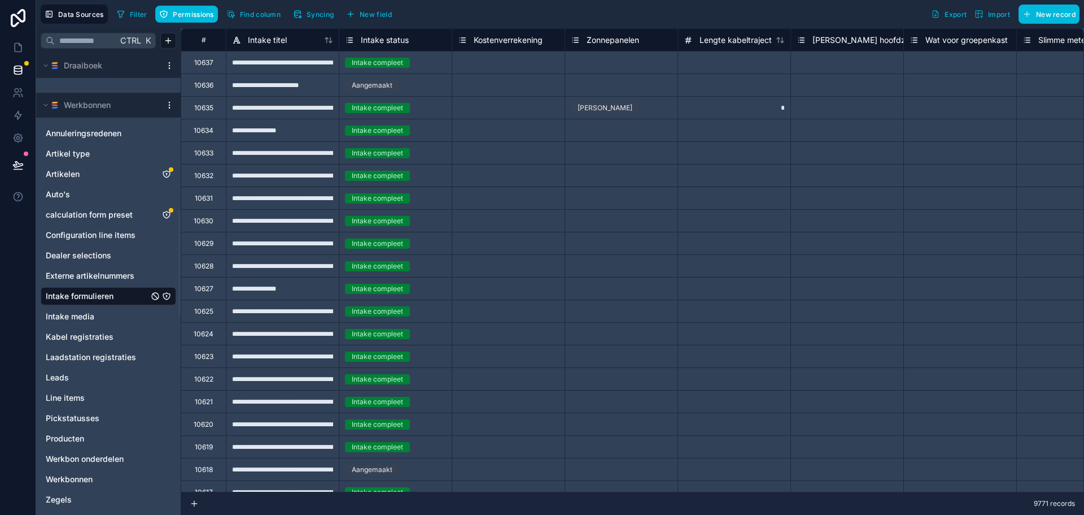
click at [321, 15] on span "Syncing" at bounding box center [320, 14] width 27 height 8
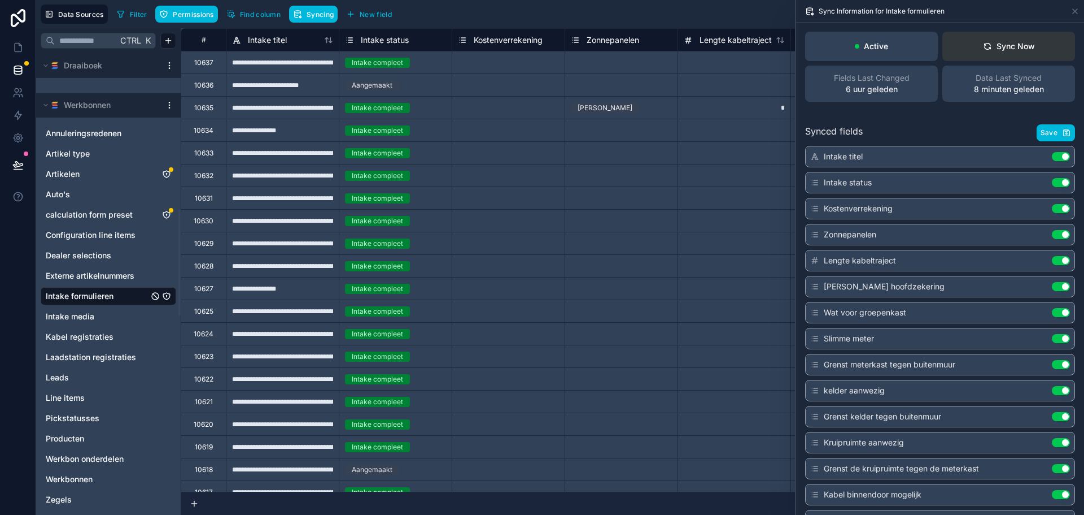
click at [992, 40] on button "Sync Now" at bounding box center [1009, 46] width 133 height 29
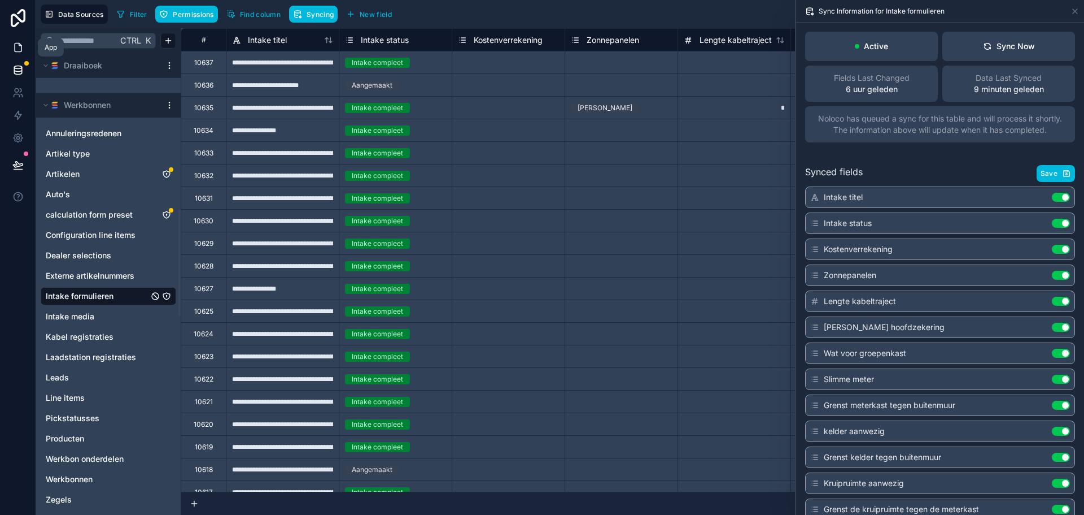
click at [12, 50] on icon at bounding box center [17, 47] width 11 height 11
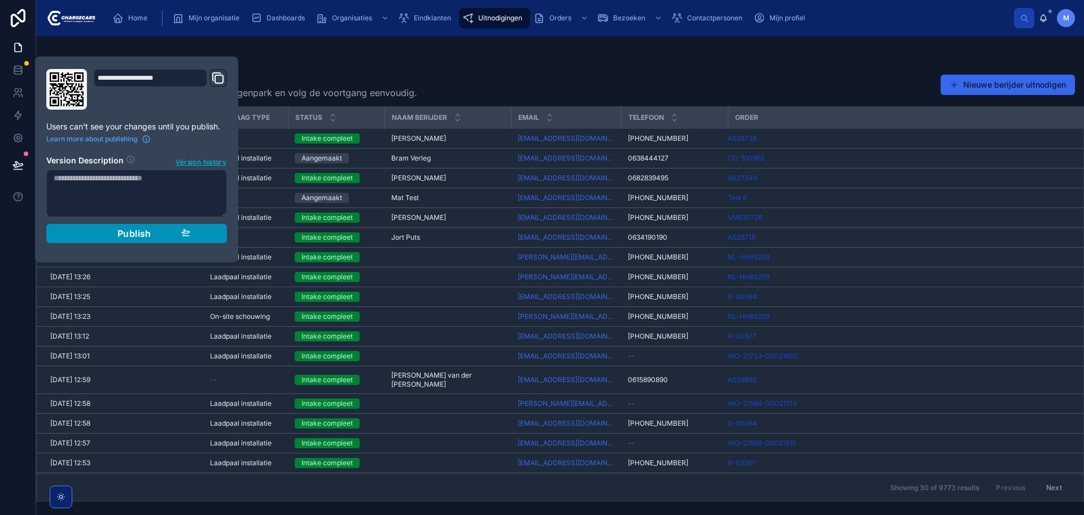
click at [151, 229] on div "Publish" at bounding box center [136, 233] width 107 height 11
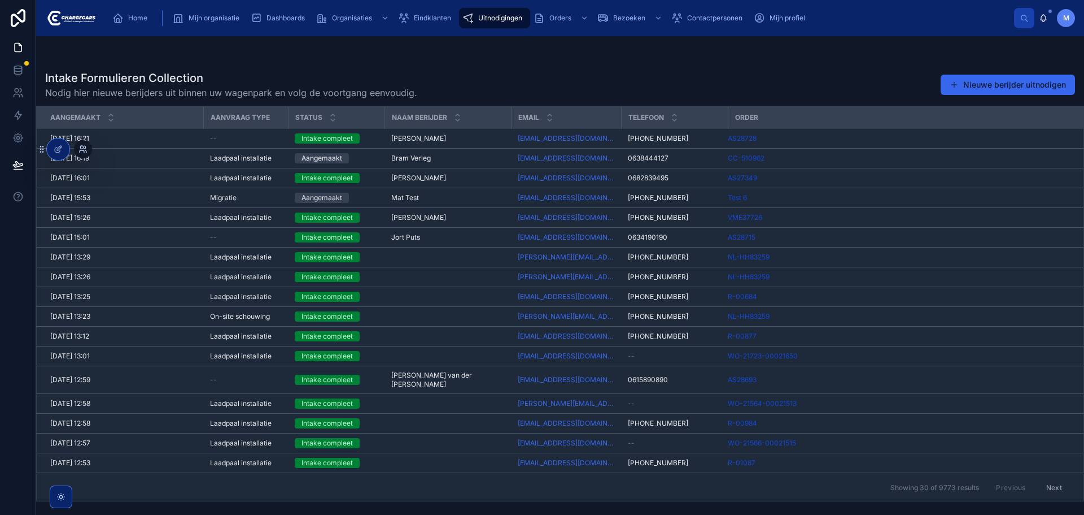
click at [79, 152] on icon at bounding box center [83, 149] width 9 height 9
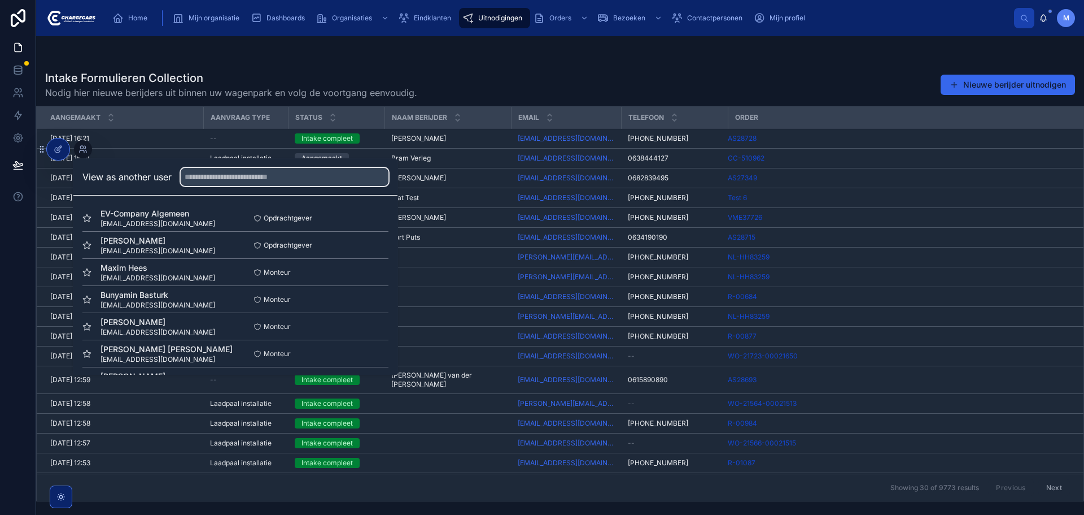
click at [248, 175] on input "text" at bounding box center [285, 177] width 208 height 18
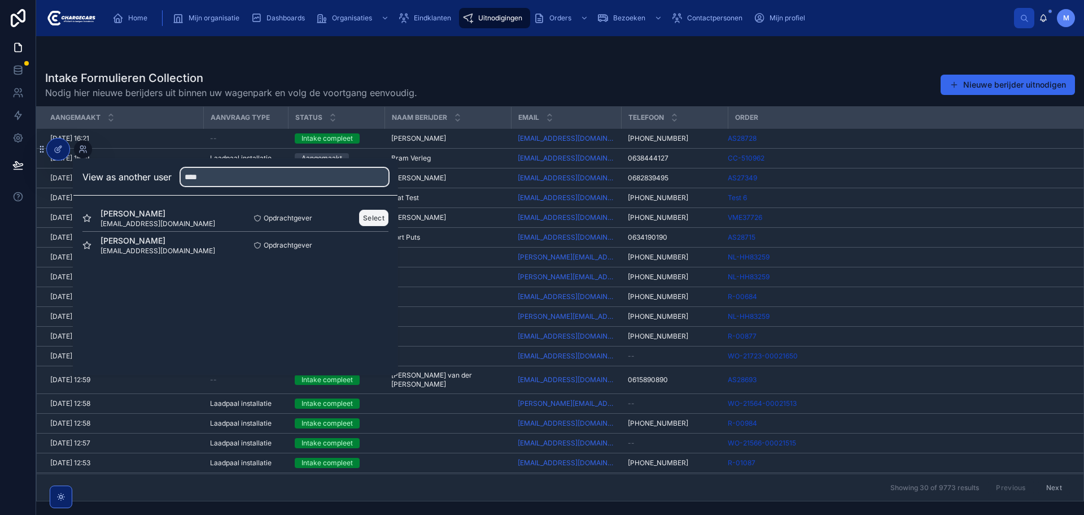
type input "****"
click at [378, 211] on button "Select" at bounding box center [373, 218] width 29 height 16
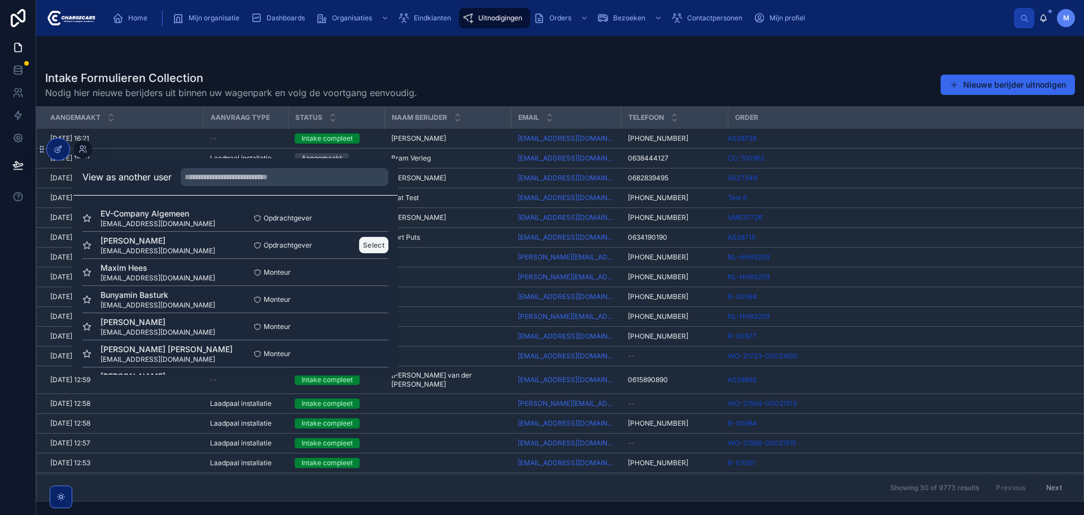
click at [376, 242] on button "Select" at bounding box center [373, 245] width 29 height 16
click at [363, 246] on button "Select" at bounding box center [373, 245] width 29 height 16
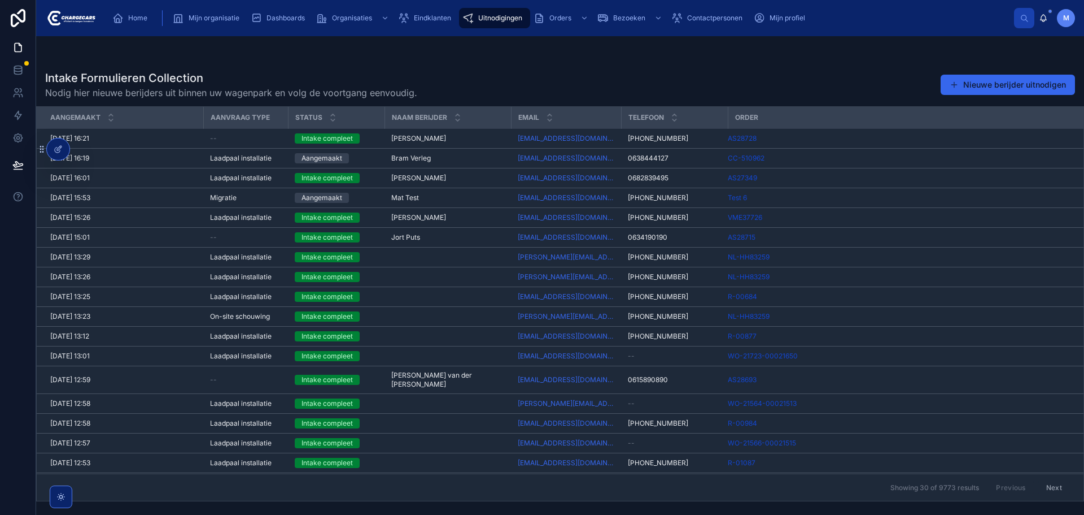
click at [539, 81] on div "Intake Formulieren Collection Nodig hier nieuwe berijders uit binnen uw wagenpa…" at bounding box center [560, 84] width 1030 height 29
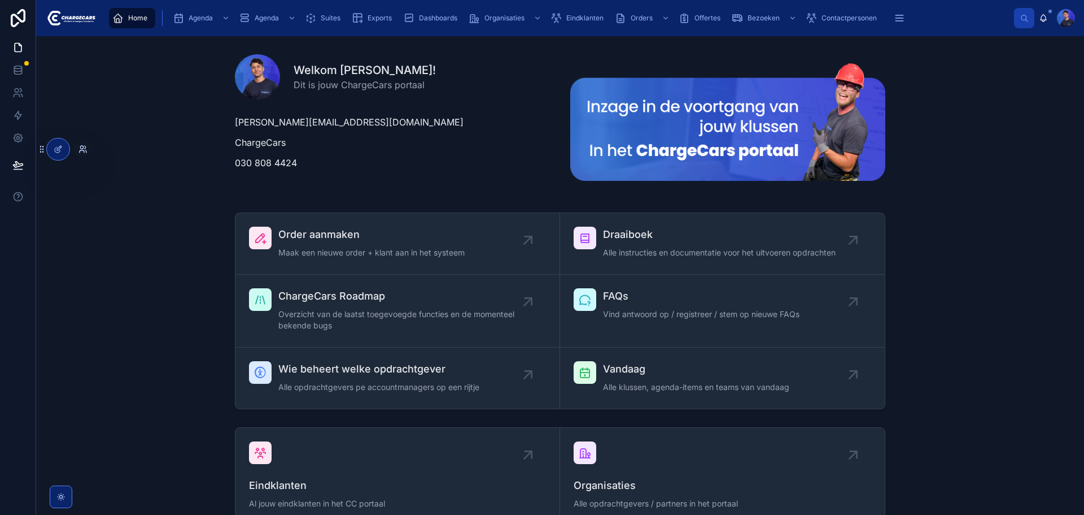
click at [79, 149] on icon at bounding box center [83, 149] width 9 height 9
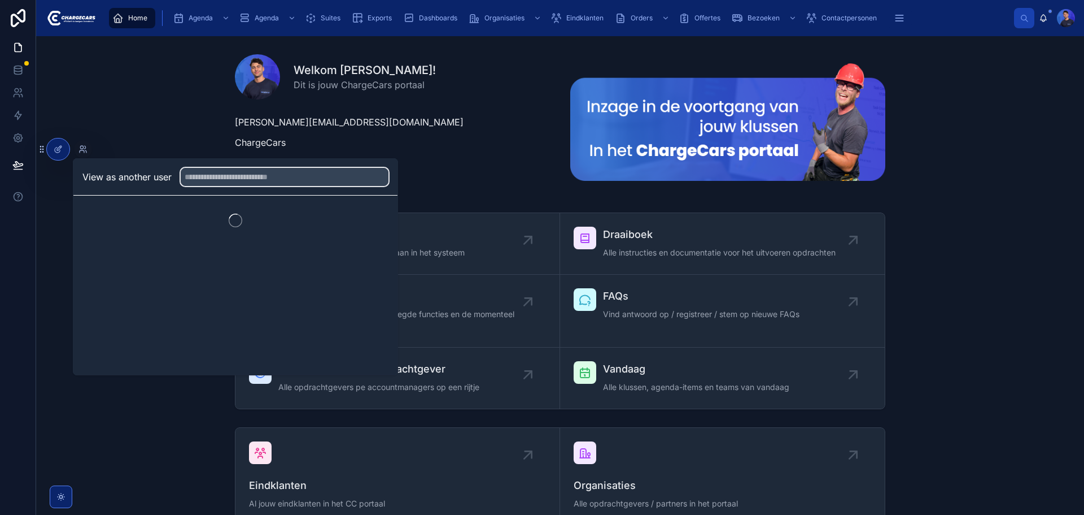
click at [242, 180] on input "text" at bounding box center [285, 177] width 208 height 18
click at [88, 150] on div at bounding box center [83, 149] width 18 height 18
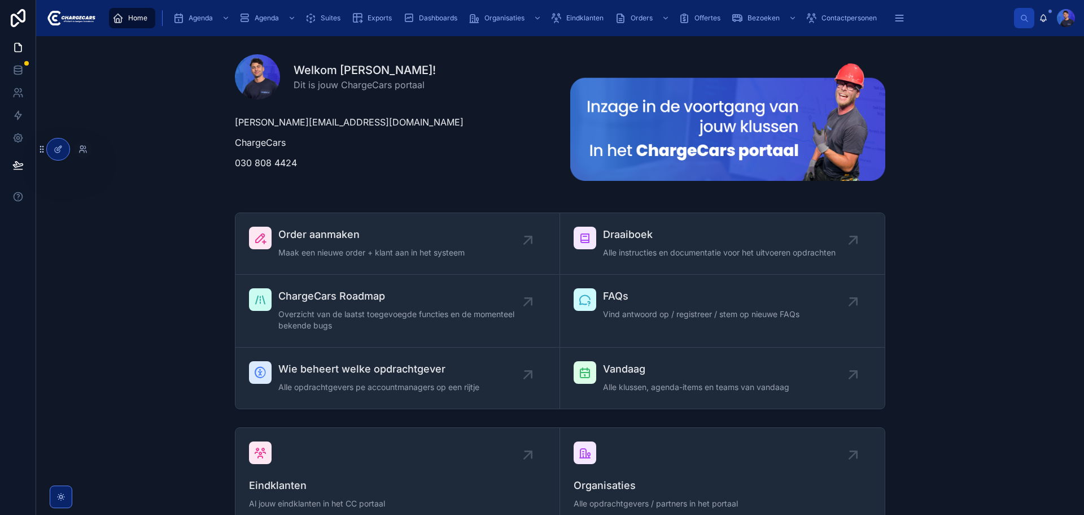
click at [88, 150] on div at bounding box center [83, 149] width 18 height 18
click at [85, 148] on icon at bounding box center [83, 149] width 9 height 9
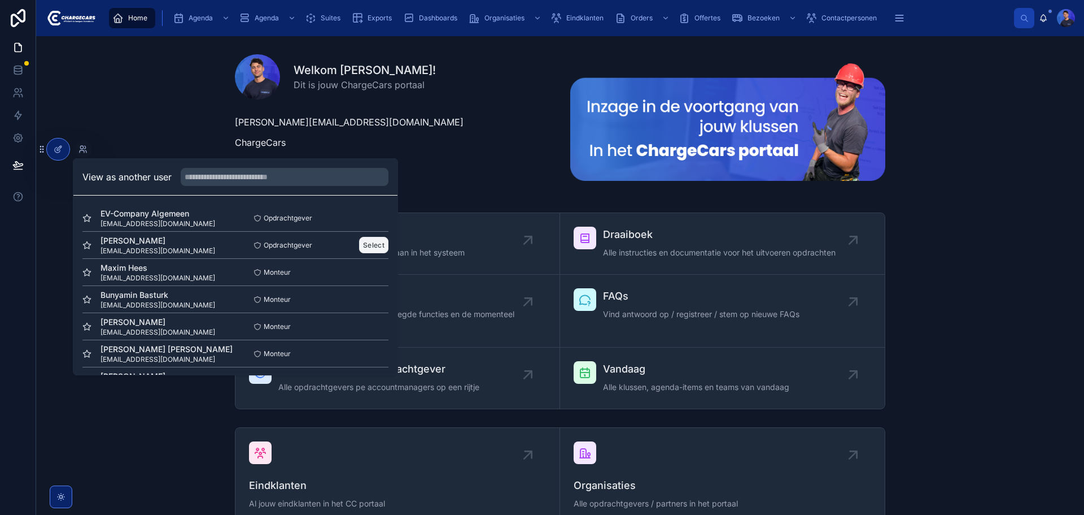
click at [377, 243] on button "Select" at bounding box center [373, 245] width 29 height 16
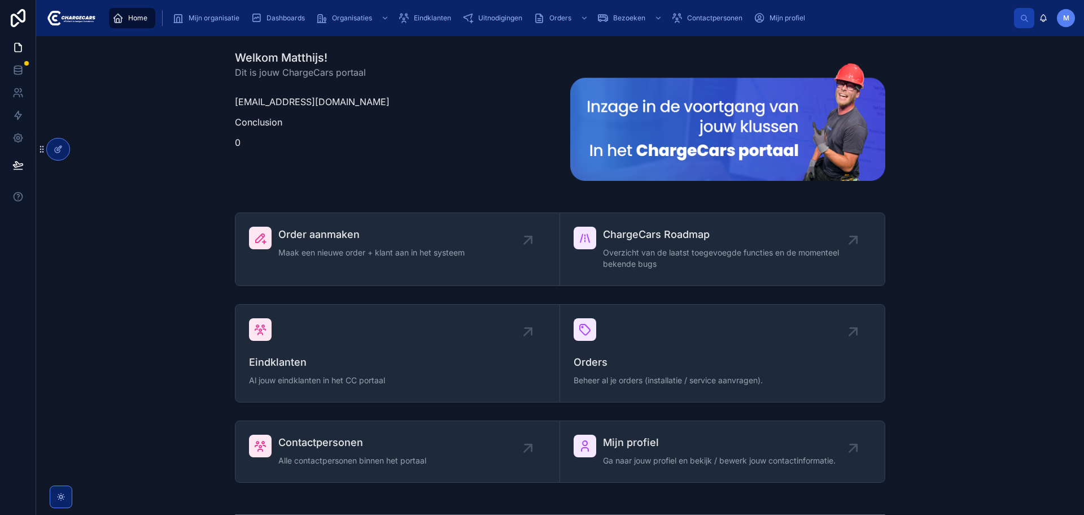
click at [491, 19] on span "Uitnodigingen" at bounding box center [500, 18] width 44 height 9
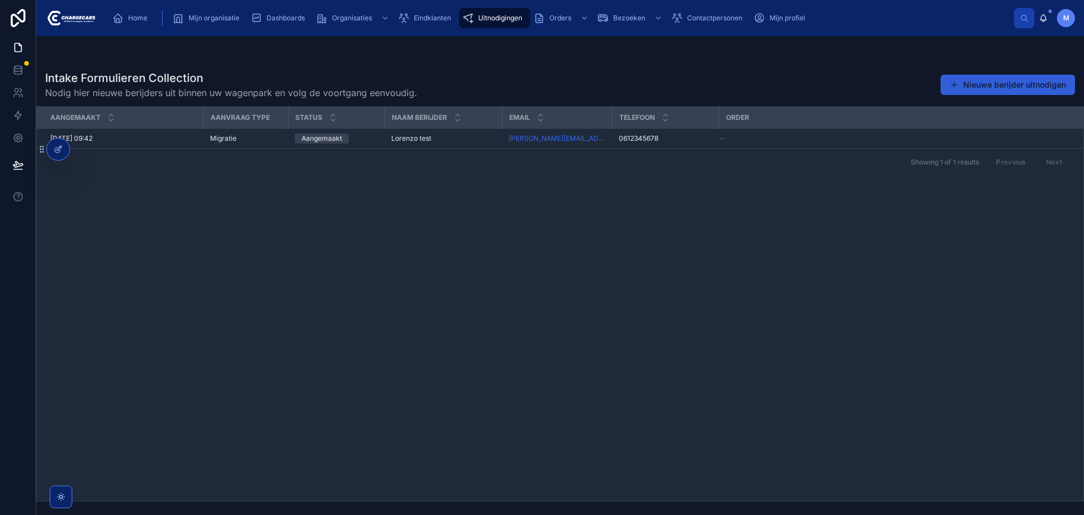
click at [973, 85] on button "Nieuwe berijder uitnodigen" at bounding box center [1008, 85] width 134 height 20
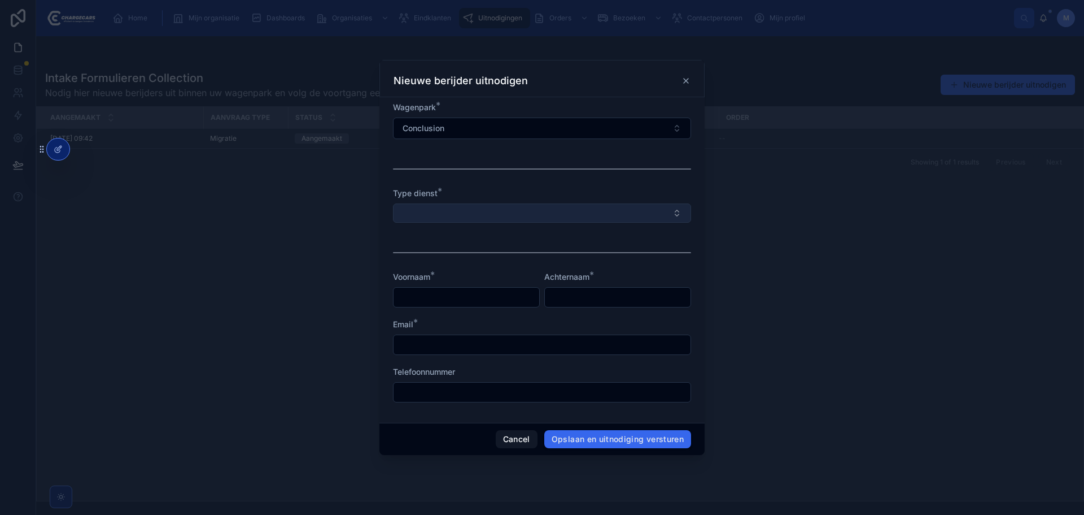
click at [453, 209] on button "Select Button" at bounding box center [542, 212] width 298 height 19
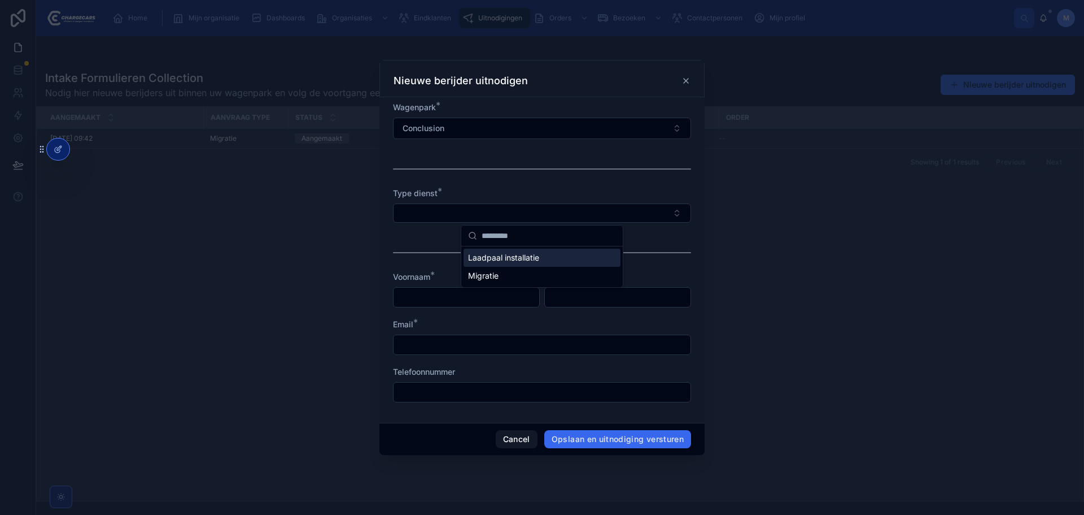
click at [489, 281] on span "Migratie" at bounding box center [483, 275] width 30 height 11
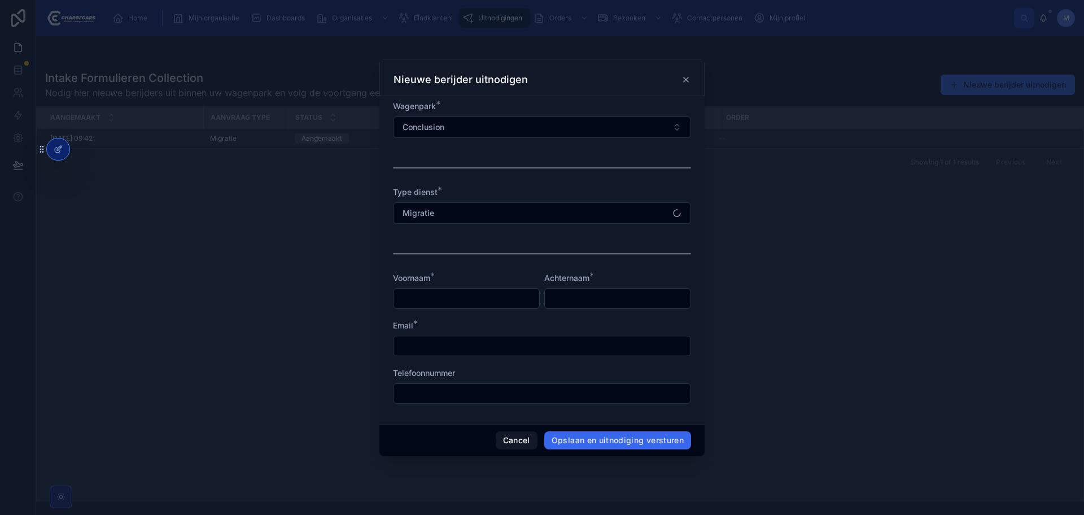
click at [461, 290] on div at bounding box center [466, 298] width 147 height 20
click at [463, 297] on input "text" at bounding box center [467, 298] width 146 height 16
type input "*"
type input "***"
type input "****"
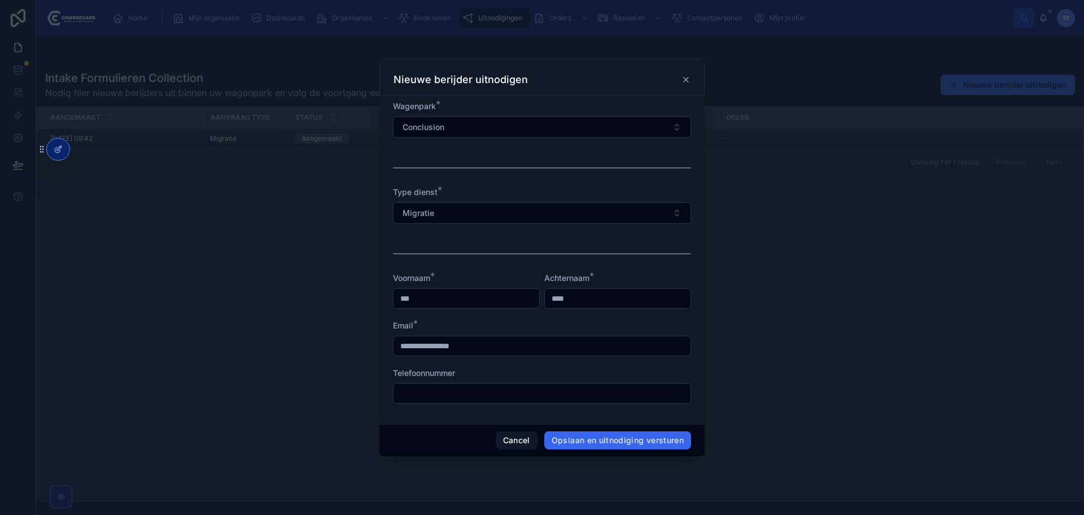
type input "**********"
click at [609, 443] on button "Opslaan en uitnodiging versturen" at bounding box center [617, 440] width 147 height 18
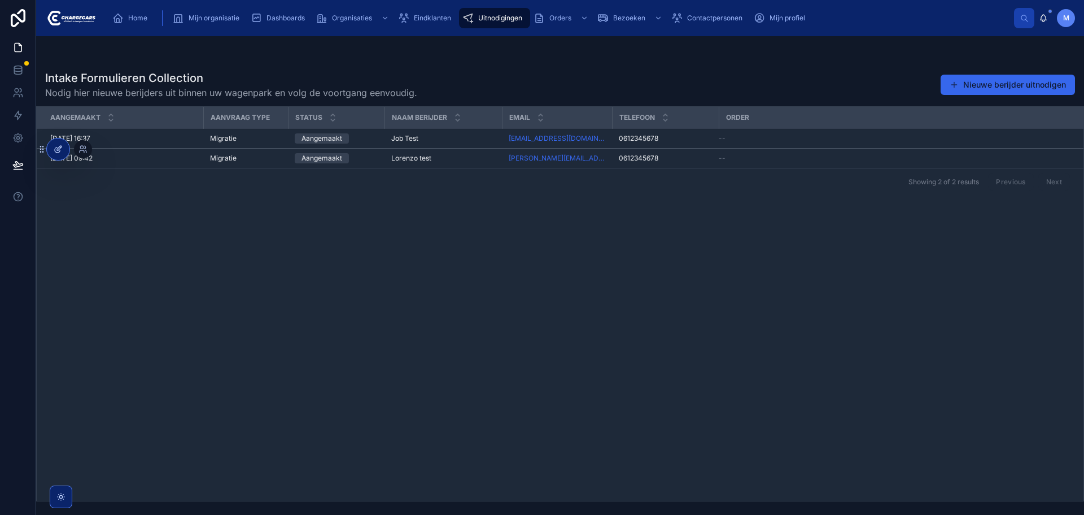
click at [62, 155] on div at bounding box center [58, 148] width 23 height 21
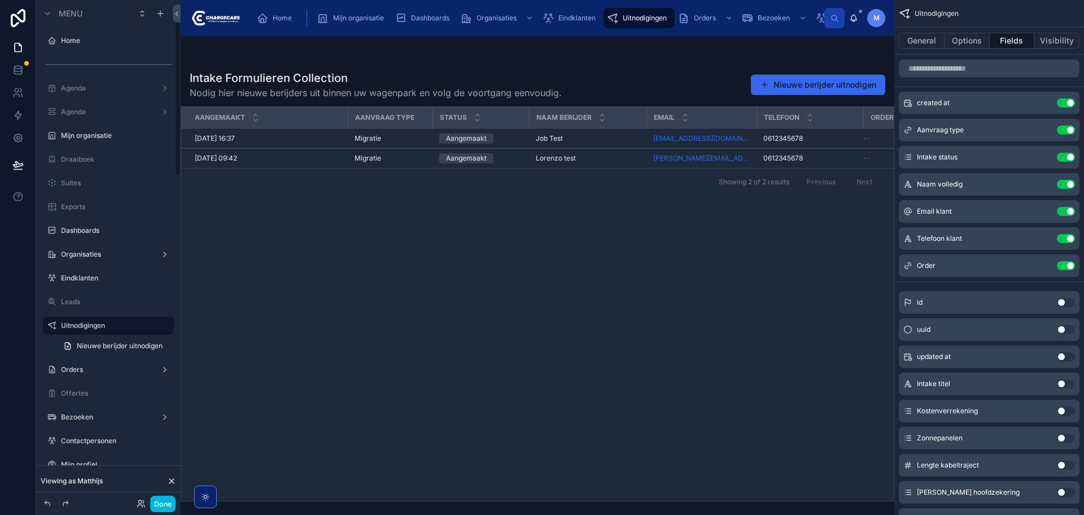
scroll to position [63, 0]
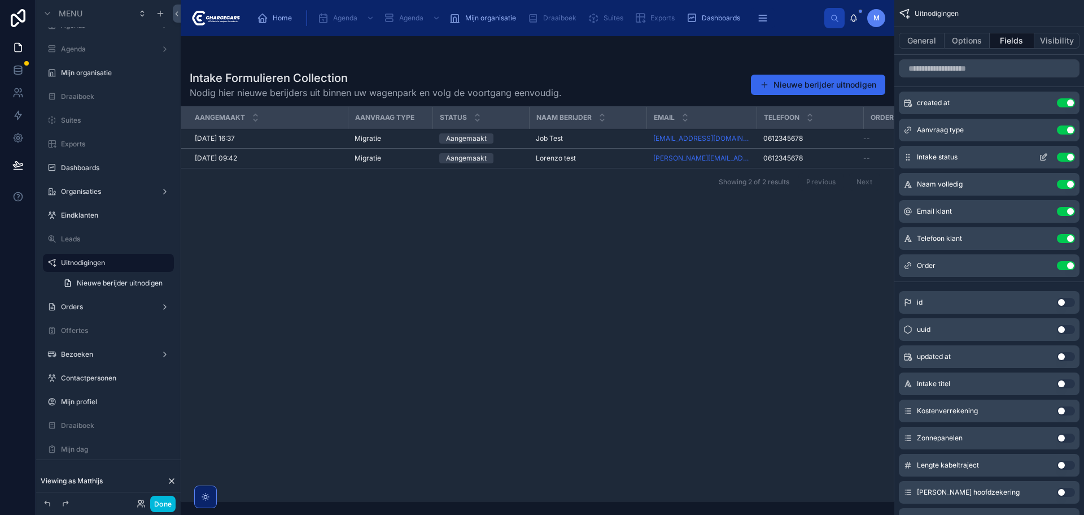
click at [1047, 159] on icon "scrollable content" at bounding box center [1043, 156] width 9 height 9
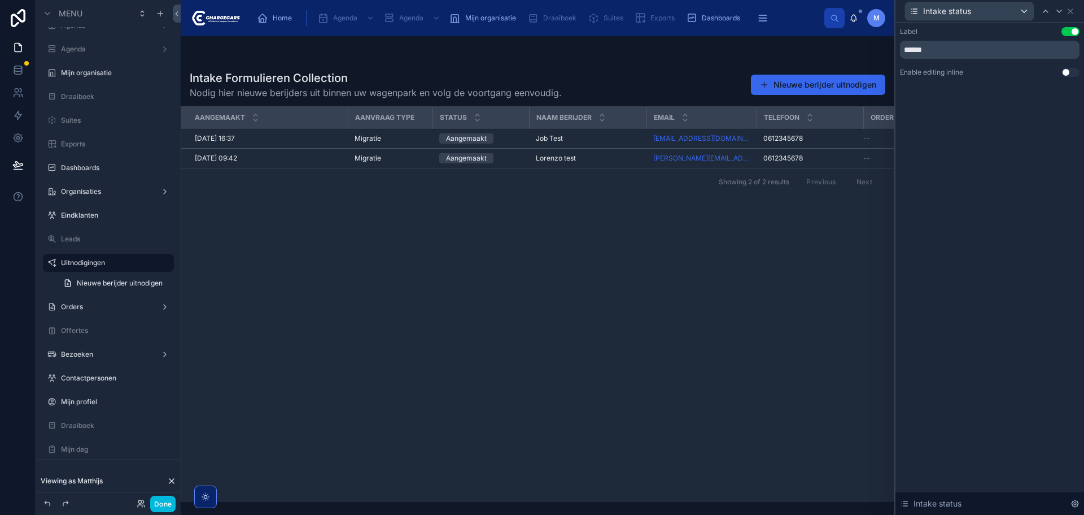
click at [693, 243] on div at bounding box center [538, 275] width 714 height 478
click at [812, 84] on button "Nieuwe berijder uitnodigen" at bounding box center [818, 85] width 134 height 20
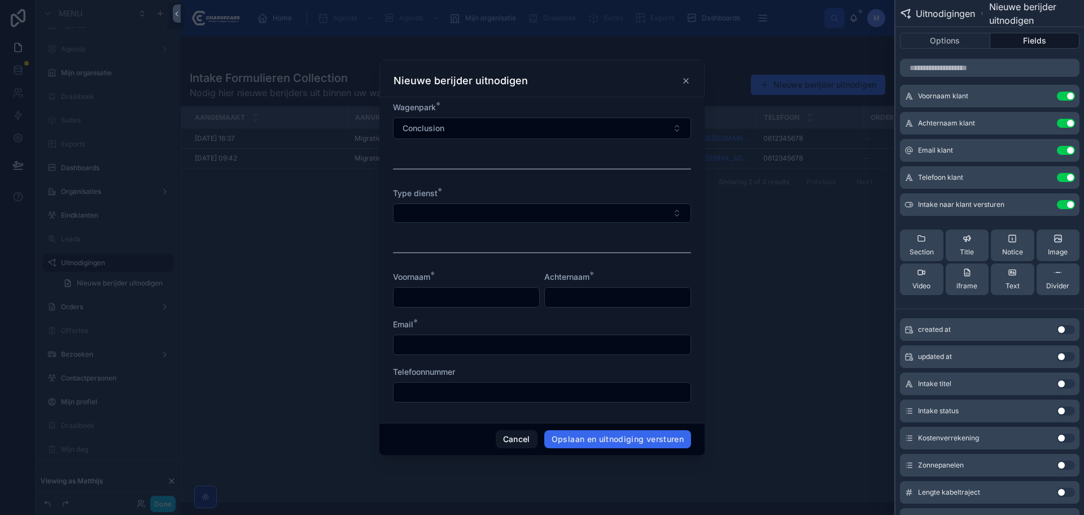
scroll to position [169, 0]
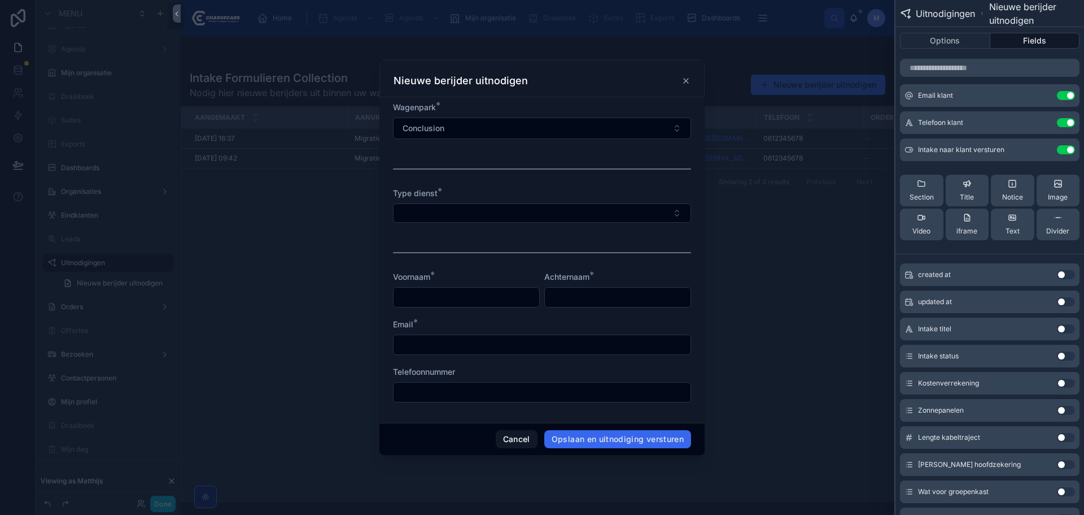
click at [1057, 354] on button "Use setting" at bounding box center [1066, 355] width 18 height 9
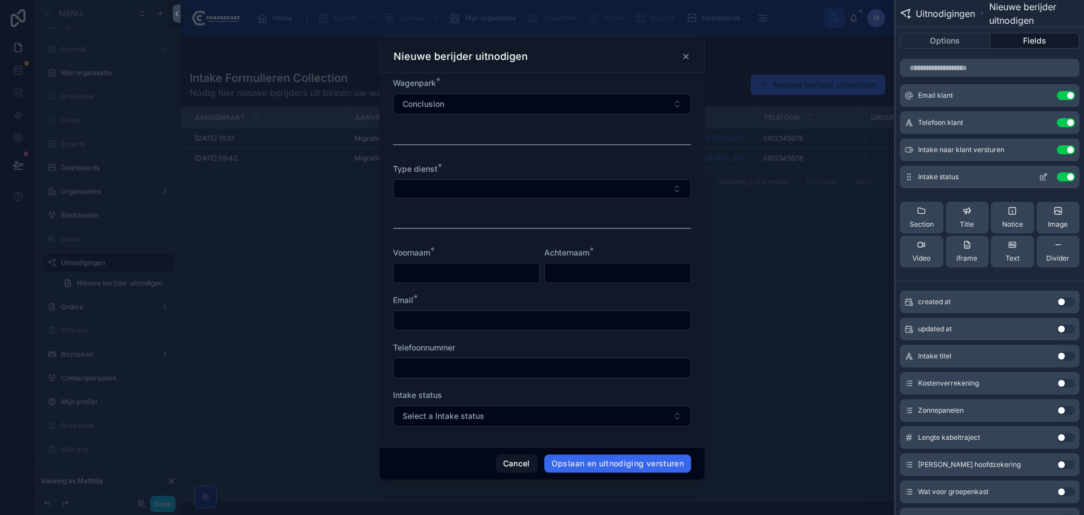
click at [1039, 180] on icon at bounding box center [1043, 176] width 9 height 9
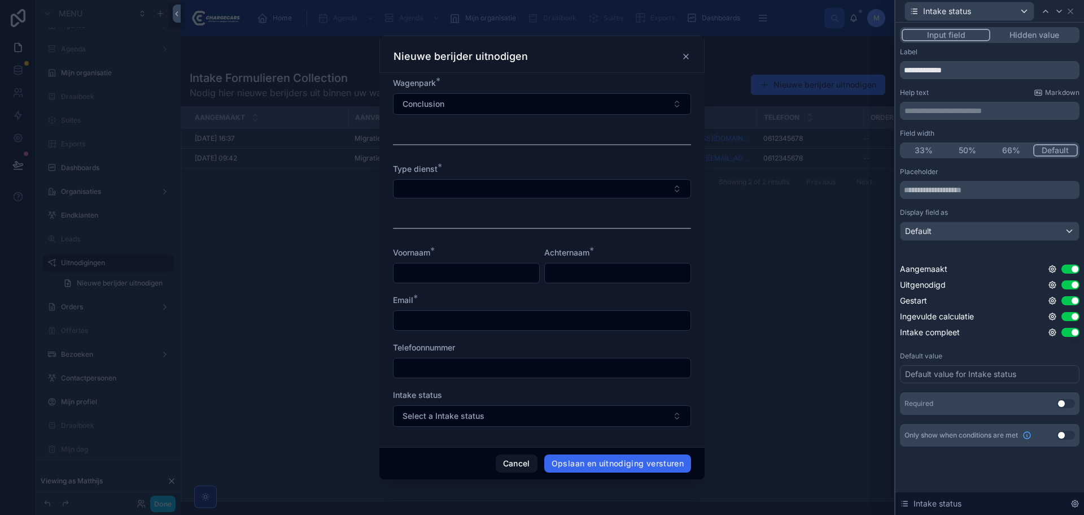
click at [1027, 36] on button "Hidden value" at bounding box center [1035, 35] width 88 height 12
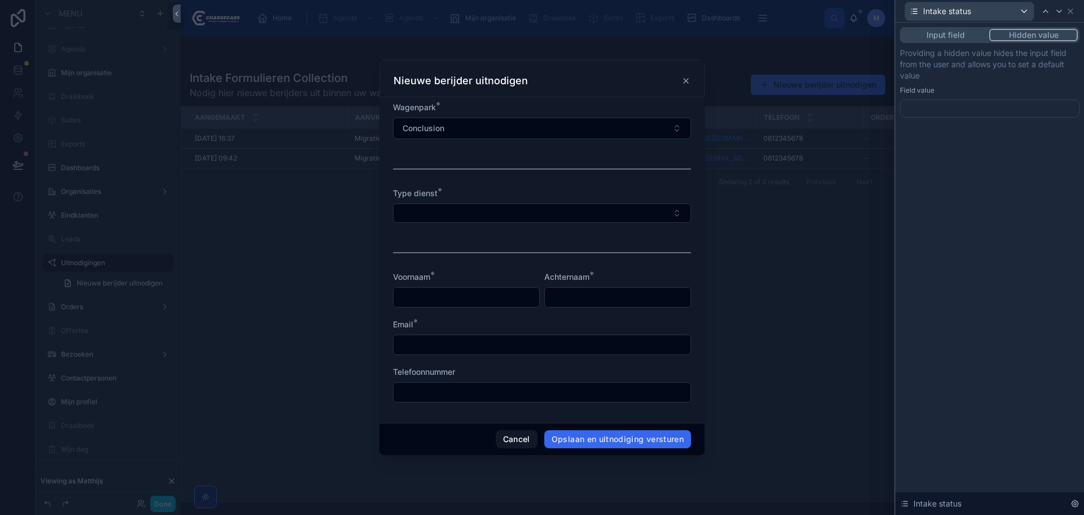
click at [999, 110] on div at bounding box center [990, 108] width 180 height 18
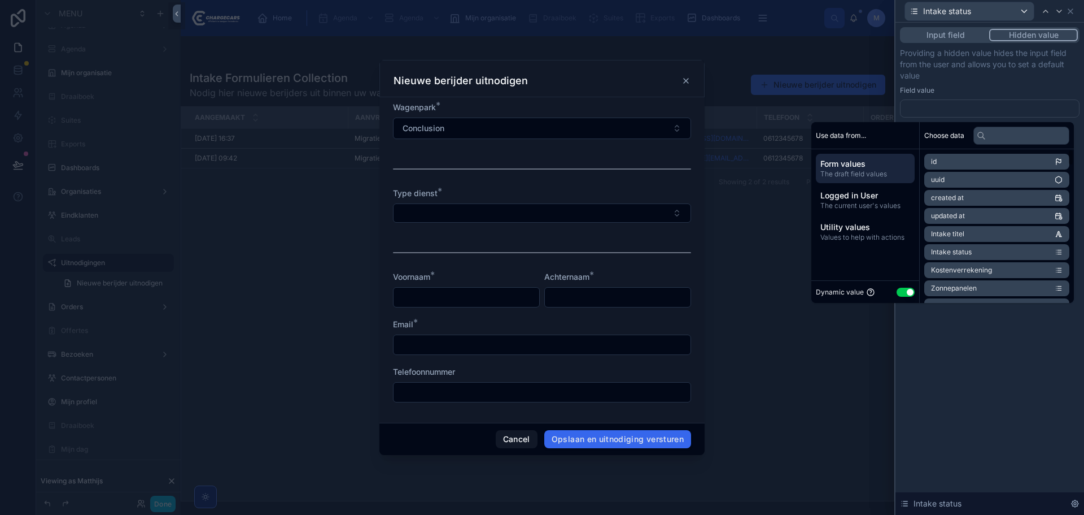
click at [897, 291] on button "Use setting" at bounding box center [906, 291] width 18 height 9
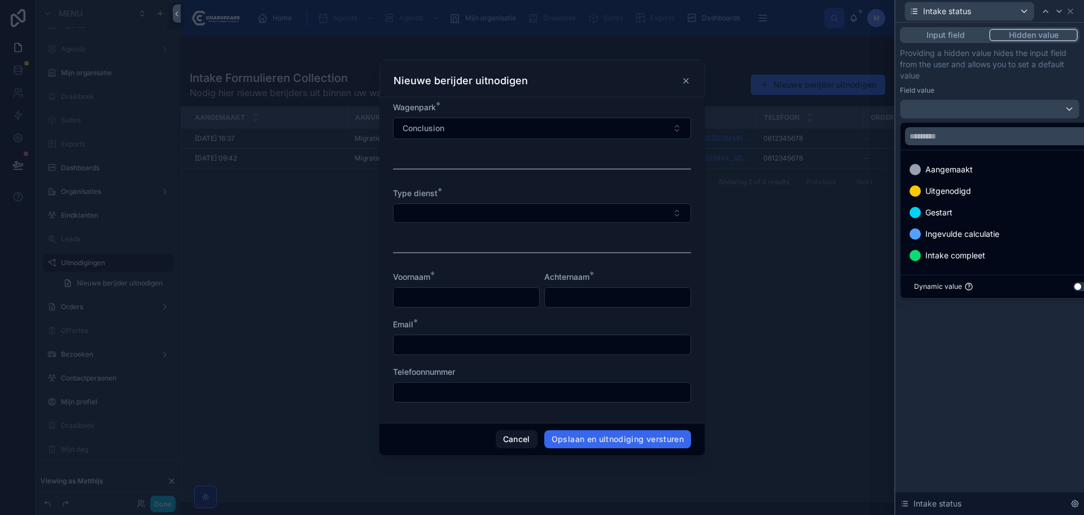
click at [842, 251] on div at bounding box center [542, 257] width 1084 height 515
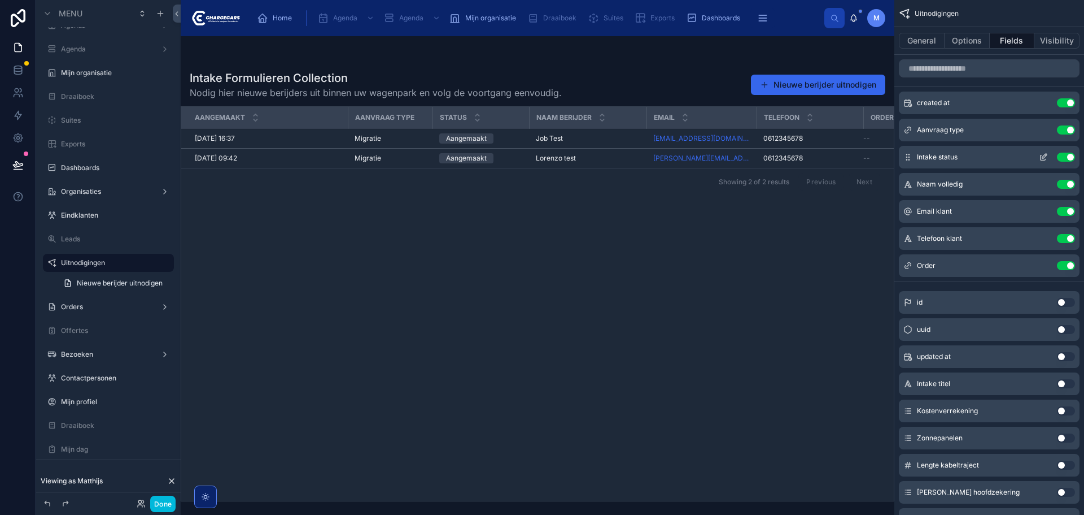
click at [1063, 156] on button "Use setting" at bounding box center [1066, 156] width 18 height 9
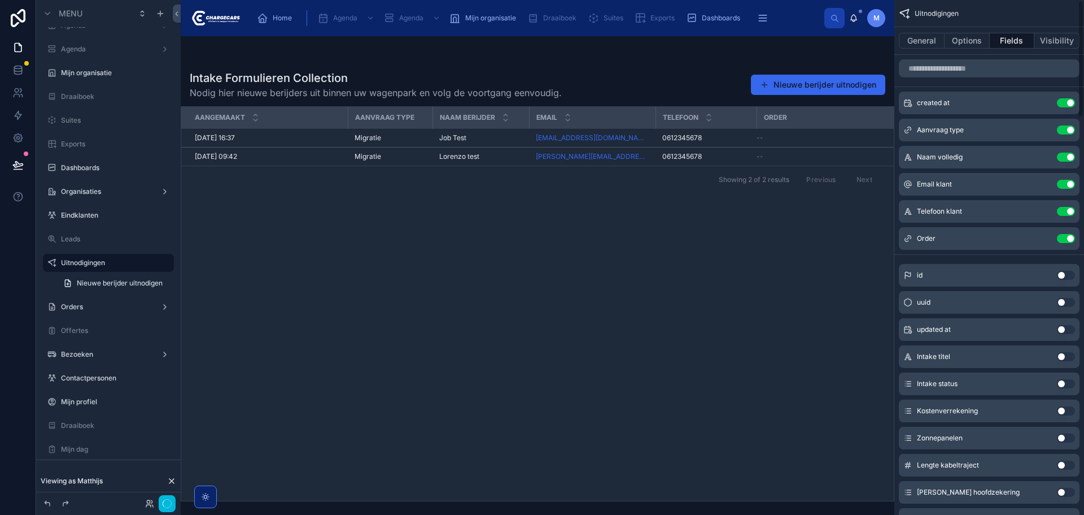
click at [763, 298] on div "Aangemaakt Aanvraag type Naam berijder Email Telefoon Order [DATE] 16:37 [DATE]…" at bounding box center [537, 304] width 713 height 394
click at [499, 209] on div "Aangemaakt Aanvraag type Naam berijder Email Telefoon Order [DATE] 16:37 [DATE]…" at bounding box center [537, 304] width 713 height 394
click at [169, 501] on button "Done" at bounding box center [162, 503] width 25 height 16
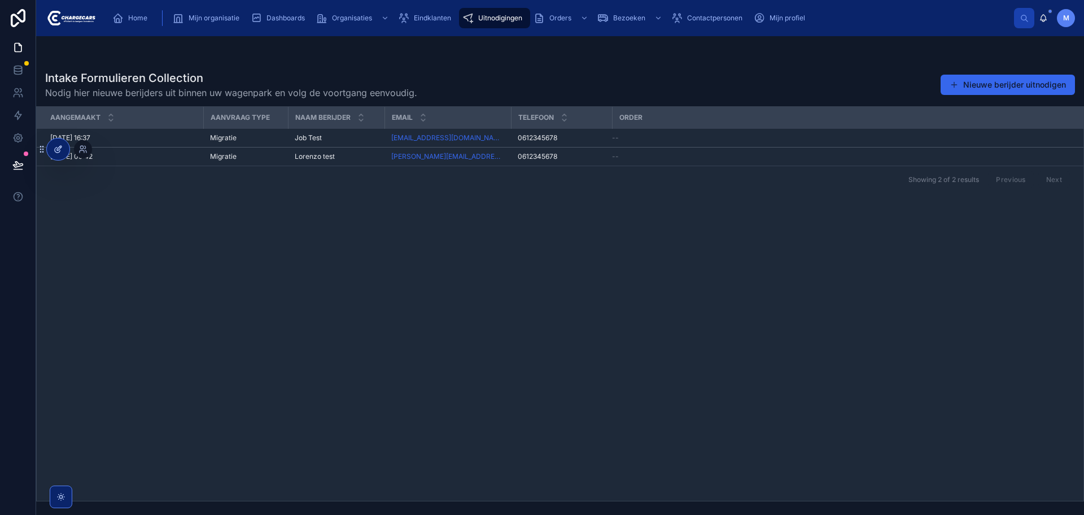
click at [59, 148] on icon at bounding box center [58, 149] width 9 height 9
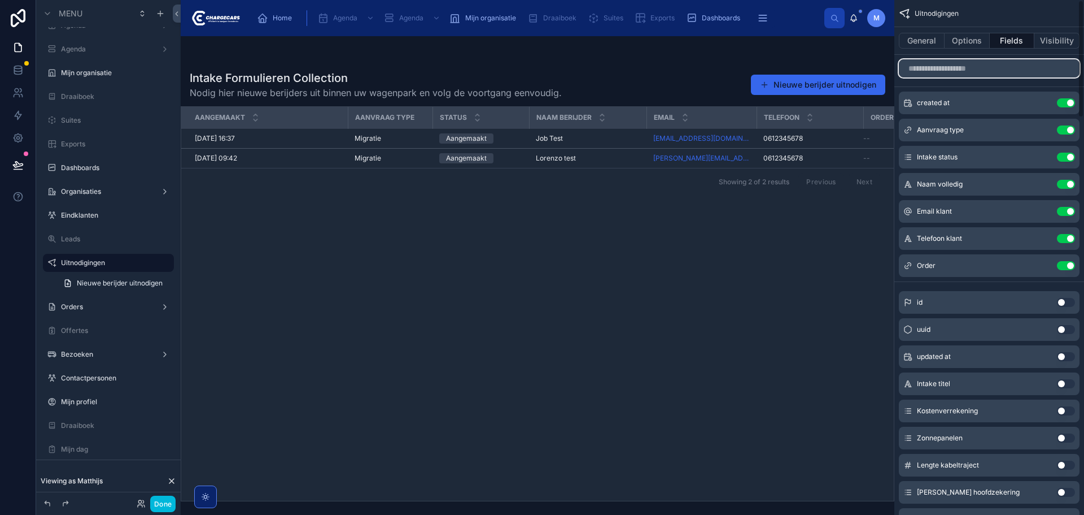
click at [986, 75] on input "scrollable content" at bounding box center [989, 68] width 181 height 18
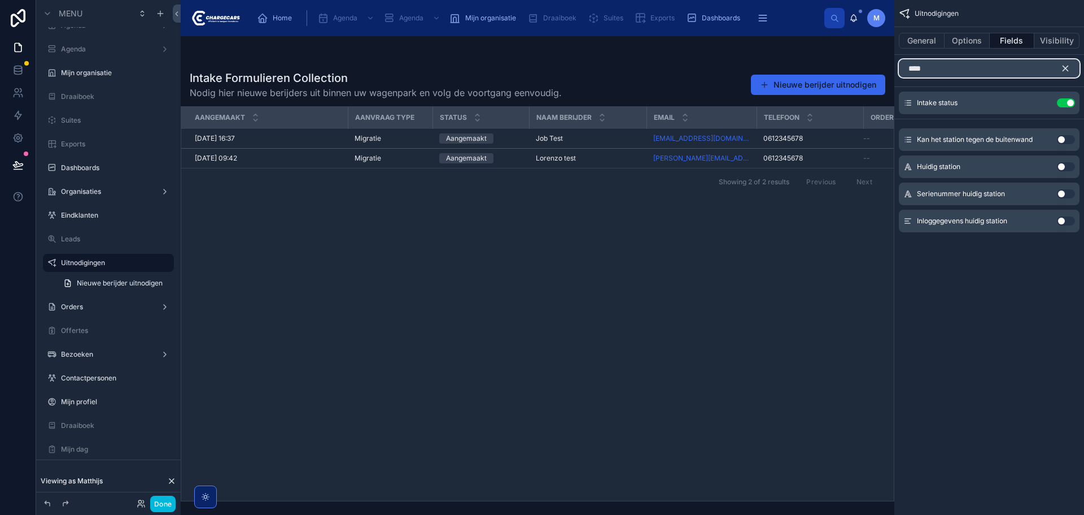
type input "****"
click at [1069, 67] on icon "scrollable content" at bounding box center [1066, 68] width 10 height 10
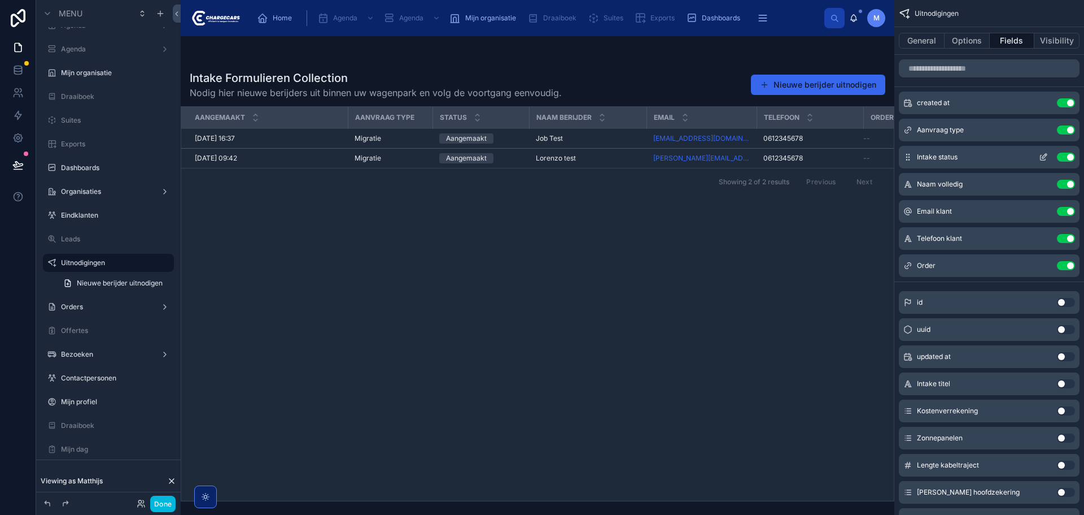
click at [1049, 155] on button "scrollable content" at bounding box center [1044, 156] width 18 height 9
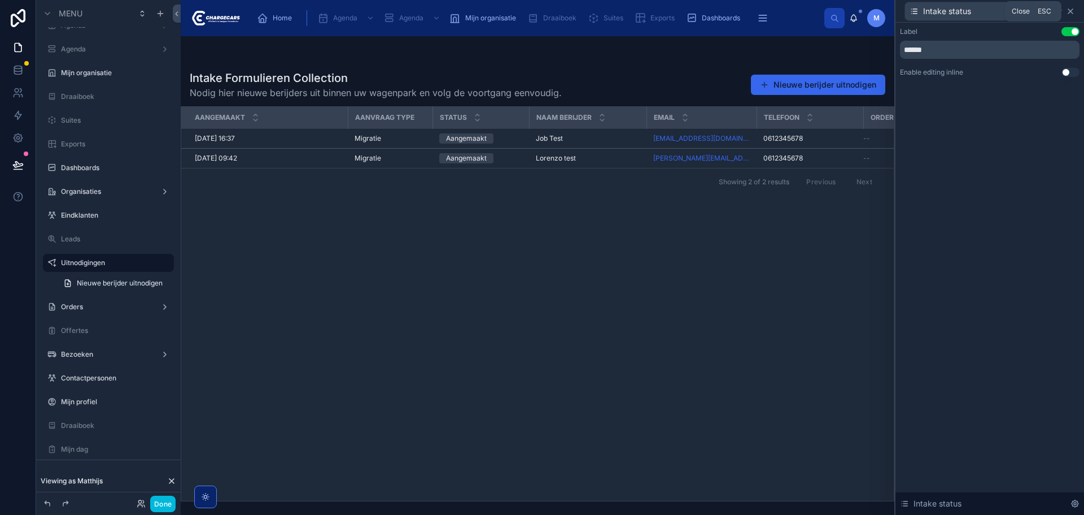
click at [1069, 10] on icon at bounding box center [1070, 11] width 9 height 9
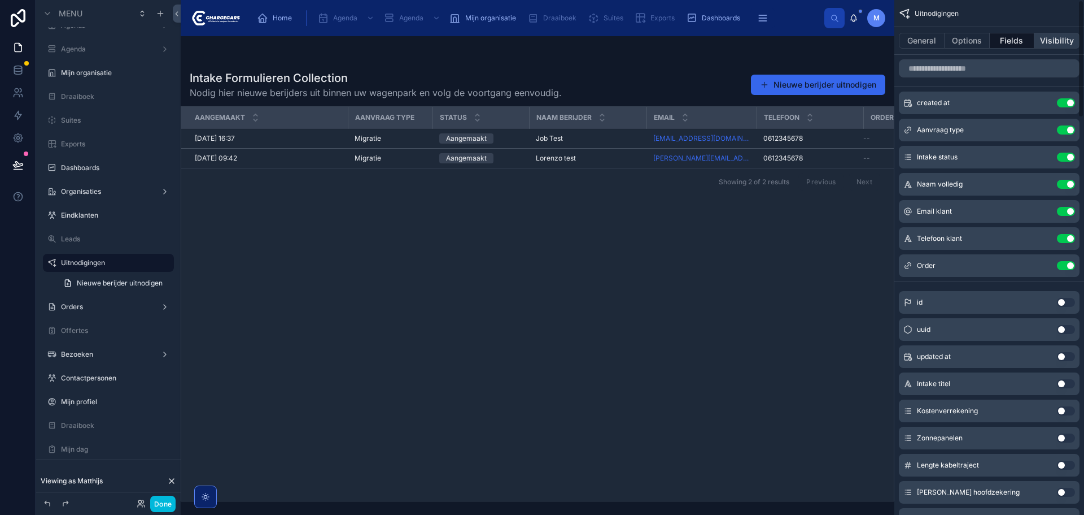
click at [1048, 40] on button "Visibility" at bounding box center [1057, 41] width 45 height 16
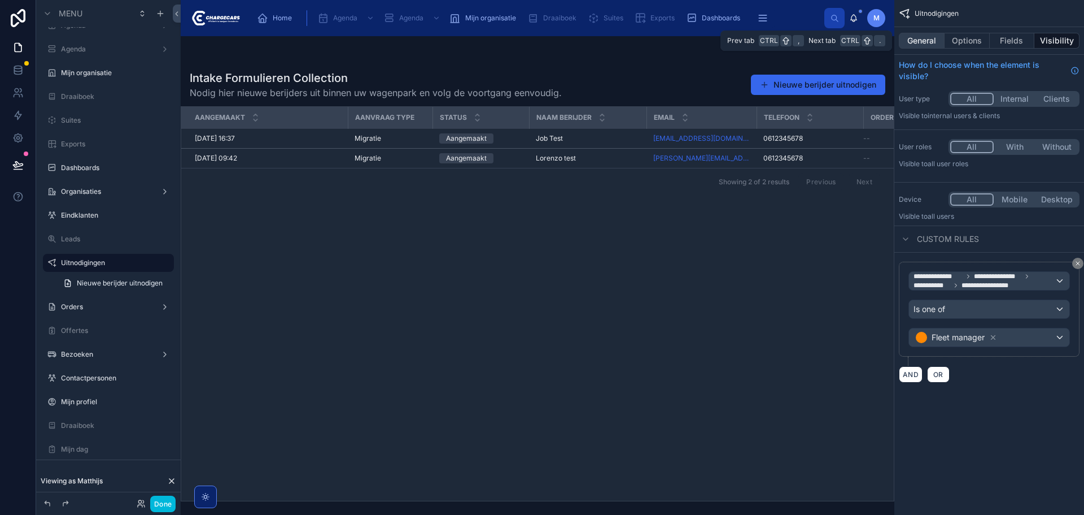
click at [924, 45] on button "General" at bounding box center [922, 41] width 46 height 16
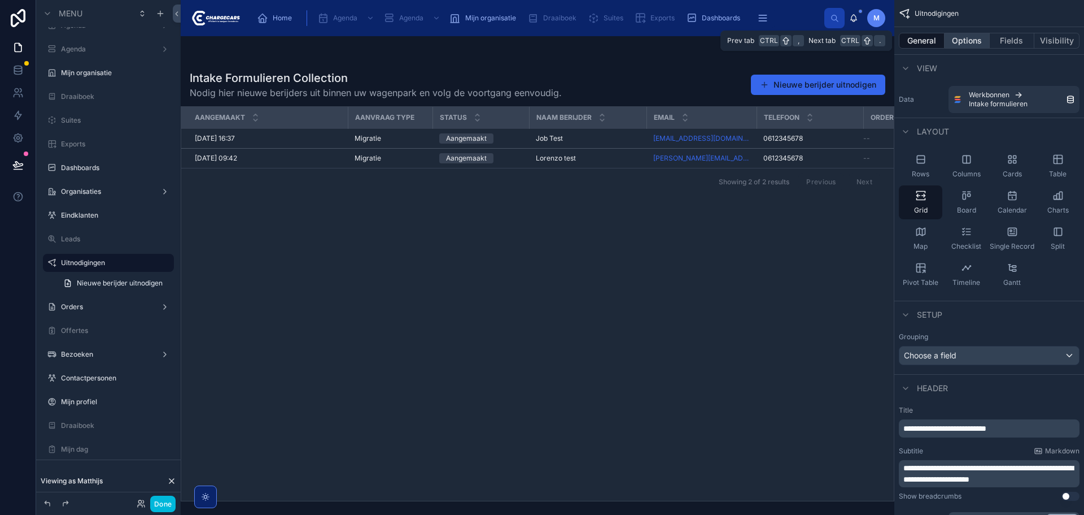
click at [968, 41] on button "Options" at bounding box center [967, 41] width 45 height 16
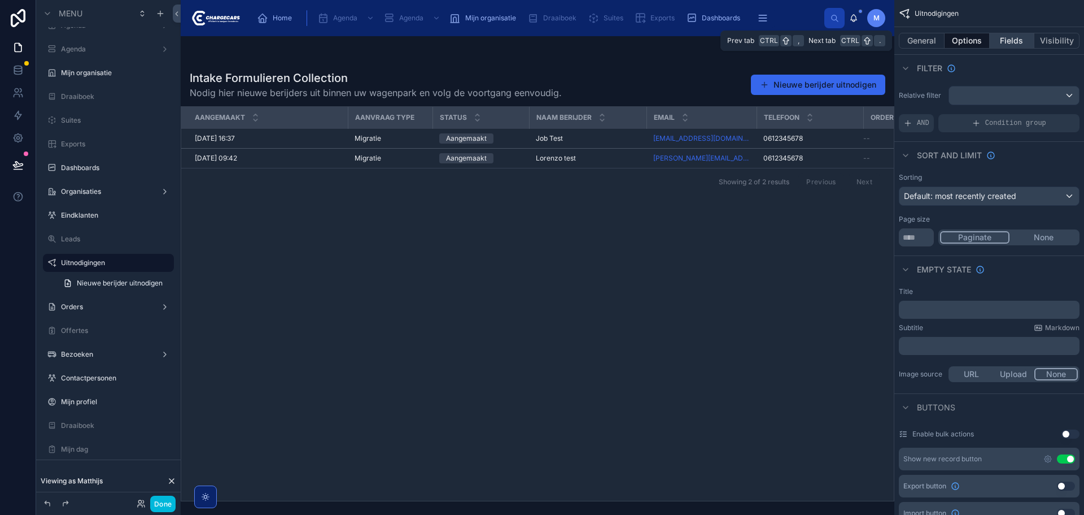
click at [995, 40] on button "Fields" at bounding box center [1012, 41] width 45 height 16
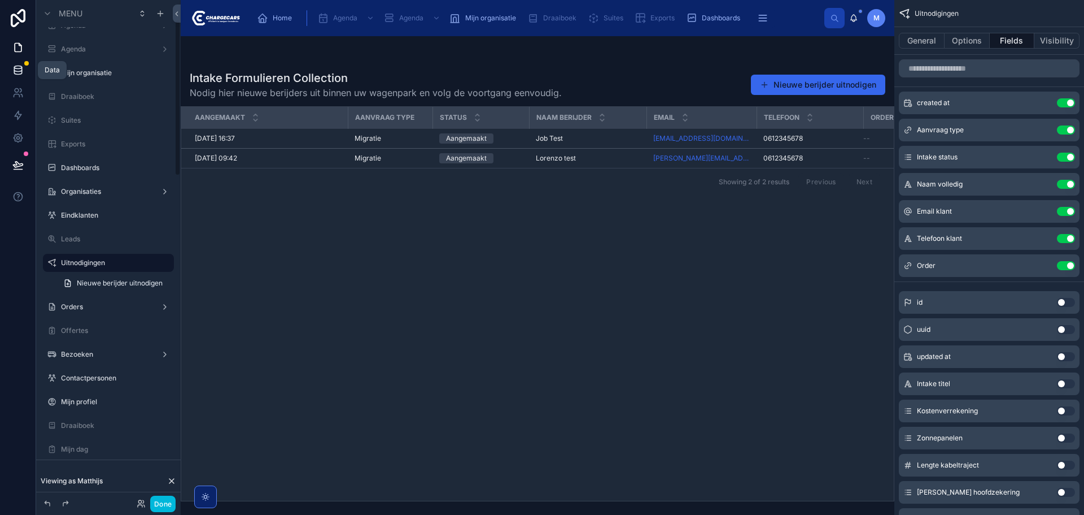
click at [15, 70] on icon at bounding box center [17, 69] width 11 height 11
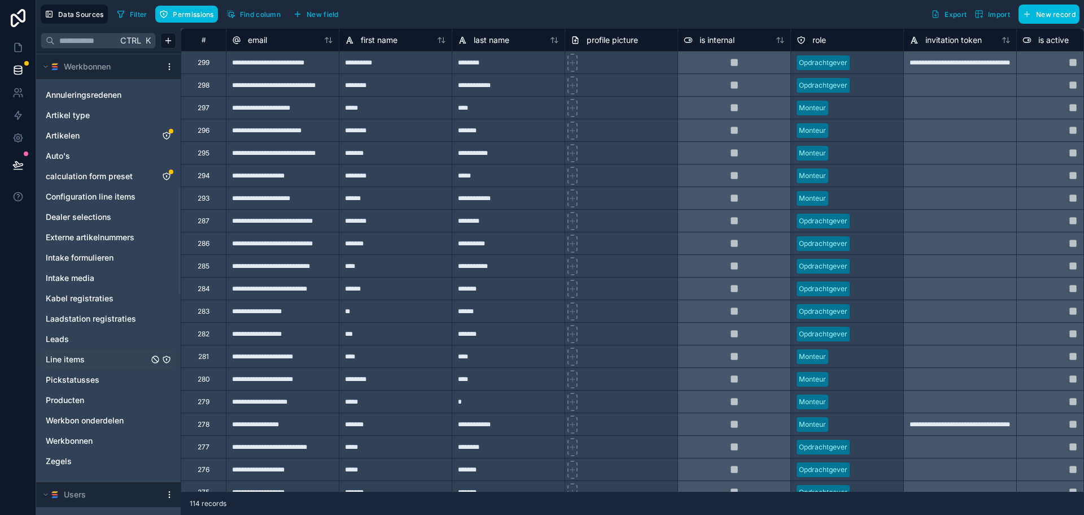
scroll to position [734, 0]
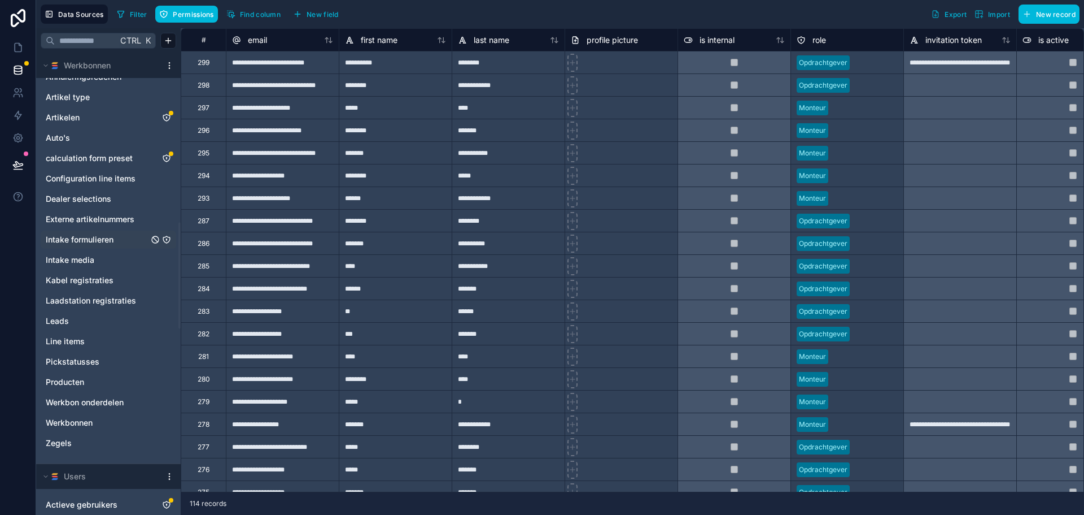
click at [166, 241] on icon "Intake formulieren" at bounding box center [166, 239] width 9 height 9
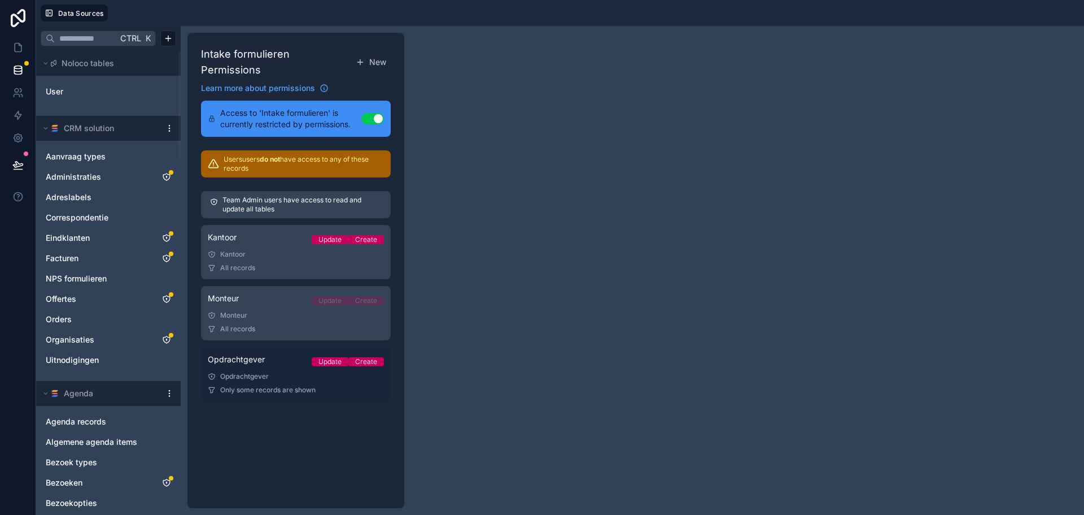
click at [272, 358] on div "Opdrachtgever Update Create" at bounding box center [296, 362] width 176 height 16
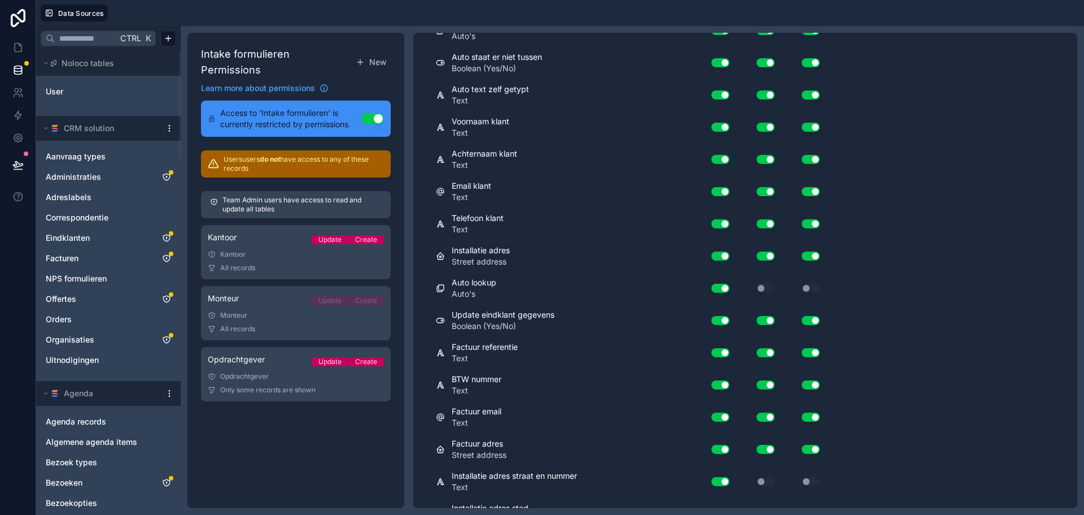
scroll to position [2197, 0]
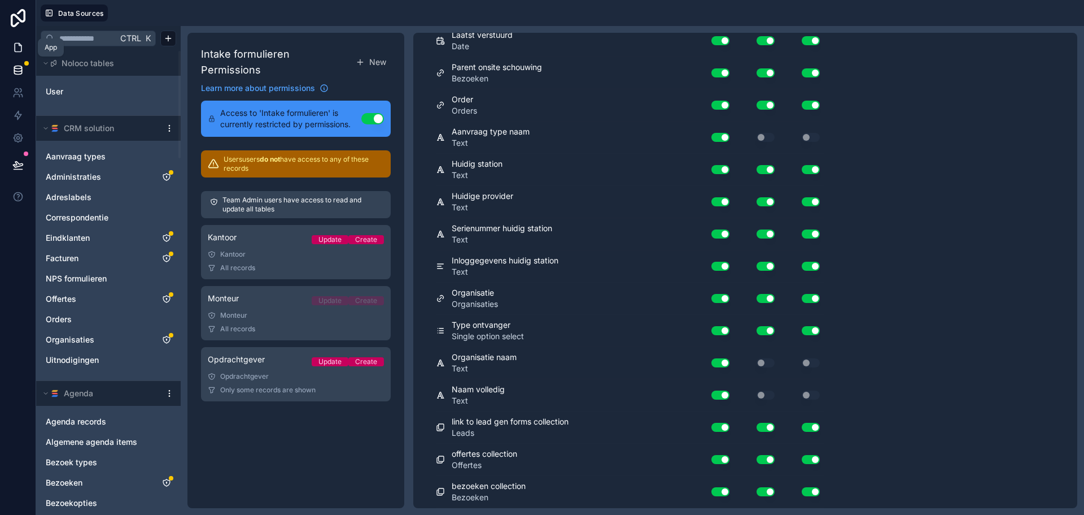
click at [25, 46] on link at bounding box center [18, 47] width 36 height 23
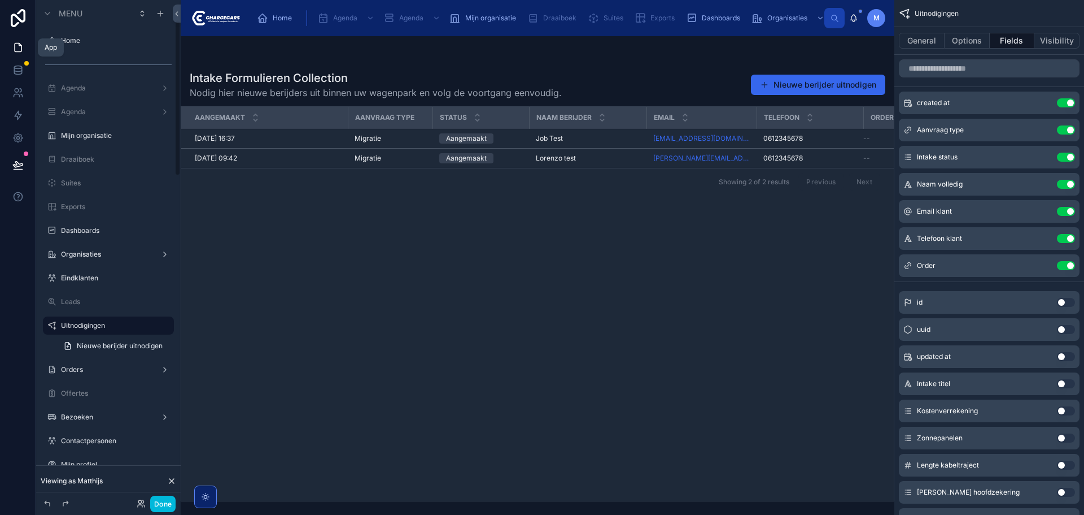
scroll to position [63, 0]
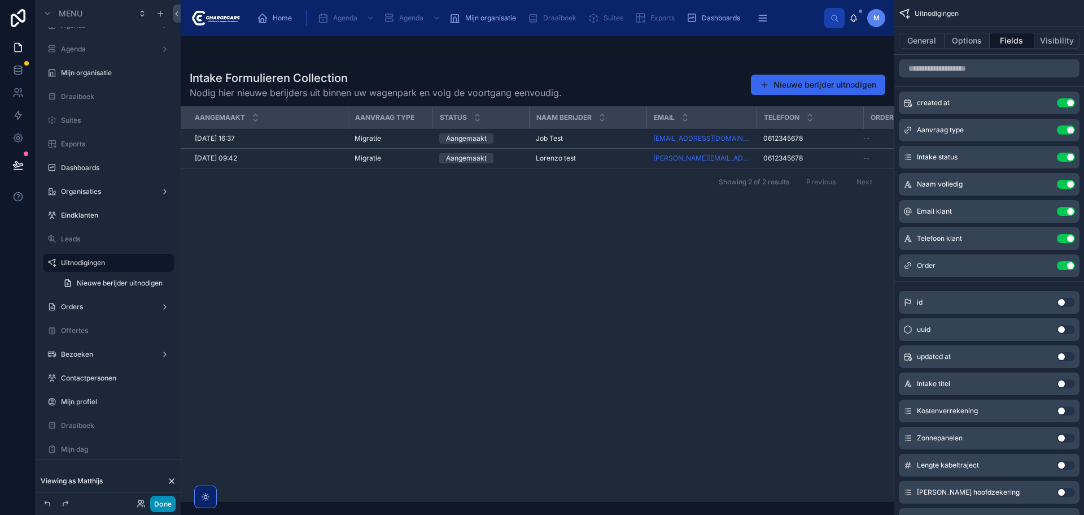
click at [170, 501] on button "Done" at bounding box center [162, 503] width 25 height 16
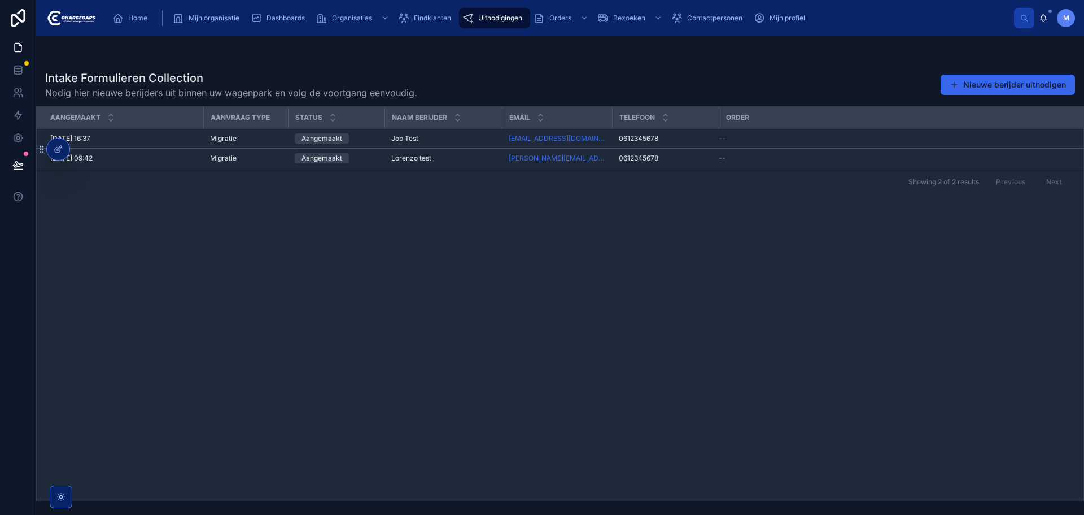
click at [457, 301] on div "Aangemaakt Aanvraag type Status Naam berijder Email Telefoon Order [DATE] 16:37…" at bounding box center [560, 304] width 1047 height 394
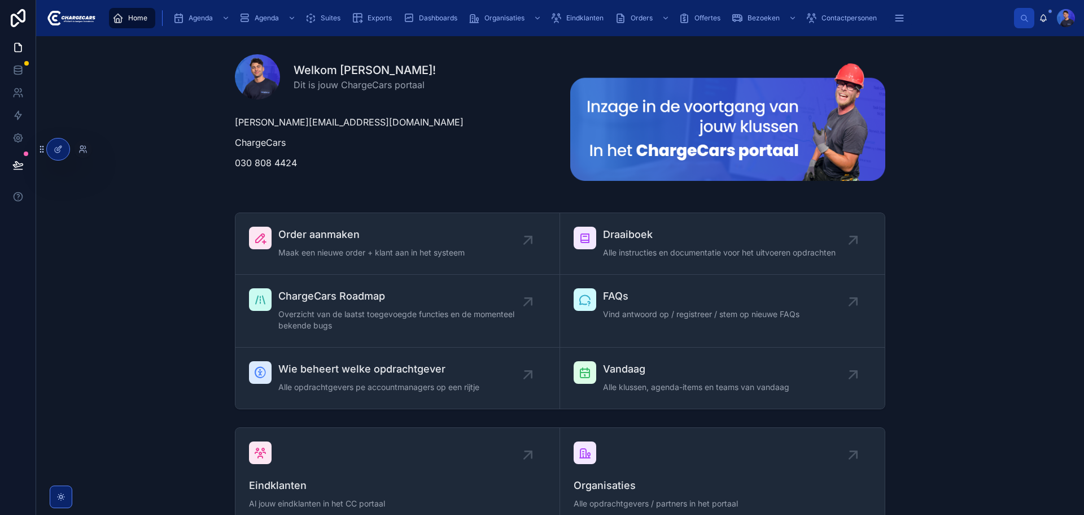
click at [90, 149] on div at bounding box center [83, 149] width 18 height 18
click at [82, 150] on icon at bounding box center [83, 149] width 9 height 9
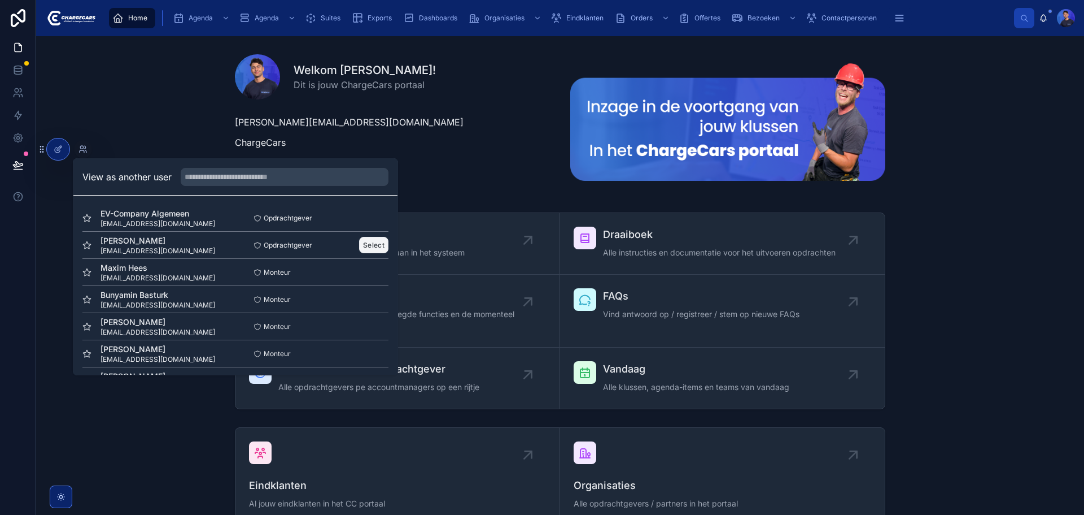
click at [367, 243] on button "Select" at bounding box center [373, 245] width 29 height 16
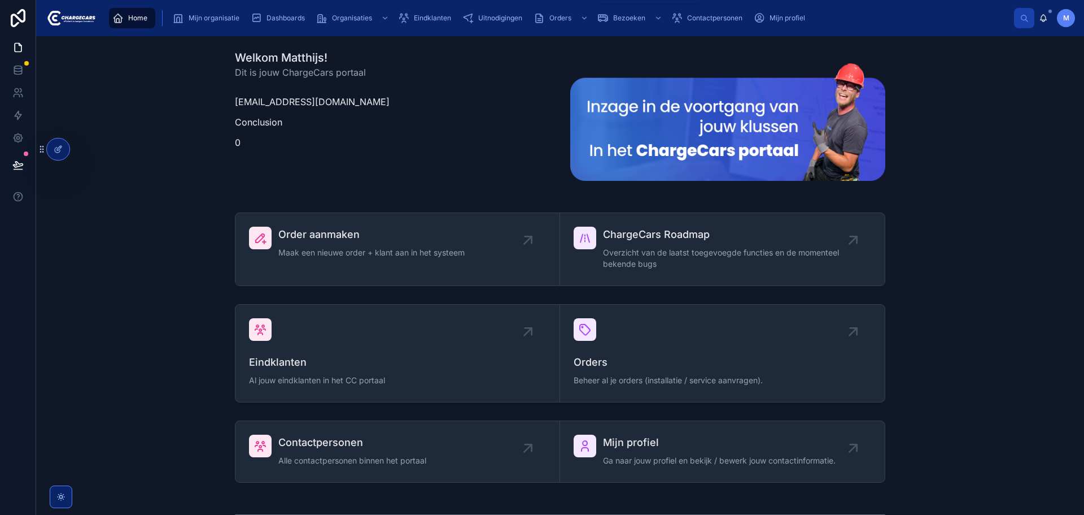
click at [497, 16] on span "Uitnodigingen" at bounding box center [500, 18] width 44 height 9
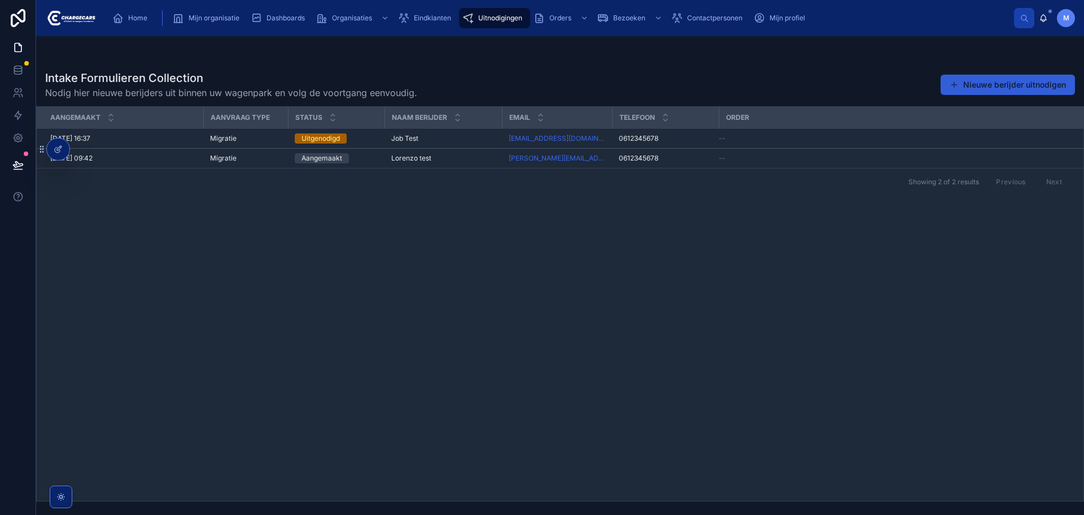
click at [1056, 82] on button "Nieuwe berijder uitnodigen" at bounding box center [1008, 85] width 134 height 20
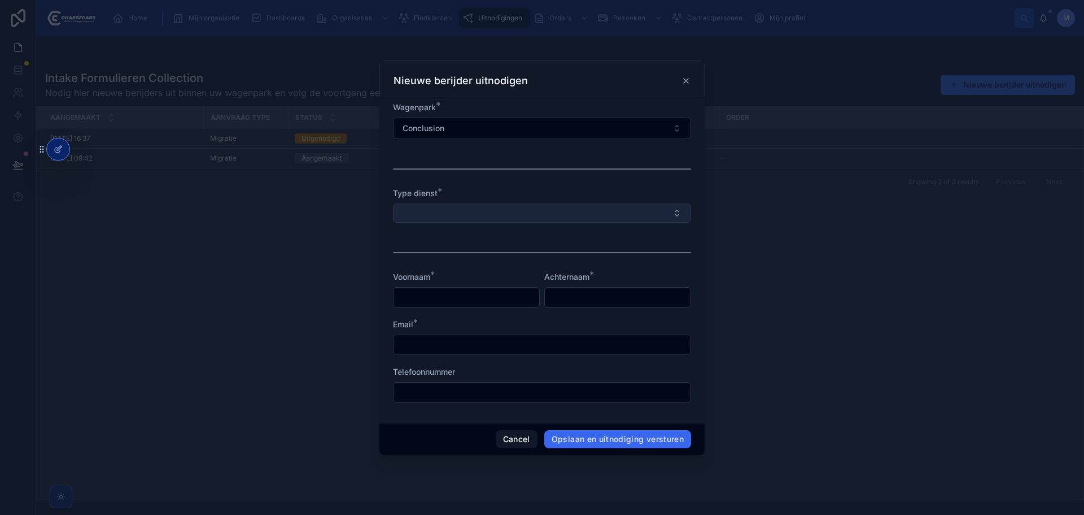
click at [457, 212] on button "Select Button" at bounding box center [542, 212] width 298 height 19
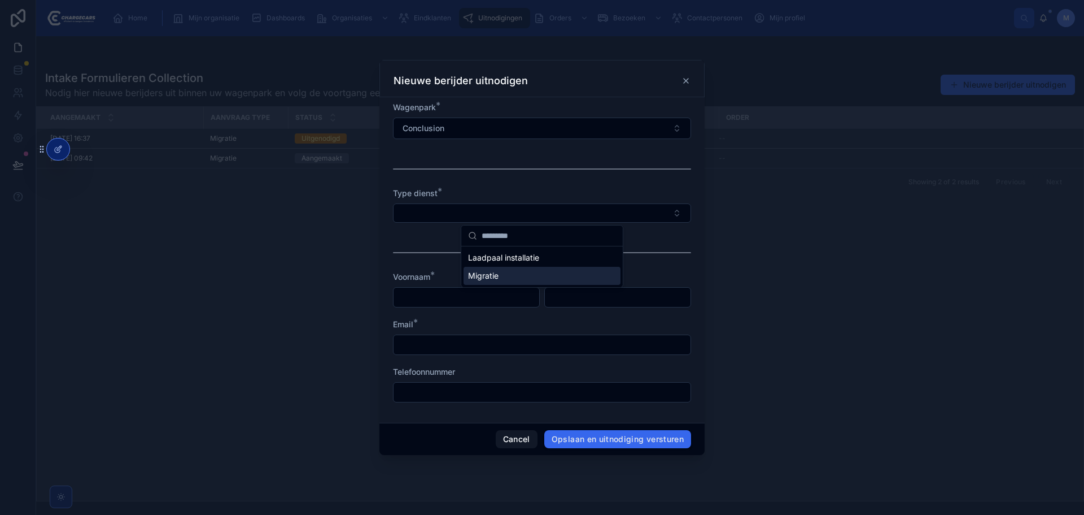
click at [294, 258] on div at bounding box center [542, 257] width 1084 height 515
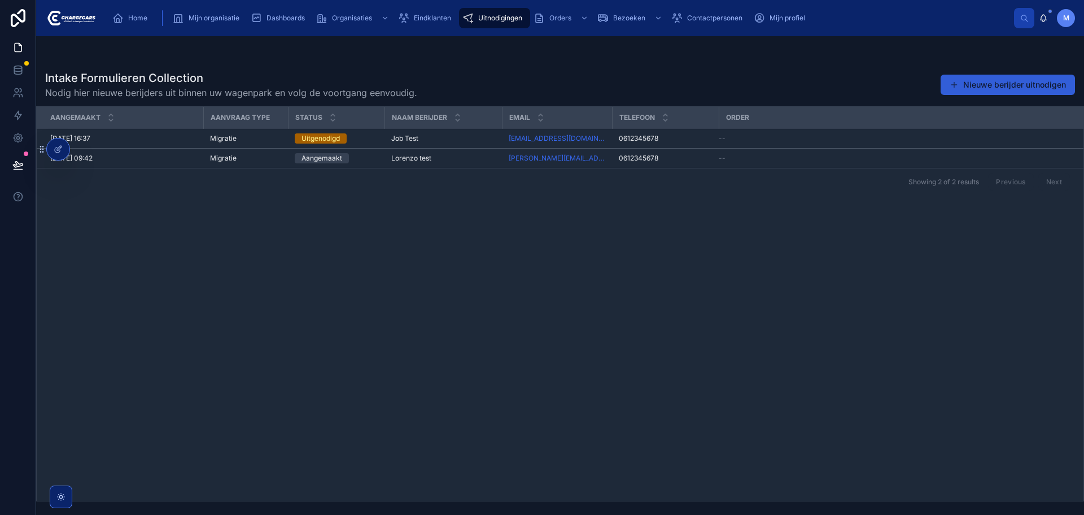
click at [972, 89] on button "Nieuwe berijder uitnodigen" at bounding box center [1008, 85] width 134 height 20
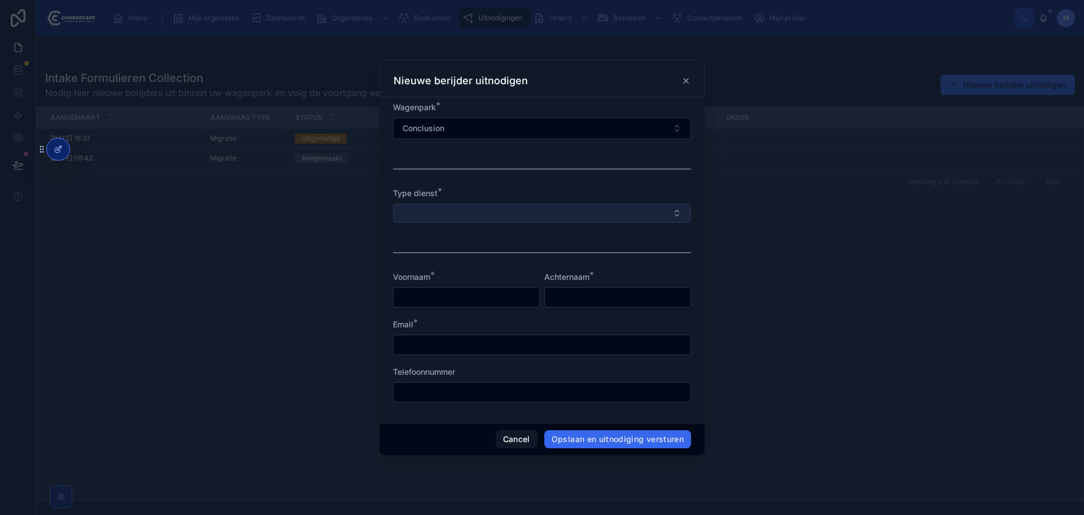
click at [486, 212] on button "Select Button" at bounding box center [542, 212] width 298 height 19
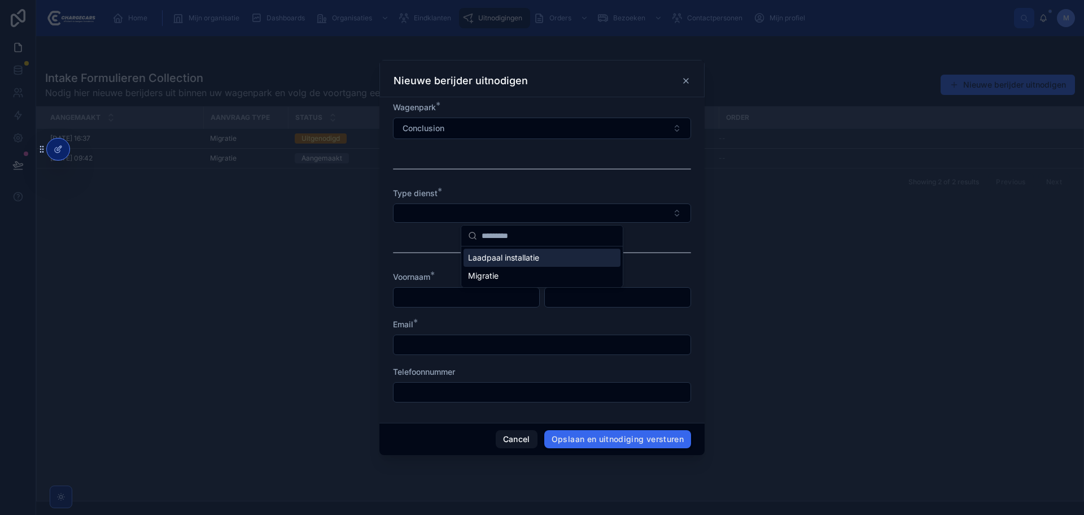
click at [522, 261] on span "Laadpaal installatie" at bounding box center [503, 257] width 71 height 11
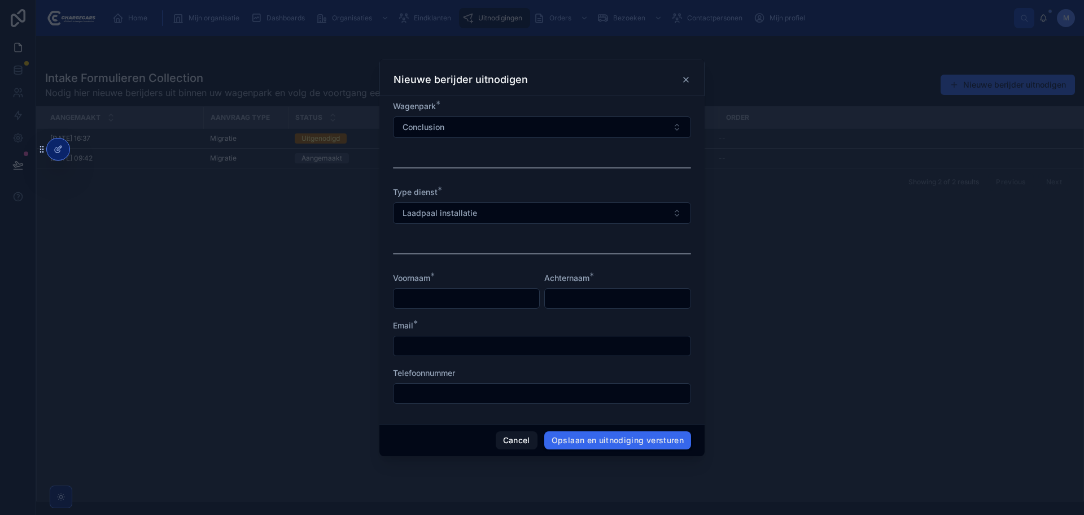
click at [461, 291] on input "text" at bounding box center [467, 298] width 146 height 16
type input "***"
click at [585, 305] on input "text" at bounding box center [618, 298] width 146 height 16
type input "**********"
drag, startPoint x: 609, startPoint y: 199, endPoint x: 603, endPoint y: 210, distance: 12.4
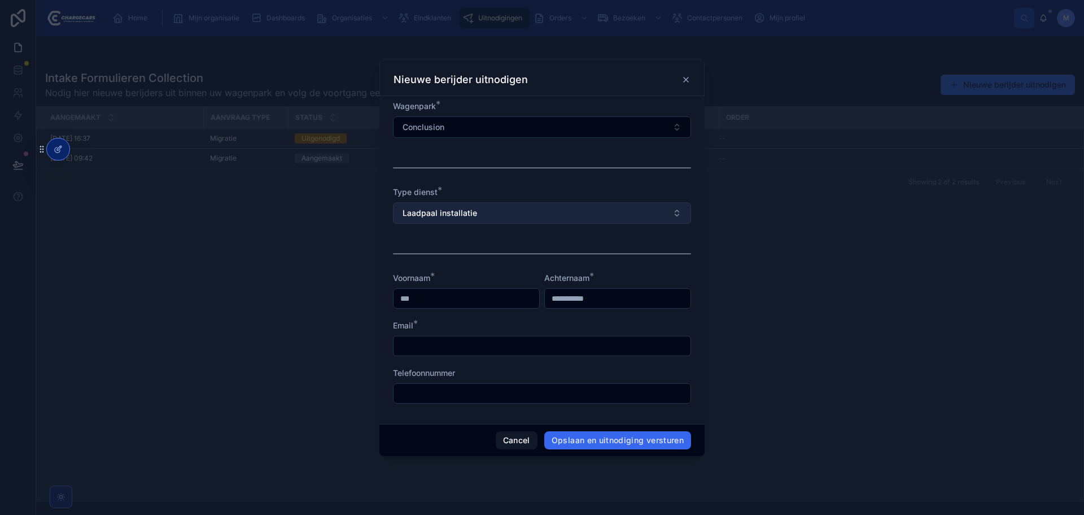
click at [609, 200] on div "Type dienst * Laadpaal installatie" at bounding box center [542, 204] width 298 height 37
click at [482, 220] on button "Laadpaal installatie" at bounding box center [542, 212] width 298 height 21
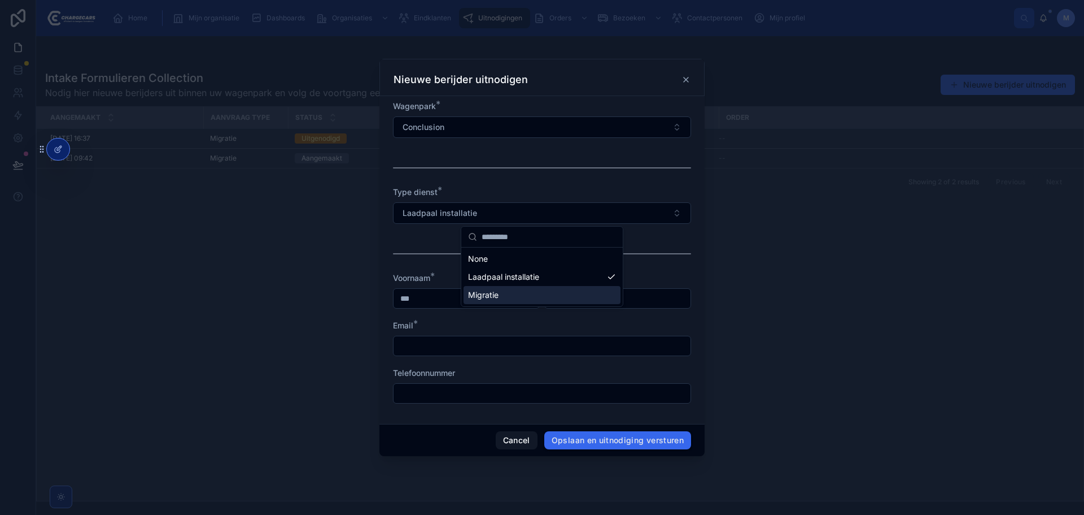
click at [504, 298] on div "Migratie" at bounding box center [542, 295] width 157 height 18
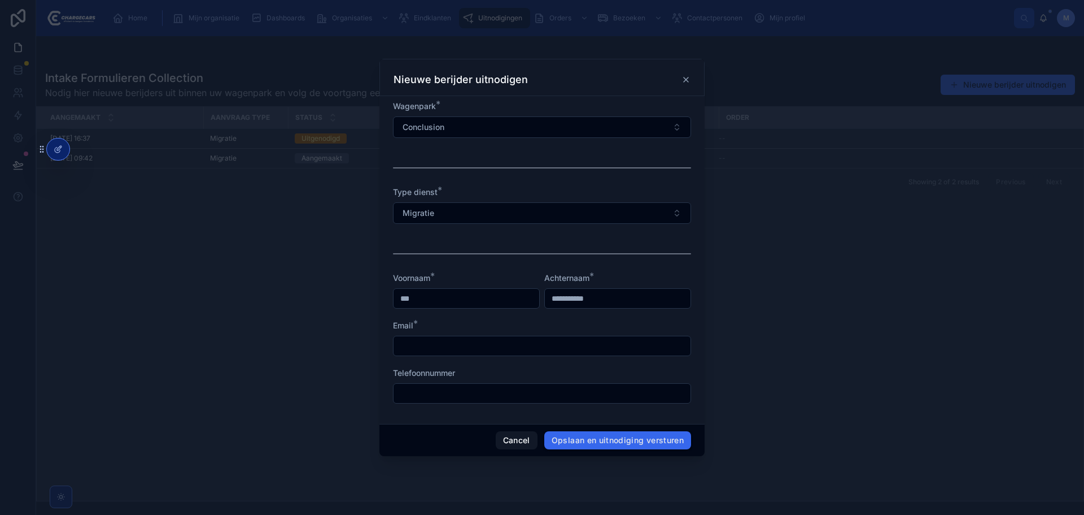
click at [456, 342] on input "text" at bounding box center [542, 346] width 297 height 16
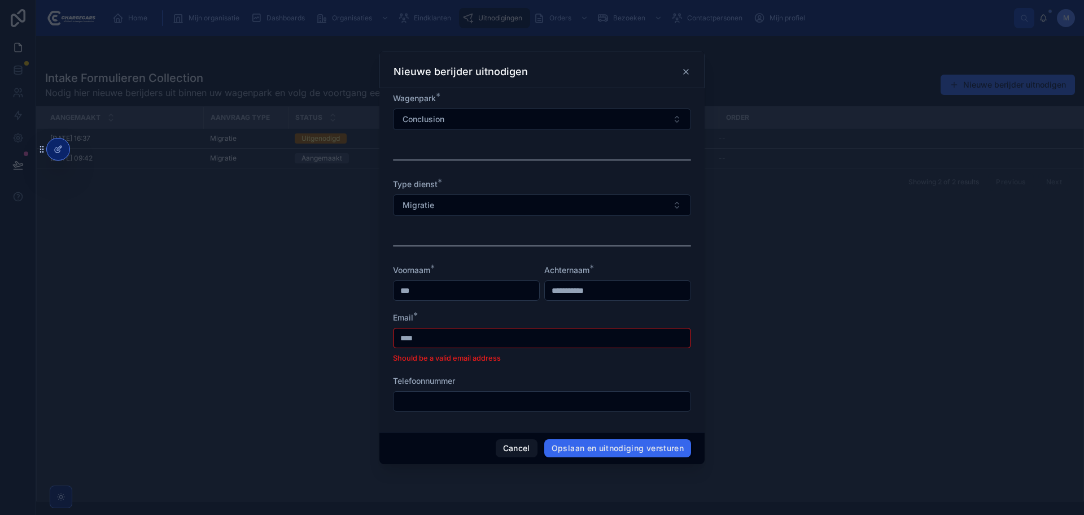
type input "**********"
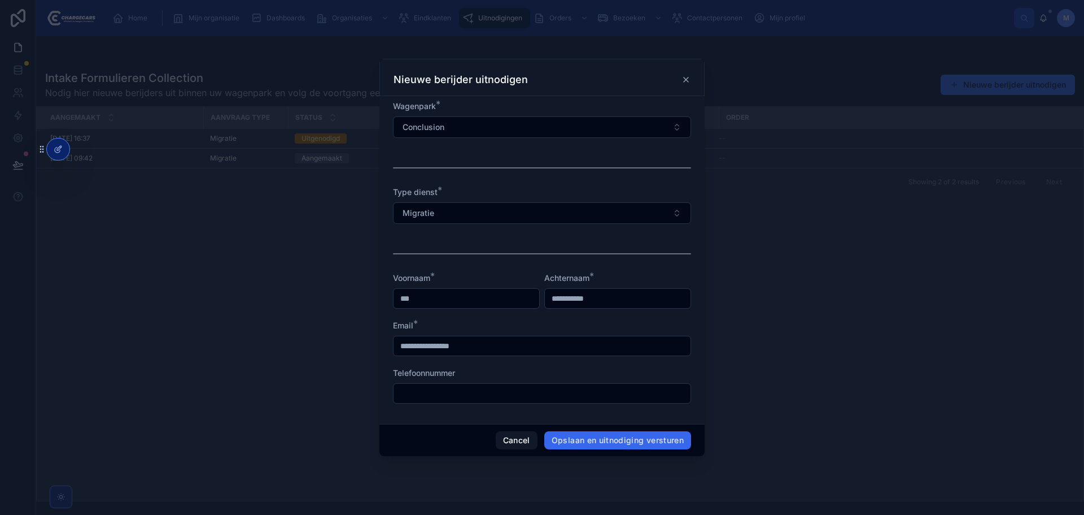
click at [490, 391] on input "text" at bounding box center [542, 393] width 297 height 16
type input "**********"
click at [677, 441] on button "Opslaan en uitnodiging versturen" at bounding box center [617, 440] width 147 height 18
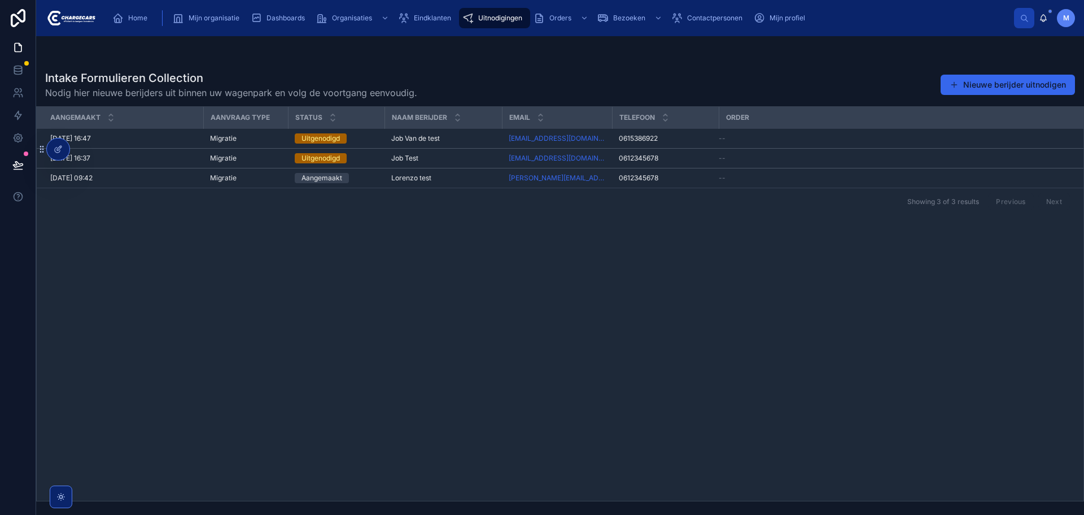
click at [457, 366] on div "Aangemaakt Aanvraag type Status Naam berijder Email Telefoon Order [DATE] 16:47…" at bounding box center [560, 304] width 1047 height 394
click at [401, 279] on div "Aangemaakt Aanvraag type Status Naam berijder Email Telefoon Order [DATE] 16:47…" at bounding box center [560, 304] width 1047 height 394
click at [396, 271] on div "Aangemaakt Aanvraag type Status Naam berijder Email Telefoon Order [DATE] 16:47…" at bounding box center [560, 304] width 1047 height 394
